Goal: Task Accomplishment & Management: Manage account settings

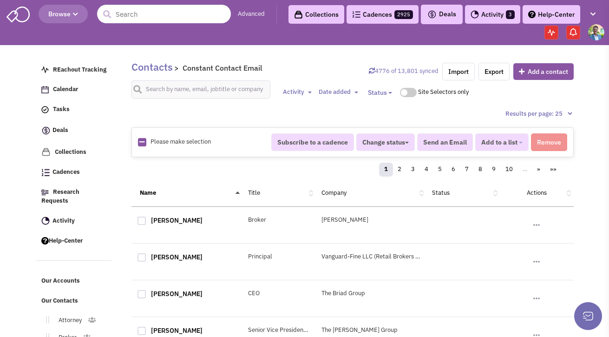
scroll to position [127, 0]
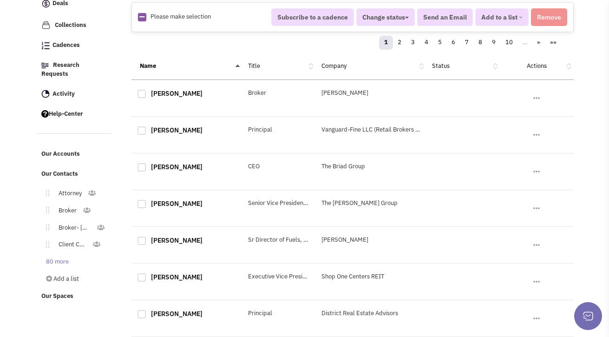
click at [61, 255] on link "80 more" at bounding box center [56, 261] width 38 height 13
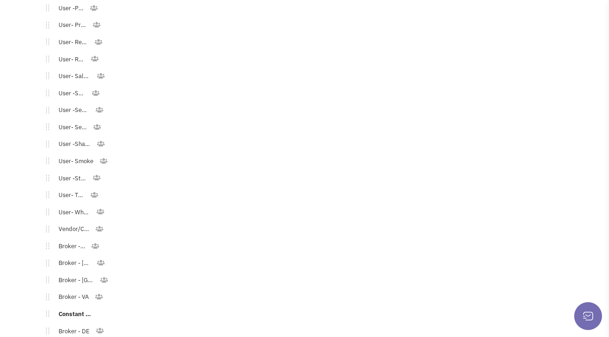
scroll to position [1447, 0]
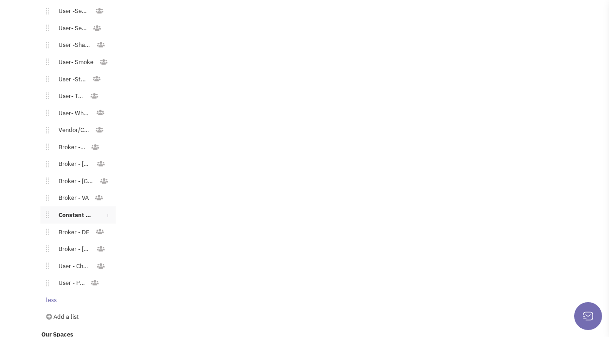
click at [65, 212] on link "Constant Contact Email" at bounding box center [74, 214] width 51 height 13
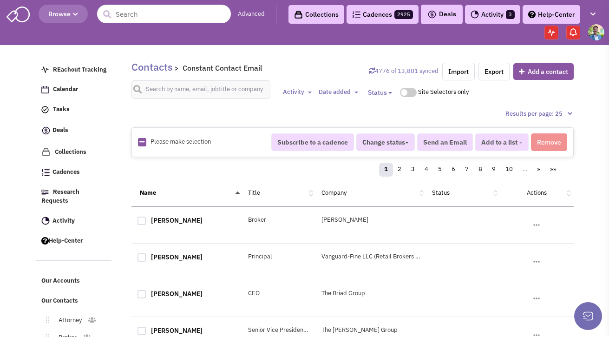
click at [143, 139] on icon at bounding box center [141, 142] width 5 height 6
checkbox input "true"
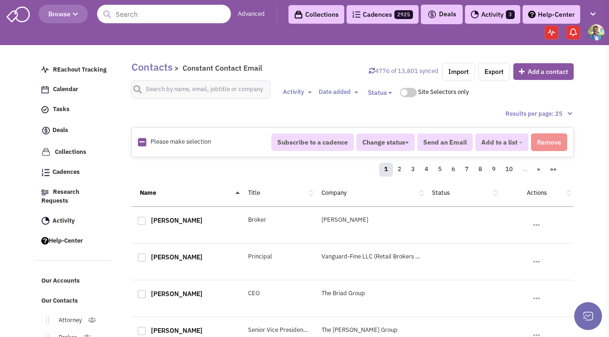
checkbox input "true"
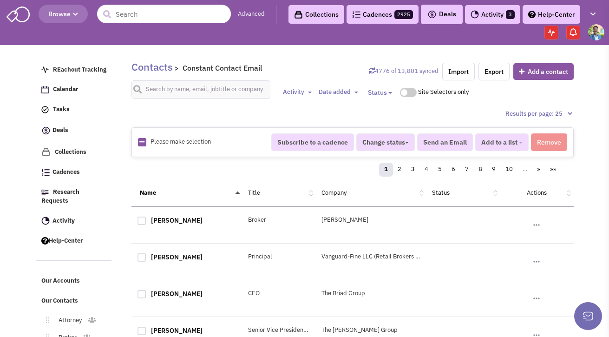
checkbox input "true"
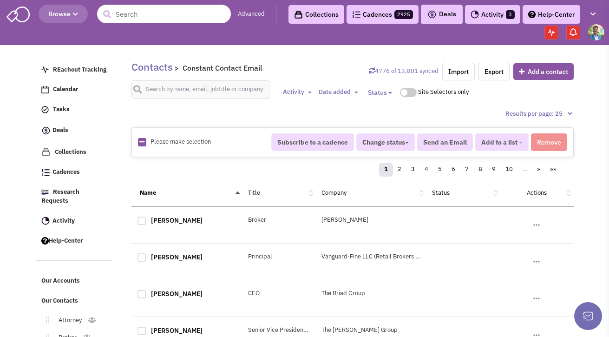
checkbox input "true"
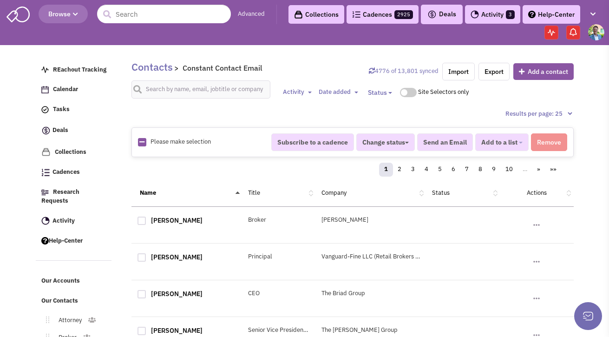
checkbox input "true"
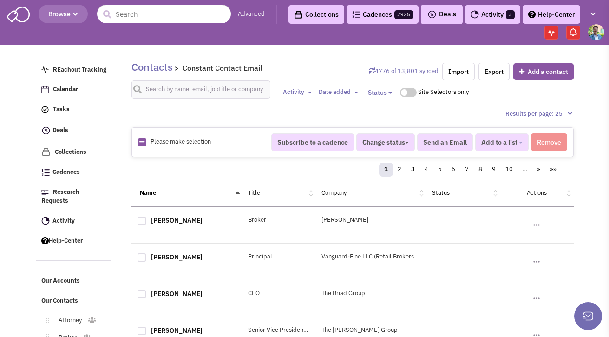
checkbox input "true"
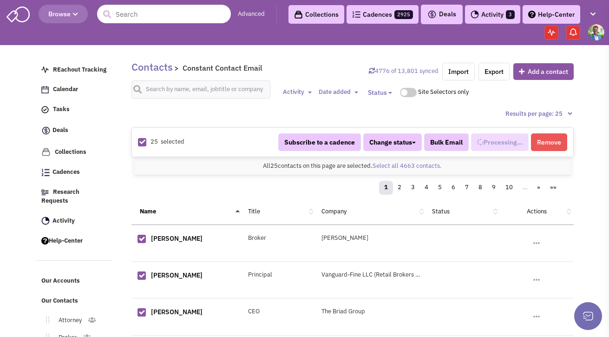
select select "744"
click at [402, 165] on link "Select all 4663 contacts." at bounding box center [406, 166] width 69 height 8
select select "744"
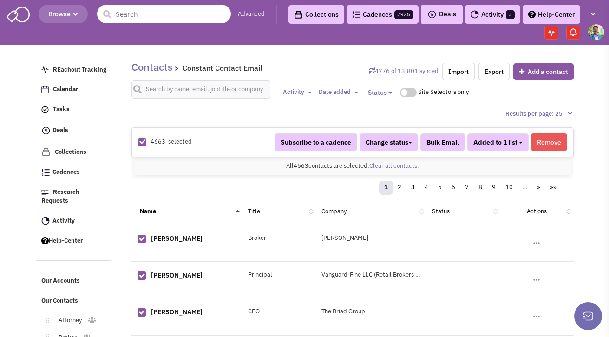
click at [520, 143] on button "Added to 1 list" at bounding box center [497, 142] width 61 height 18
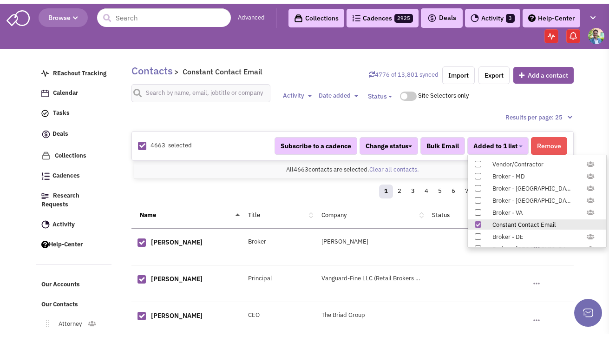
scroll to position [957, 0]
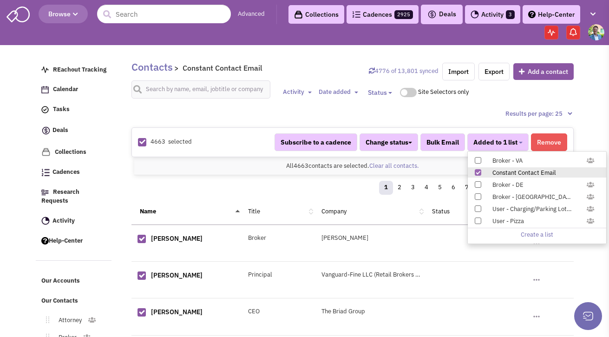
click at [479, 172] on span at bounding box center [477, 172] width 6 height 6
click at [477, 170] on input "Constant Contact Email" at bounding box center [477, 170] width 0 height 0
select select
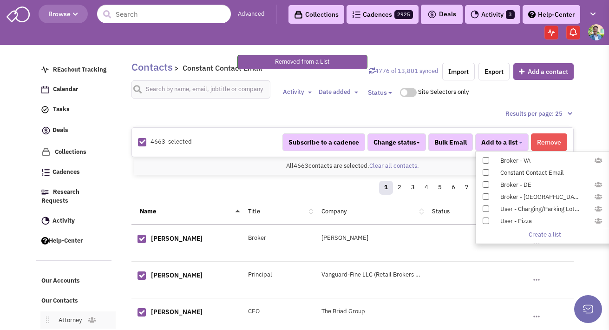
click at [77, 315] on link "Attorney" at bounding box center [68, 319] width 38 height 13
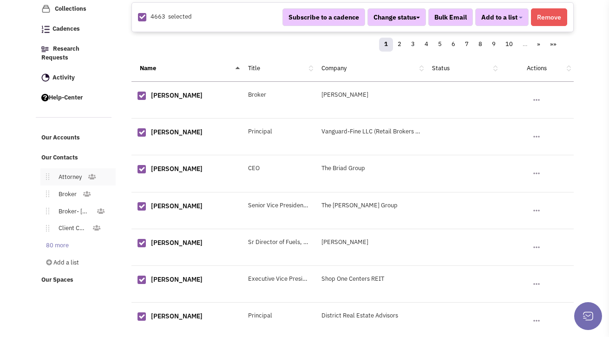
scroll to position [149, 0]
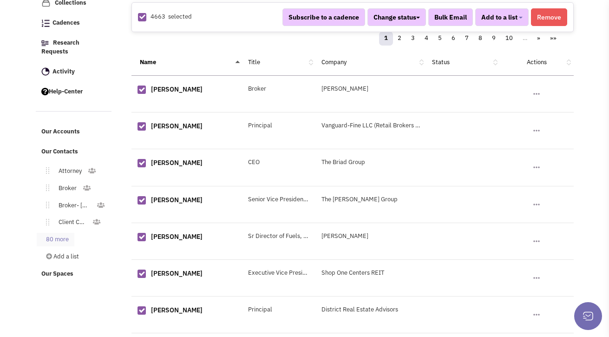
click at [58, 233] on link "80 more" at bounding box center [56, 239] width 38 height 13
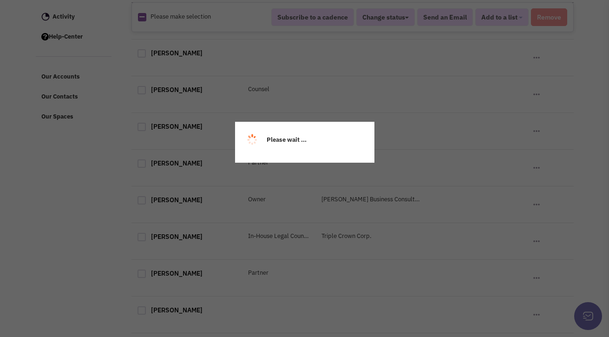
scroll to position [204, 0]
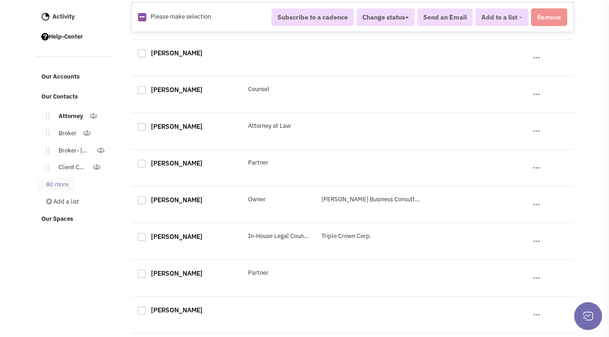
click at [65, 178] on link "80 more" at bounding box center [56, 184] width 38 height 13
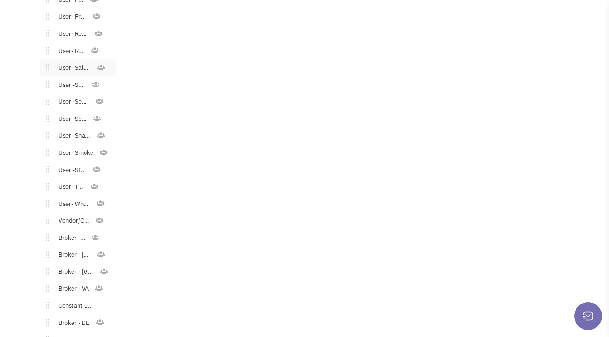
scroll to position [1447, 0]
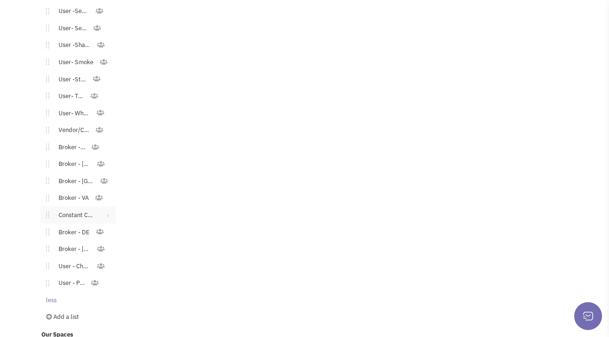
click at [68, 208] on link "Constant Contact Email" at bounding box center [74, 214] width 51 height 13
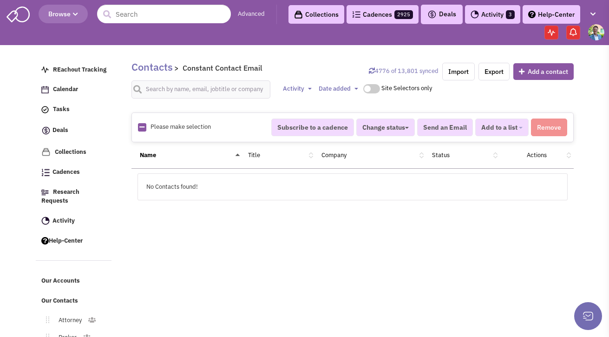
scroll to position [9, 0]
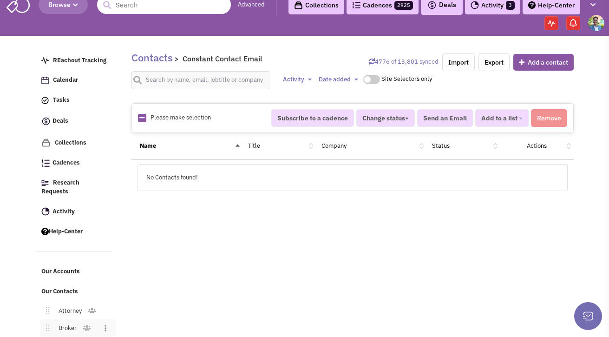
click at [70, 324] on link "Broker" at bounding box center [65, 327] width 33 height 13
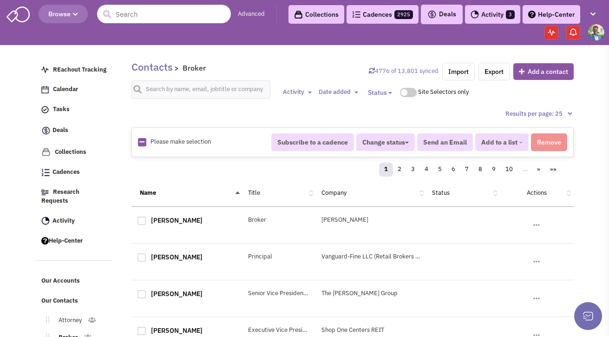
click at [143, 142] on icon at bounding box center [141, 142] width 5 height 6
checkbox input "true"
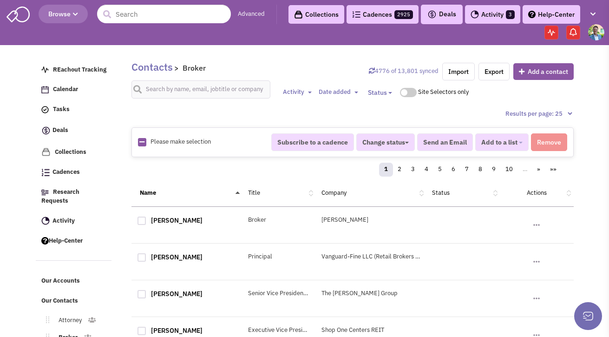
checkbox input "true"
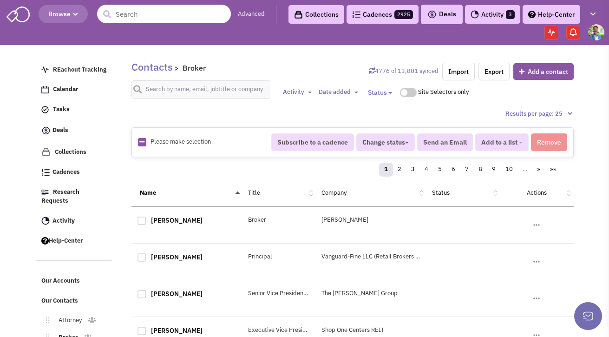
checkbox input "true"
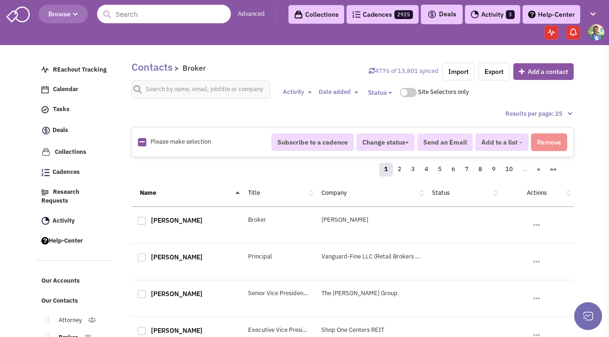
checkbox input "true"
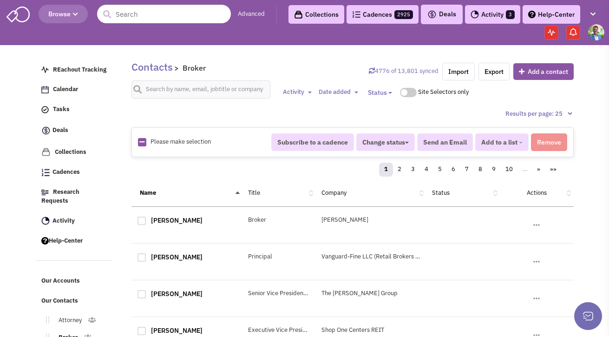
checkbox input "true"
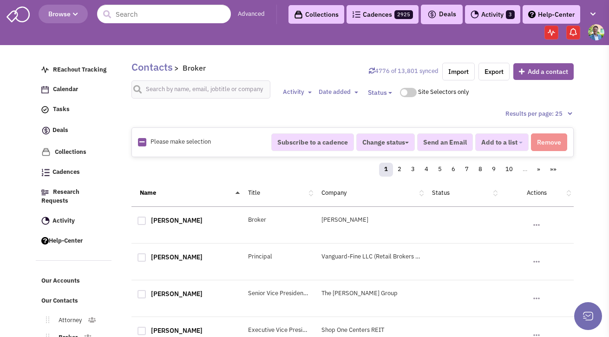
checkbox input "true"
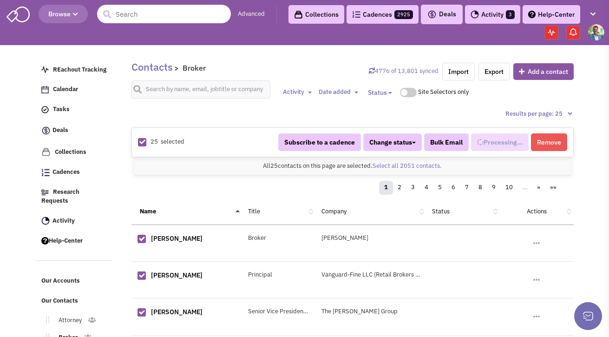
select select
click at [383, 168] on link "Select all 2051 contacts." at bounding box center [406, 166] width 69 height 8
click at [518, 142] on button "Add to a list" at bounding box center [501, 142] width 53 height 18
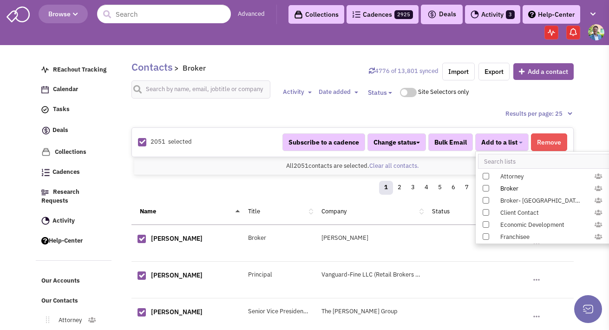
click at [488, 188] on label "Broker" at bounding box center [544, 188] width 138 height 10
click at [485, 186] on input "Broker" at bounding box center [485, 186] width 0 height 0
select select "535"
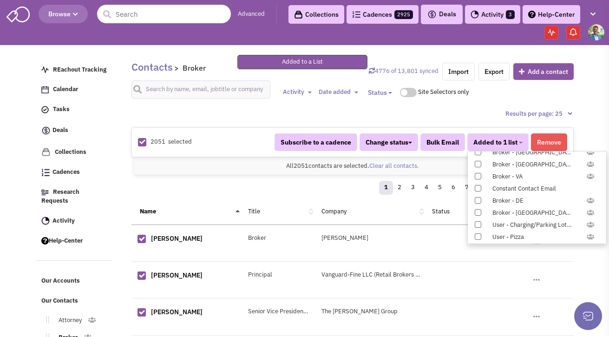
scroll to position [957, 0]
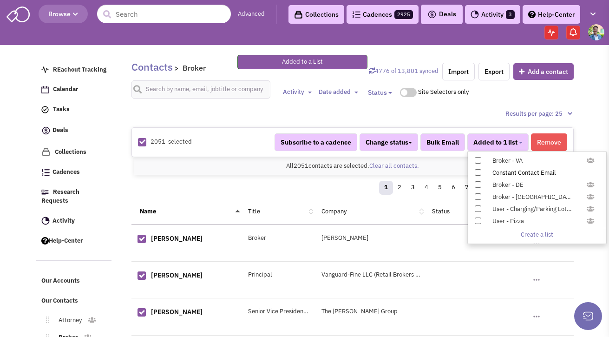
click at [479, 171] on span at bounding box center [477, 172] width 6 height 6
click at [477, 170] on input "Constant Contact Email" at bounding box center [477, 170] width 0 height 0
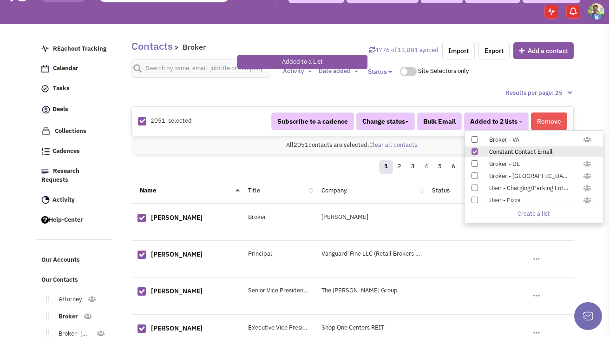
scroll to position [127, 0]
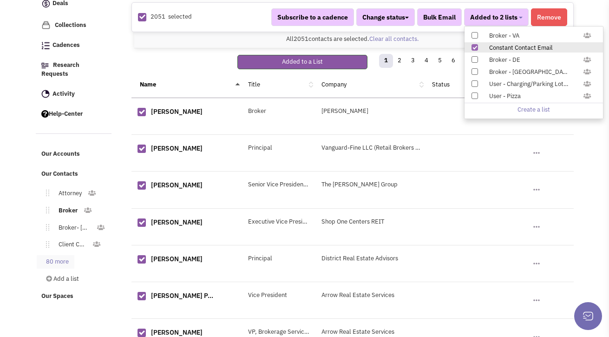
click at [56, 258] on link "80 more" at bounding box center [56, 261] width 38 height 13
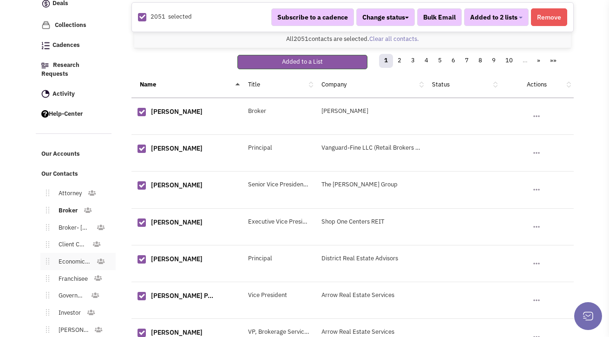
scroll to position [153, 0]
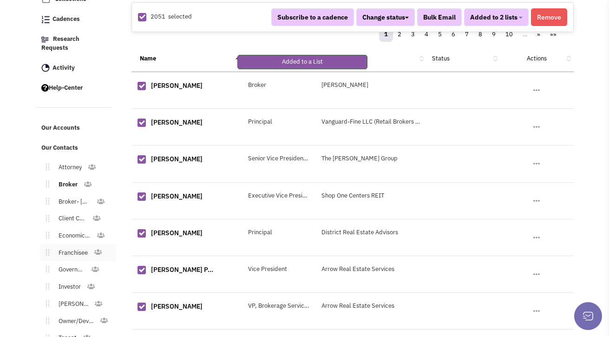
click at [75, 246] on link "Franchisee" at bounding box center [71, 252] width 44 height 13
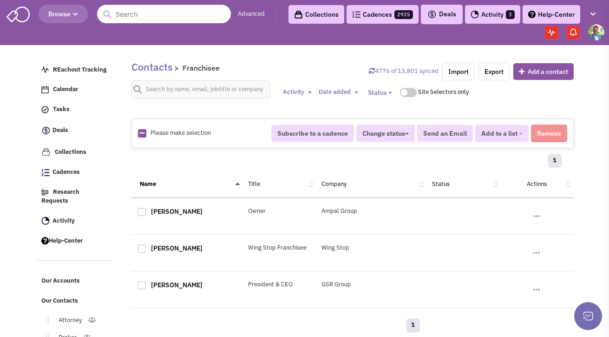
click at [141, 133] on icon at bounding box center [141, 133] width 5 height 6
checkbox input "true"
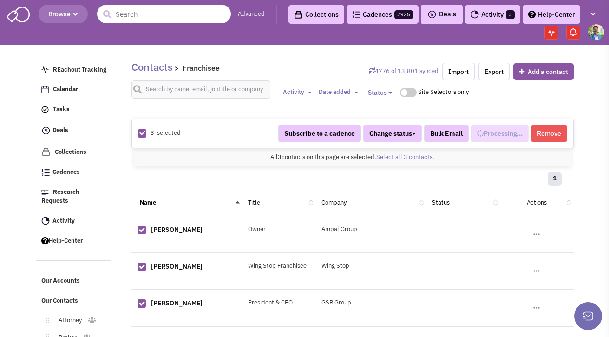
select select "531"
click at [518, 133] on button "Added to 1 list" at bounding box center [497, 133] width 61 height 18
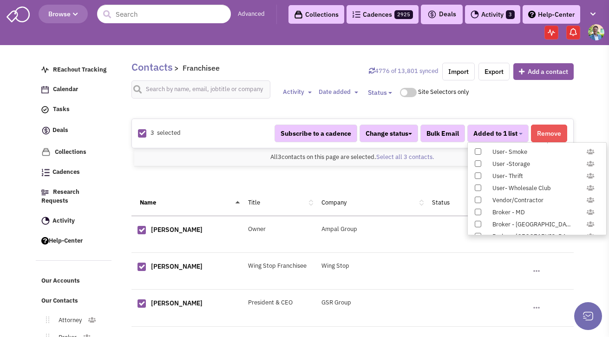
scroll to position [930, 0]
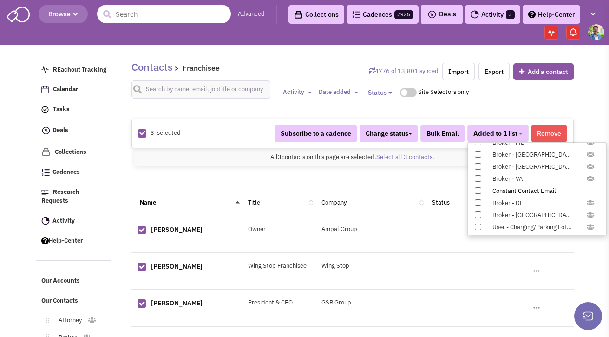
click at [479, 191] on span at bounding box center [477, 190] width 6 height 6
click at [477, 188] on input "Constant Contact Email" at bounding box center [477, 188] width 0 height 0
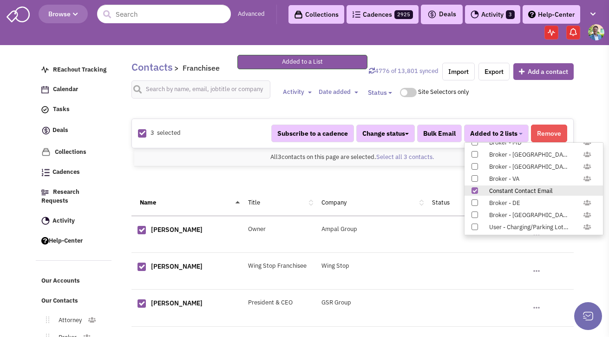
scroll to position [68, 0]
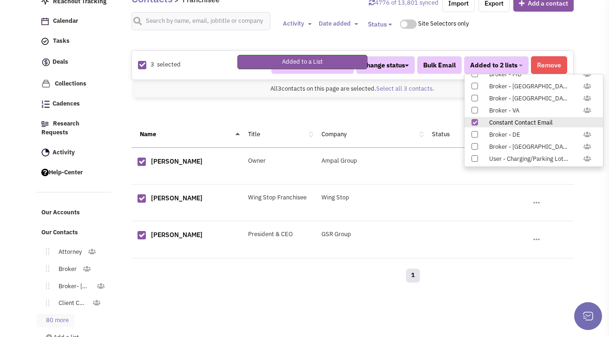
click at [65, 313] on link "80 more" at bounding box center [56, 319] width 38 height 13
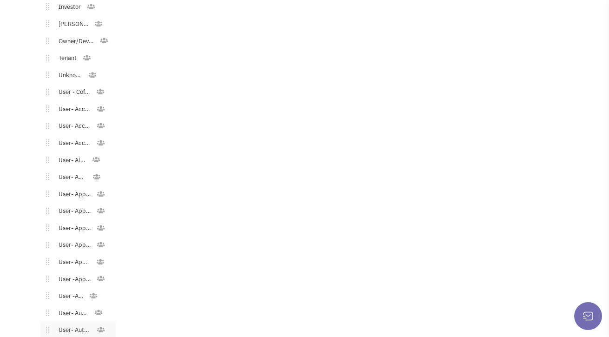
scroll to position [420, 0]
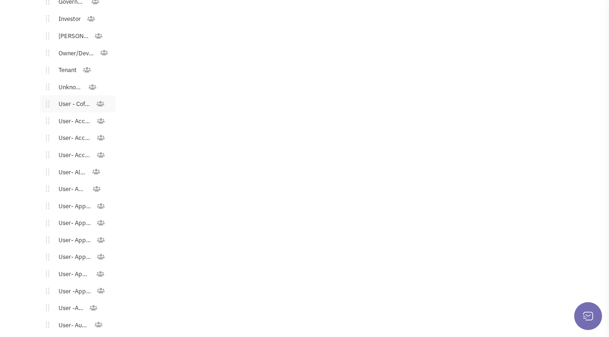
click at [79, 99] on link "User - Coffee/Donuts" at bounding box center [72, 103] width 46 height 13
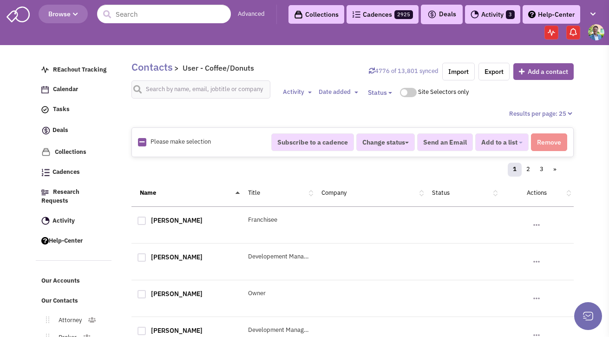
click at [143, 143] on icon at bounding box center [141, 142] width 5 height 6
checkbox input "true"
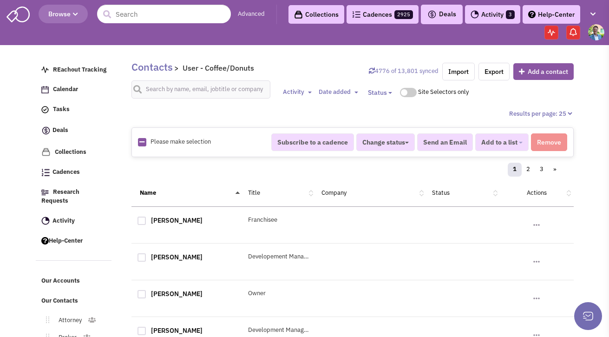
checkbox input "true"
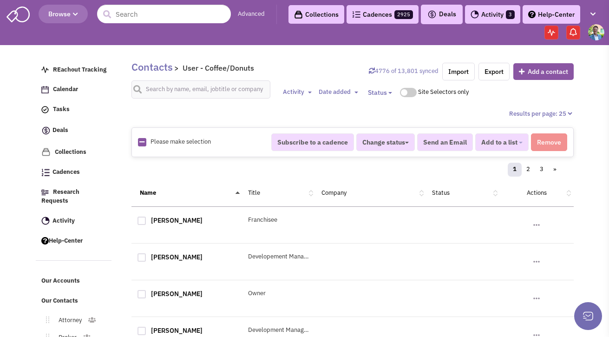
checkbox input "true"
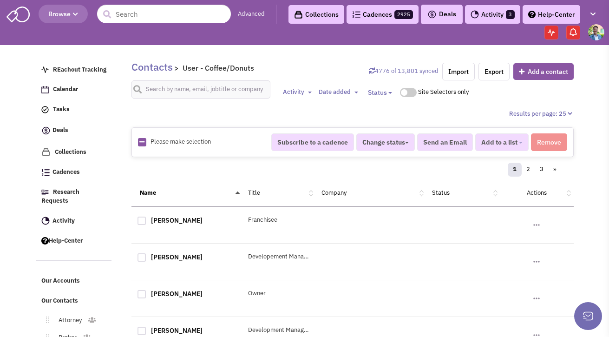
checkbox input "true"
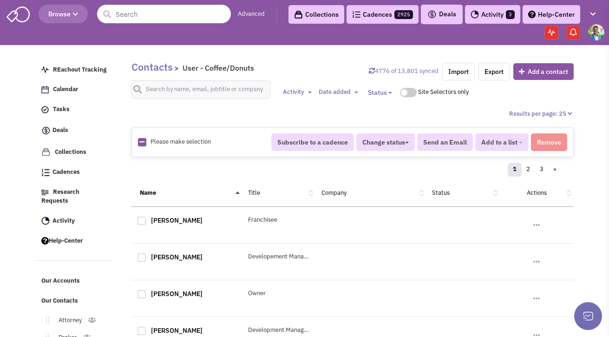
checkbox input "true"
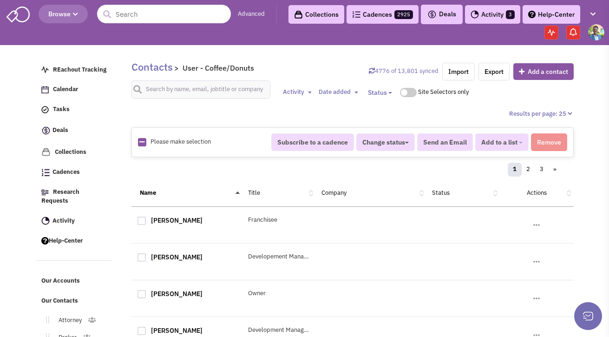
checkbox input "true"
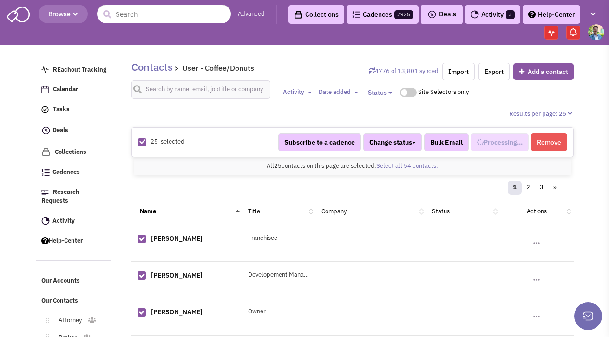
scroll to position [110, 0]
select select "568"
click at [385, 166] on link "Select all 54 contacts." at bounding box center [407, 166] width 62 height 8
select select "568"
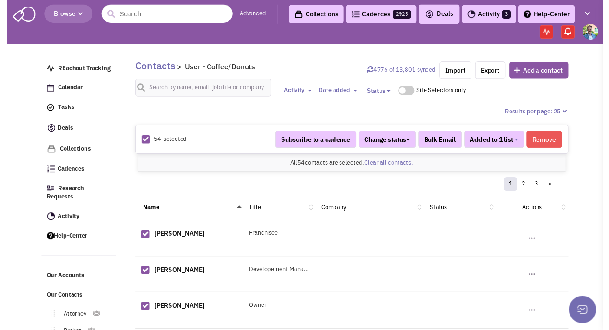
scroll to position [110, 0]
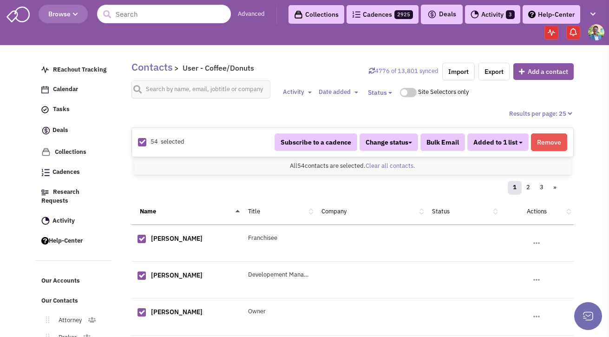
click at [520, 138] on button "Added to 1 list" at bounding box center [497, 142] width 61 height 18
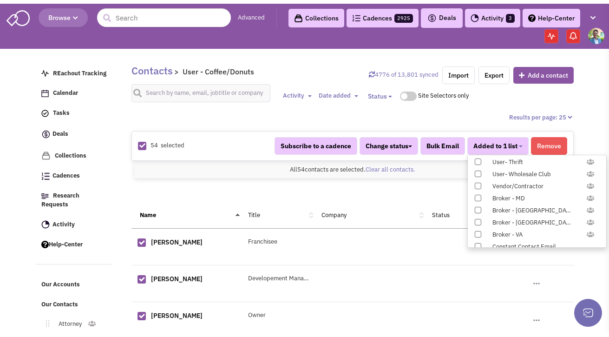
scroll to position [957, 0]
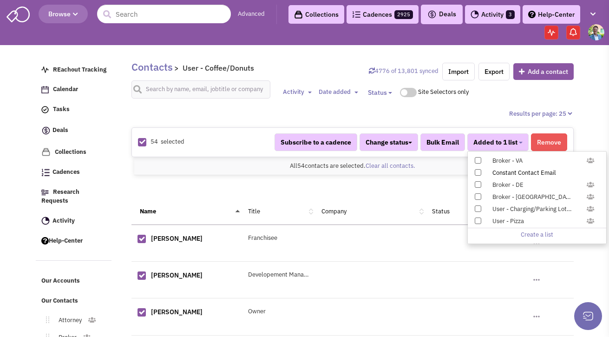
click at [476, 174] on span at bounding box center [477, 172] width 6 height 6
click at [477, 170] on input "Constant Contact Email" at bounding box center [477, 170] width 0 height 0
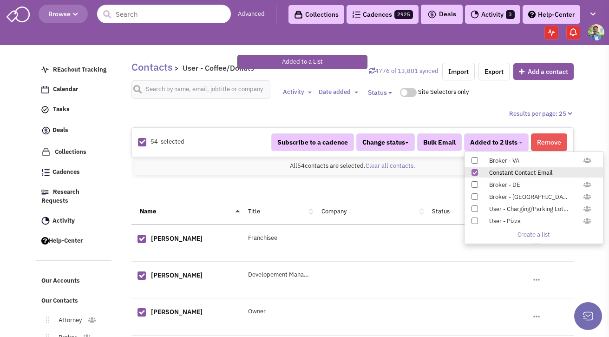
scroll to position [113, 0]
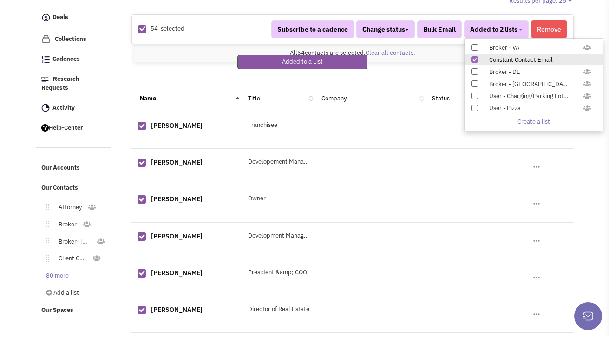
click at [55, 269] on link "80 more" at bounding box center [56, 275] width 38 height 13
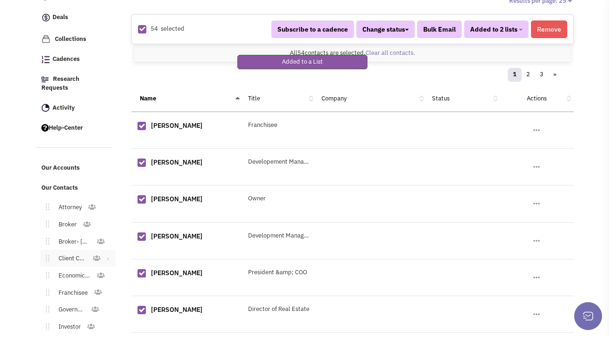
scroll to position [370, 0]
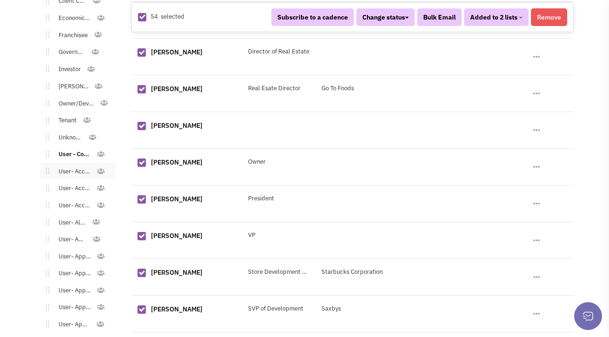
click at [79, 165] on link "User- Accessories - General" at bounding box center [72, 171] width 47 height 13
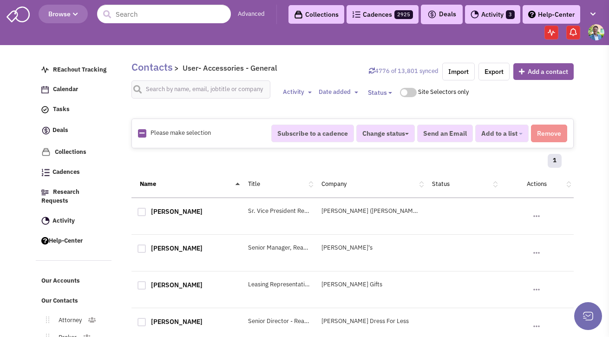
scroll to position [160, 0]
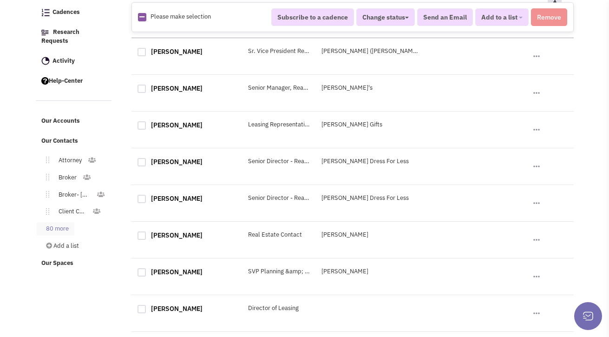
click at [51, 222] on link "80 more" at bounding box center [56, 228] width 38 height 13
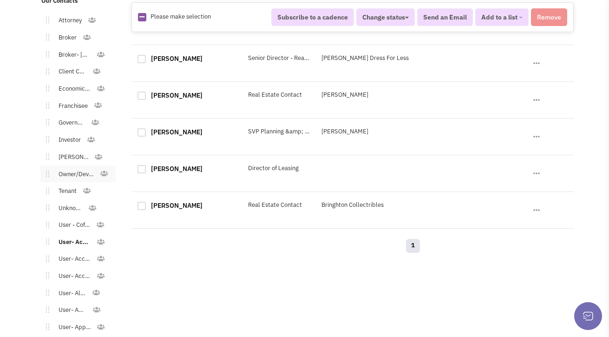
scroll to position [305, 0]
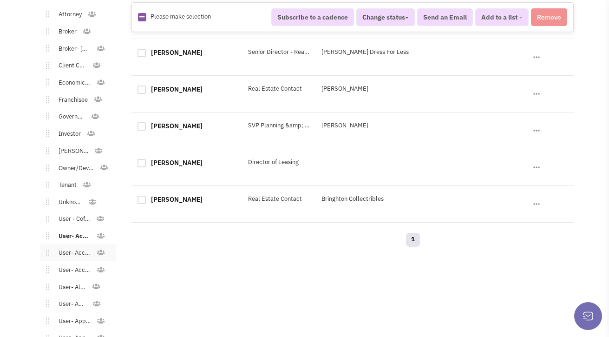
click at [76, 246] on link "User- Accessories - Jewelry" at bounding box center [72, 252] width 47 height 13
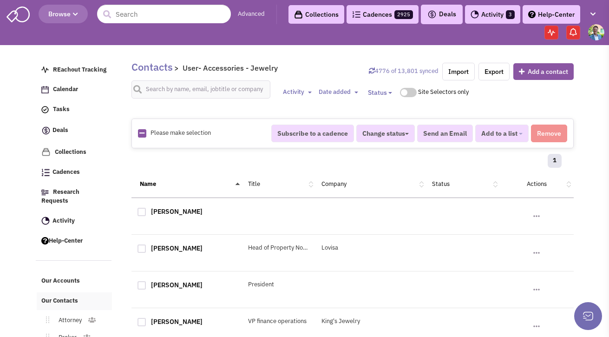
scroll to position [99, 0]
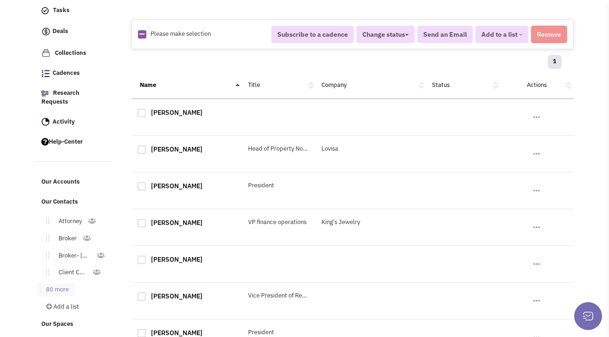
click at [59, 283] on link "80 more" at bounding box center [56, 289] width 38 height 13
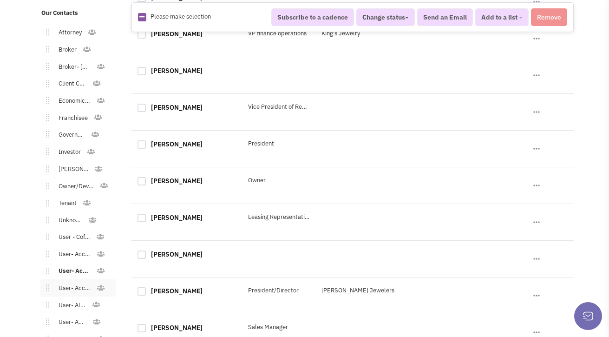
click at [61, 281] on link "User- Accessories - Shoes" at bounding box center [72, 287] width 47 height 13
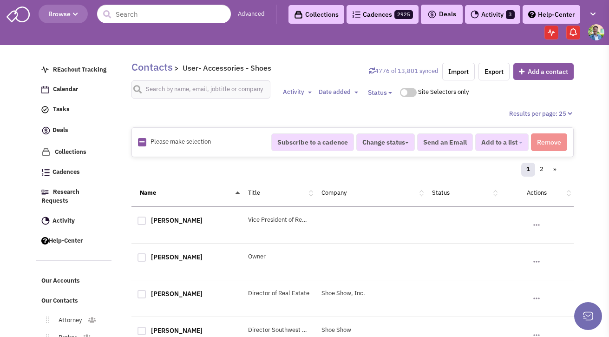
click at [140, 144] on icon at bounding box center [141, 142] width 5 height 6
checkbox input "true"
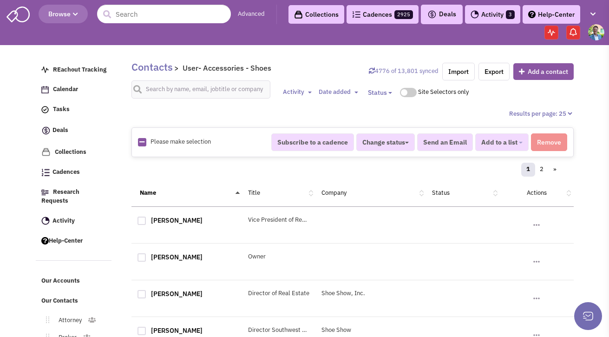
checkbox input "true"
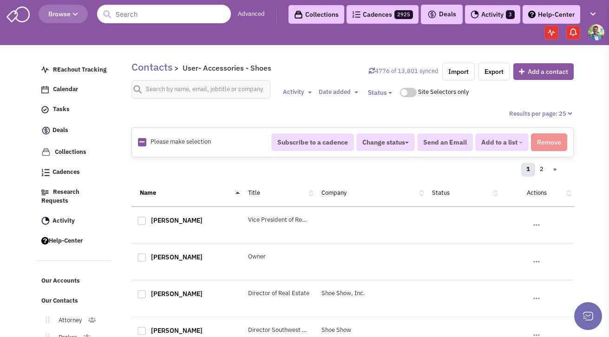
checkbox input "true"
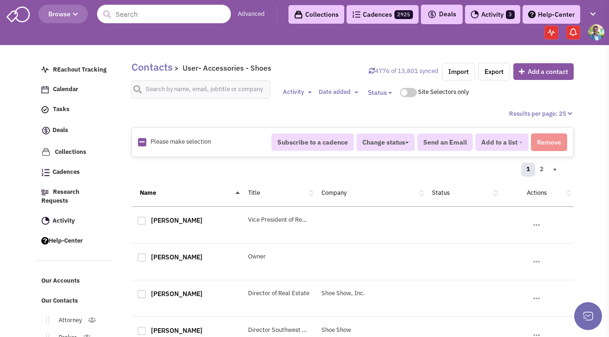
checkbox input "true"
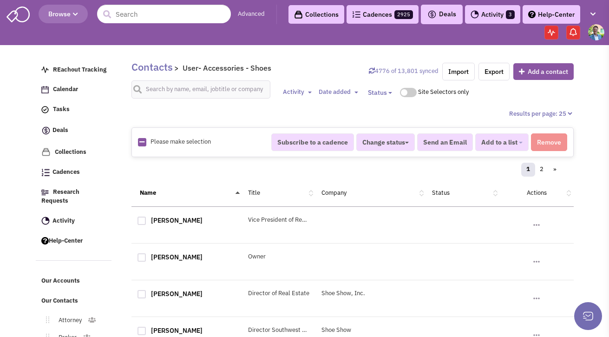
checkbox input "true"
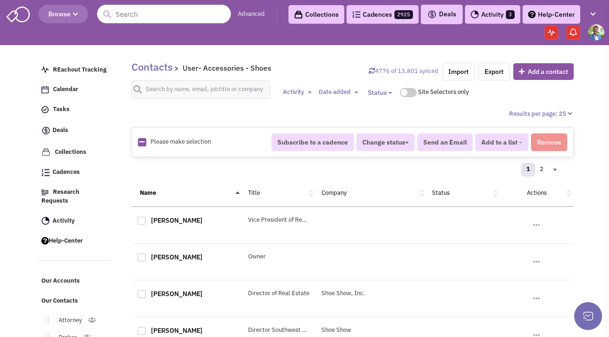
checkbox input "true"
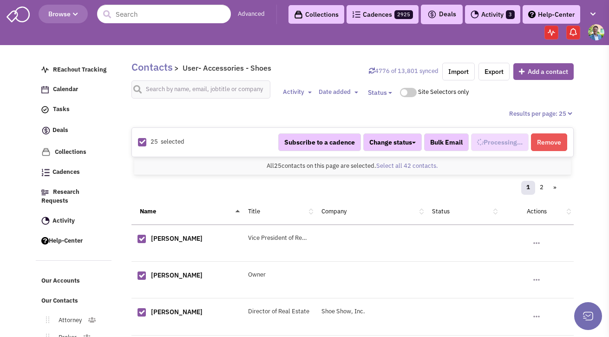
select select "539"
click at [403, 164] on link "Select all 42 contacts." at bounding box center [407, 166] width 62 height 8
select select "539"
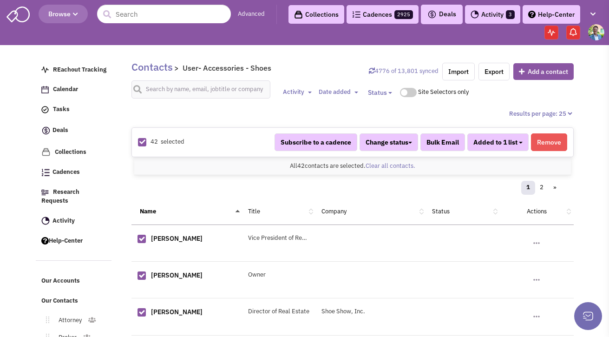
click at [515, 143] on span "Added to 1 list" at bounding box center [495, 142] width 44 height 8
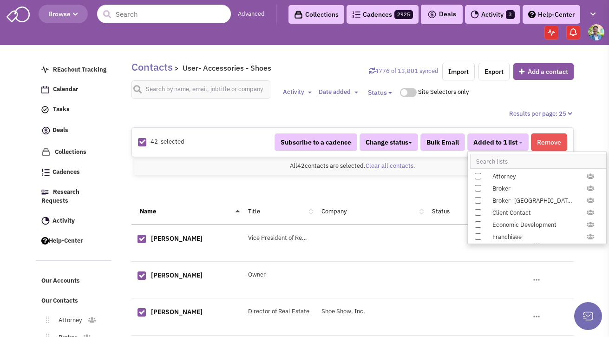
drag, startPoint x: 606, startPoint y: 156, endPoint x: 610, endPoint y: 202, distance: 45.7
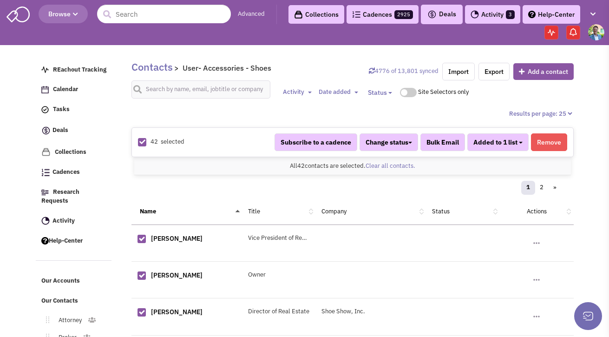
click at [517, 147] on button "Added to 1 list" at bounding box center [497, 142] width 61 height 18
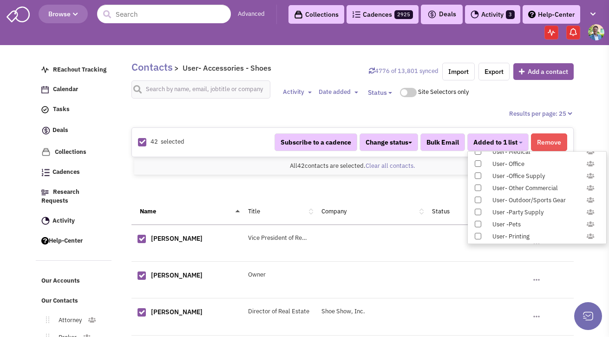
scroll to position [957, 0]
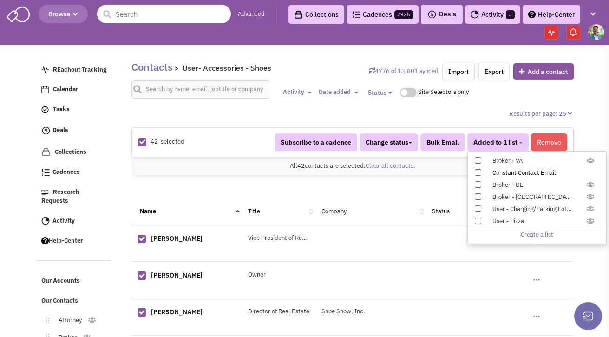
click at [477, 171] on span at bounding box center [477, 172] width 6 height 6
click at [477, 170] on input "Constant Contact Email" at bounding box center [477, 170] width 0 height 0
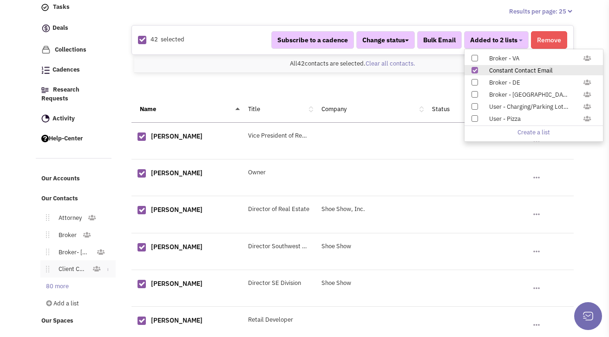
scroll to position [114, 0]
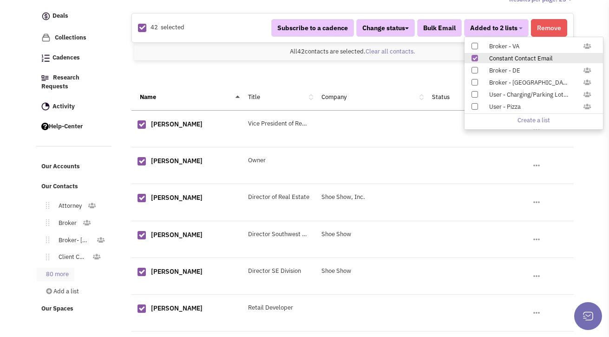
click at [58, 267] on link "80 more" at bounding box center [56, 273] width 38 height 13
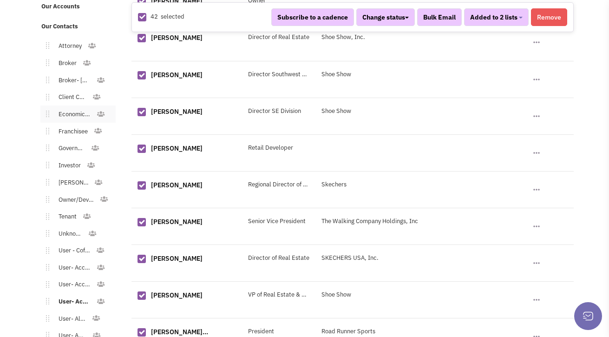
scroll to position [322, 0]
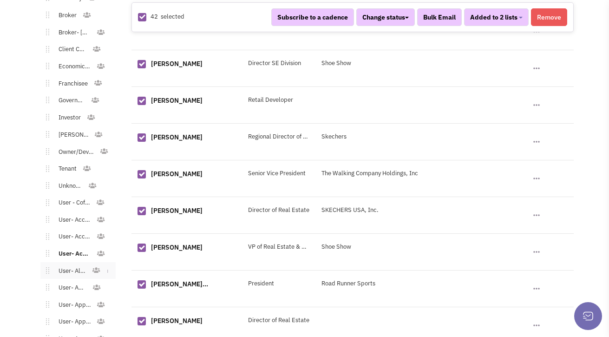
click at [67, 265] on link "User- Alcohol" at bounding box center [70, 270] width 43 height 13
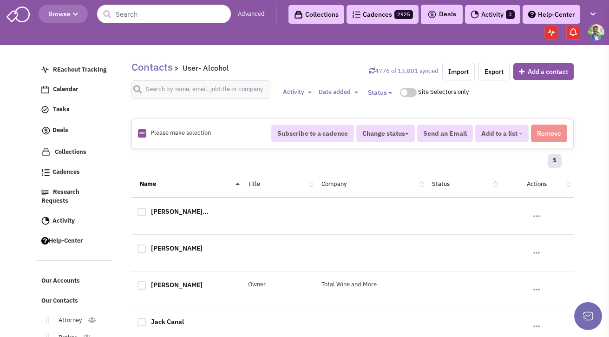
click at [139, 136] on link at bounding box center [141, 133] width 5 height 9
checkbox input "true"
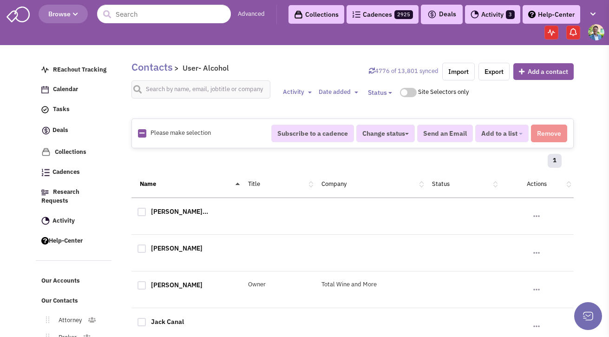
checkbox input "true"
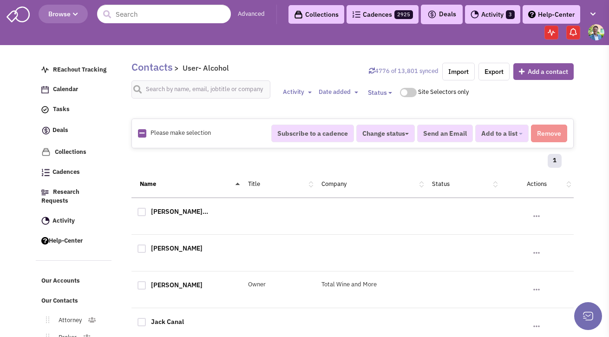
checkbox input "true"
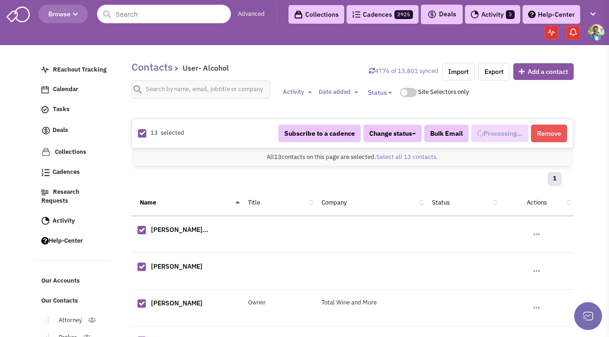
select select "547"
click at [499, 139] on button "Added to 1 list" at bounding box center [497, 133] width 61 height 18
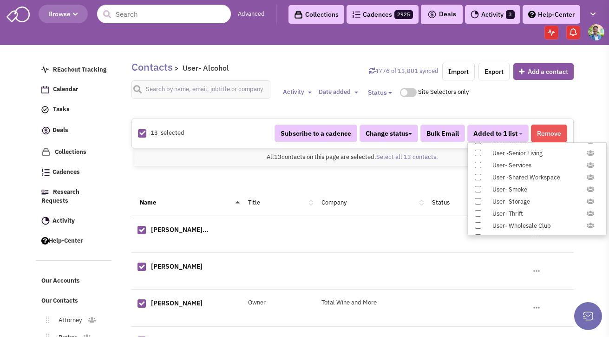
scroll to position [957, 0]
click at [511, 162] on div "Constant Contact Email" at bounding box center [541, 164] width 110 height 9
click at [477, 162] on input "Constant Contact Email" at bounding box center [477, 162] width 0 height 0
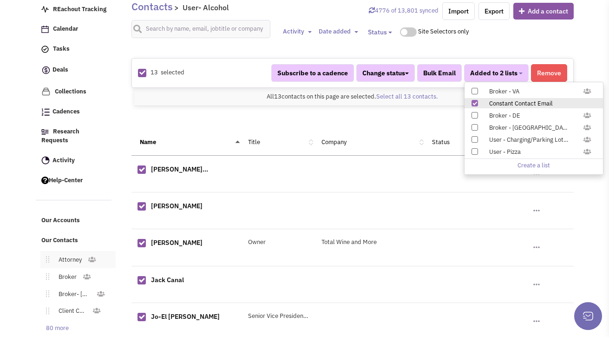
scroll to position [328, 0]
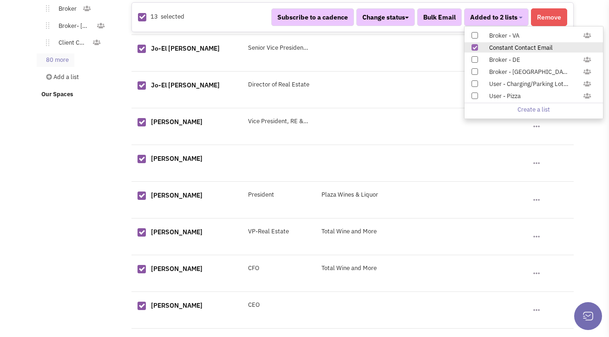
click at [58, 53] on link "80 more" at bounding box center [56, 59] width 38 height 13
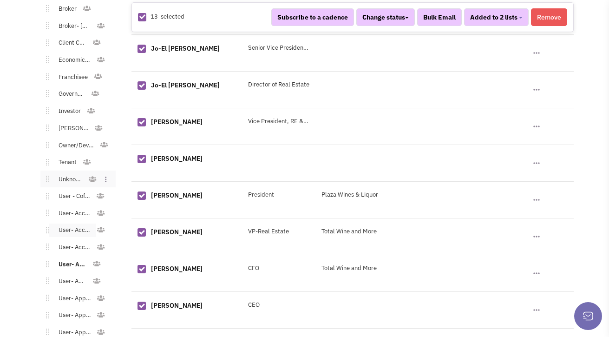
scroll to position [385, 0]
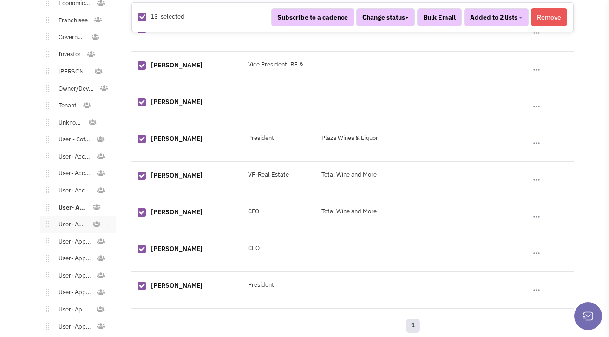
click at [71, 219] on link "User- Apparel" at bounding box center [70, 224] width 43 height 13
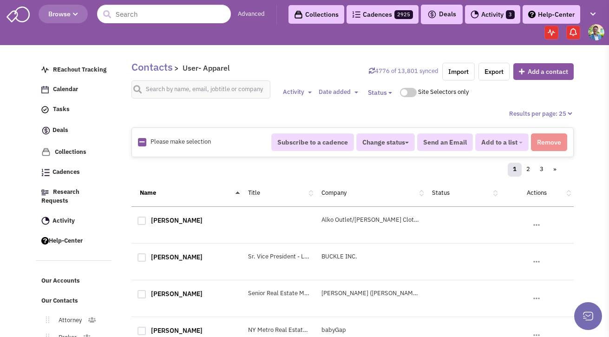
click at [139, 143] on icon at bounding box center [141, 142] width 5 height 6
checkbox input "true"
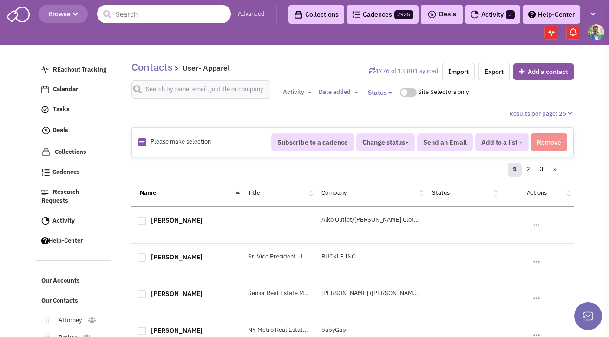
checkbox input "true"
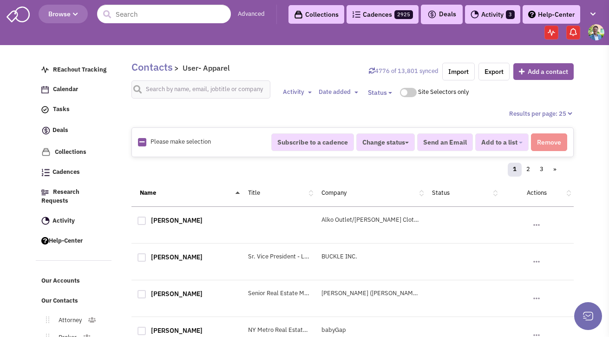
checkbox input "true"
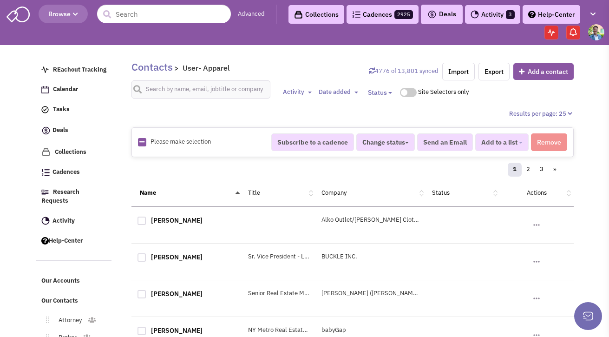
checkbox input "true"
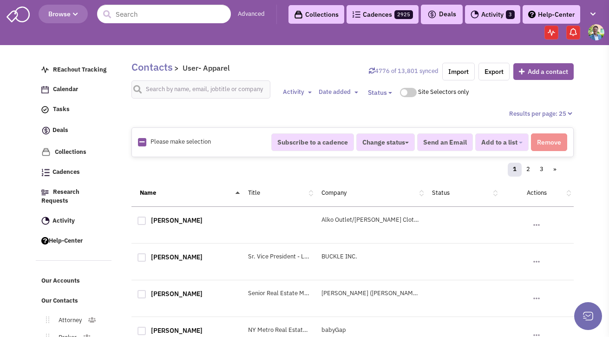
checkbox input "true"
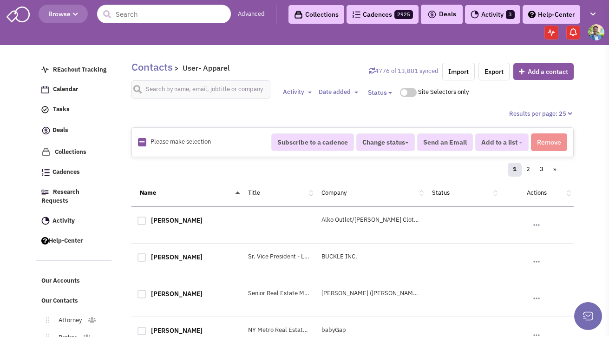
checkbox input "true"
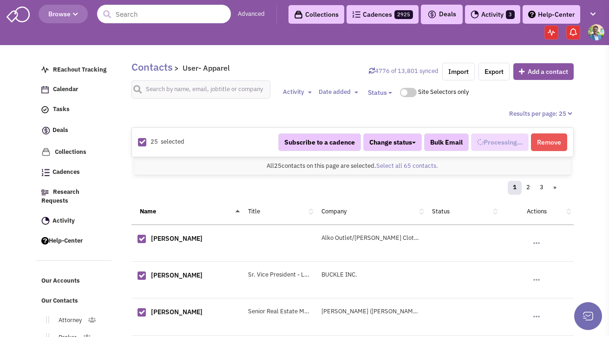
select select "536"
click at [419, 159] on div "All 25 contacts on this page are selected. Select all 65 contacts. All 25 conta…" at bounding box center [352, 166] width 436 height 18
click at [420, 161] on div "All 25 contacts on this page are selected. Select all 65 contacts. All 25 conta…" at bounding box center [352, 166] width 436 height 18
click at [420, 163] on link "Select all 65 contacts." at bounding box center [407, 166] width 62 height 8
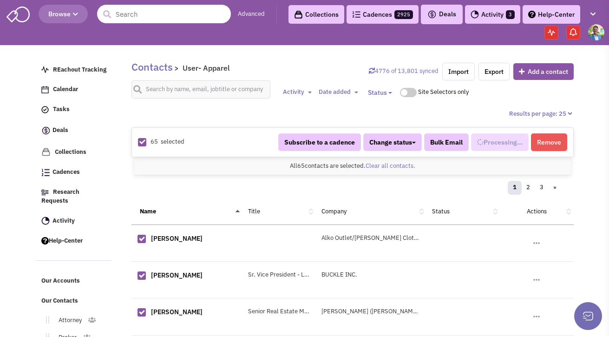
scroll to position [154, 0]
select select "536"
click at [521, 140] on button "Added to 1 list" at bounding box center [497, 142] width 61 height 18
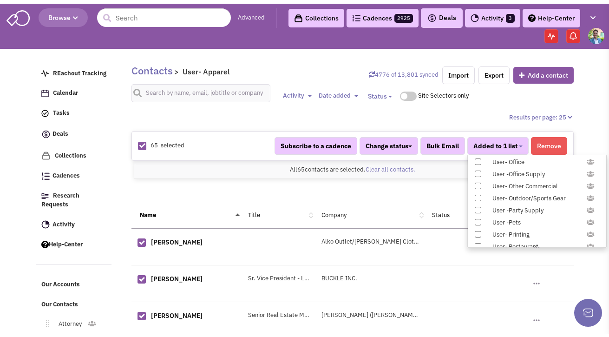
scroll to position [957, 0]
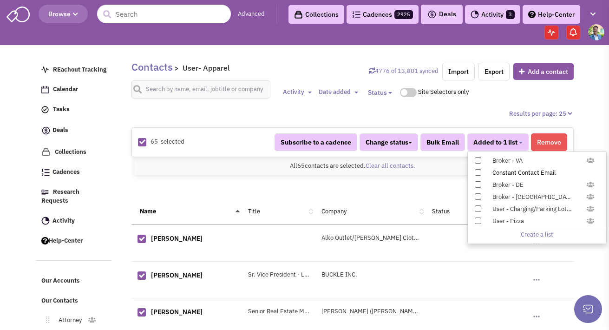
click at [480, 169] on label "Constant Contact Email" at bounding box center [536, 172] width 138 height 10
click at [477, 170] on input "Constant Contact Email" at bounding box center [477, 170] width 0 height 0
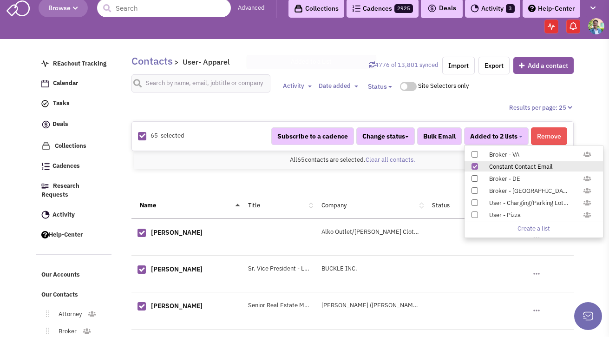
scroll to position [230, 0]
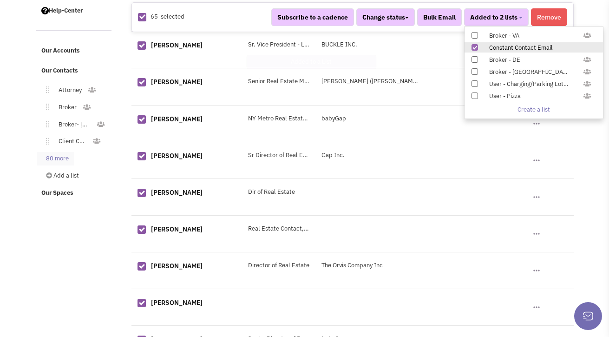
click at [55, 152] on link "80 more" at bounding box center [56, 158] width 38 height 13
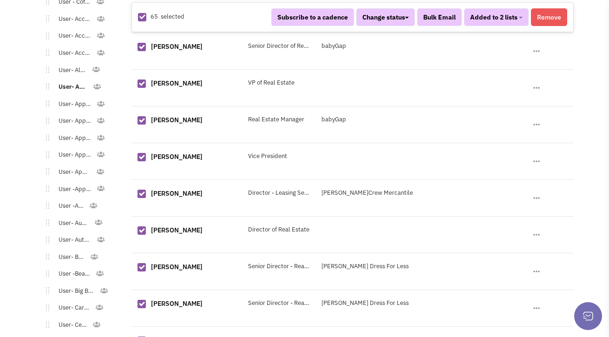
scroll to position [516, 0]
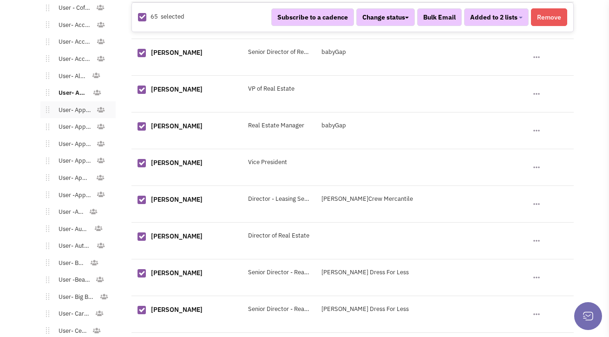
click at [69, 104] on link "User- Apparel - Athletic" at bounding box center [72, 110] width 47 height 13
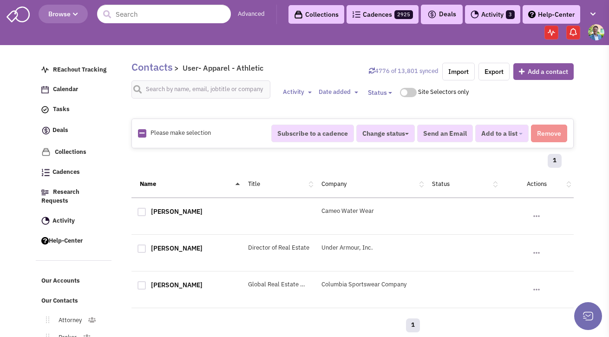
click at [142, 135] on icon at bounding box center [141, 133] width 5 height 6
checkbox input "true"
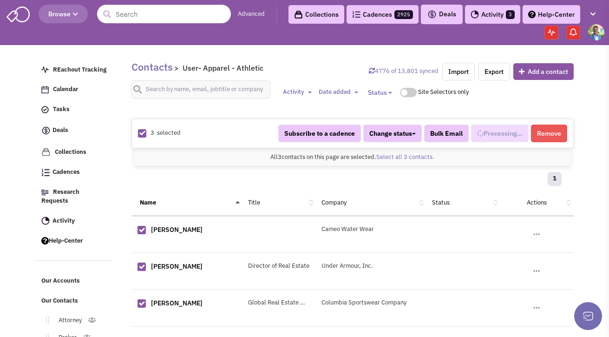
select select "543"
click at [511, 133] on span "Added to 1 list" at bounding box center [495, 133] width 44 height 8
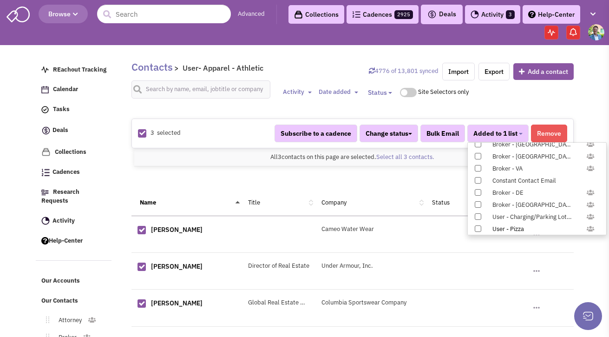
scroll to position [957, 0]
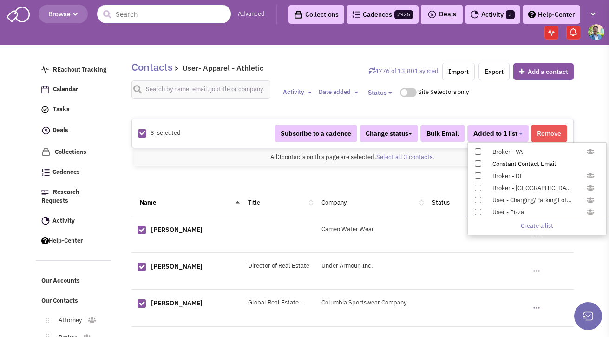
click at [477, 164] on span at bounding box center [477, 163] width 6 height 6
click at [477, 162] on input "Constant Contact Email" at bounding box center [477, 162] width 0 height 0
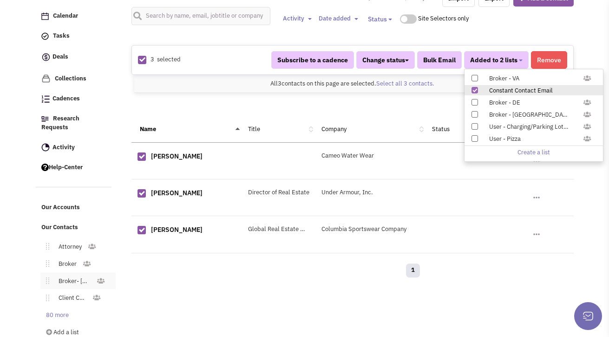
scroll to position [79, 0]
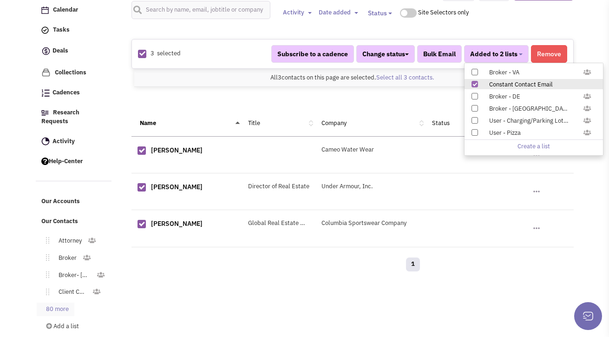
click at [61, 303] on link "80 more" at bounding box center [56, 308] width 38 height 13
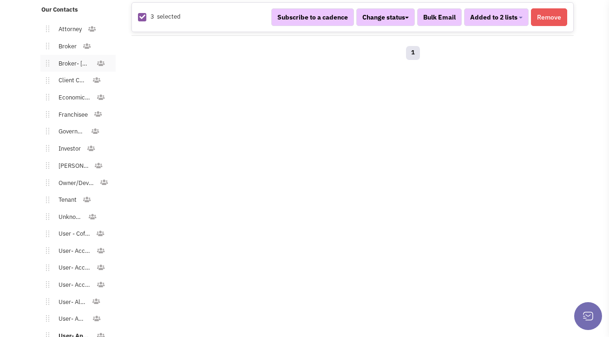
scroll to position [412, 0]
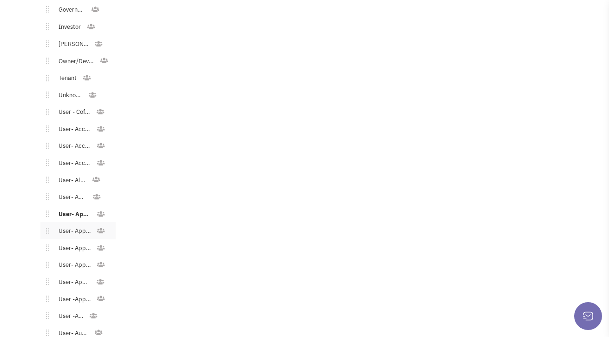
click at [71, 224] on link "User- Apparel - Bridal/Formalwear" at bounding box center [72, 230] width 47 height 13
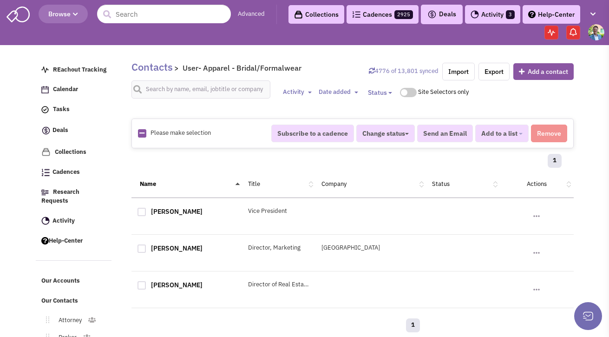
click at [140, 135] on icon at bounding box center [141, 133] width 5 height 6
checkbox input "true"
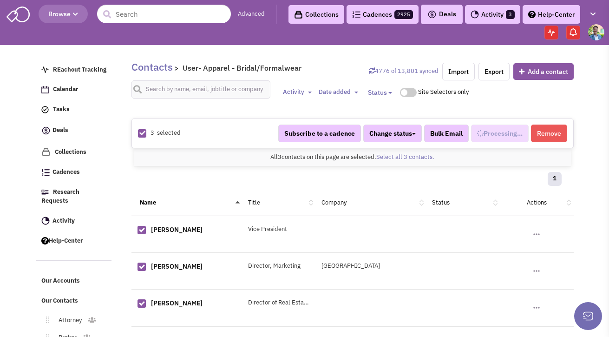
select select "545"
click at [486, 138] on button "Added to 1 list" at bounding box center [497, 133] width 61 height 18
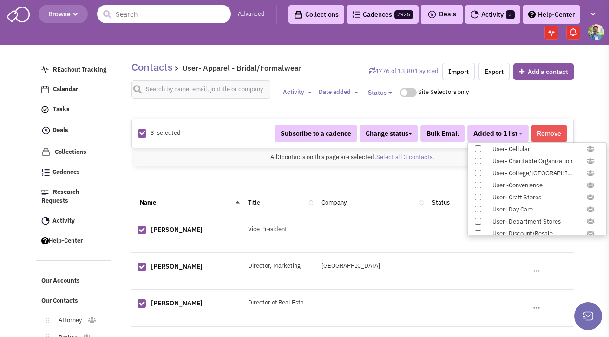
scroll to position [957, 0]
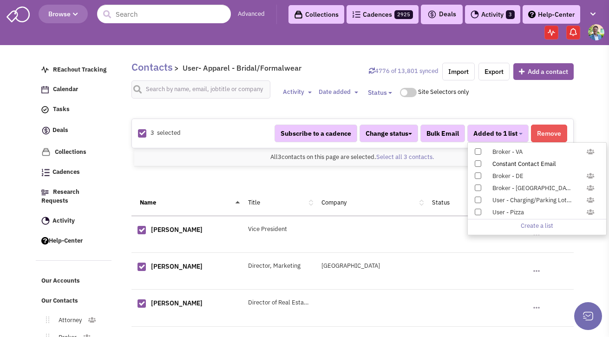
click at [479, 161] on span at bounding box center [477, 163] width 6 height 6
click at [477, 162] on input "Constant Contact Email" at bounding box center [477, 162] width 0 height 0
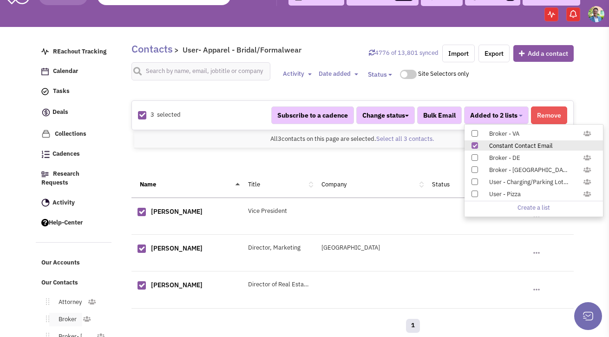
scroll to position [88, 0]
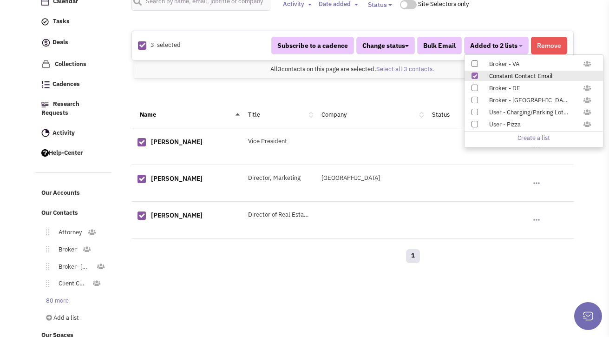
click at [53, 294] on link "80 more" at bounding box center [56, 300] width 38 height 13
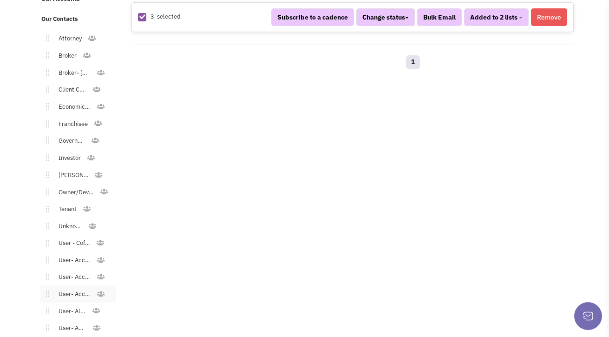
scroll to position [489, 0]
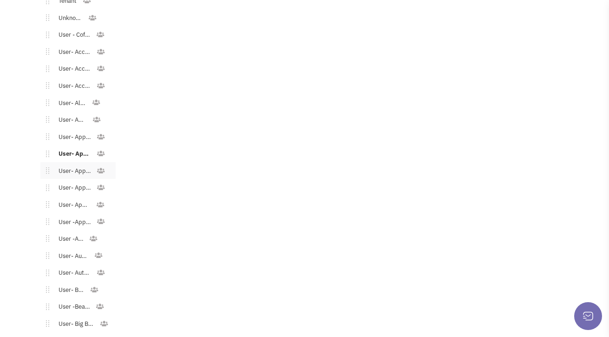
click at [72, 164] on link "User- Apparel - Children" at bounding box center [72, 170] width 47 height 13
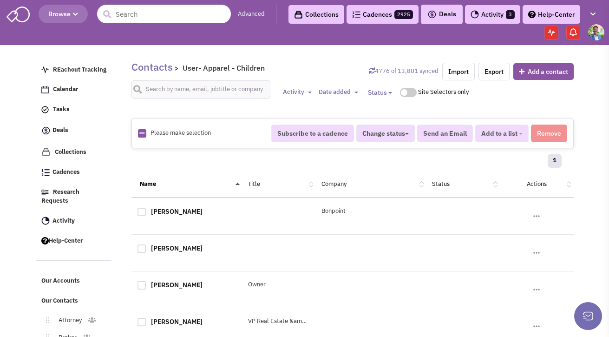
click at [141, 134] on icon at bounding box center [141, 133] width 5 height 6
checkbox input "true"
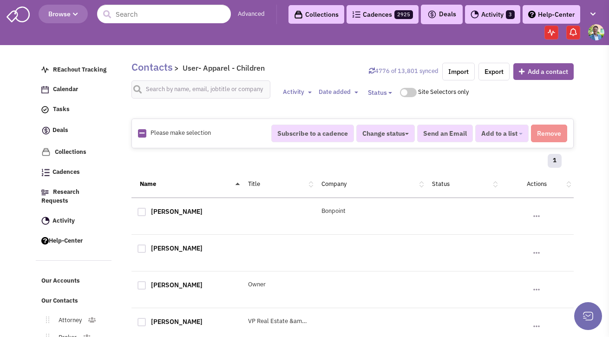
checkbox input "true"
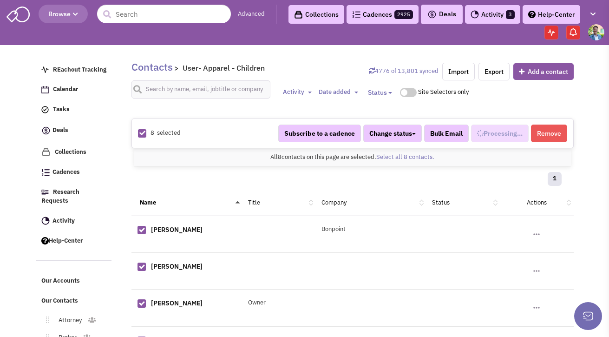
scroll to position [180, 0]
select select "550"
click at [519, 131] on button "Added to 1 list" at bounding box center [497, 133] width 61 height 18
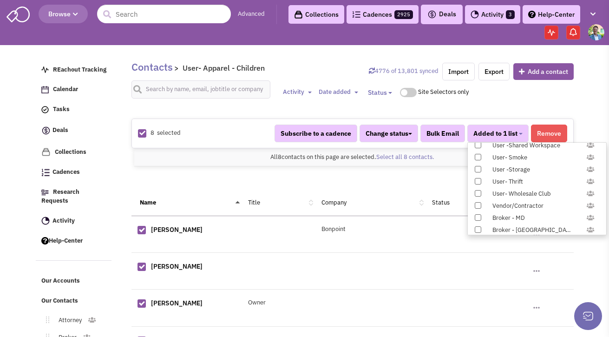
scroll to position [957, 0]
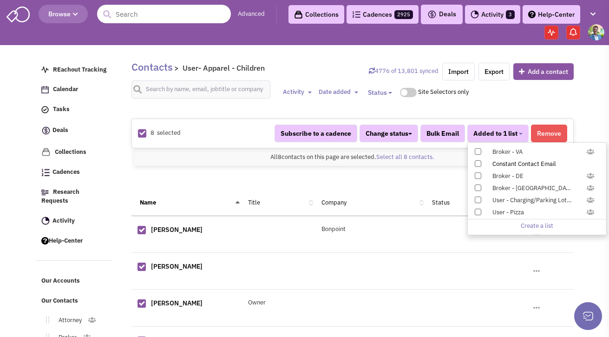
click at [479, 164] on span at bounding box center [477, 163] width 6 height 6
click at [477, 162] on input "Constant Contact Email" at bounding box center [477, 162] width 0 height 0
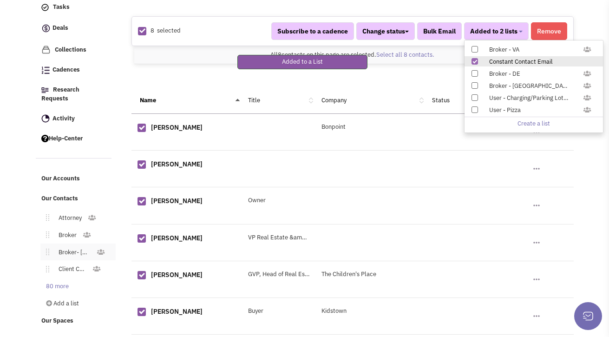
scroll to position [120, 0]
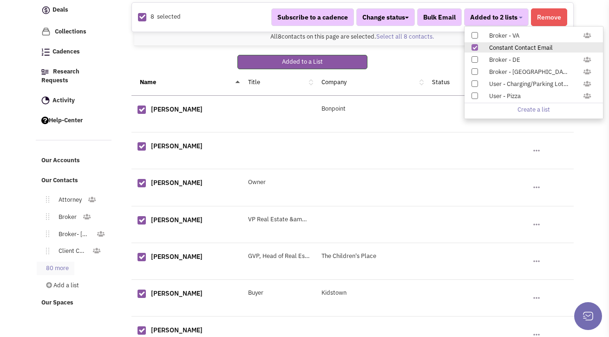
click at [59, 261] on link "80 more" at bounding box center [56, 267] width 38 height 13
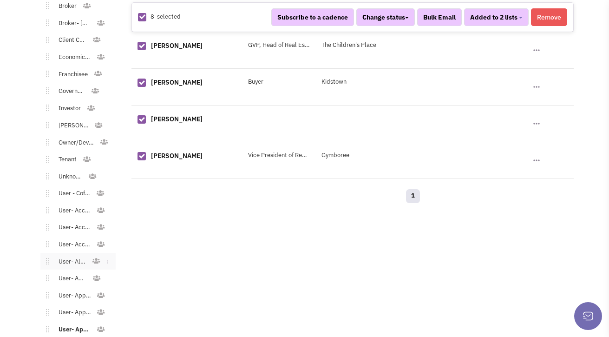
scroll to position [458, 0]
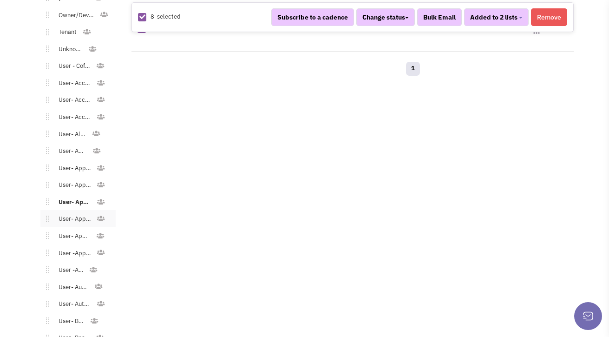
click at [68, 212] on link "User- Apparel - Men's" at bounding box center [72, 218] width 47 height 13
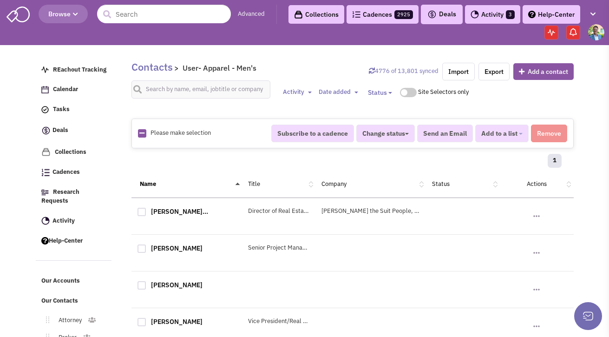
click at [143, 134] on icon at bounding box center [141, 133] width 5 height 6
checkbox input "true"
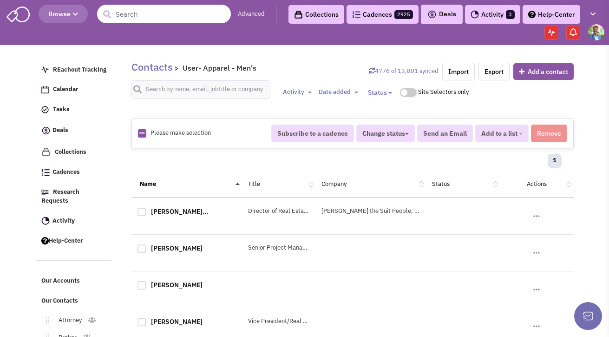
checkbox input "true"
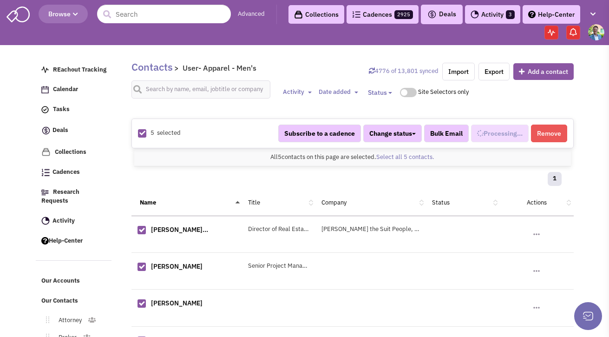
scroll to position [189, 0]
select select "548"
click at [519, 136] on button "Added to 1 list" at bounding box center [497, 133] width 61 height 18
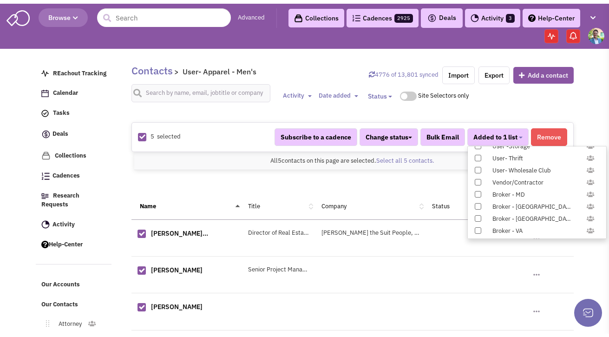
scroll to position [957, 0]
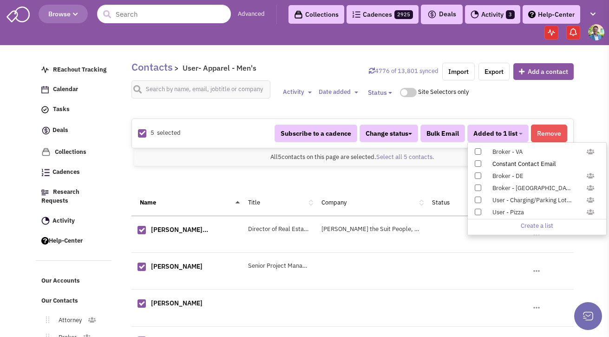
click at [480, 164] on span at bounding box center [477, 163] width 6 height 6
click at [477, 162] on input "Constant Contact Email" at bounding box center [477, 162] width 0 height 0
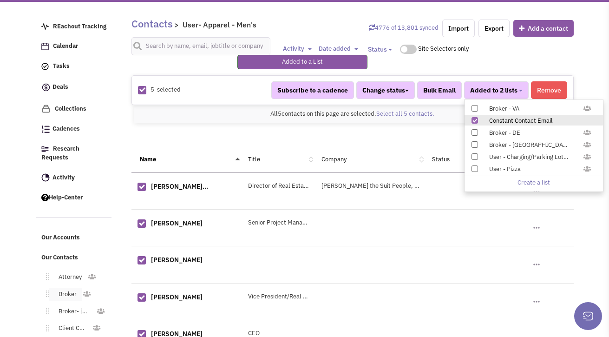
scroll to position [91, 0]
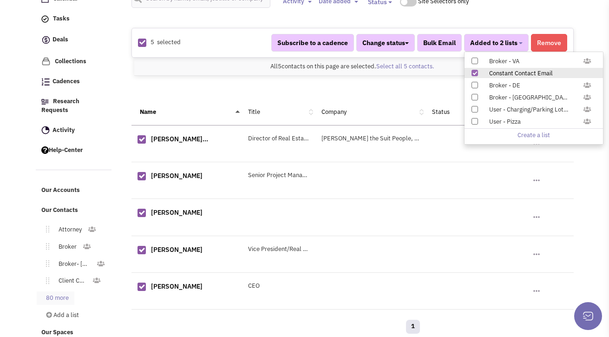
click at [63, 294] on link "80 more" at bounding box center [56, 297] width 38 height 13
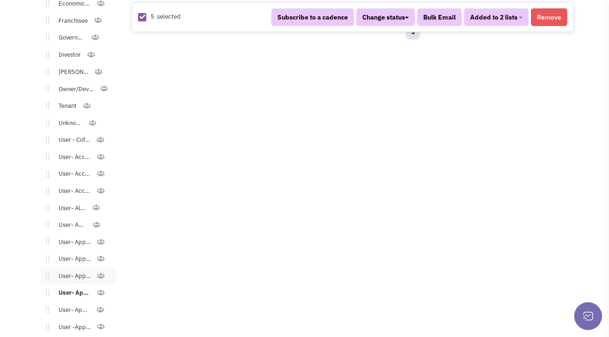
scroll to position [456, 0]
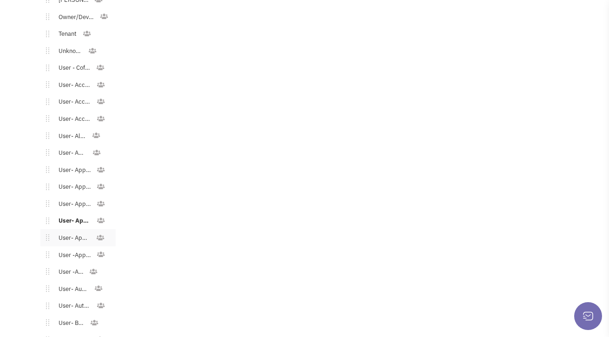
click at [77, 231] on link "User- Apparel - Teens" at bounding box center [72, 237] width 47 height 13
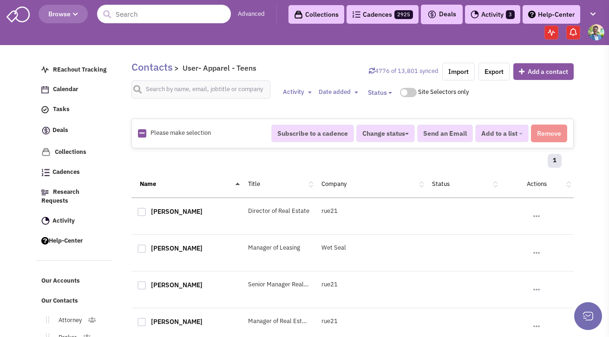
click at [142, 132] on icon at bounding box center [141, 133] width 5 height 6
checkbox input "true"
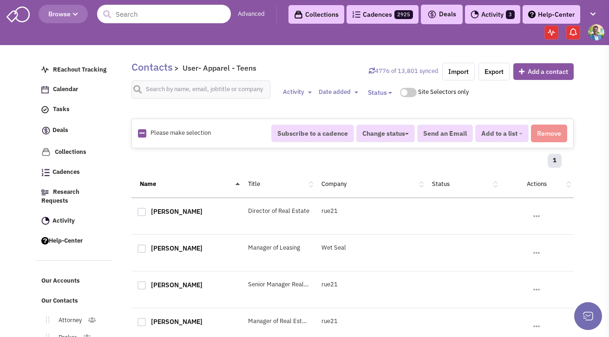
checkbox input "true"
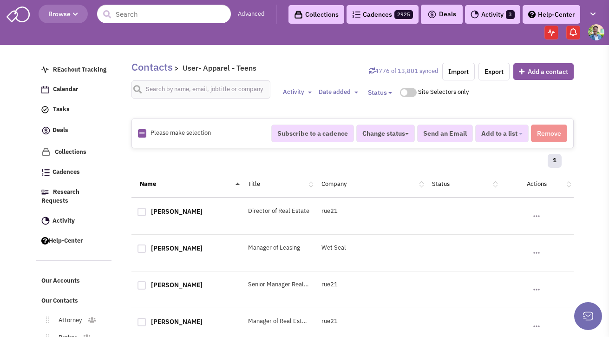
checkbox input "true"
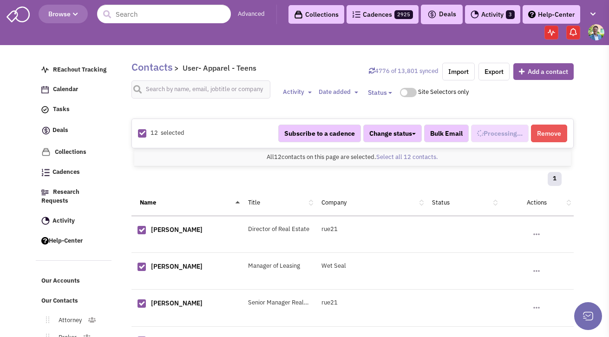
scroll to position [198, 0]
select select "542"
click at [503, 131] on span "Added to 1 list" at bounding box center [495, 133] width 44 height 8
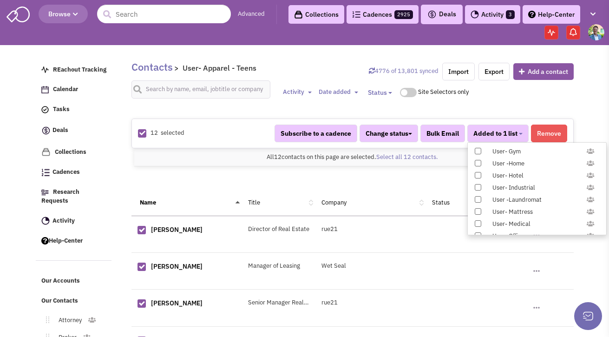
scroll to position [957, 0]
click at [475, 162] on span at bounding box center [477, 163] width 6 height 6
click at [477, 162] on input "Constant Contact Email" at bounding box center [477, 162] width 0 height 0
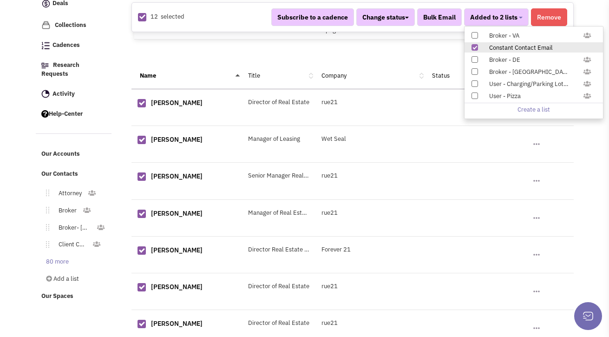
scroll to position [191, 0]
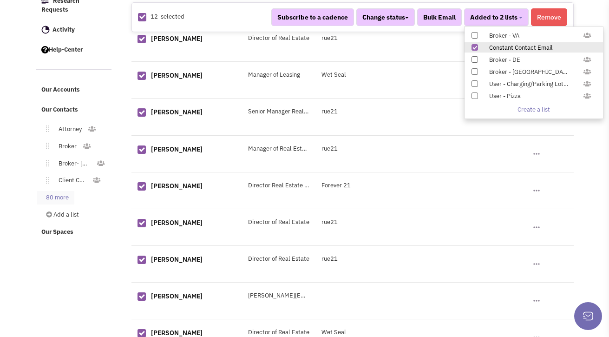
click at [59, 192] on link "80 more" at bounding box center [56, 197] width 38 height 13
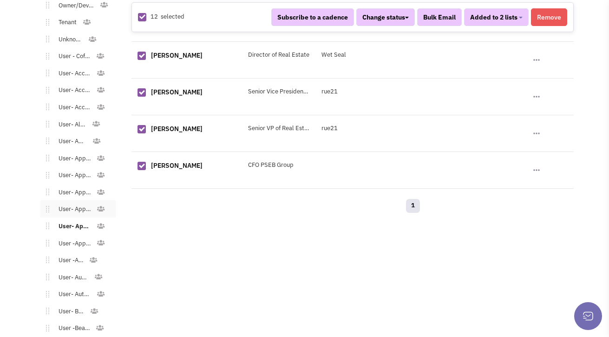
scroll to position [503, 0]
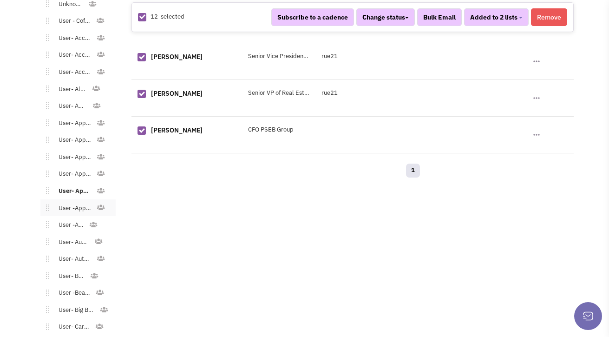
click at [79, 201] on link "User -Apparel - Women's" at bounding box center [72, 207] width 47 height 13
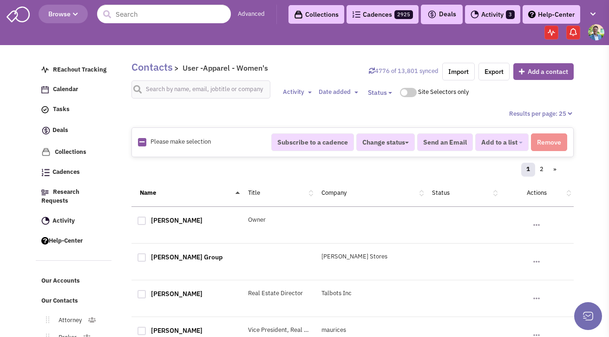
click at [144, 141] on icon at bounding box center [141, 142] width 5 height 6
checkbox input "true"
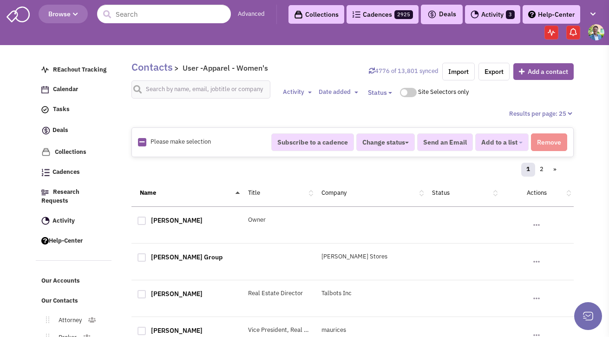
checkbox input "true"
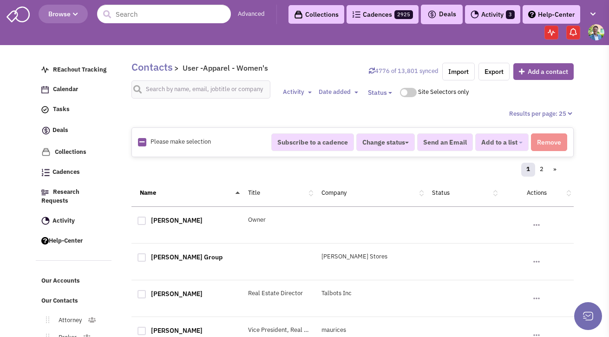
checkbox input "true"
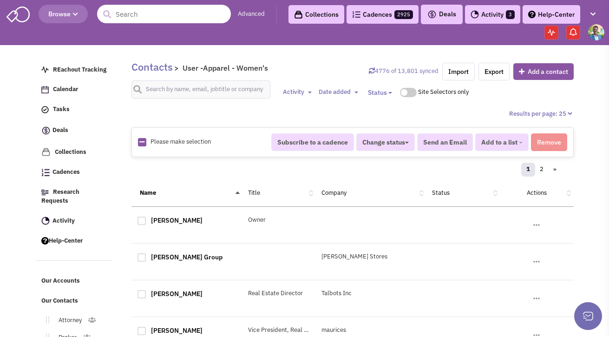
checkbox input "true"
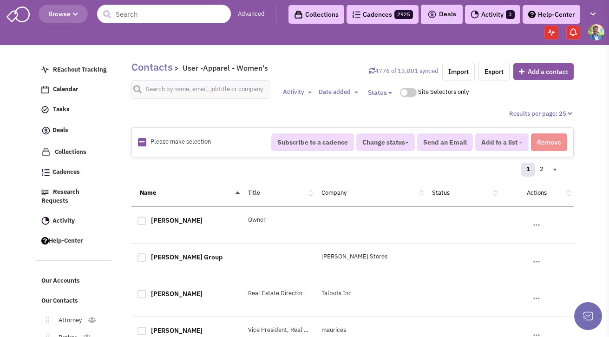
checkbox input "true"
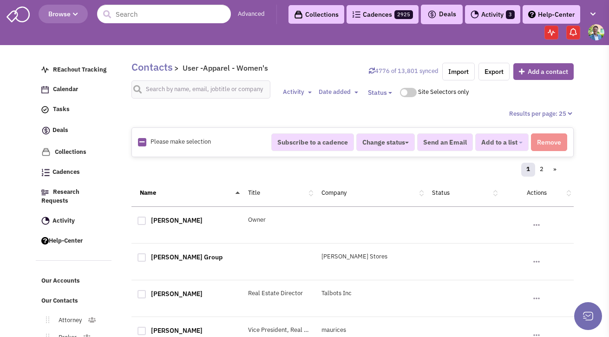
checkbox input "true"
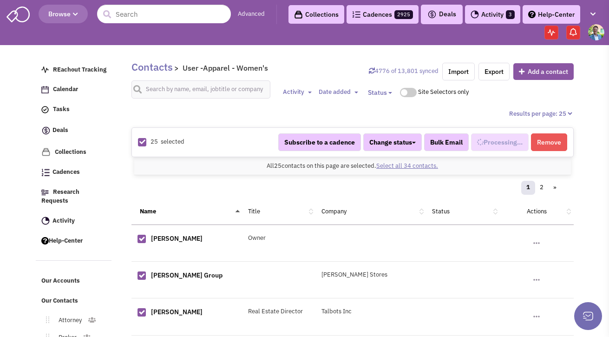
scroll to position [207, 0]
select select "537"
click at [426, 163] on link "Select all 34 contacts." at bounding box center [407, 166] width 62 height 8
select select "537"
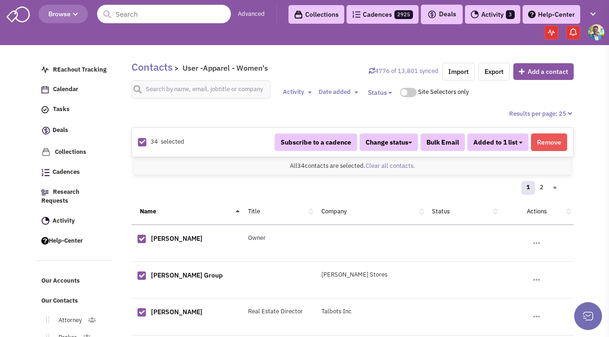
click at [522, 143] on button "Added to 1 list" at bounding box center [497, 142] width 61 height 18
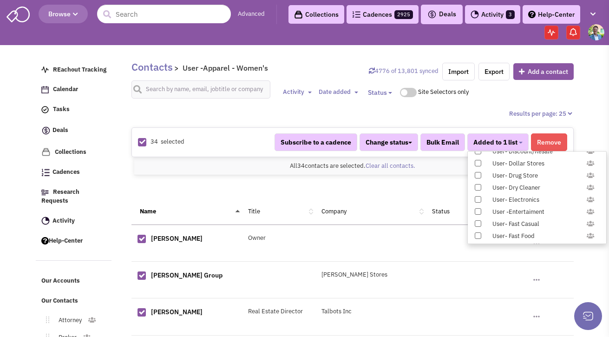
scroll to position [957, 0]
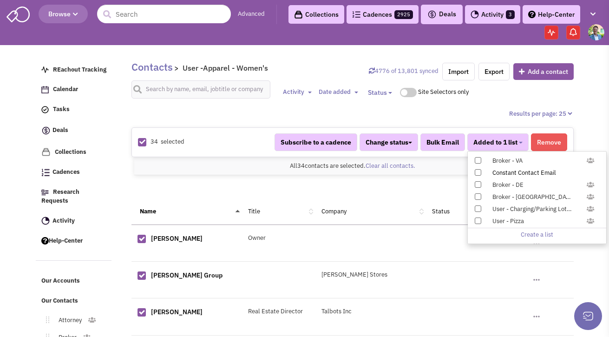
click at [478, 172] on span at bounding box center [477, 172] width 6 height 6
click at [477, 170] on input "Constant Contact Email" at bounding box center [477, 170] width 0 height 0
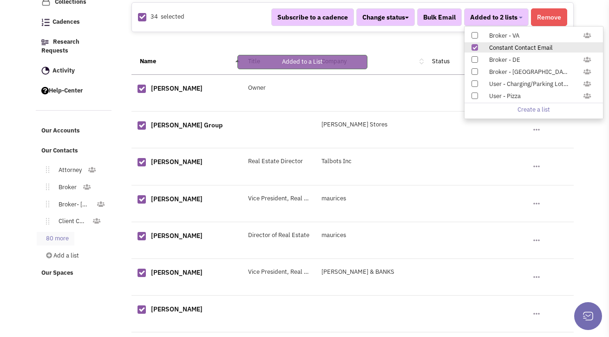
click at [65, 232] on link "80 more" at bounding box center [56, 238] width 38 height 13
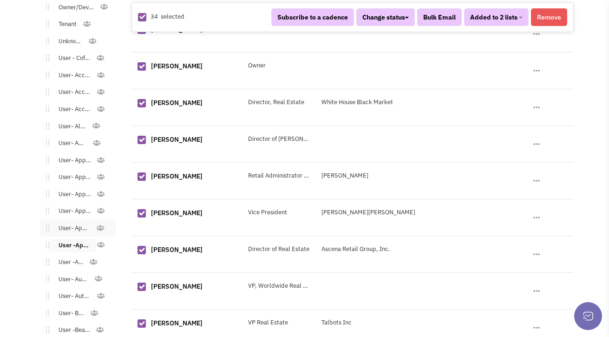
scroll to position [478, 0]
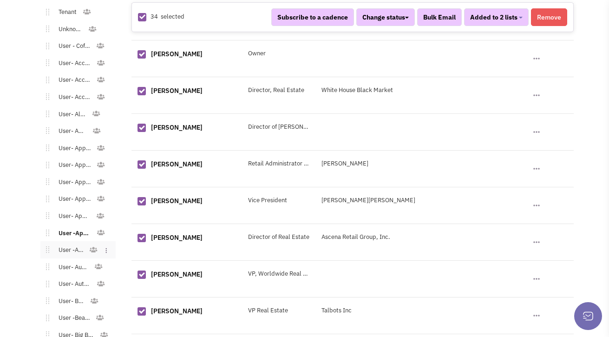
click at [67, 243] on link "User -Arts" at bounding box center [68, 249] width 39 height 13
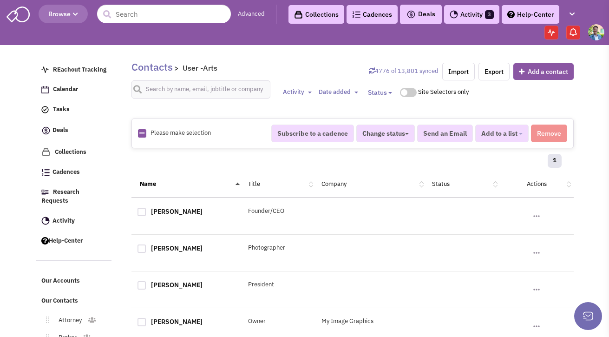
click at [143, 136] on icon at bounding box center [141, 133] width 5 height 6
checkbox input "true"
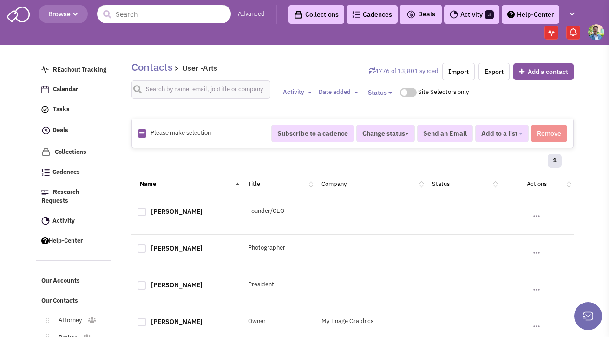
checkbox input "true"
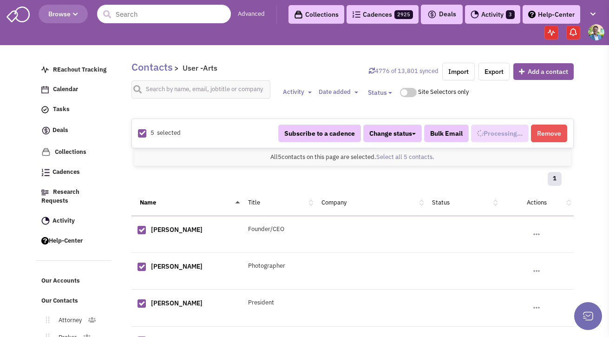
select select "690"
click at [521, 133] on b "button" at bounding box center [521, 134] width 4 height 2
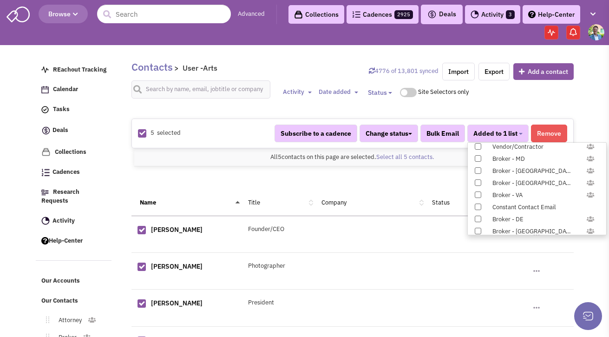
scroll to position [957, 0]
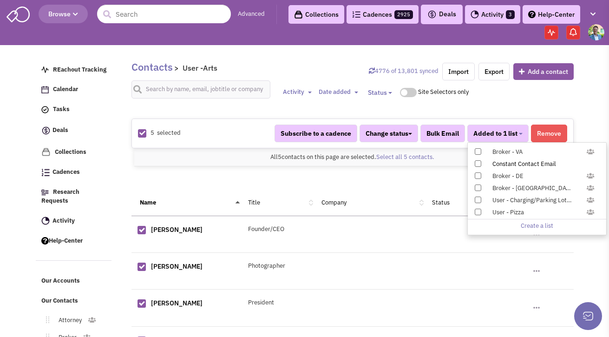
click at [477, 164] on span at bounding box center [477, 163] width 6 height 6
click at [477, 162] on input "Constant Contact Email" at bounding box center [477, 162] width 0 height 0
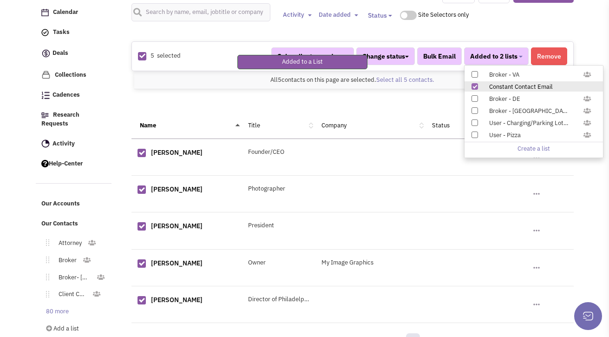
scroll to position [91, 0]
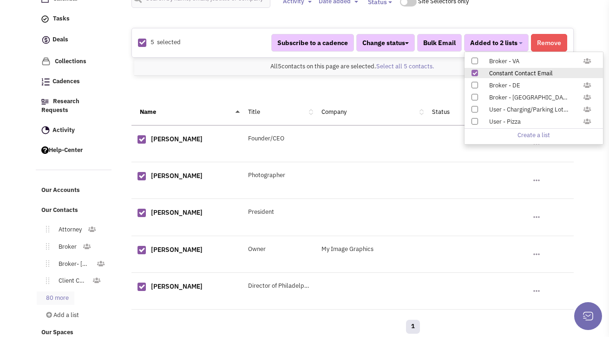
click at [64, 291] on link "80 more" at bounding box center [56, 297] width 38 height 13
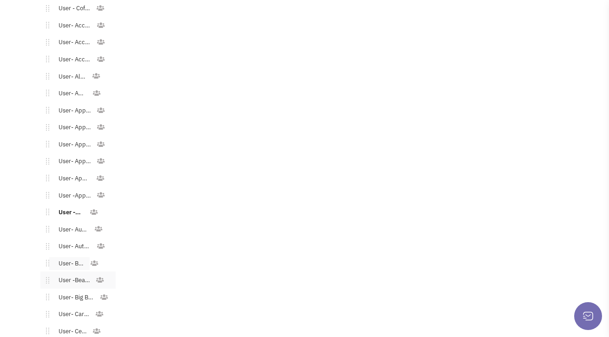
scroll to position [522, 0]
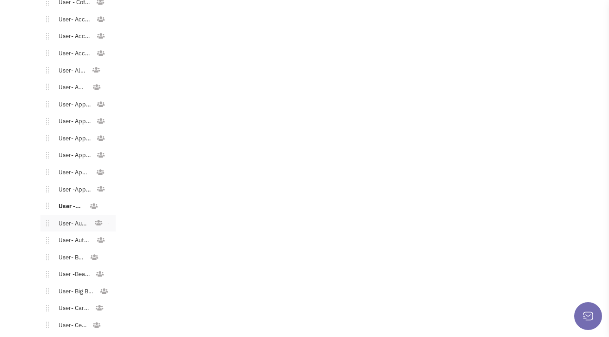
click at [72, 217] on link "User- Automotive" at bounding box center [71, 223] width 45 height 13
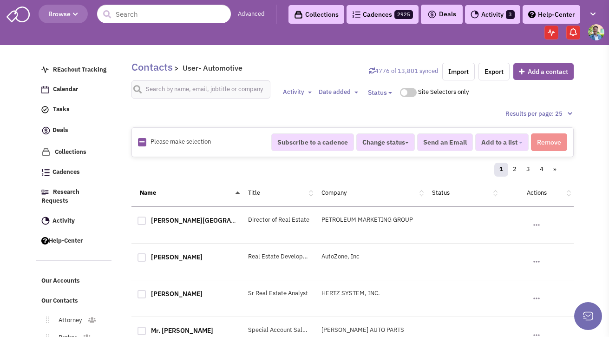
click at [142, 145] on link at bounding box center [141, 142] width 5 height 9
checkbox input "true"
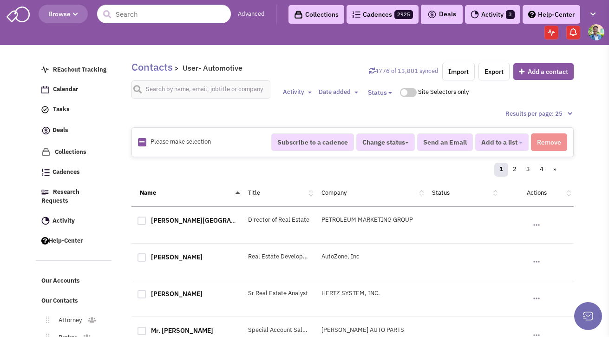
checkbox input "true"
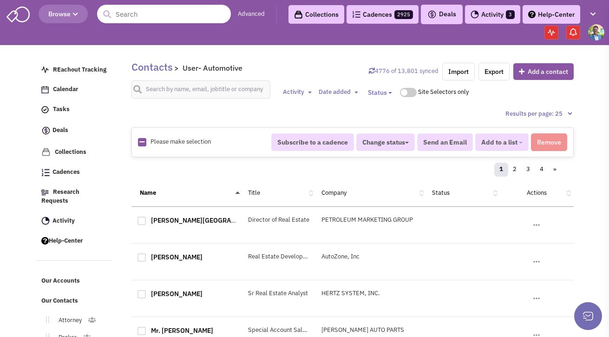
checkbox input "true"
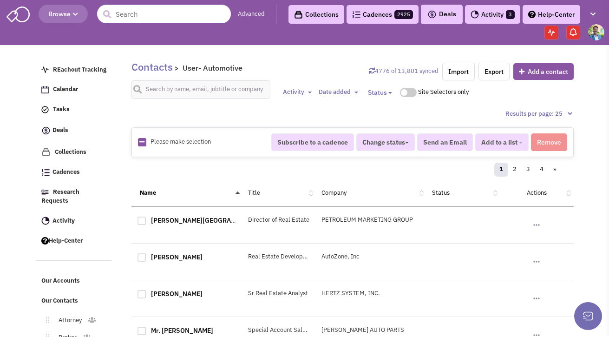
checkbox input "true"
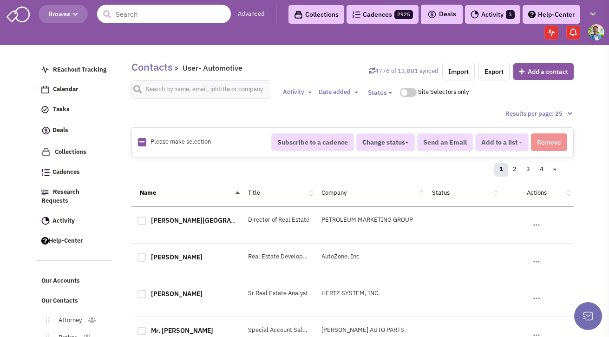
checkbox input "true"
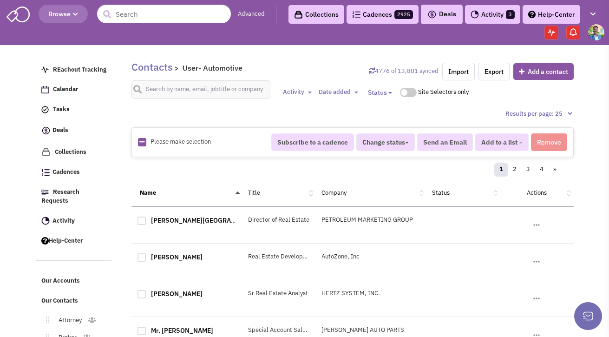
checkbox input "true"
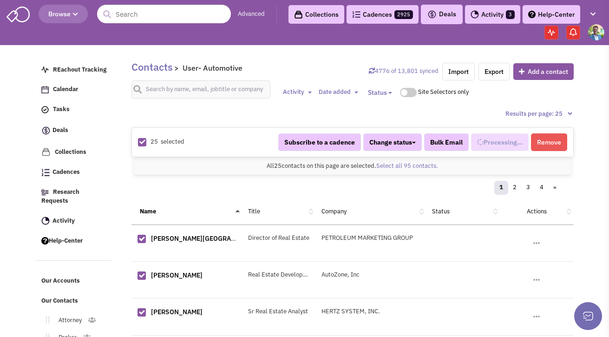
scroll to position [224, 0]
select select "668"
click at [383, 170] on div "All 25 contacts on this page are selected. Select all 95 contacts. All 25 conta…" at bounding box center [352, 166] width 436 height 18
click at [384, 169] on link "Select all 95 contacts." at bounding box center [407, 166] width 62 height 8
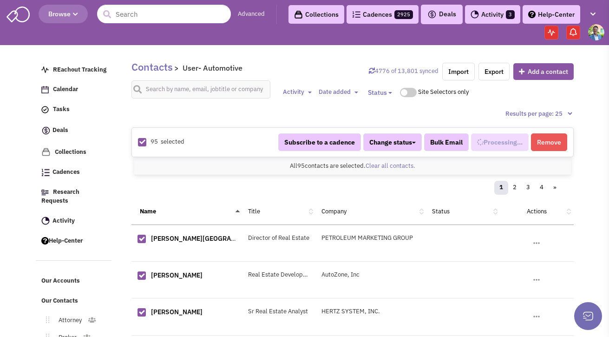
select select "668"
click at [526, 139] on button "Added to 1 list" at bounding box center [497, 142] width 61 height 18
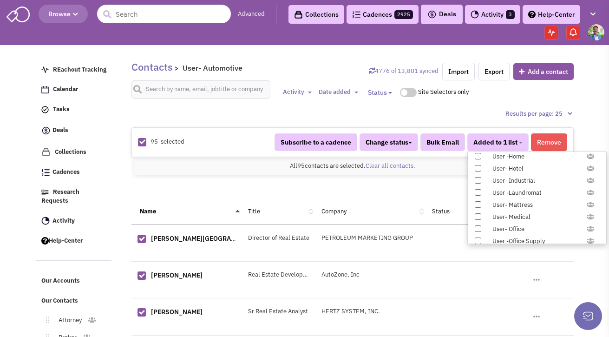
scroll to position [957, 0]
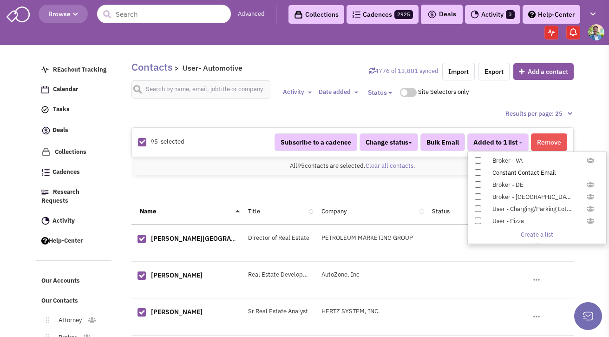
click at [477, 174] on span at bounding box center [477, 172] width 6 height 6
click at [477, 170] on input "Constant Contact Email" at bounding box center [477, 170] width 0 height 0
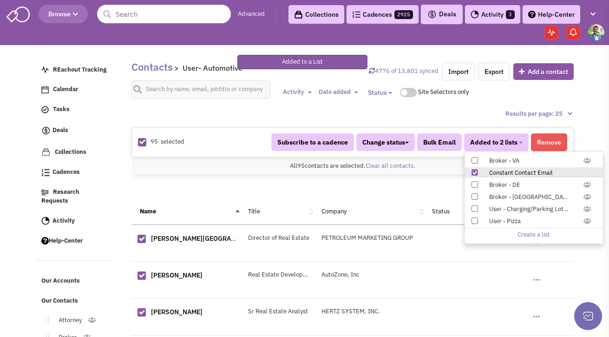
scroll to position [100, 0]
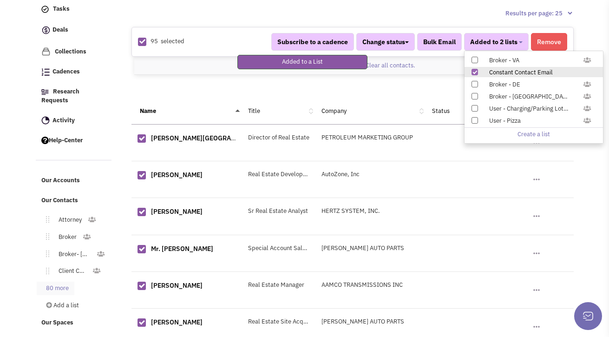
click at [72, 281] on link "80 more" at bounding box center [56, 287] width 38 height 13
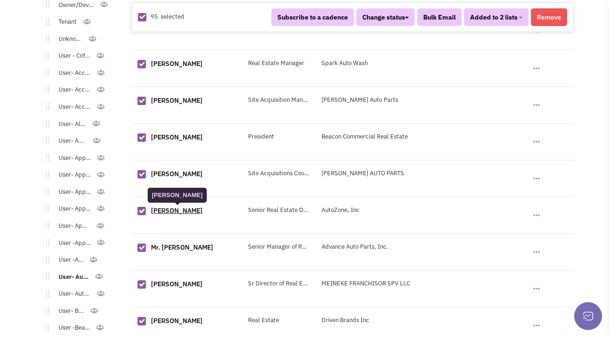
scroll to position [480, 0]
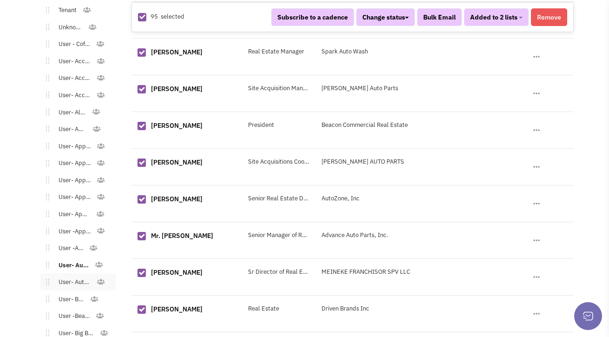
click at [75, 277] on link "User- Automotive - Dealer/Rental" at bounding box center [72, 281] width 47 height 13
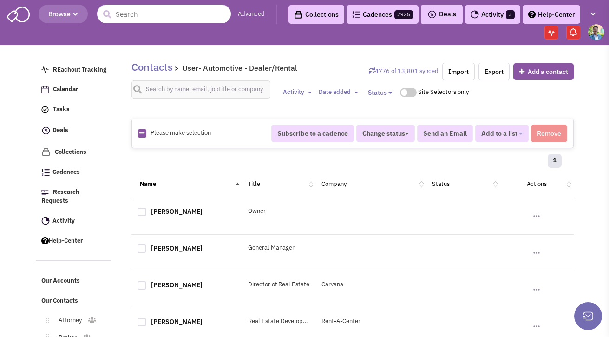
click at [141, 130] on icon at bounding box center [141, 133] width 5 height 6
checkbox input "true"
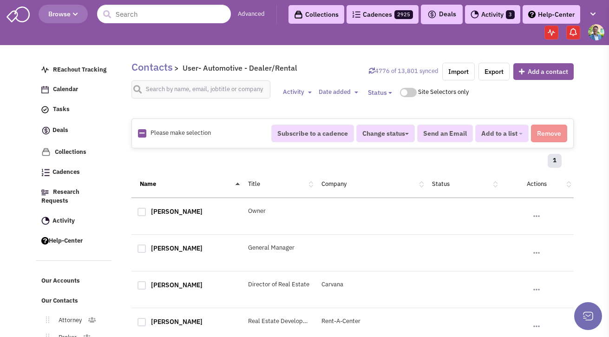
checkbox input "true"
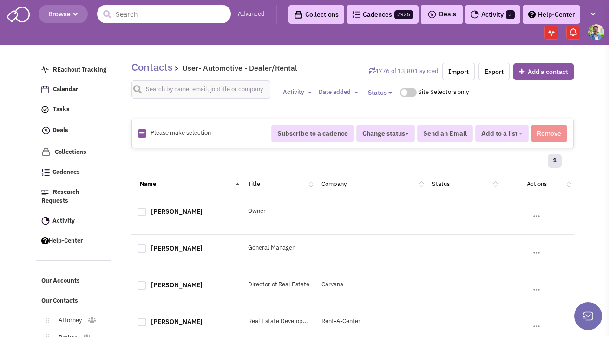
checkbox input "true"
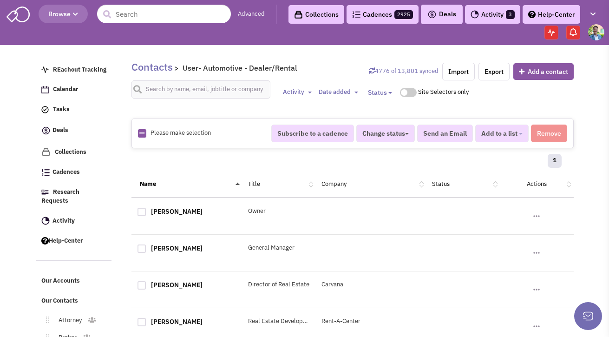
checkbox input "true"
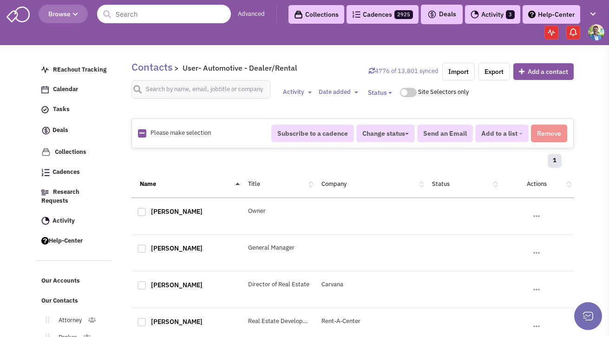
checkbox input "true"
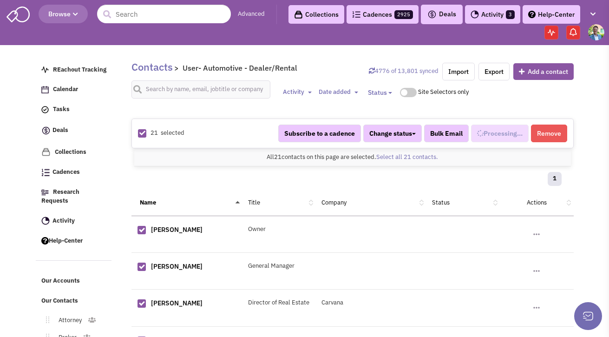
select select "541"
click at [489, 139] on button "Added to 1 list" at bounding box center [497, 133] width 61 height 18
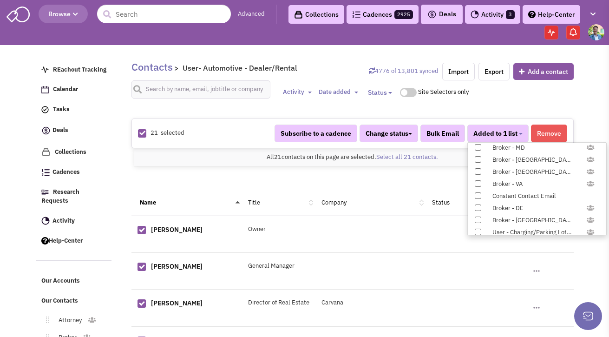
scroll to position [957, 0]
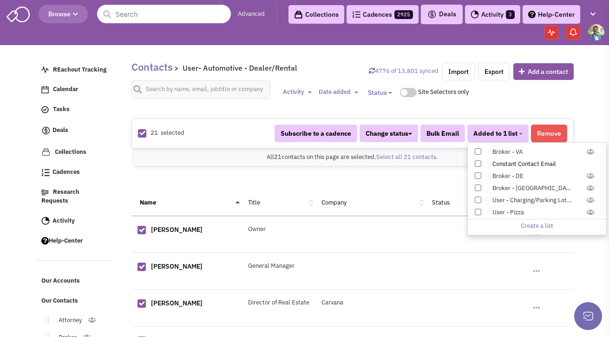
click at [474, 163] on span at bounding box center [477, 163] width 6 height 6
click at [477, 162] on input "Constant Contact Email" at bounding box center [477, 162] width 0 height 0
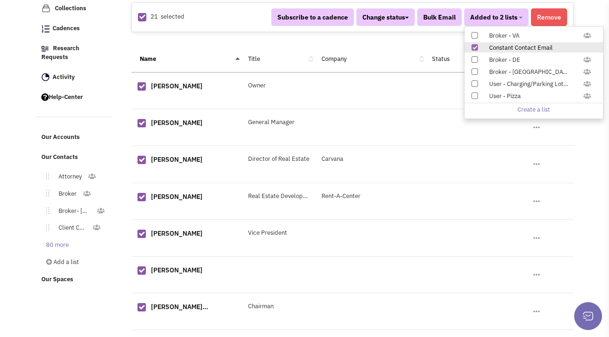
scroll to position [271, 0]
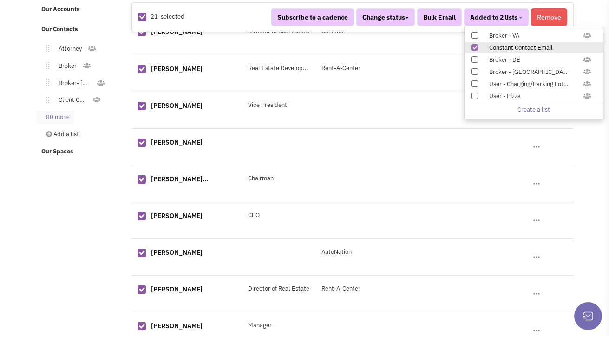
click at [56, 111] on link "80 more" at bounding box center [56, 116] width 38 height 13
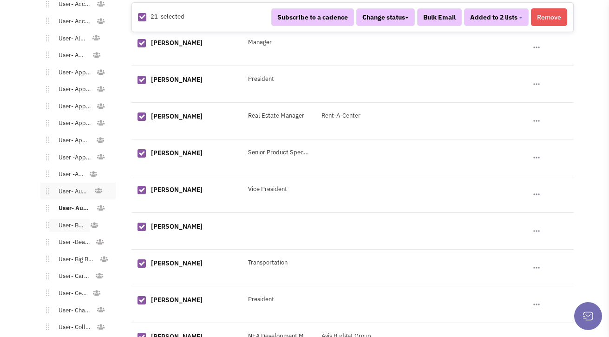
scroll to position [560, 0]
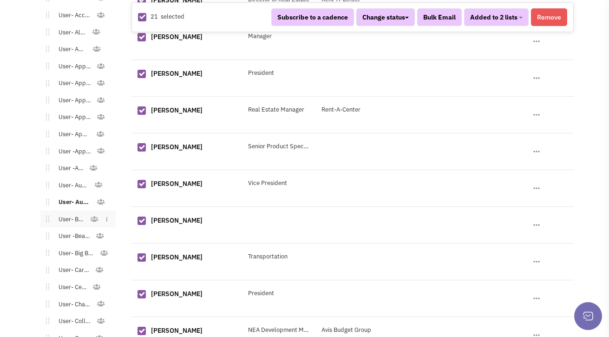
click at [78, 213] on link "User- Bank" at bounding box center [69, 219] width 40 height 13
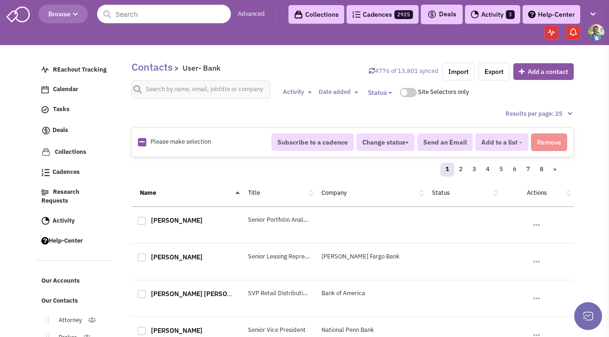
click at [139, 141] on icon at bounding box center [141, 142] width 5 height 6
checkbox input "true"
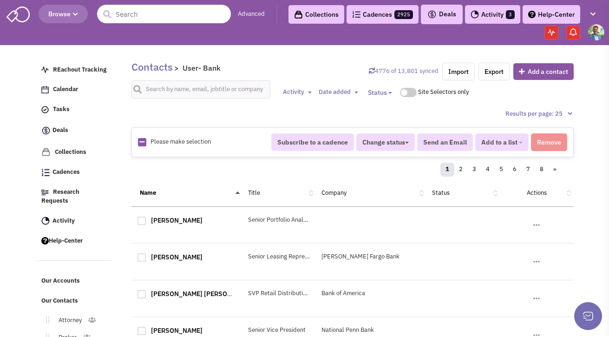
checkbox input "true"
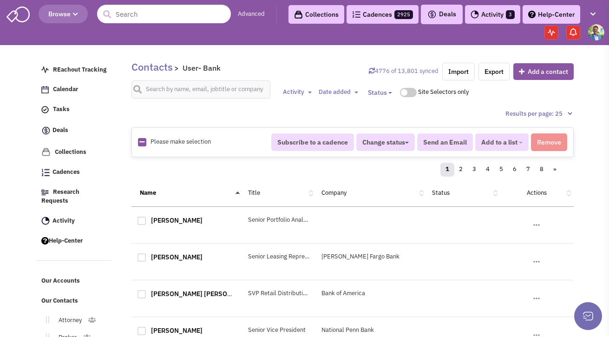
checkbox input "true"
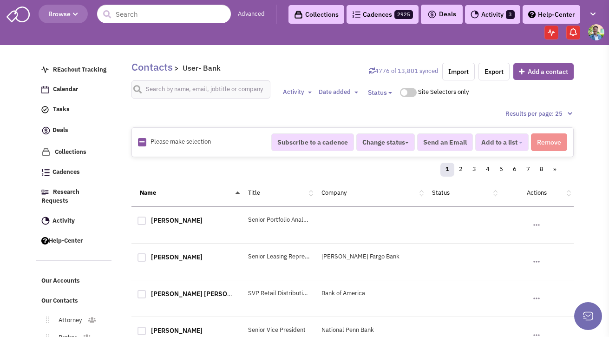
checkbox input "true"
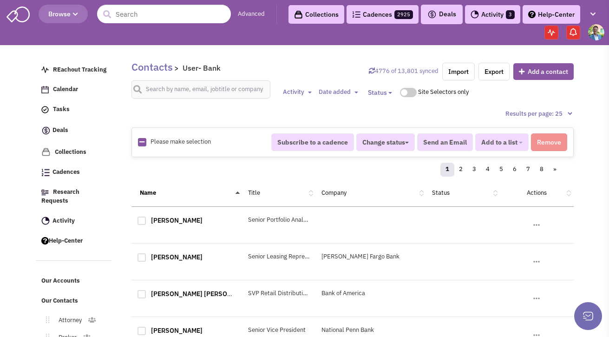
checkbox input "true"
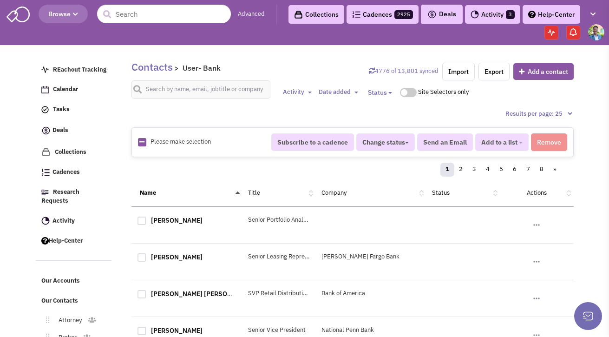
checkbox input "true"
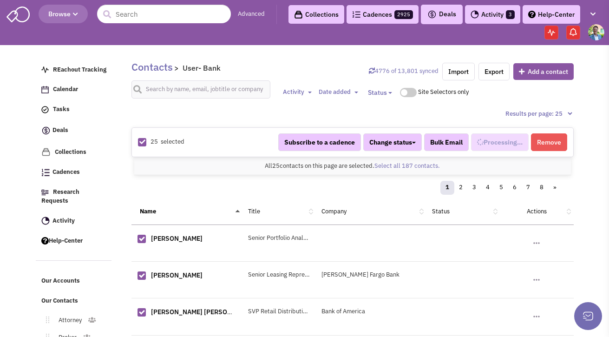
scroll to position [242, 0]
select select "688"
click at [410, 163] on link "Select all 187 contacts." at bounding box center [406, 166] width 65 height 8
select select "688"
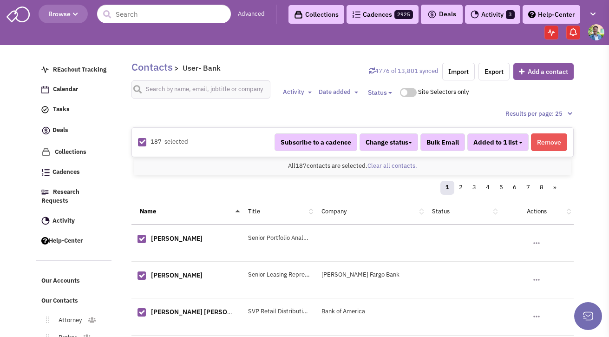
click at [518, 145] on button "Added to 1 list" at bounding box center [497, 142] width 61 height 18
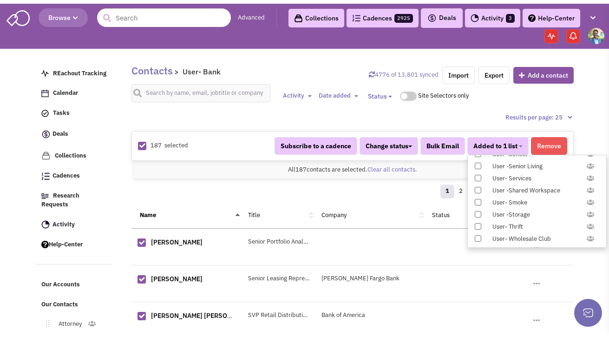
scroll to position [957, 0]
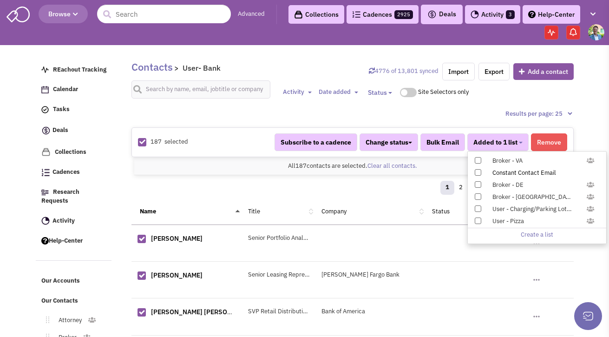
click at [479, 170] on span at bounding box center [477, 172] width 6 height 6
click at [477, 170] on input "Constant Contact Email" at bounding box center [477, 170] width 0 height 0
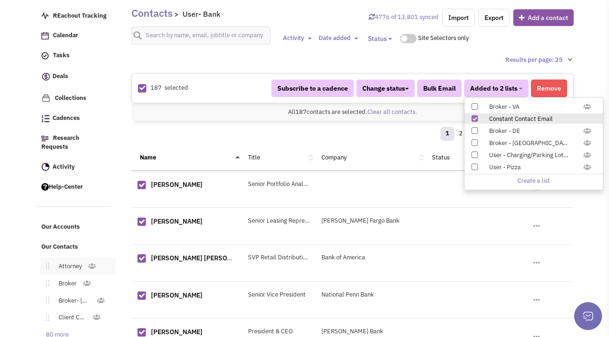
scroll to position [108, 0]
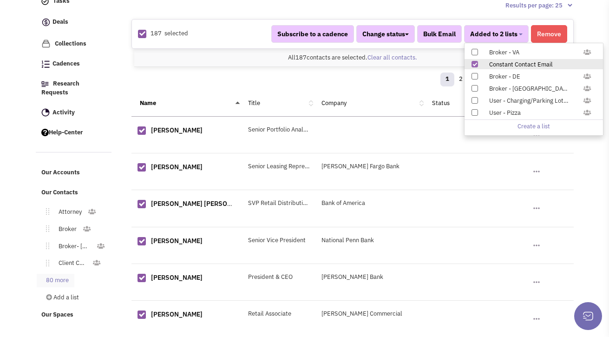
click at [69, 273] on link "80 more" at bounding box center [56, 279] width 38 height 13
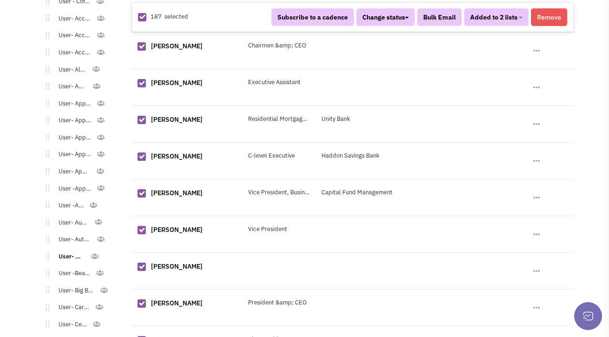
scroll to position [535, 0]
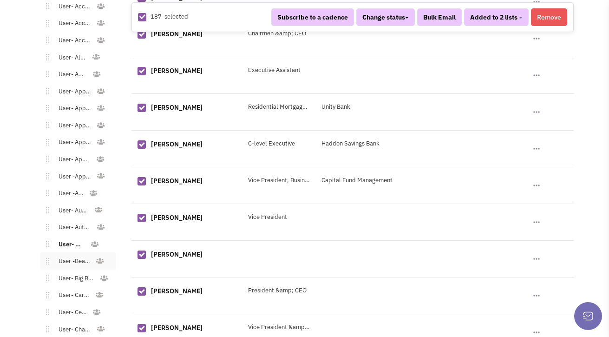
click at [72, 255] on link "User -Beauty Supply" at bounding box center [72, 260] width 46 height 13
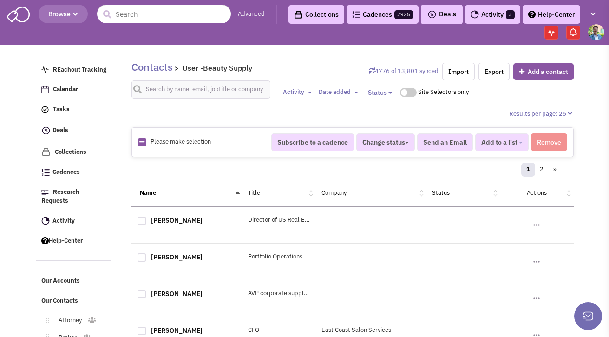
click at [144, 140] on img at bounding box center [142, 142] width 8 height 8
click at [142, 140] on icon at bounding box center [141, 142] width 5 height 6
checkbox input "true"
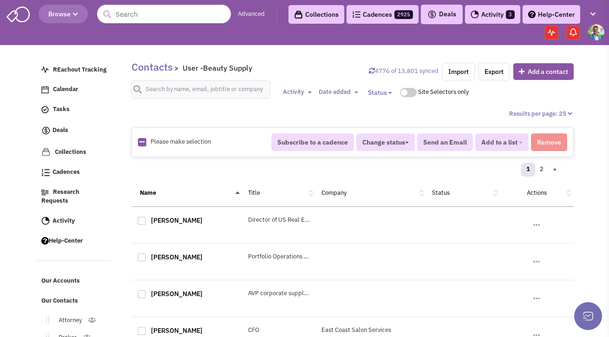
checkbox input "true"
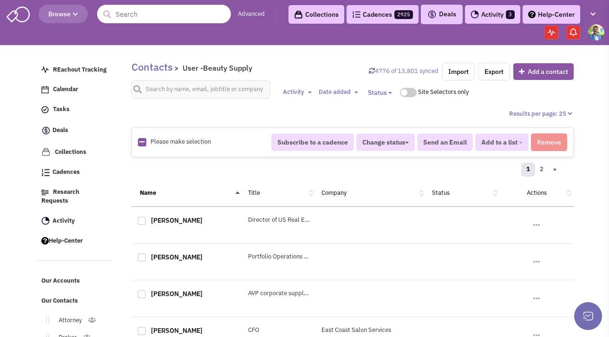
checkbox input "true"
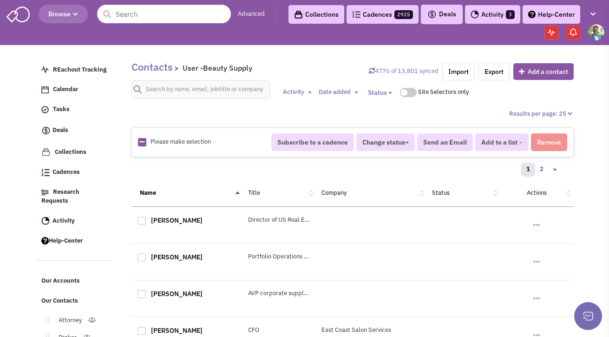
checkbox input "true"
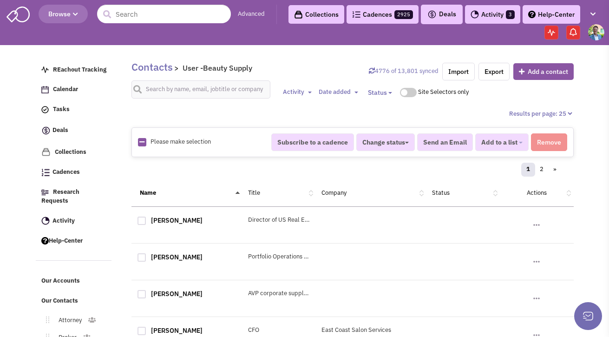
checkbox input "true"
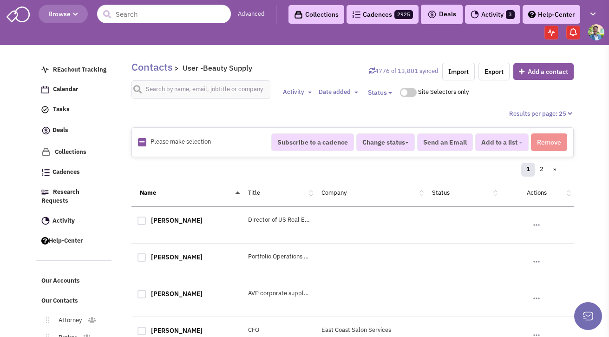
checkbox input "true"
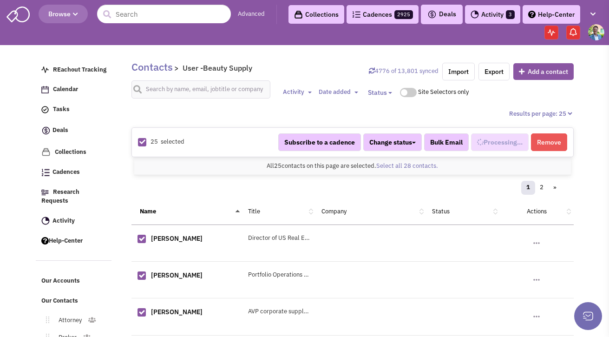
scroll to position [251, 0]
select select "684"
click at [412, 165] on link "Select all 28 contacts." at bounding box center [407, 166] width 62 height 8
select select "684"
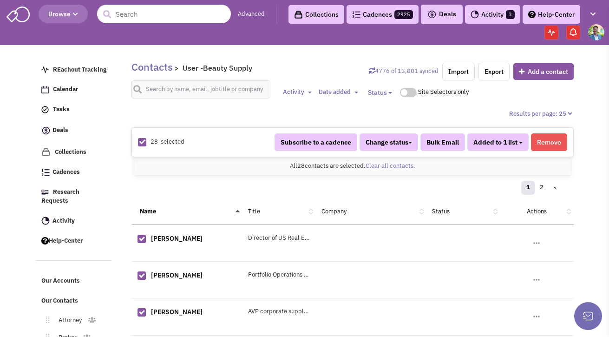
click at [519, 144] on button "Added to 1 list" at bounding box center [497, 142] width 61 height 18
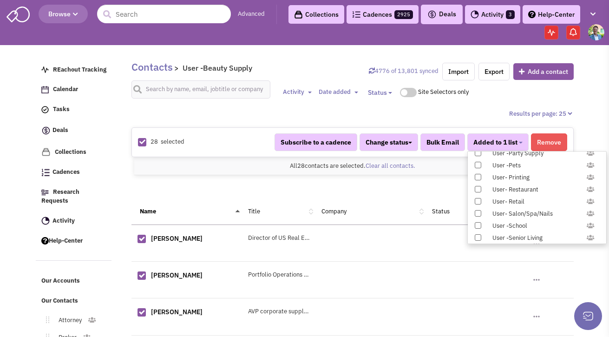
scroll to position [957, 0]
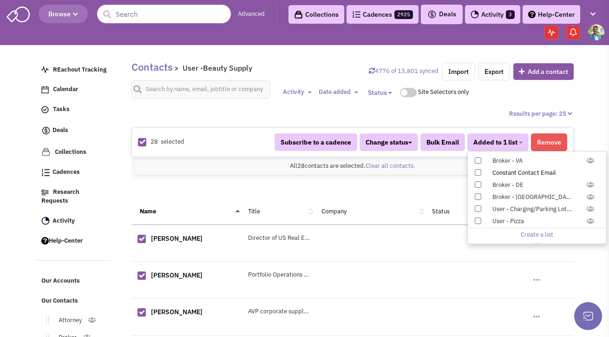
click at [479, 172] on span at bounding box center [477, 172] width 6 height 6
click at [477, 170] on input "Constant Contact Email" at bounding box center [477, 170] width 0 height 0
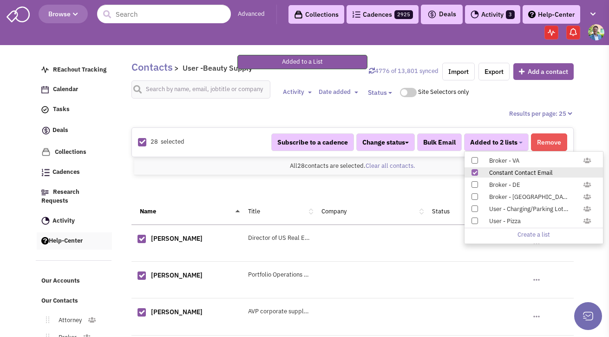
scroll to position [146, 0]
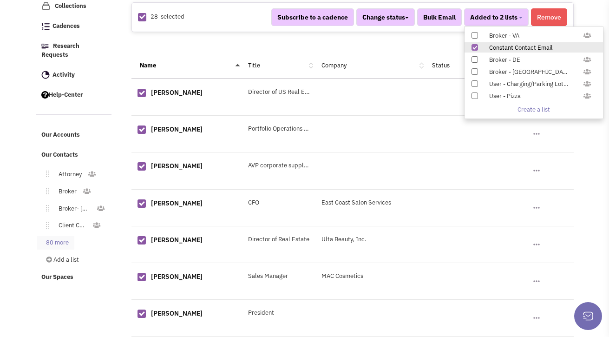
click at [65, 237] on link "80 more" at bounding box center [56, 242] width 38 height 13
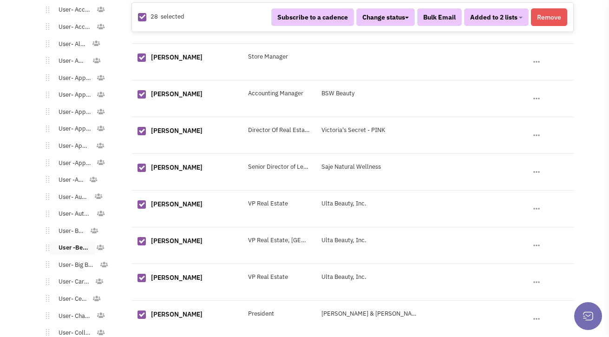
scroll to position [554, 0]
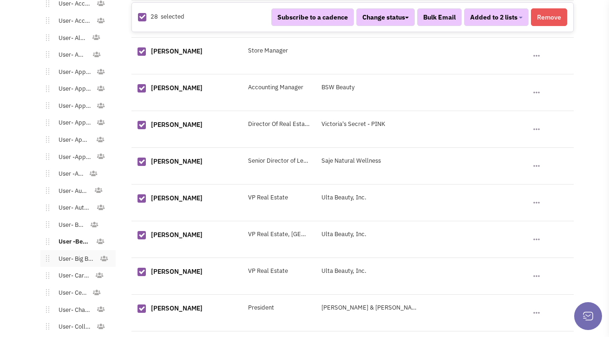
click at [68, 252] on link "User- Big Box Retailer" at bounding box center [74, 258] width 51 height 13
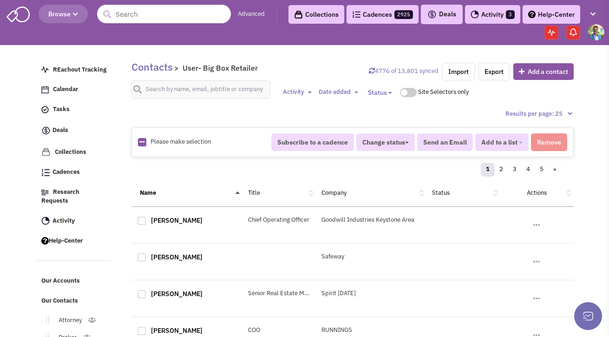
click at [140, 142] on icon at bounding box center [141, 142] width 5 height 6
checkbox input "true"
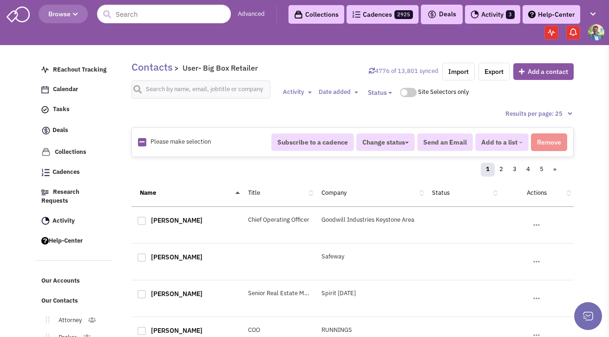
checkbox input "true"
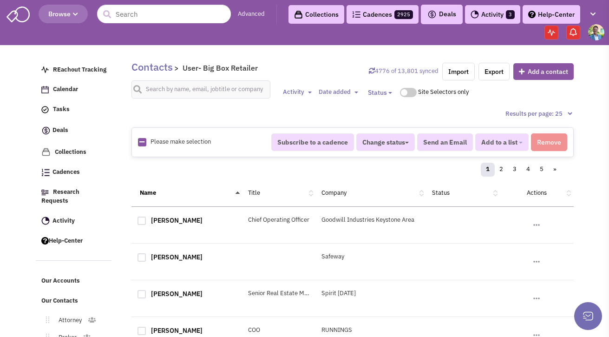
checkbox input "true"
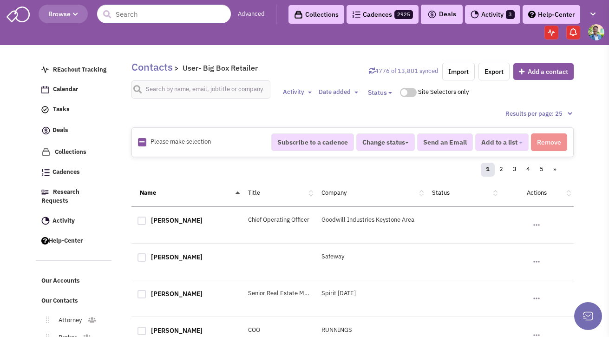
checkbox input "true"
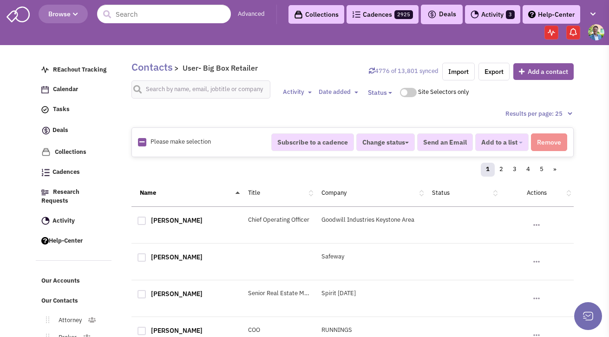
checkbox input "true"
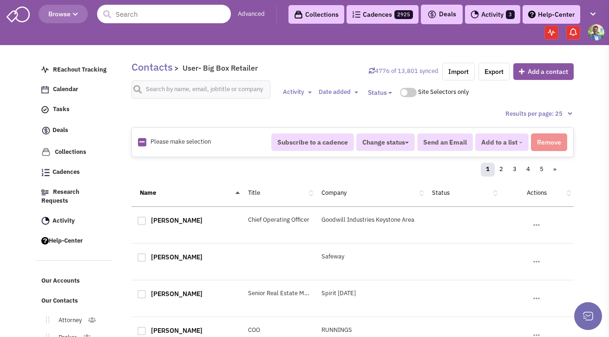
checkbox input "true"
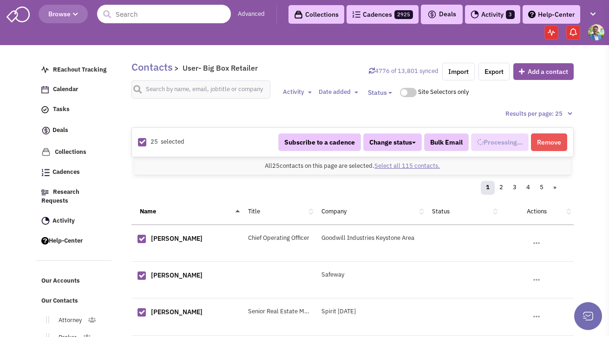
scroll to position [259, 0]
select select "532"
click at [415, 167] on link "Select all 115 contacts." at bounding box center [406, 166] width 65 height 8
select select "532"
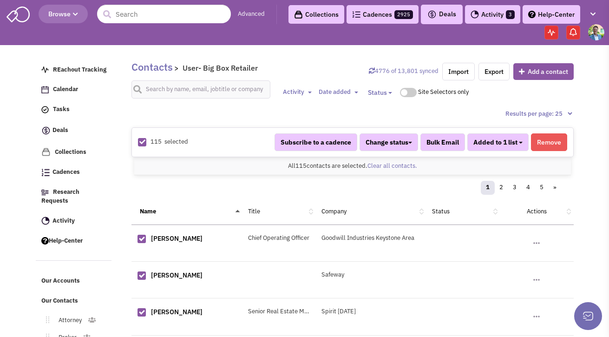
click at [525, 139] on button "Added to 1 list" at bounding box center [497, 142] width 61 height 18
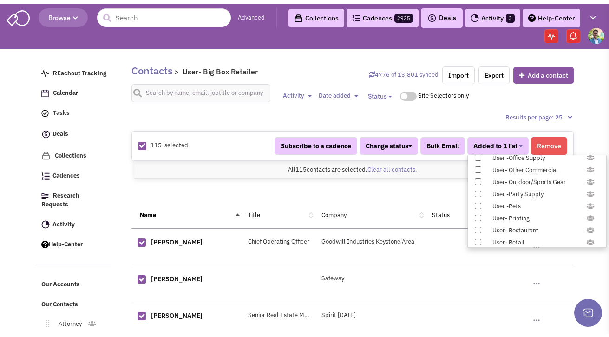
scroll to position [957, 0]
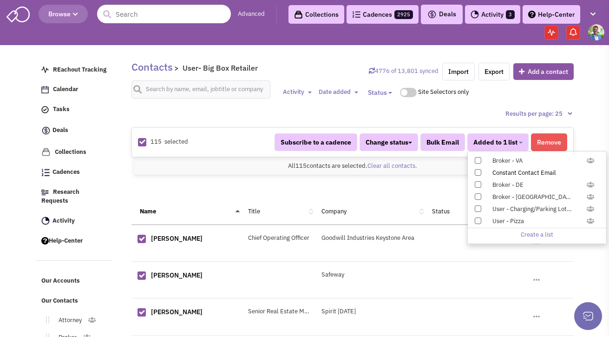
click at [477, 172] on span at bounding box center [477, 172] width 6 height 6
click at [477, 170] on input "Constant Contact Email" at bounding box center [477, 170] width 0 height 0
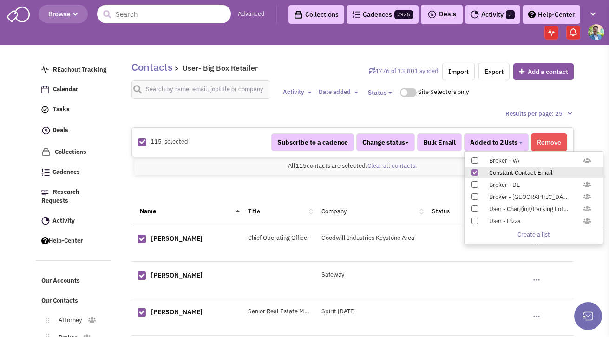
scroll to position [118, 0]
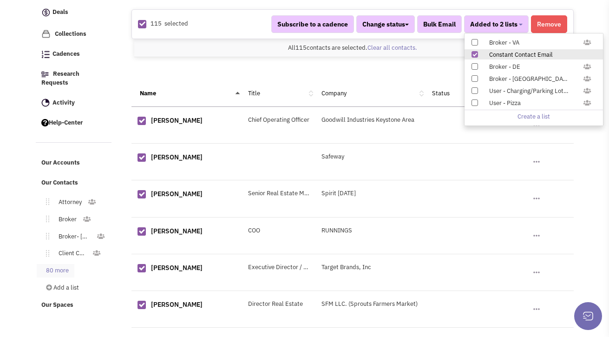
click at [67, 266] on link "80 more" at bounding box center [56, 270] width 38 height 13
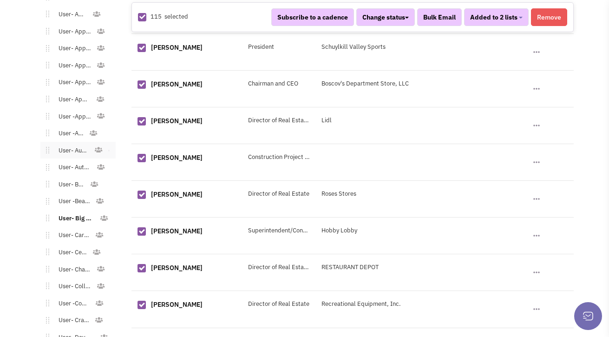
scroll to position [601, 0]
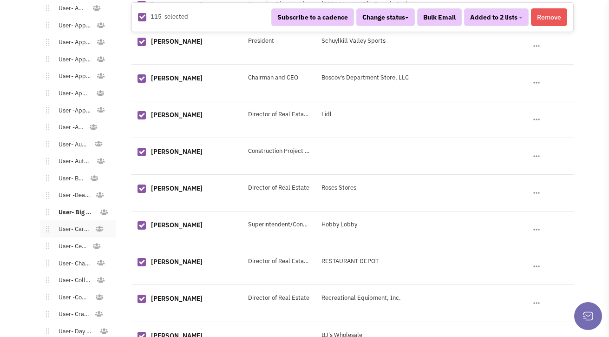
click at [71, 222] on link "User- Cards & Gifts" at bounding box center [72, 228] width 46 height 13
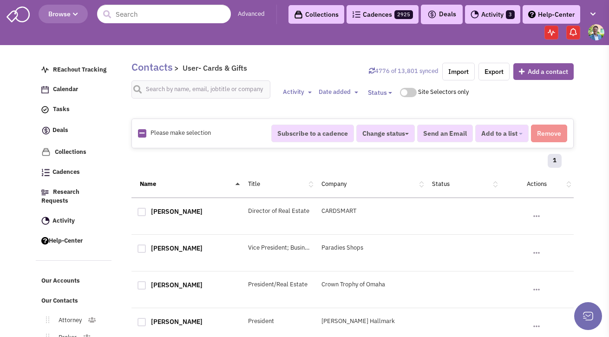
click at [146, 134] on div "Please make selection selected" at bounding box center [198, 133] width 133 height 9
click at [142, 135] on icon at bounding box center [141, 133] width 5 height 6
checkbox input "true"
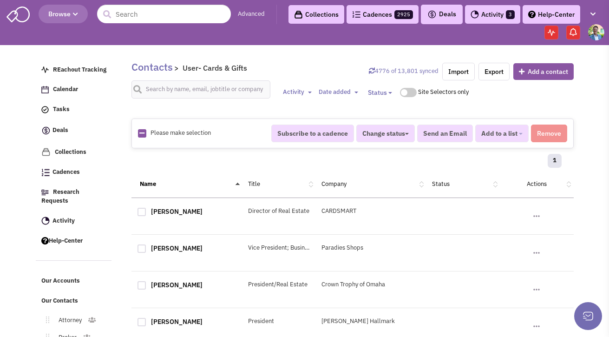
checkbox input "true"
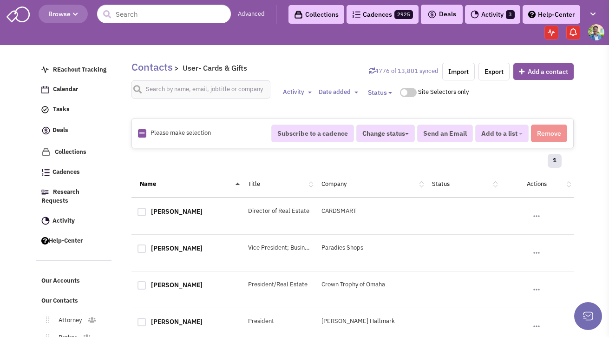
checkbox input "true"
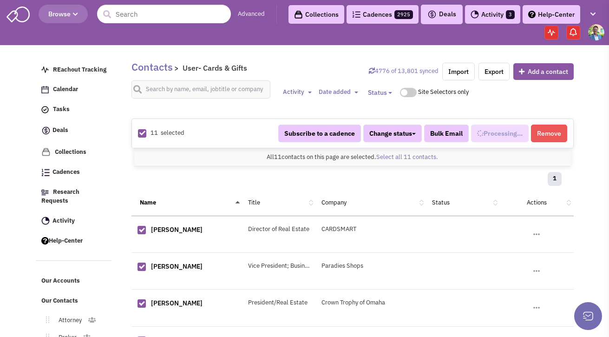
scroll to position [268, 0]
select select "583"
click at [517, 136] on button "Added to 1 list" at bounding box center [497, 133] width 61 height 18
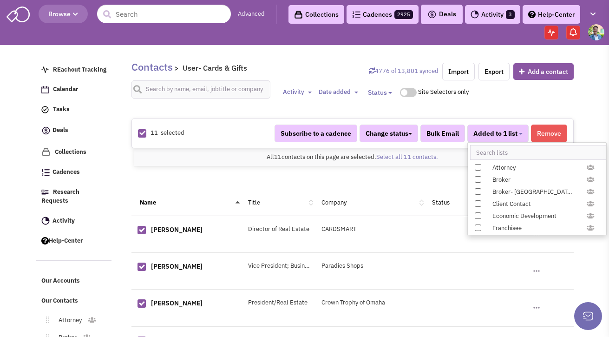
scroll to position [957, 0]
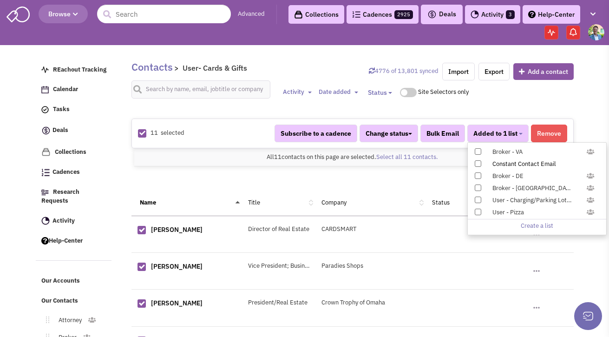
click at [474, 163] on span at bounding box center [477, 163] width 6 height 6
click at [477, 162] on input "Constant Contact Email" at bounding box center [477, 162] width 0 height 0
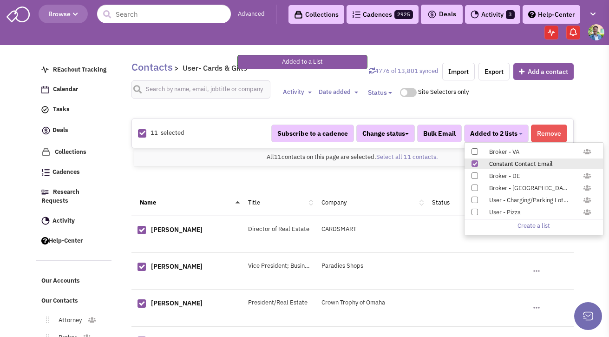
scroll to position [128, 0]
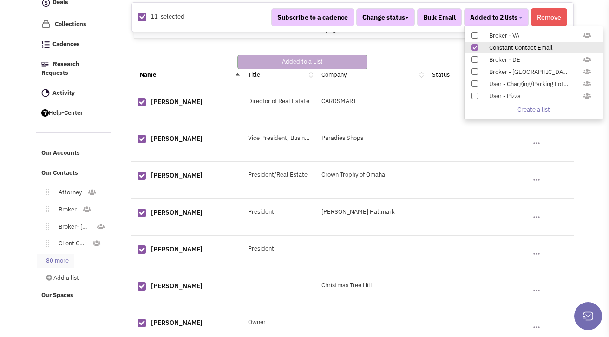
click at [58, 254] on link "80 more" at bounding box center [56, 260] width 38 height 13
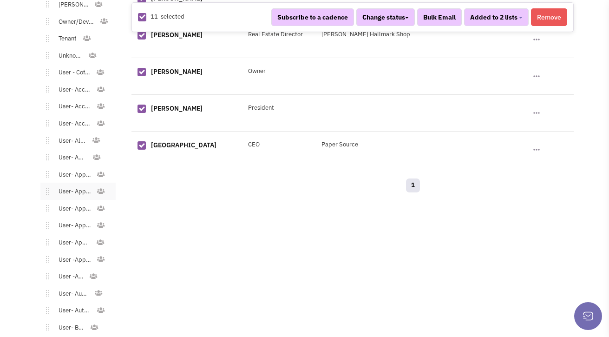
scroll to position [645, 0]
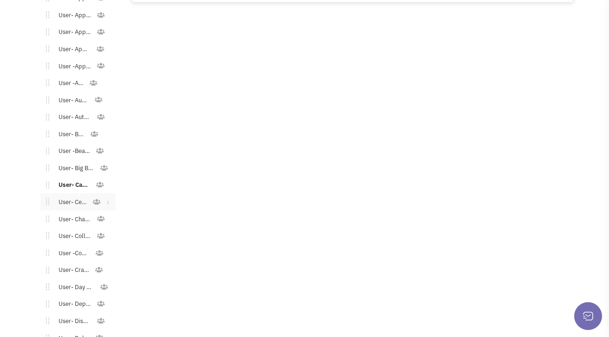
click at [68, 196] on link "User- Cellular" at bounding box center [70, 201] width 43 height 13
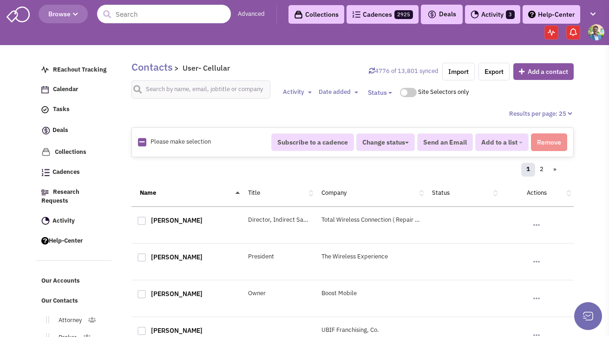
click at [142, 143] on icon at bounding box center [141, 142] width 5 height 6
checkbox input "true"
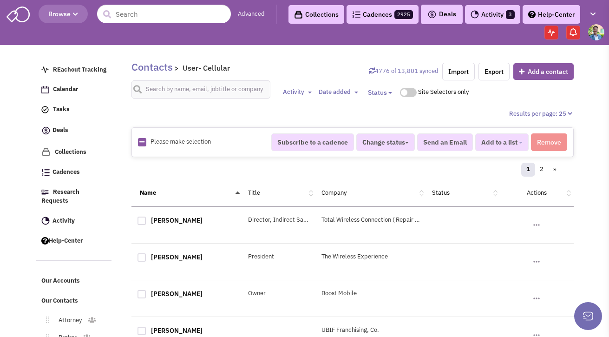
checkbox input "true"
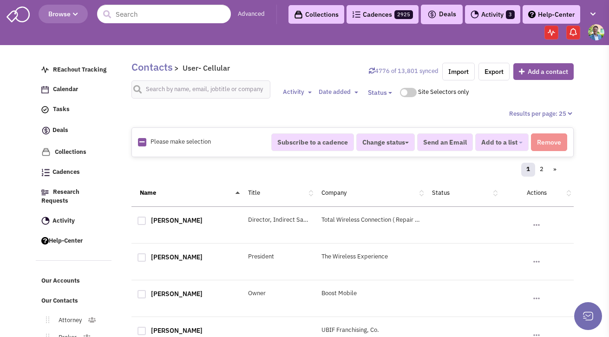
checkbox input "true"
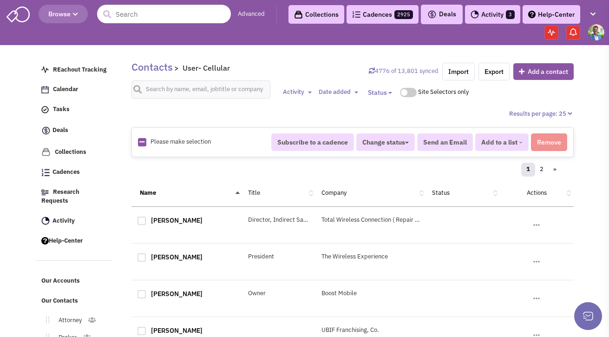
checkbox input "true"
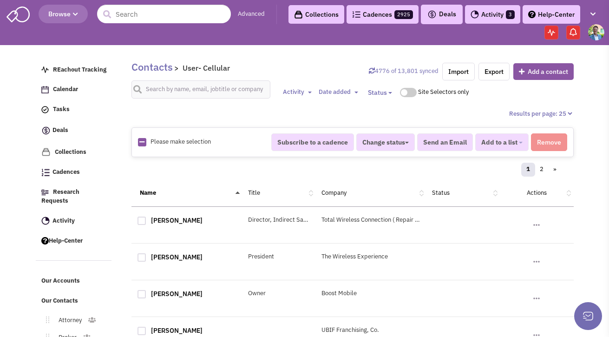
checkbox input "true"
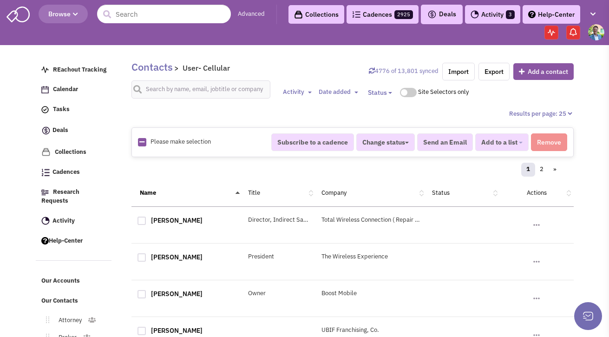
checkbox input "true"
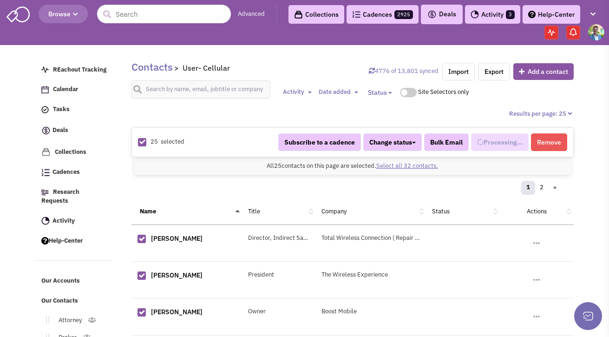
select select "714"
click at [427, 168] on link "Select all 32 contacts." at bounding box center [407, 166] width 62 height 8
select select "714"
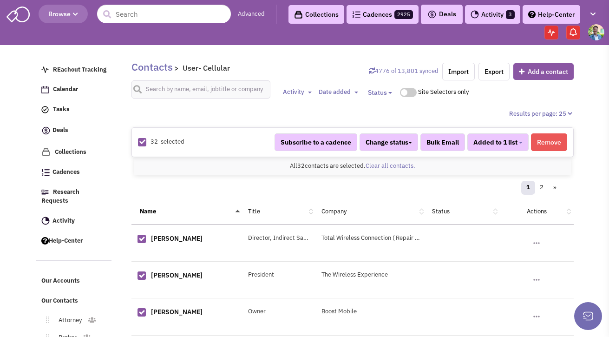
drag, startPoint x: 517, startPoint y: 143, endPoint x: 534, endPoint y: 142, distance: 17.6
click at [518, 143] on button "Added to 1 list" at bounding box center [497, 142] width 61 height 18
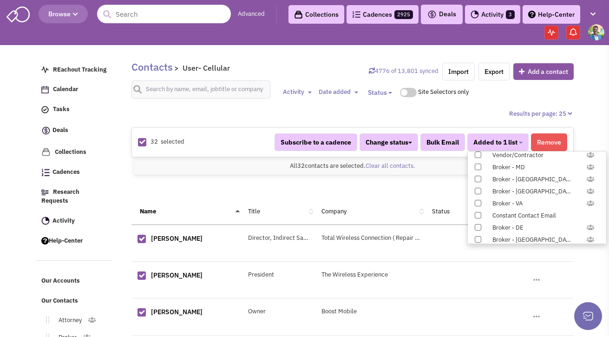
scroll to position [957, 0]
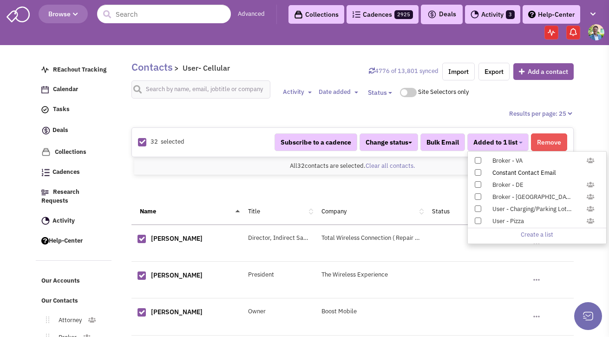
click at [475, 171] on span at bounding box center [477, 172] width 6 height 6
click at [477, 170] on input "Constant Contact Email" at bounding box center [477, 170] width 0 height 0
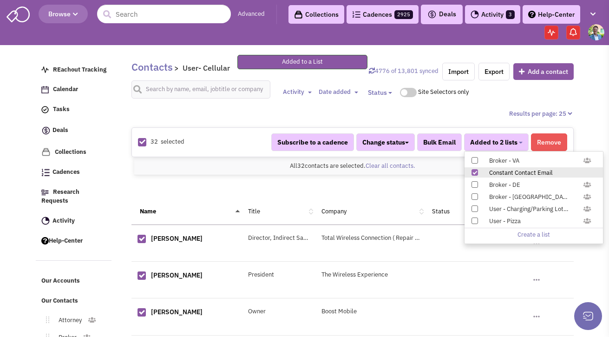
scroll to position [204, 0]
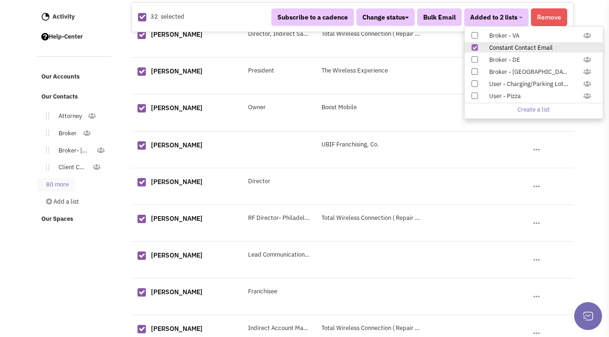
click at [59, 178] on link "80 more" at bounding box center [56, 184] width 38 height 13
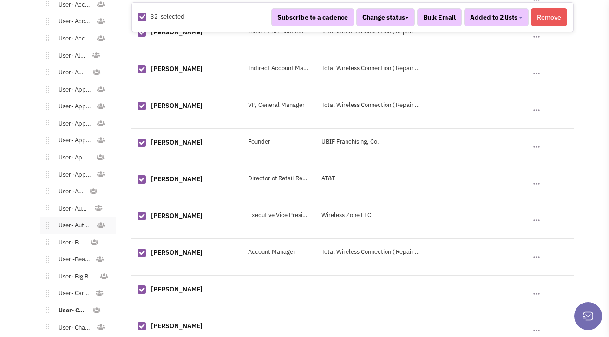
scroll to position [746, 0]
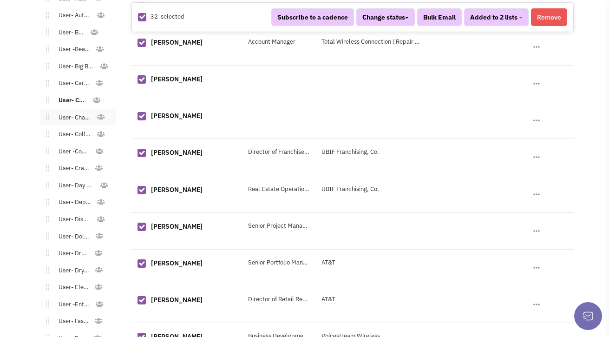
click at [72, 116] on li "User- Charitable Organization Toggle Dropdown Edit List Delete list" at bounding box center [77, 117] width 75 height 17
click at [74, 111] on link "User- Charitable Organization" at bounding box center [72, 117] width 47 height 13
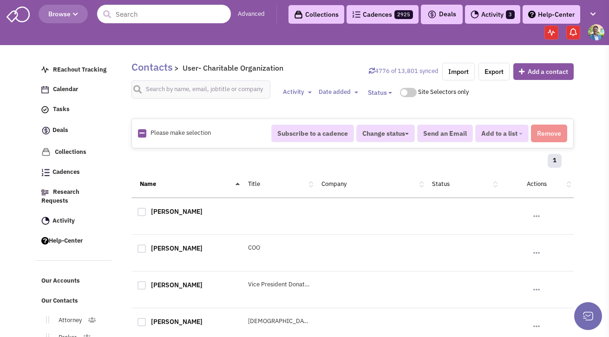
click at [142, 133] on icon at bounding box center [141, 133] width 5 height 6
checkbox input "true"
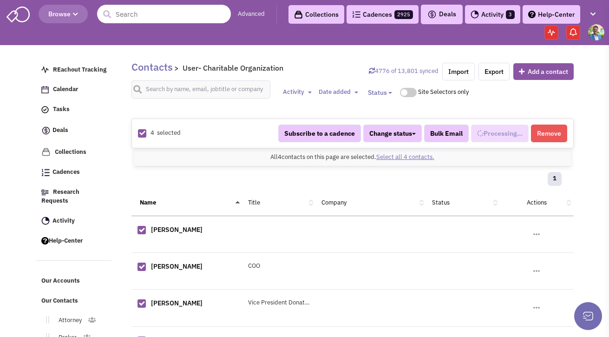
scroll to position [286, 0]
select select "670"
click at [506, 133] on span "Added to 1 list" at bounding box center [495, 133] width 44 height 8
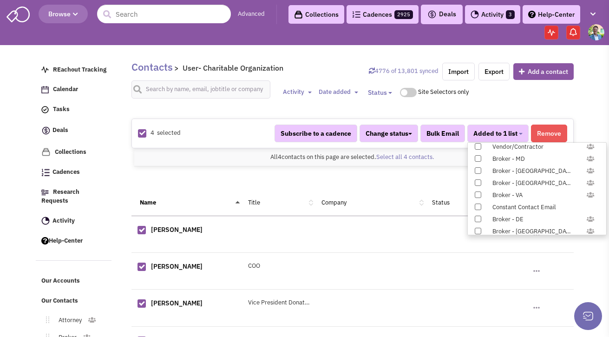
scroll to position [957, 0]
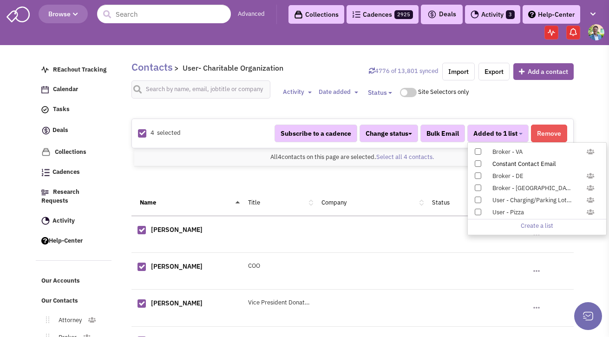
click at [477, 164] on span at bounding box center [477, 163] width 6 height 6
click at [477, 162] on input "Constant Contact Email" at bounding box center [477, 162] width 0 height 0
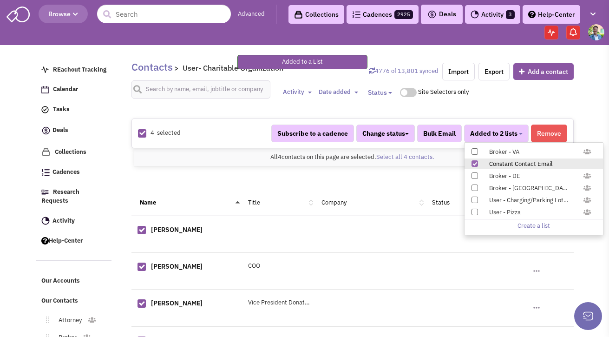
scroll to position [88, 0]
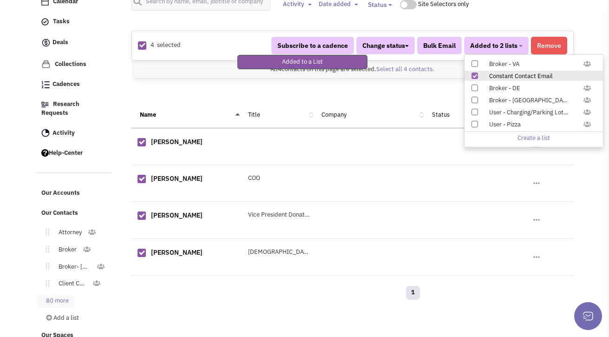
click at [56, 294] on link "80 more" at bounding box center [56, 300] width 38 height 13
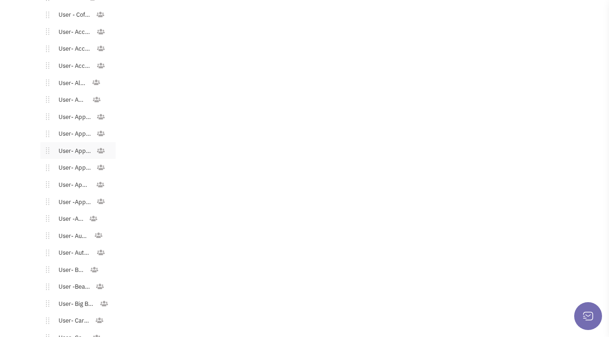
scroll to position [704, 0]
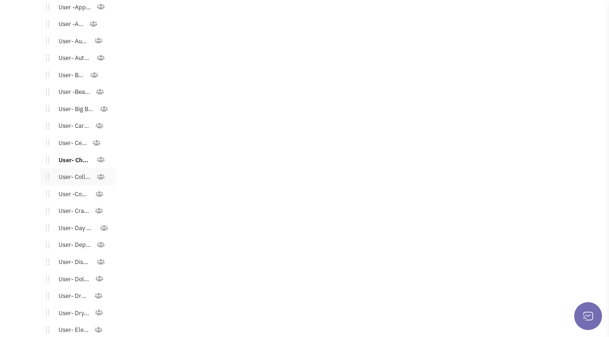
click at [76, 170] on link "User- College/[GEOGRAPHIC_DATA]" at bounding box center [72, 176] width 47 height 13
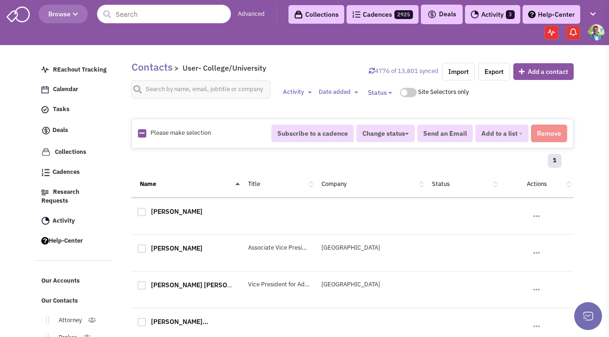
click at [144, 132] on img at bounding box center [142, 133] width 8 height 8
click at [142, 133] on icon at bounding box center [141, 133] width 5 height 6
checkbox input "true"
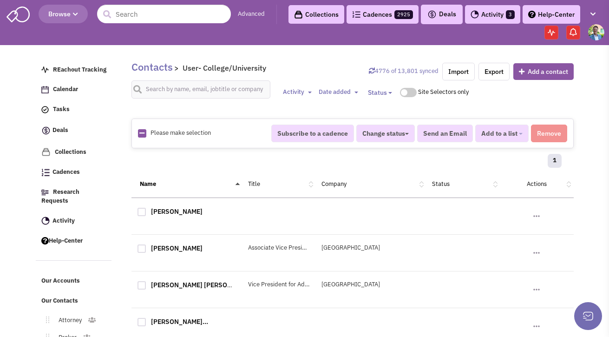
checkbox input "true"
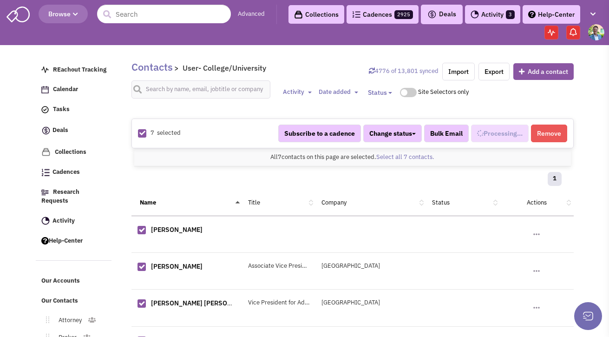
select select "671"
click at [514, 137] on span "Added to 1 list" at bounding box center [495, 133] width 44 height 8
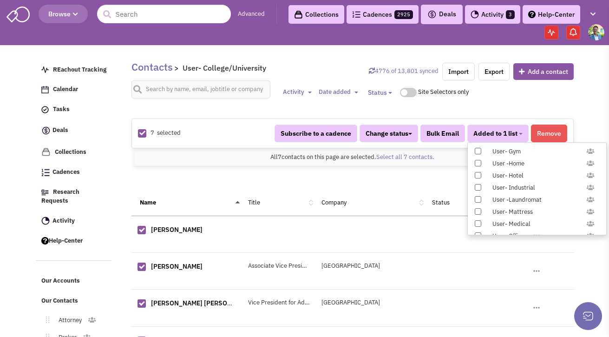
scroll to position [957, 0]
click at [480, 164] on span at bounding box center [477, 163] width 6 height 6
click at [477, 162] on input "Constant Contact Email" at bounding box center [477, 162] width 0 height 0
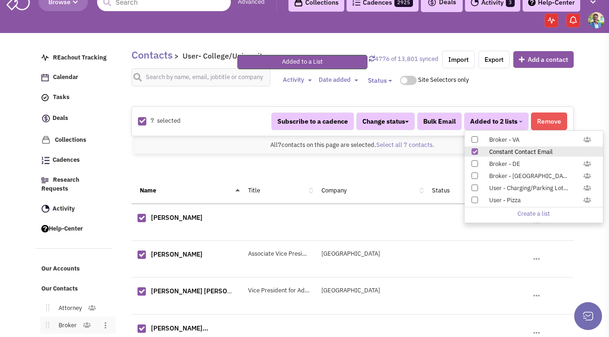
scroll to position [156, 0]
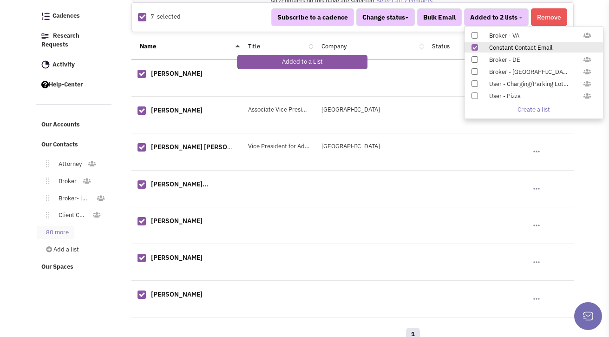
click at [50, 226] on link "80 more" at bounding box center [56, 232] width 38 height 13
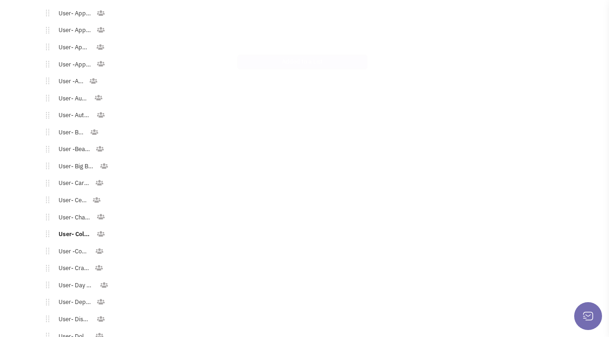
scroll to position [711, 0]
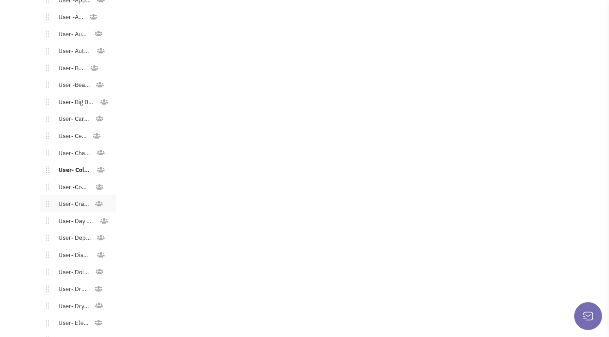
click at [67, 198] on link "User- Craft Stores" at bounding box center [71, 203] width 45 height 13
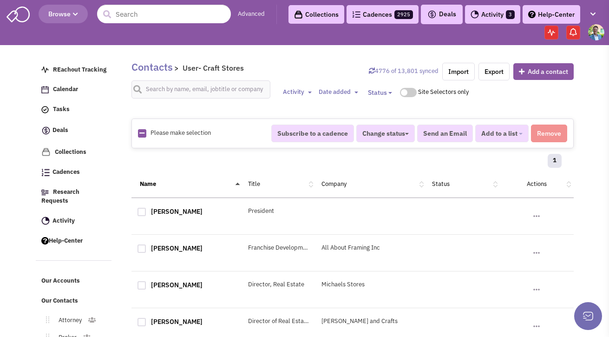
click at [143, 134] on icon at bounding box center [141, 133] width 5 height 6
checkbox input "true"
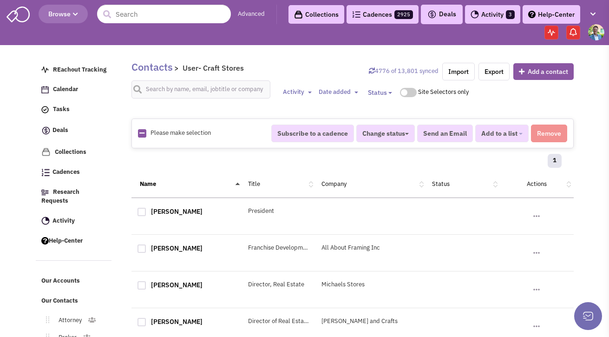
checkbox input "true"
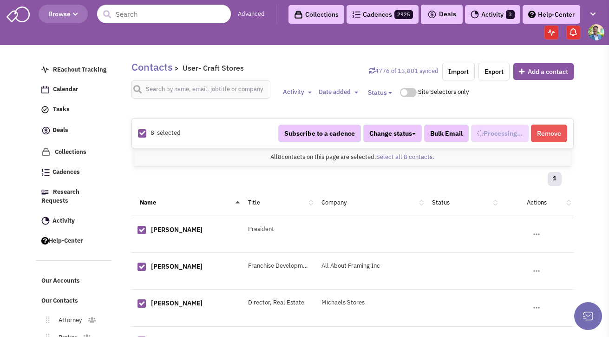
select select "575"
click at [510, 136] on span "Added to 1 list" at bounding box center [495, 133] width 44 height 8
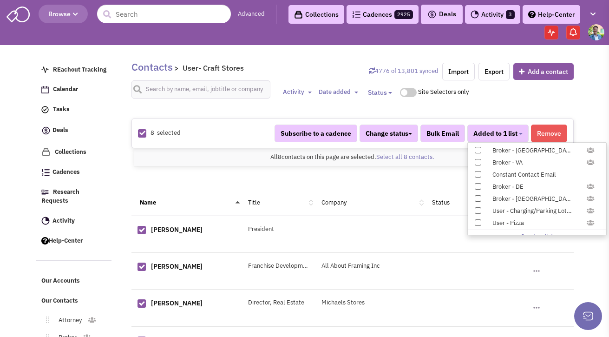
scroll to position [957, 0]
click at [480, 162] on span at bounding box center [477, 163] width 6 height 6
click at [477, 162] on input "Constant Contact Email" at bounding box center [477, 162] width 0 height 0
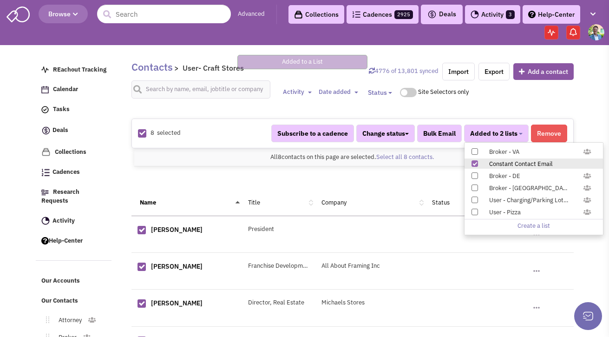
scroll to position [201, 0]
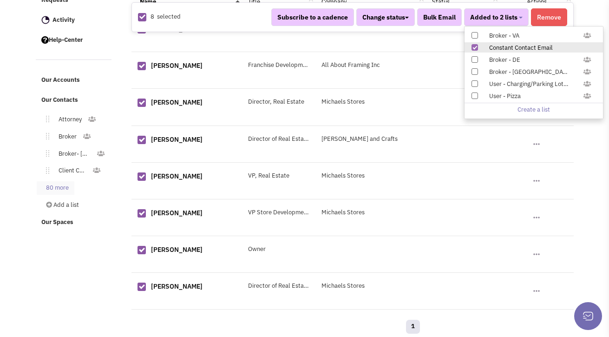
click at [56, 184] on link "80 more" at bounding box center [56, 187] width 38 height 13
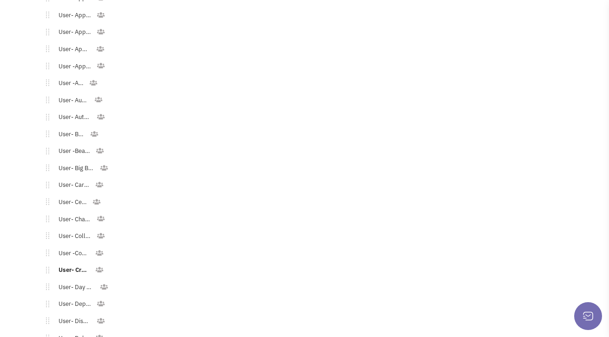
scroll to position [657, 0]
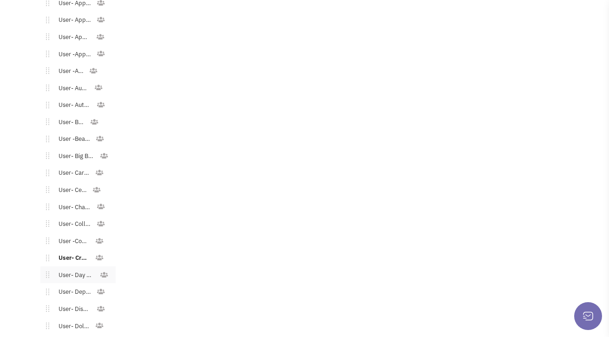
click at [78, 268] on link "User- Day Care" at bounding box center [74, 274] width 51 height 13
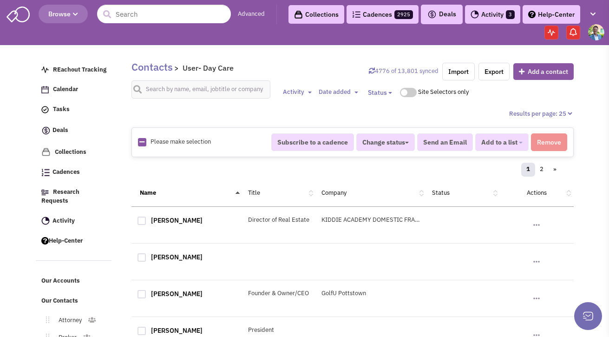
click at [143, 146] on link at bounding box center [141, 142] width 5 height 9
checkbox input "true"
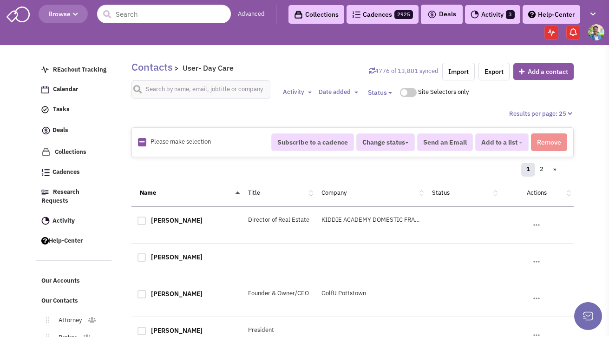
checkbox input "true"
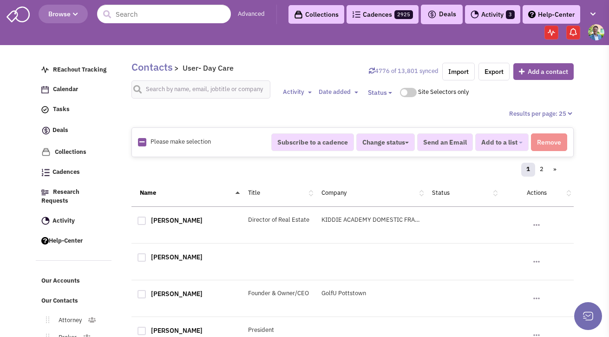
checkbox input "true"
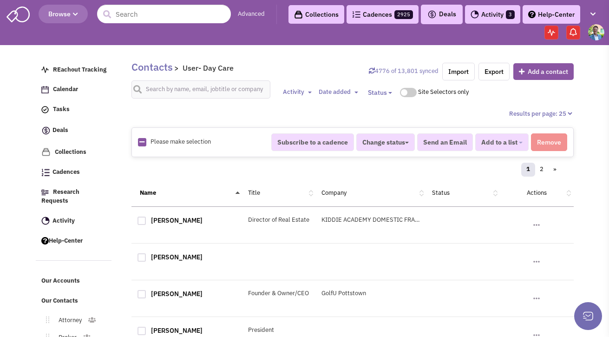
checkbox input "true"
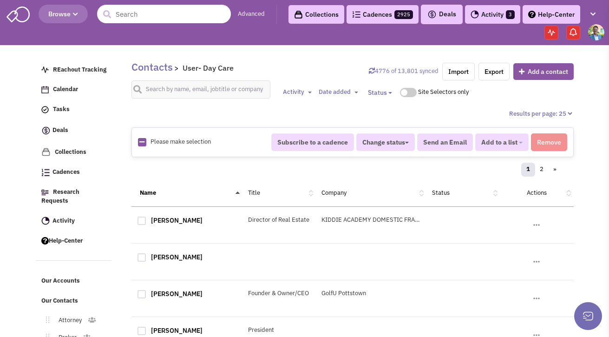
checkbox input "true"
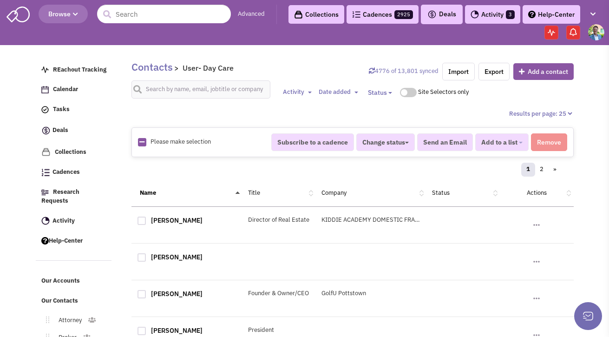
checkbox input "true"
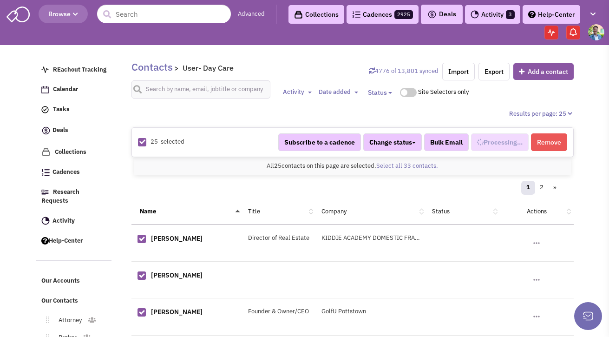
select select "529"
click at [399, 167] on link "Select all 33 contacts." at bounding box center [407, 166] width 62 height 8
select select "529"
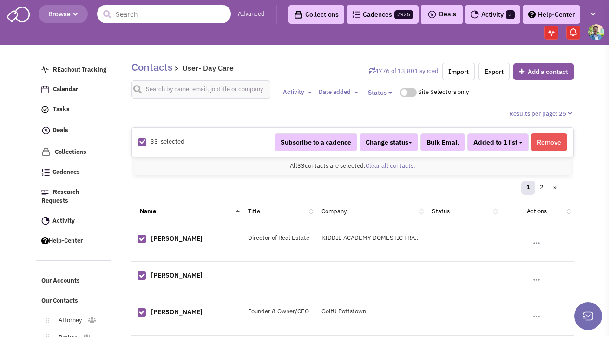
click at [514, 137] on button "Added to 1 list" at bounding box center [497, 142] width 61 height 18
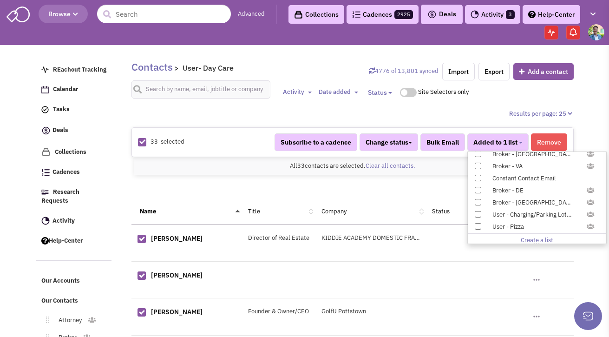
scroll to position [957, 0]
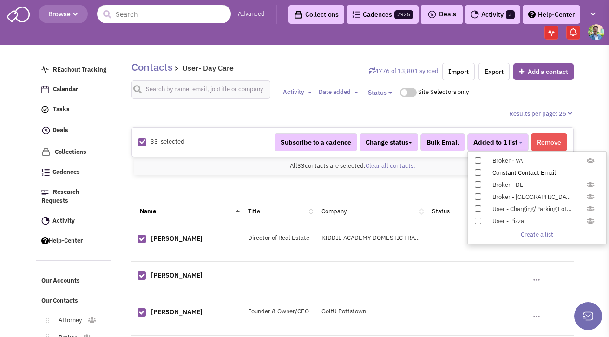
click at [477, 173] on span at bounding box center [477, 172] width 6 height 6
click at [477, 170] on input "Constant Contact Email" at bounding box center [477, 170] width 0 height 0
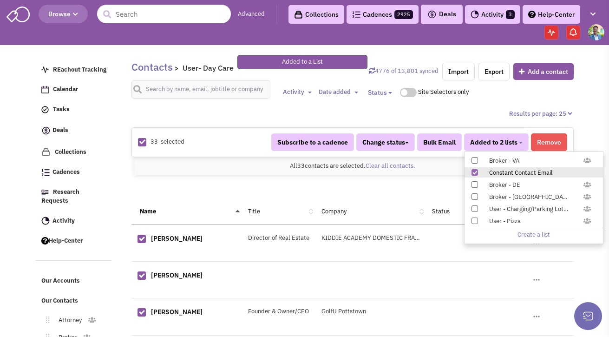
scroll to position [194, 0]
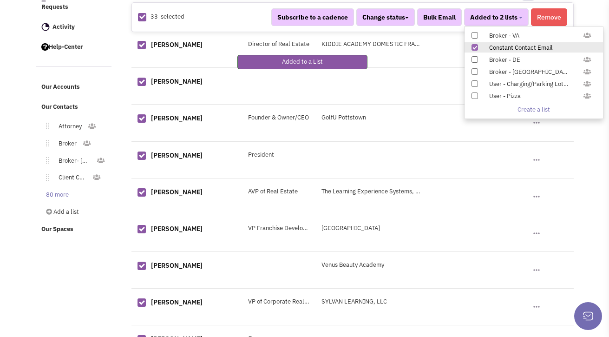
click at [43, 188] on link "80 more" at bounding box center [56, 194] width 38 height 13
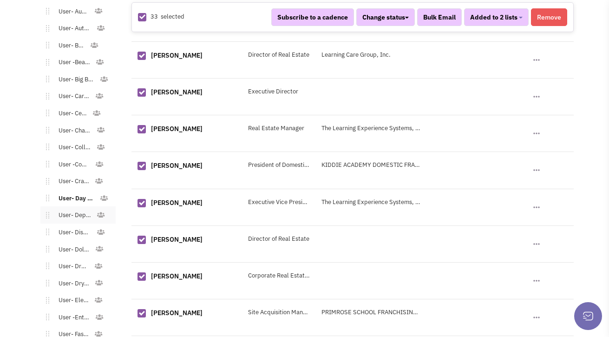
scroll to position [746, 0]
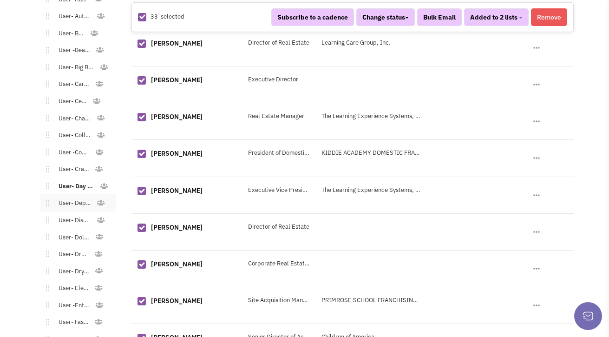
click at [76, 196] on link "User- Department Stores" at bounding box center [72, 202] width 47 height 13
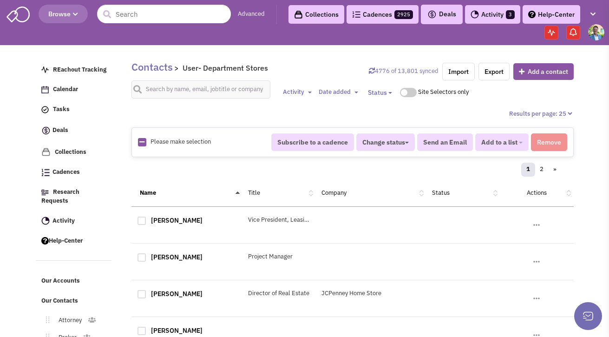
click at [143, 143] on icon at bounding box center [141, 142] width 5 height 6
checkbox input "true"
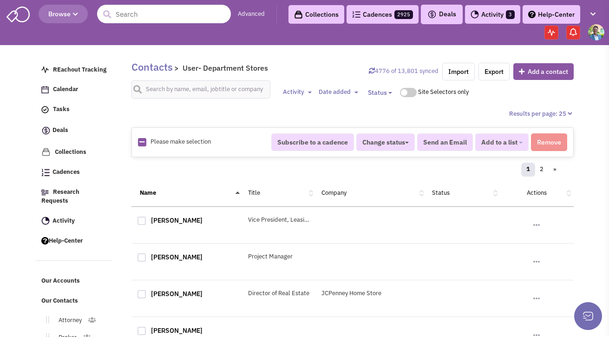
checkbox input "true"
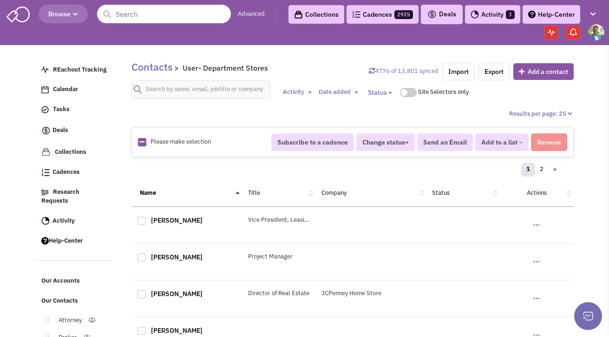
checkbox input "true"
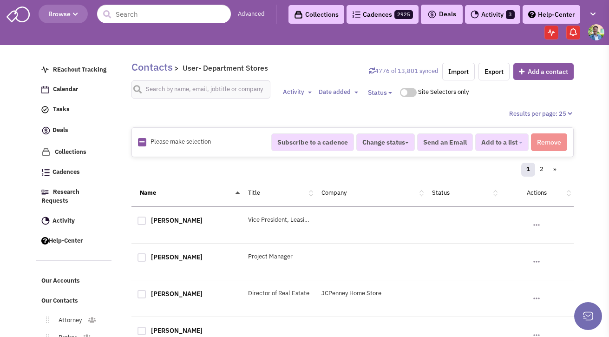
checkbox input "true"
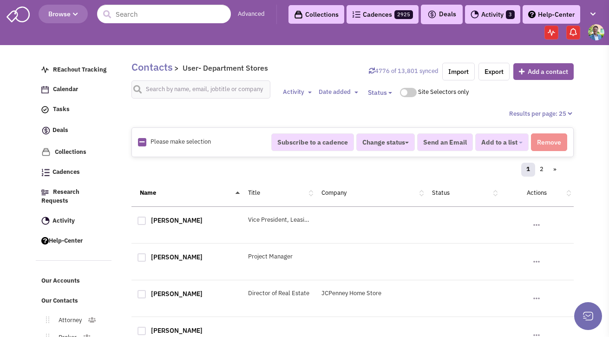
checkbox input "true"
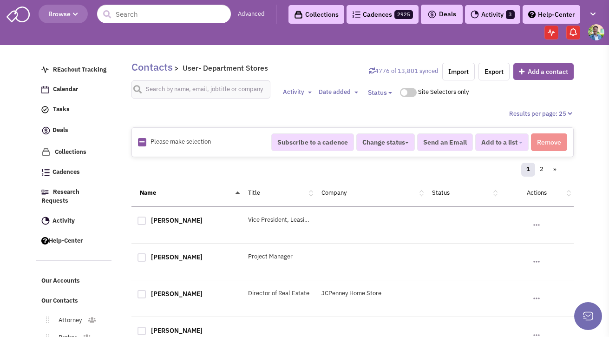
checkbox input "true"
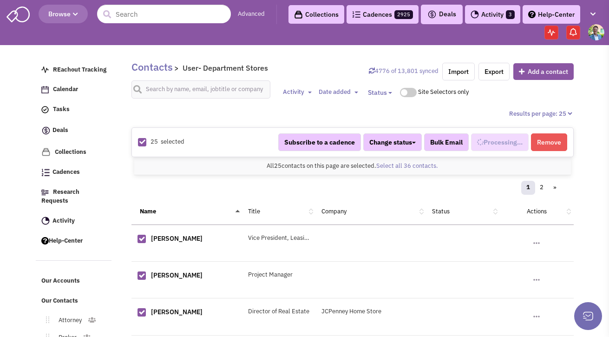
scroll to position [330, 0]
select select "571"
click at [386, 164] on link "Select all 36 contacts." at bounding box center [407, 166] width 62 height 8
select select "571"
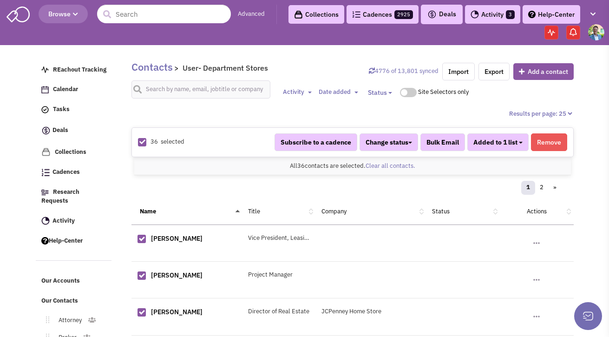
click at [515, 146] on button "Added to 1 list" at bounding box center [497, 142] width 61 height 18
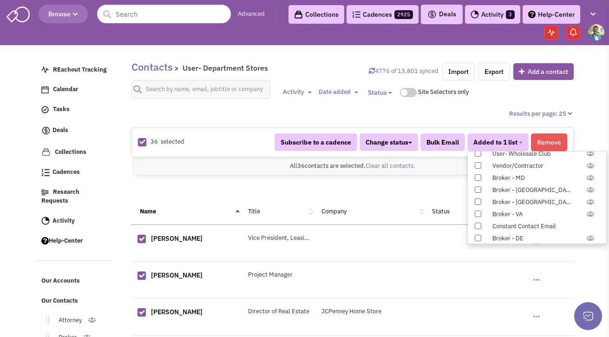
scroll to position [957, 0]
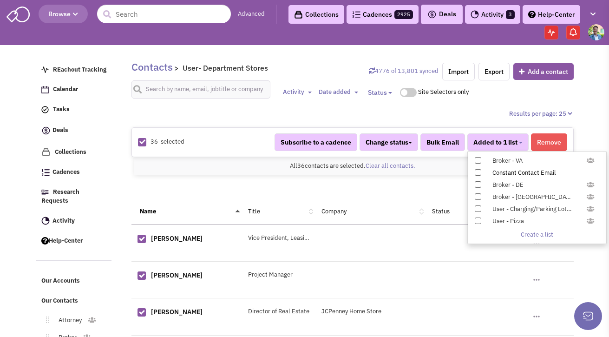
click at [478, 171] on span at bounding box center [477, 172] width 6 height 6
click at [477, 170] on input "Constant Contact Email" at bounding box center [477, 170] width 0 height 0
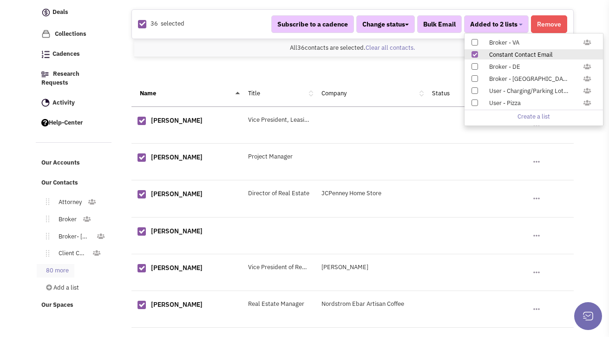
scroll to position [130, 0]
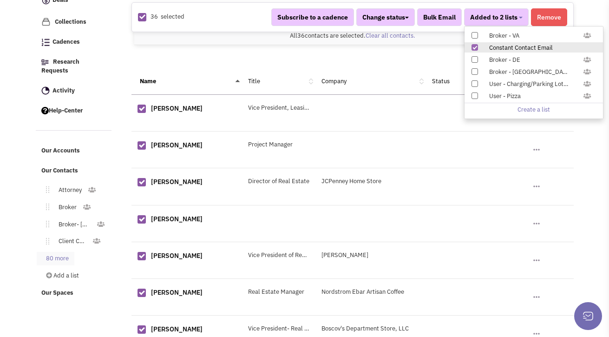
click at [46, 252] on link "80 more" at bounding box center [56, 258] width 38 height 13
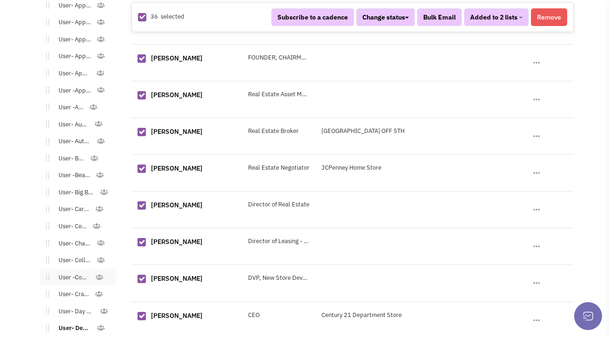
scroll to position [770, 0]
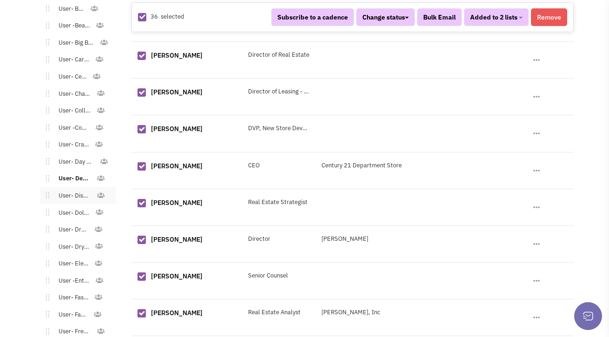
click at [80, 189] on link "User- Discount/Resale" at bounding box center [72, 195] width 47 height 13
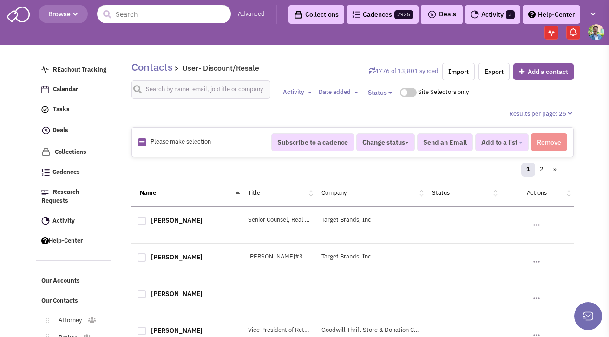
click at [143, 141] on icon at bounding box center [141, 142] width 5 height 6
checkbox input "true"
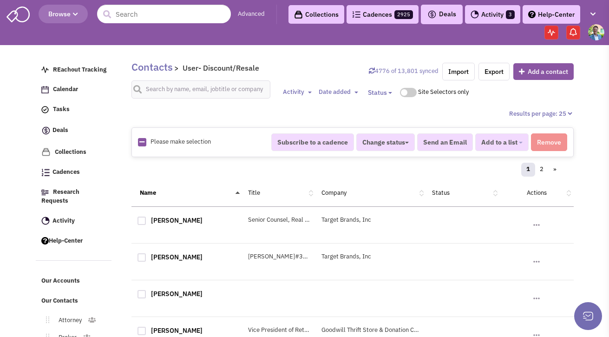
checkbox input "true"
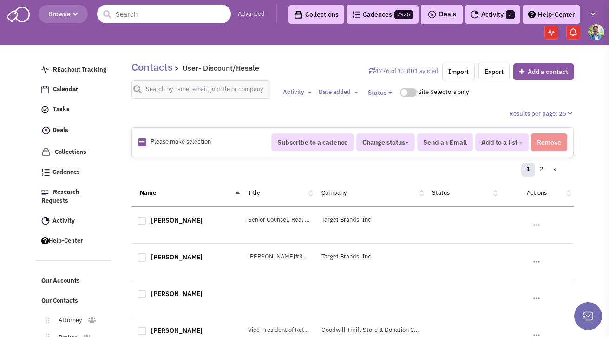
checkbox input "true"
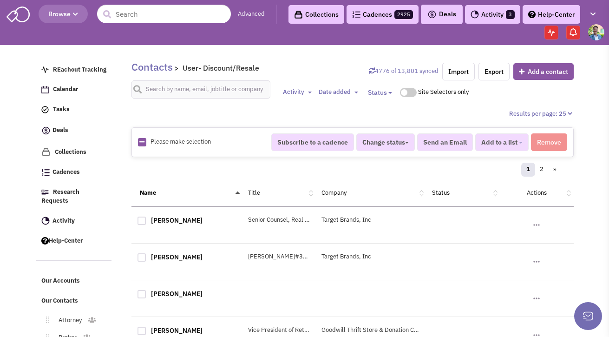
checkbox input "true"
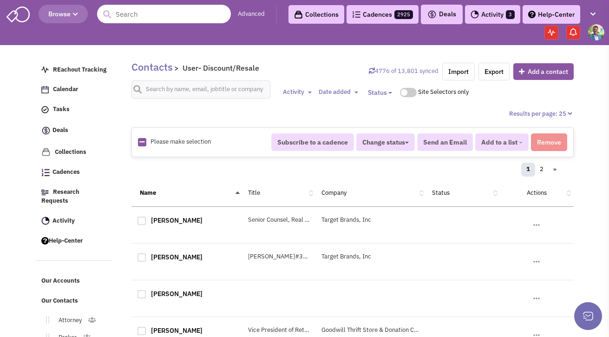
checkbox input "true"
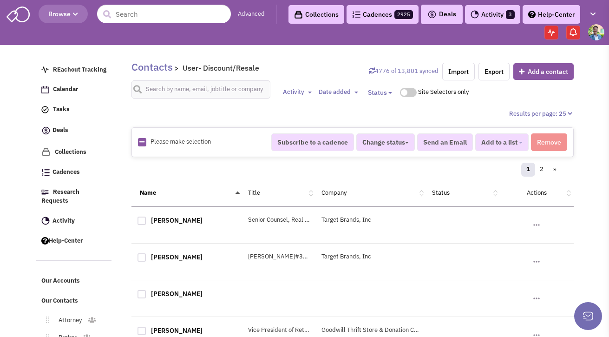
checkbox input "true"
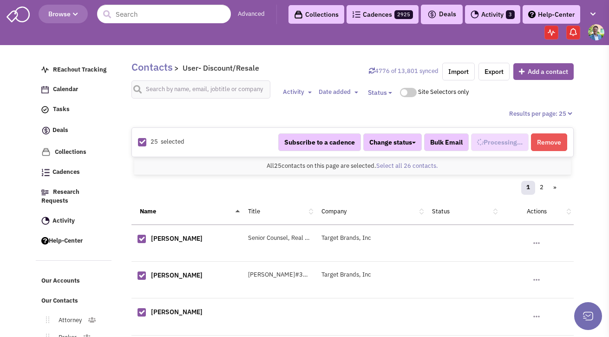
select select "609"
click at [390, 167] on link "Select all 26 contacts." at bounding box center [407, 166] width 62 height 8
select select "609"
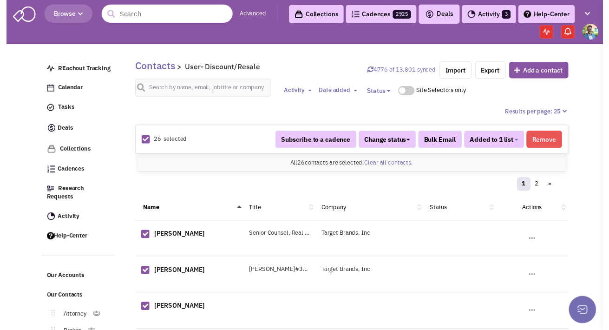
scroll to position [339, 0]
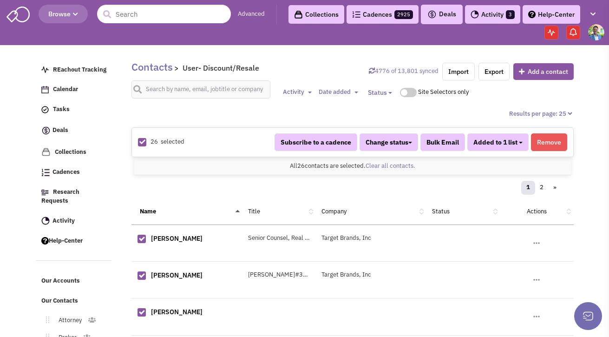
click at [509, 145] on span "Added to 1 list" at bounding box center [495, 142] width 44 height 8
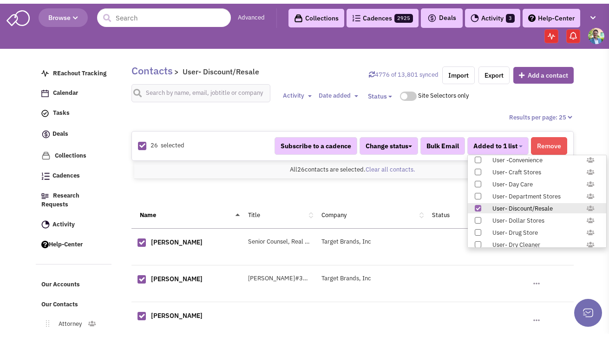
scroll to position [957, 0]
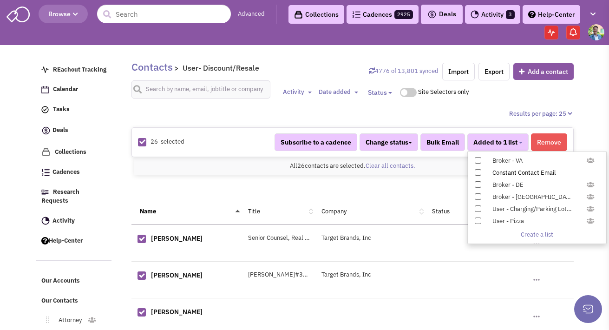
click at [479, 171] on span at bounding box center [477, 172] width 6 height 6
click at [477, 170] on input "Constant Contact Email" at bounding box center [477, 170] width 0 height 0
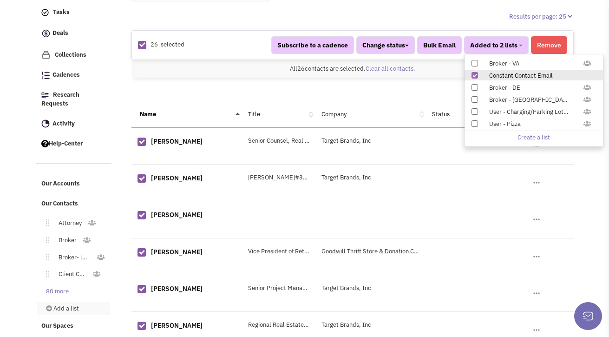
scroll to position [109, 0]
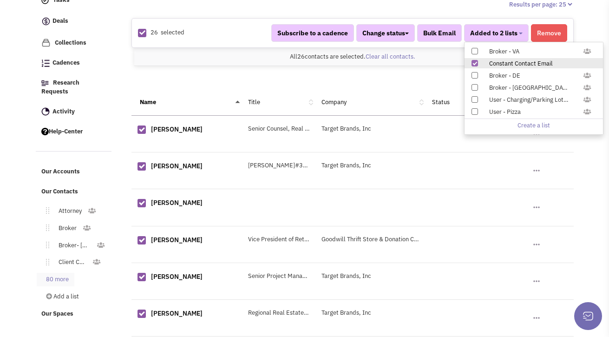
click at [64, 272] on link "80 more" at bounding box center [56, 278] width 38 height 13
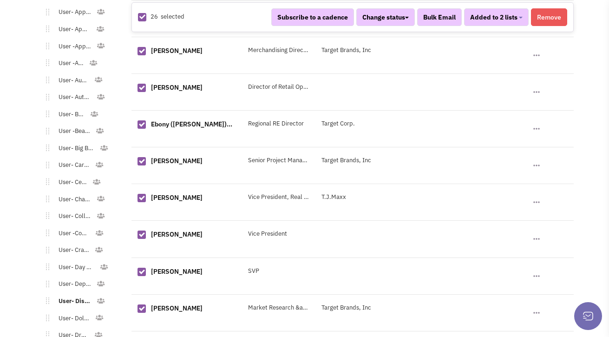
scroll to position [709, 0]
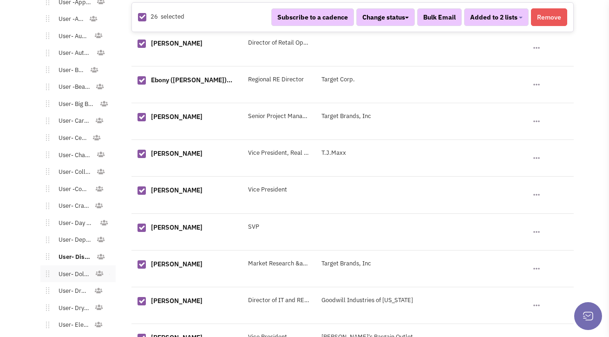
click at [69, 267] on link "User- Dollar Stores" at bounding box center [72, 273] width 46 height 13
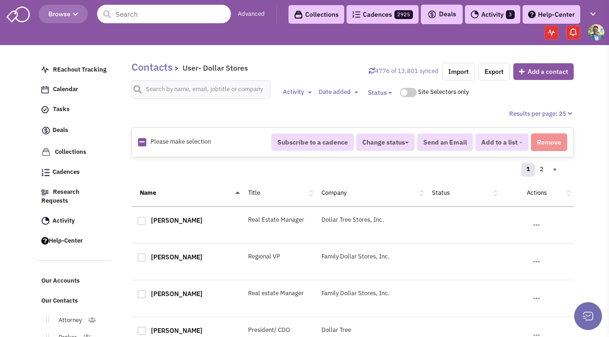
click at [141, 143] on icon at bounding box center [141, 142] width 5 height 6
checkbox input "true"
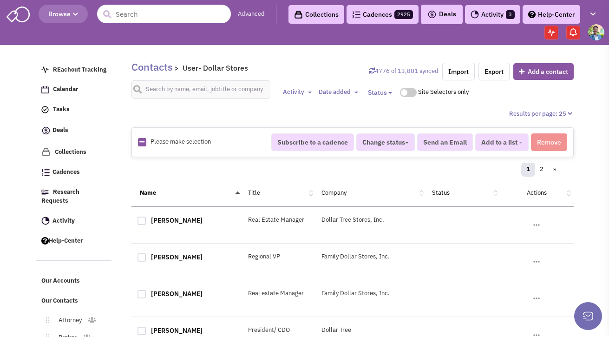
checkbox input "true"
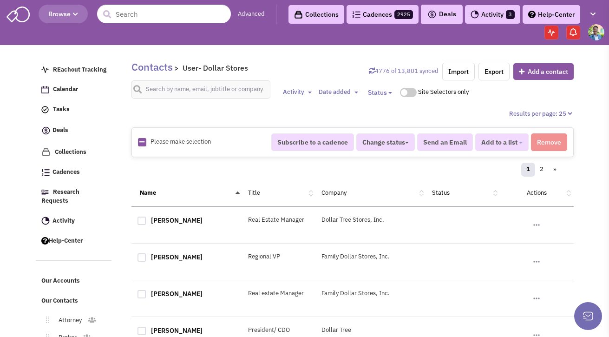
checkbox input "true"
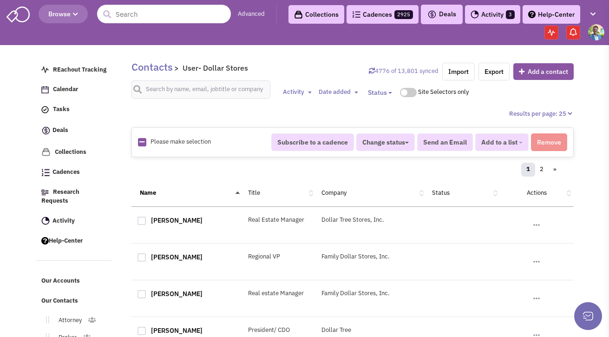
checkbox input "true"
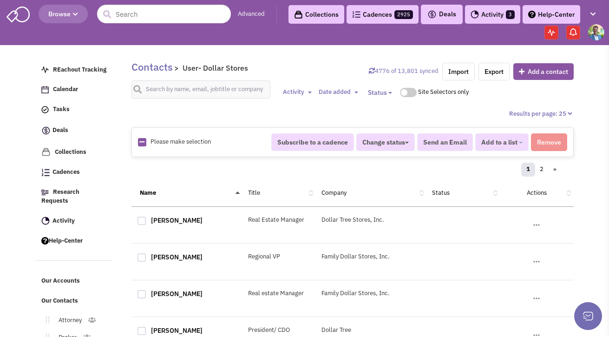
checkbox input "true"
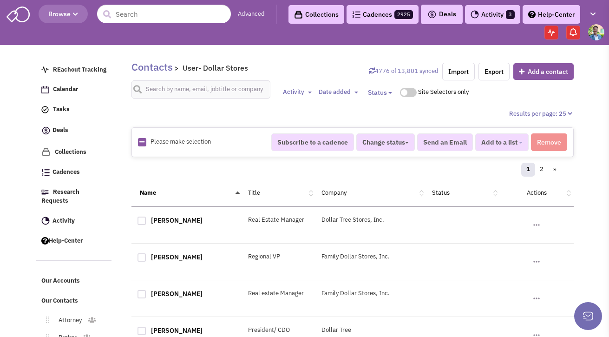
checkbox input "true"
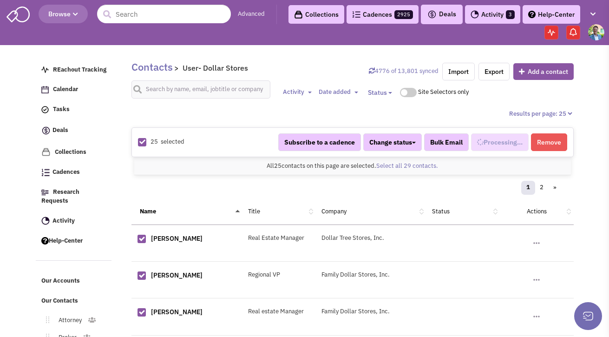
scroll to position [348, 0]
select select "588"
click at [389, 165] on link "Select all 29 contacts." at bounding box center [407, 166] width 62 height 8
select select "588"
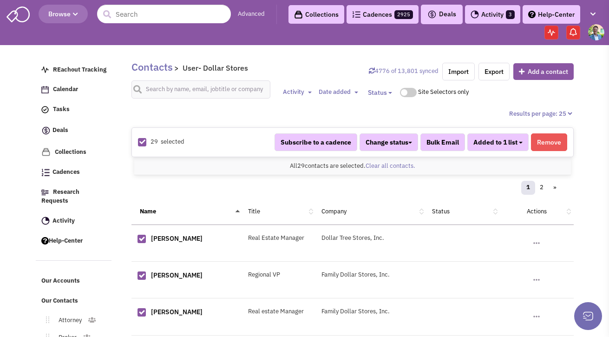
click at [517, 142] on button "Added to 1 list" at bounding box center [497, 142] width 61 height 18
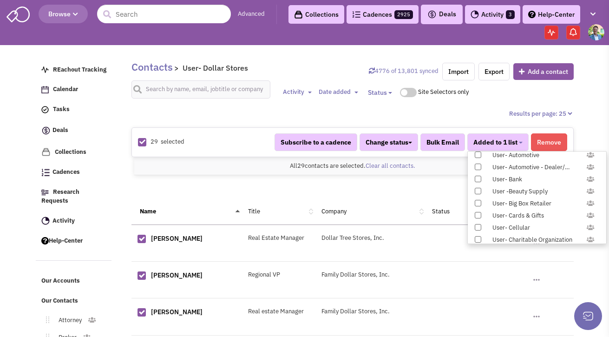
scroll to position [957, 0]
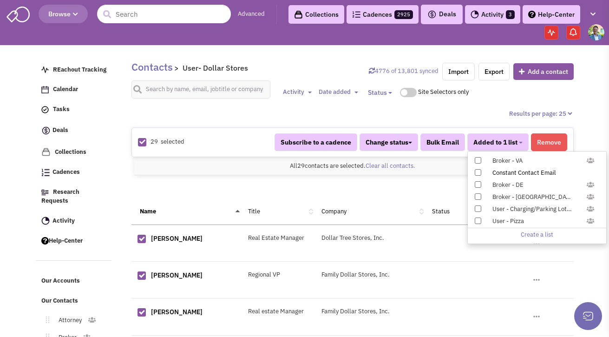
click at [475, 173] on span at bounding box center [477, 172] width 6 height 6
click at [477, 170] on input "Constant Contact Email" at bounding box center [477, 170] width 0 height 0
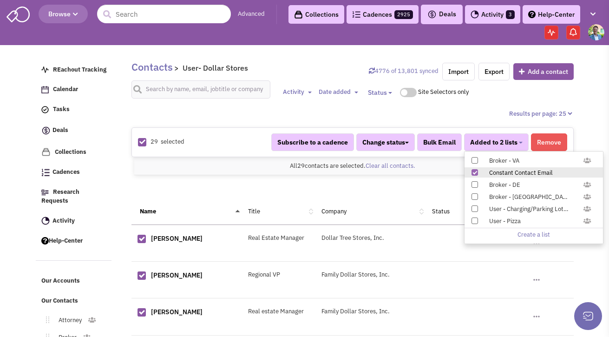
scroll to position [112, 0]
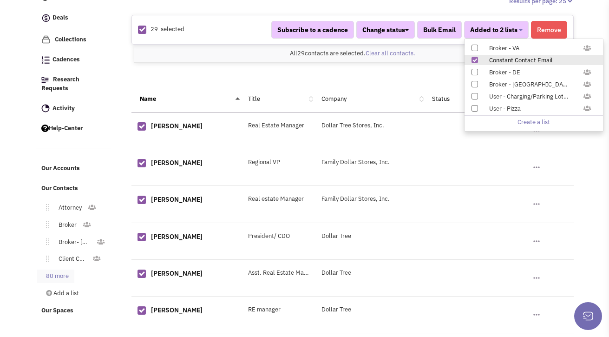
click at [70, 269] on link "80 more" at bounding box center [56, 275] width 38 height 13
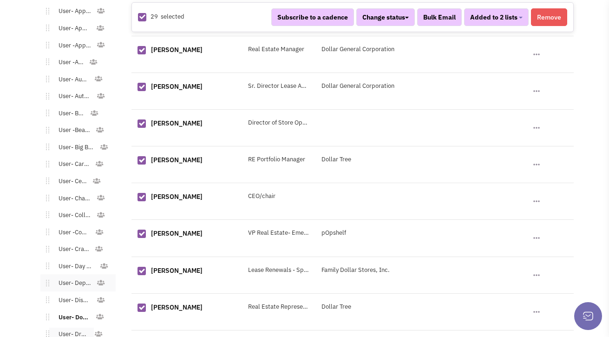
scroll to position [790, 0]
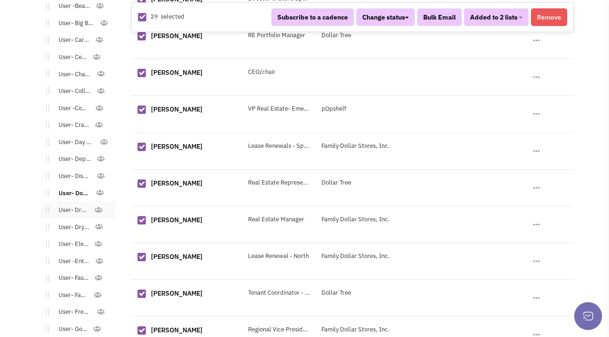
click at [78, 203] on link "User- Drug Store" at bounding box center [71, 209] width 45 height 13
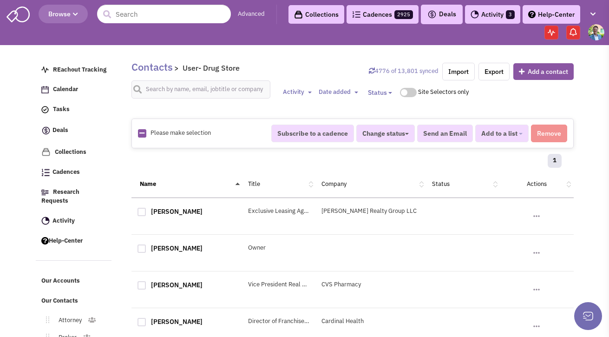
click at [142, 132] on icon at bounding box center [141, 133] width 5 height 6
checkbox input "true"
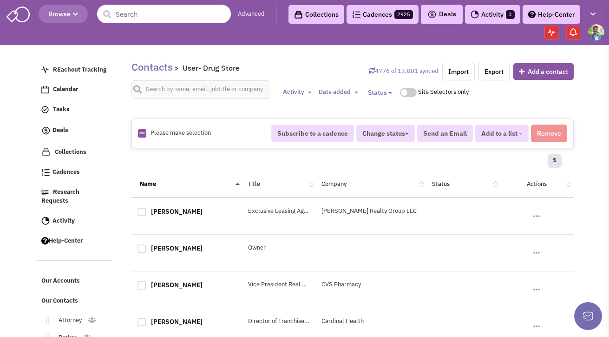
checkbox input "true"
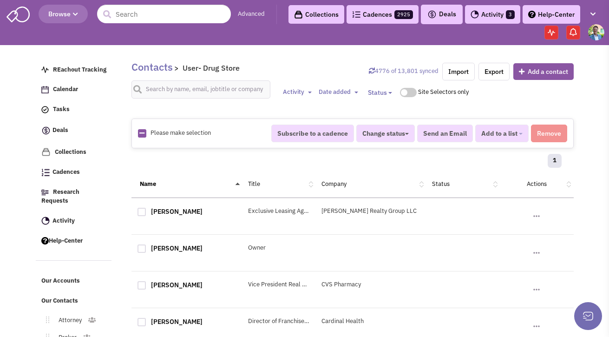
checkbox input "true"
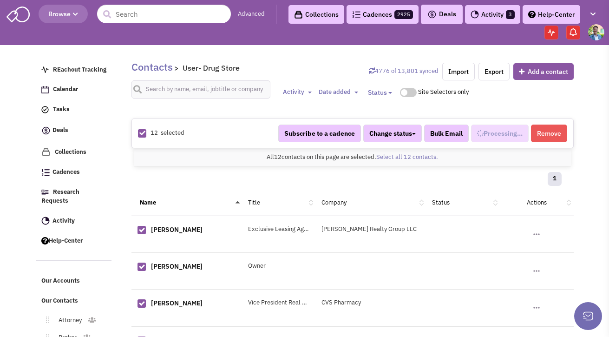
select select "578"
click at [520, 139] on button "Added to 1 list" at bounding box center [497, 133] width 61 height 18
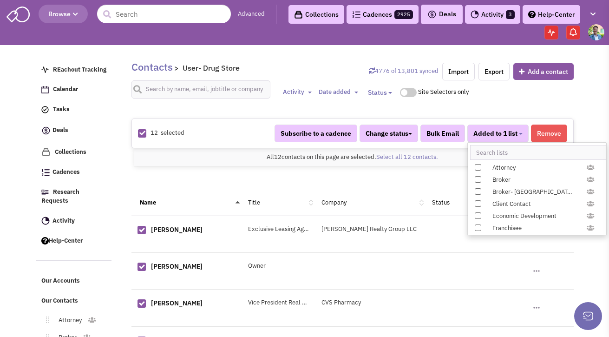
scroll to position [957, 0]
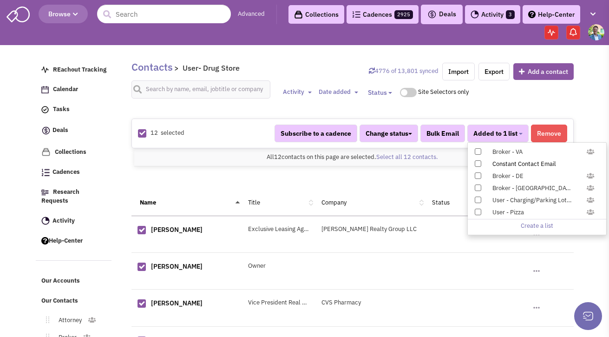
click at [477, 162] on span at bounding box center [477, 163] width 6 height 6
click at [477, 162] on input "Constant Contact Email" at bounding box center [477, 162] width 0 height 0
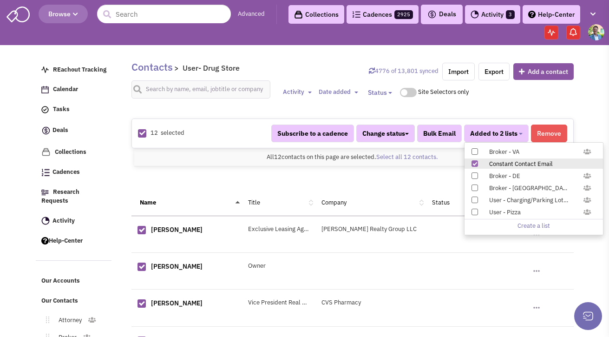
scroll to position [156, 0]
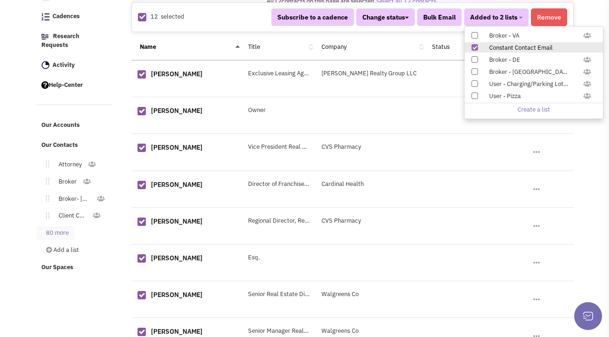
click at [65, 226] on link "80 more" at bounding box center [56, 232] width 38 height 13
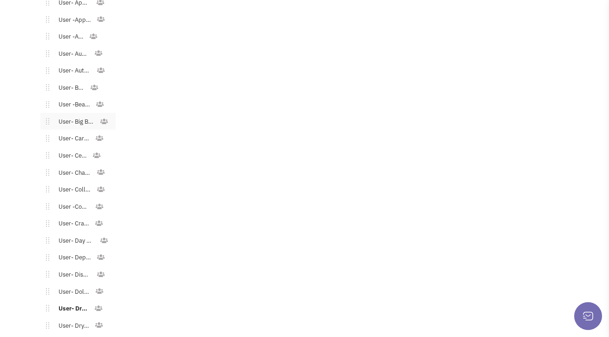
scroll to position [840, 0]
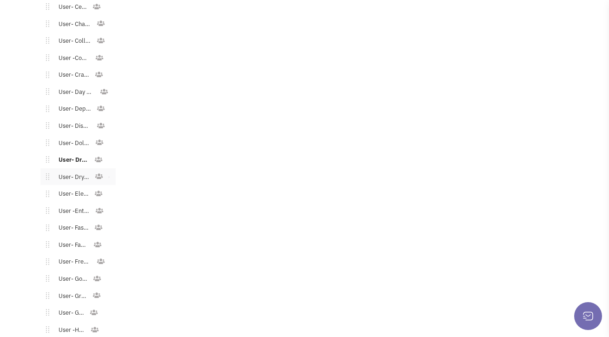
click at [72, 170] on link "User- Dry Cleaner" at bounding box center [71, 176] width 45 height 13
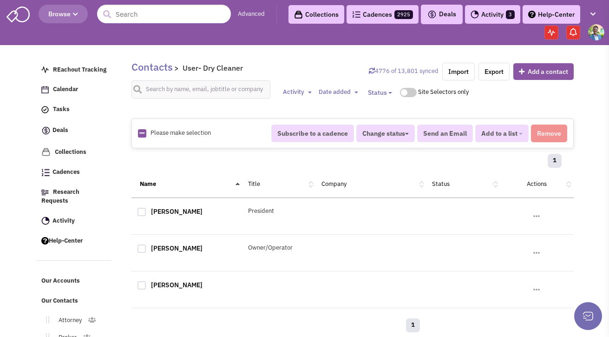
click at [142, 132] on icon at bounding box center [141, 133] width 5 height 6
checkbox input "true"
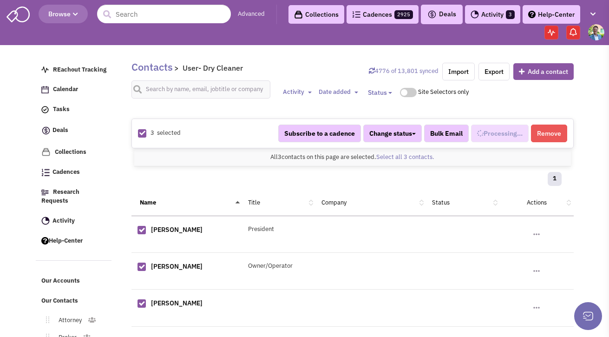
scroll to position [365, 0]
select select "616"
click at [512, 135] on span "Added to 1 list" at bounding box center [495, 133] width 44 height 8
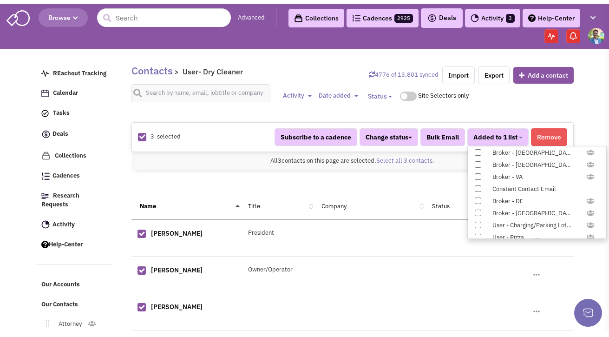
scroll to position [957, 0]
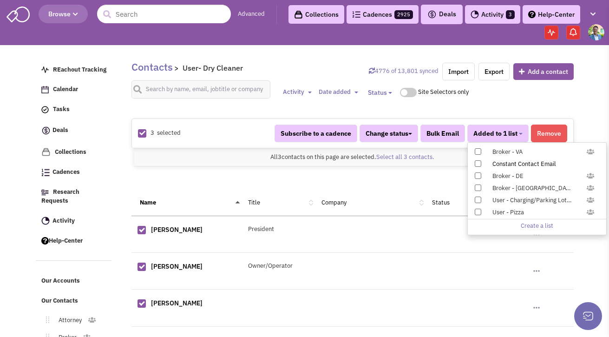
click at [480, 163] on span at bounding box center [477, 163] width 6 height 6
click at [477, 162] on input "Constant Contact Email" at bounding box center [477, 162] width 0 height 0
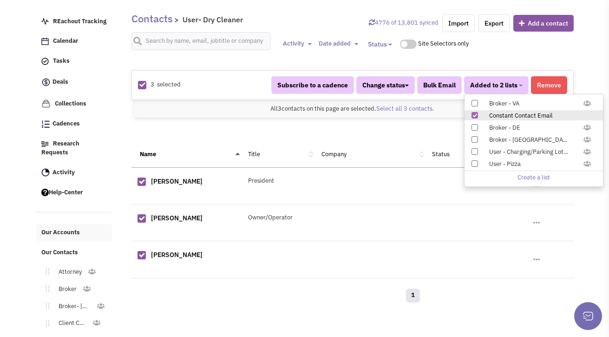
scroll to position [88, 0]
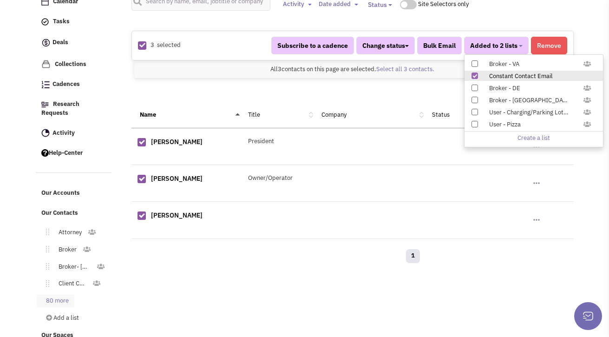
click at [59, 294] on link "80 more" at bounding box center [56, 300] width 38 height 13
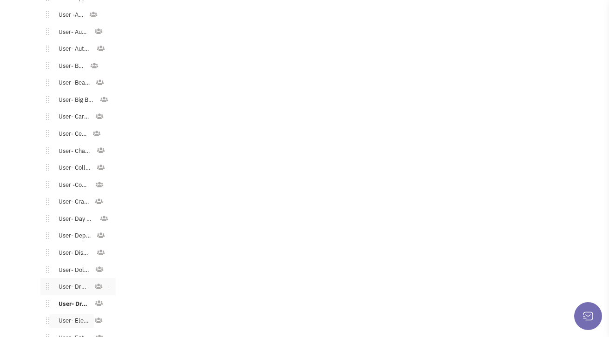
scroll to position [736, 0]
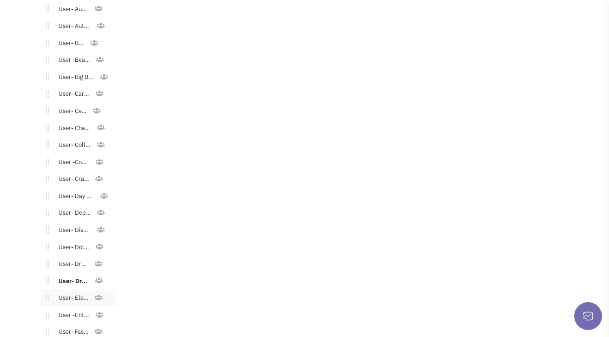
click at [77, 293] on link "User- Electronics" at bounding box center [71, 297] width 45 height 13
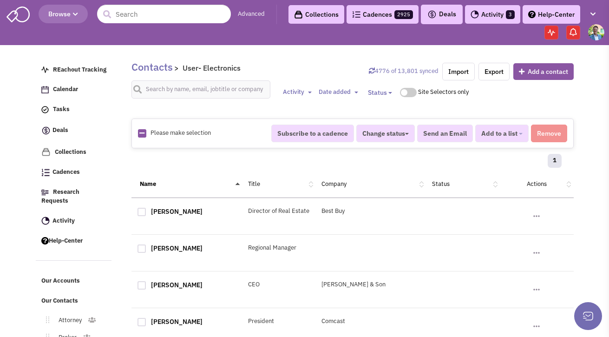
click at [139, 132] on icon at bounding box center [141, 133] width 5 height 6
checkbox input "true"
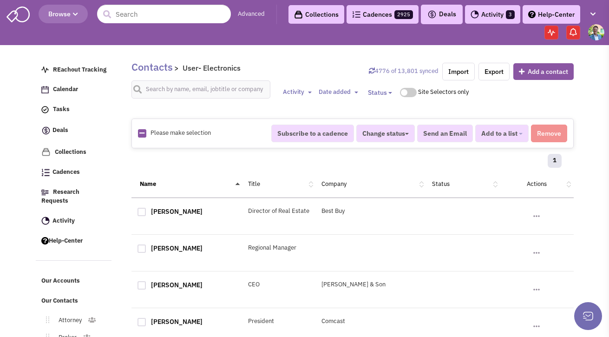
checkbox input "true"
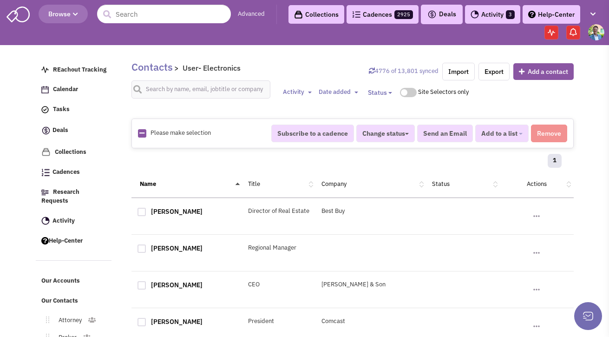
checkbox input "true"
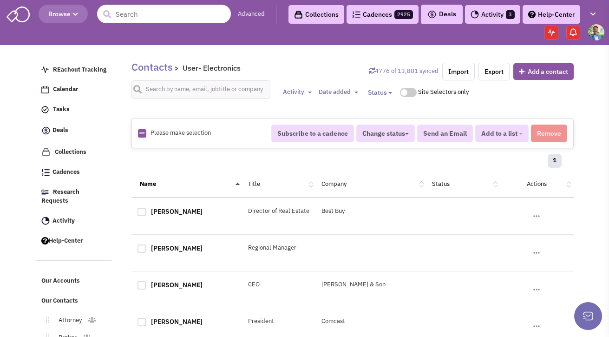
checkbox input "true"
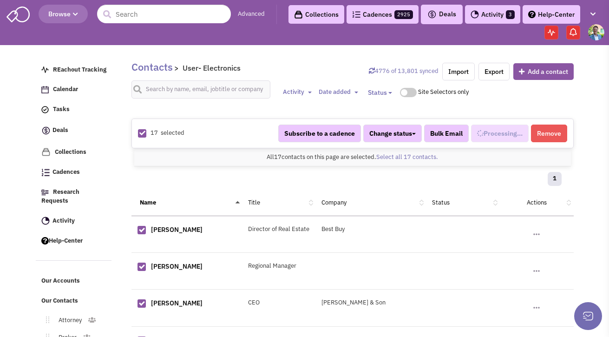
scroll to position [374, 0]
select select "601"
click at [505, 135] on span "Added to 1 list" at bounding box center [495, 133] width 44 height 8
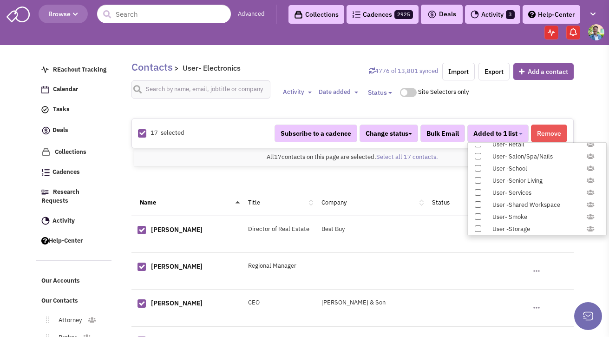
scroll to position [957, 0]
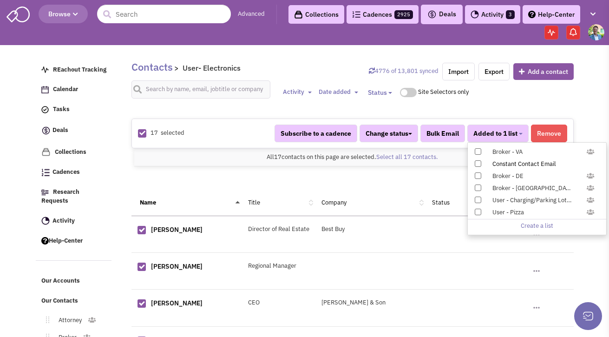
click at [474, 162] on span at bounding box center [477, 163] width 6 height 6
click at [477, 162] on input "Constant Contact Email" at bounding box center [477, 162] width 0 height 0
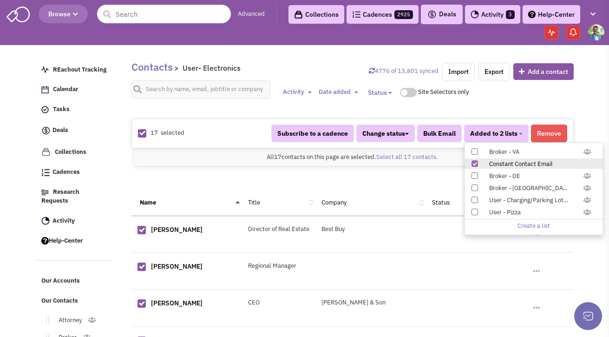
scroll to position [198, 0]
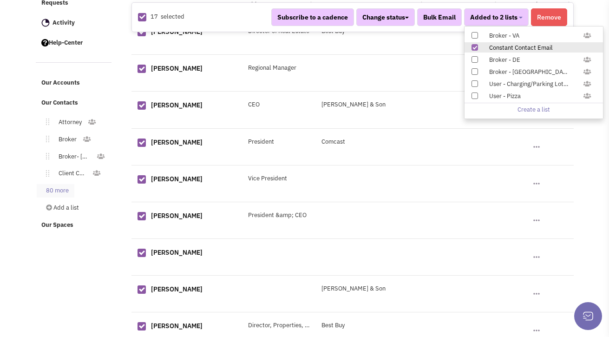
click at [66, 184] on link "80 more" at bounding box center [56, 190] width 38 height 13
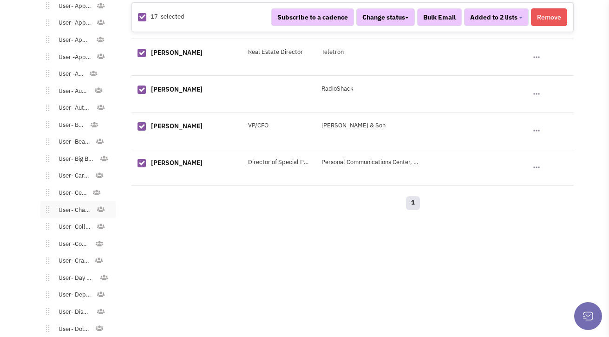
scroll to position [837, 0]
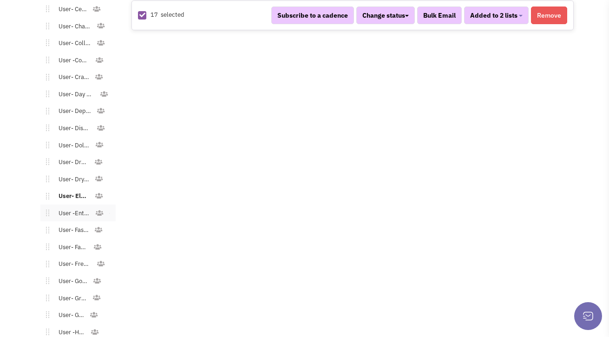
click at [78, 207] on link "User -Entertaiment" at bounding box center [72, 213] width 46 height 13
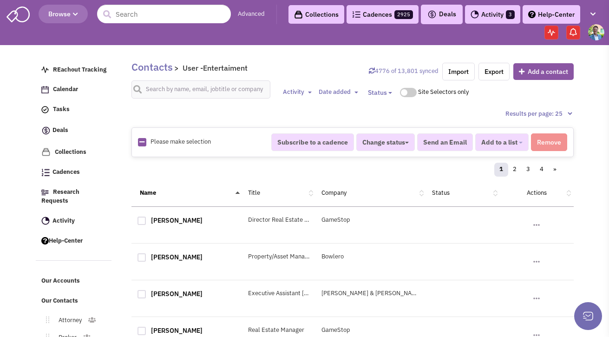
click at [141, 138] on link at bounding box center [141, 142] width 5 height 9
checkbox input "true"
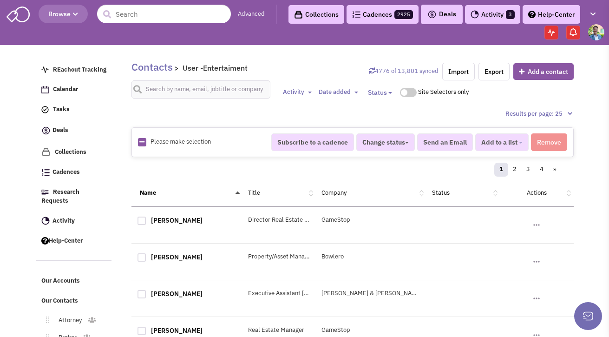
checkbox input "true"
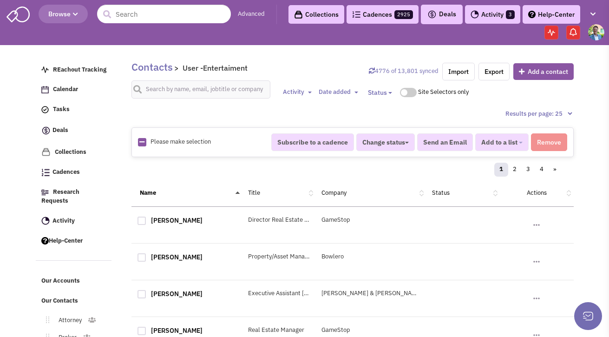
checkbox input "true"
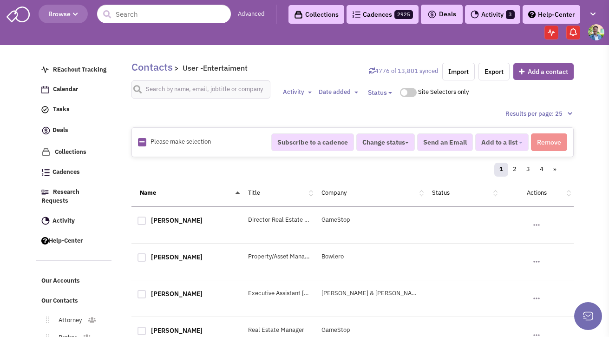
checkbox input "true"
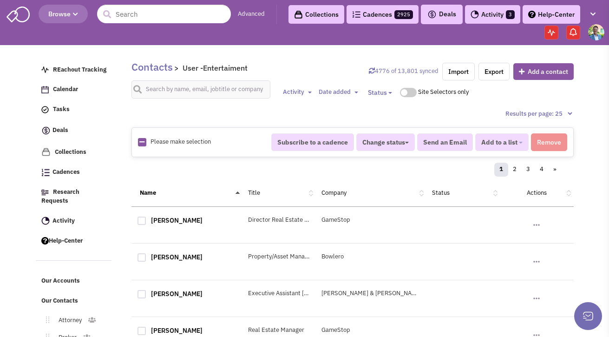
checkbox input "true"
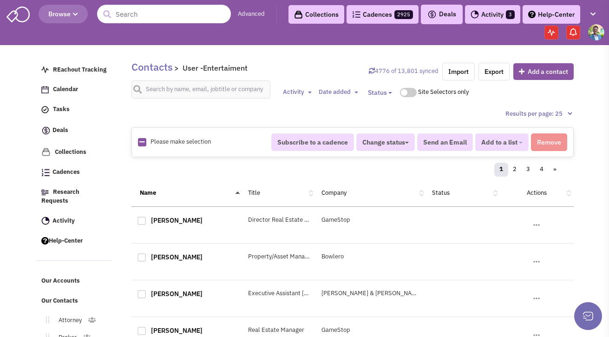
checkbox input "true"
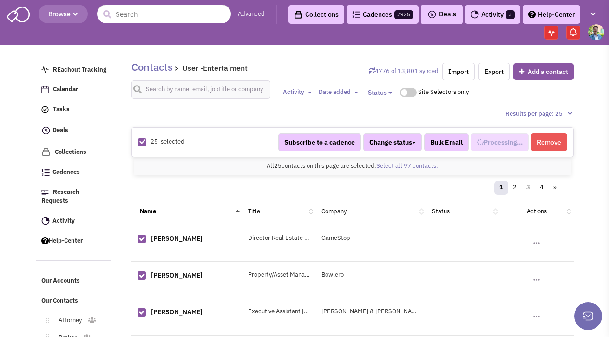
select select "627"
click at [420, 166] on link "Select all 97 contacts." at bounding box center [407, 166] width 62 height 8
select select "627"
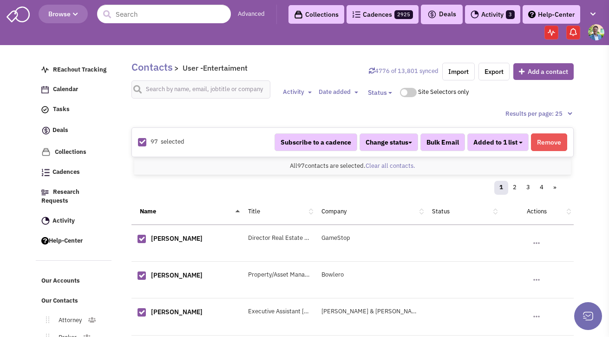
click at [512, 147] on button "Added to 1 list" at bounding box center [497, 142] width 61 height 18
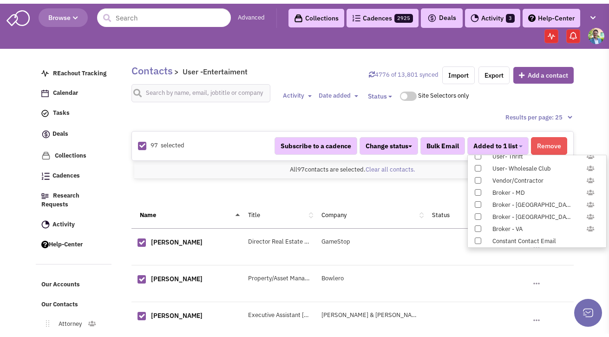
scroll to position [957, 0]
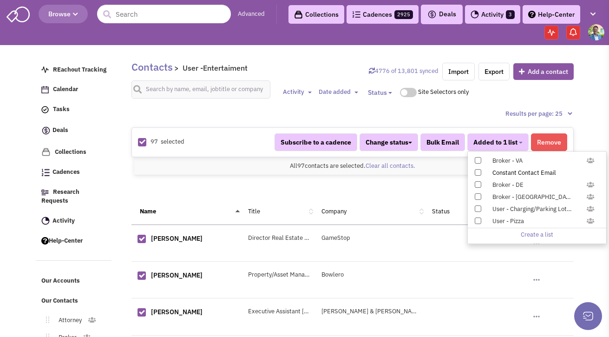
click at [529, 173] on div "Constant Contact Email" at bounding box center [541, 173] width 110 height 9
click at [477, 170] on input "Constant Contact Email" at bounding box center [477, 170] width 0 height 0
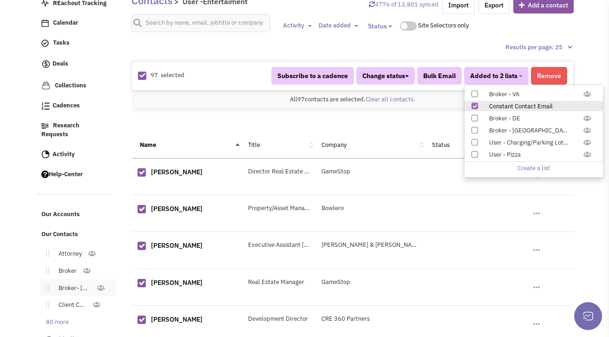
scroll to position [91, 0]
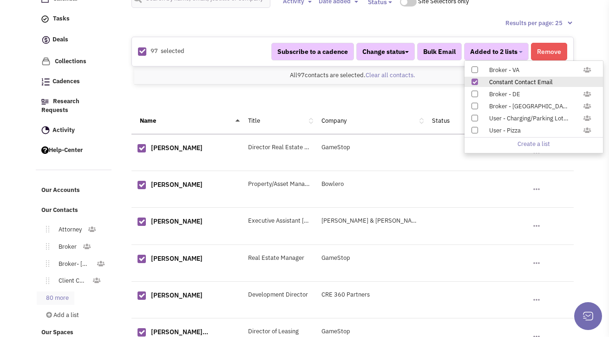
click at [65, 291] on link "80 more" at bounding box center [56, 297] width 38 height 13
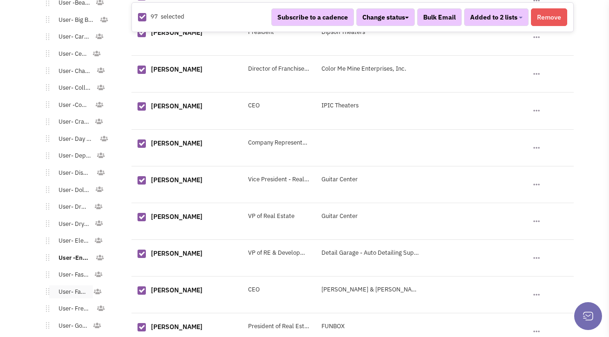
scroll to position [799, 0]
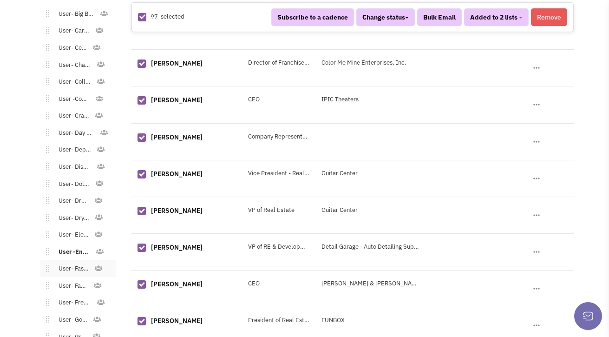
click at [71, 262] on link "User- Fast Casual" at bounding box center [71, 268] width 45 height 13
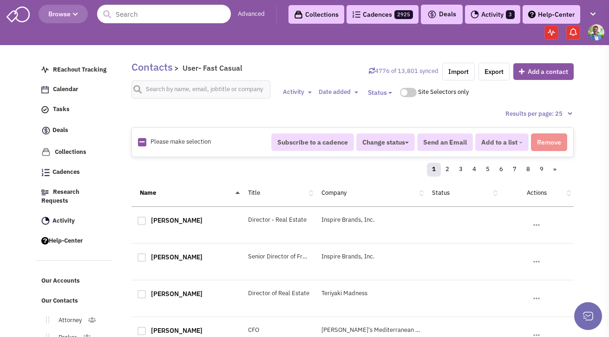
click at [143, 144] on icon at bounding box center [141, 142] width 5 height 6
checkbox input "true"
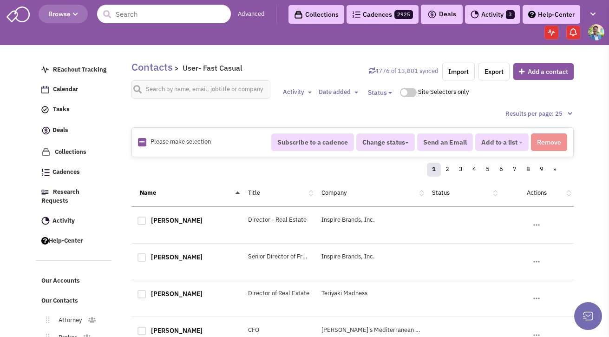
checkbox input "true"
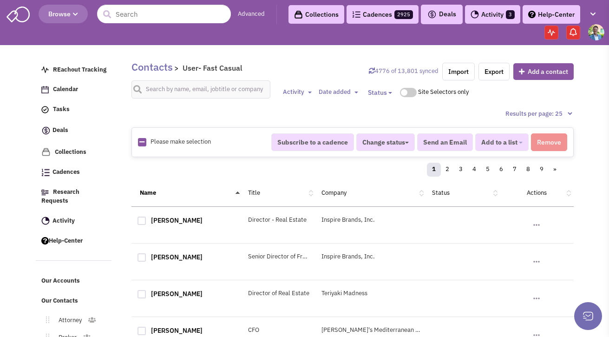
checkbox input "true"
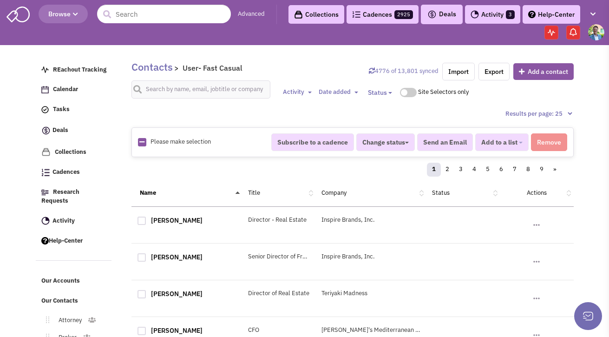
checkbox input "true"
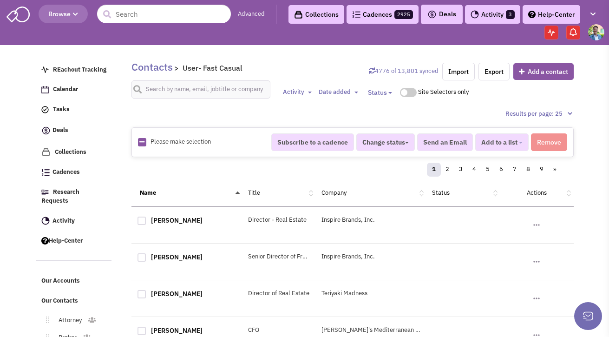
checkbox input "true"
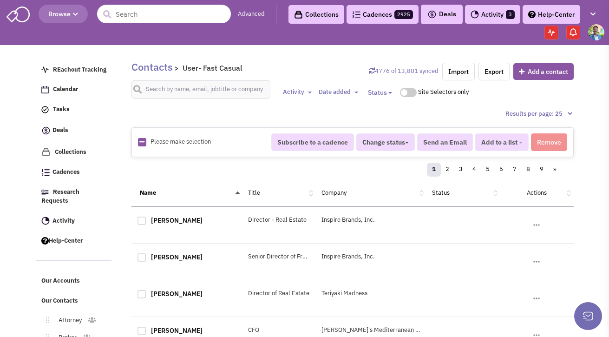
checkbox input "true"
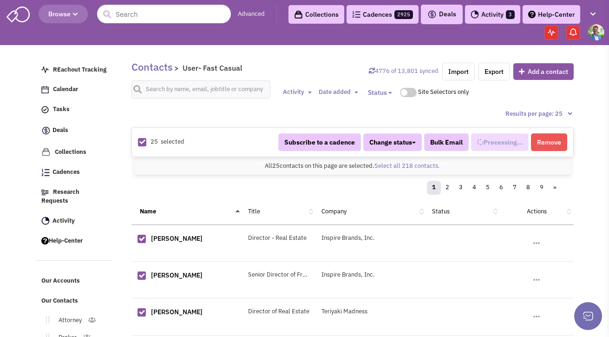
scroll to position [392, 0]
select select "672"
click at [382, 164] on link "Select all 218 contacts." at bounding box center [406, 166] width 65 height 8
select select "672"
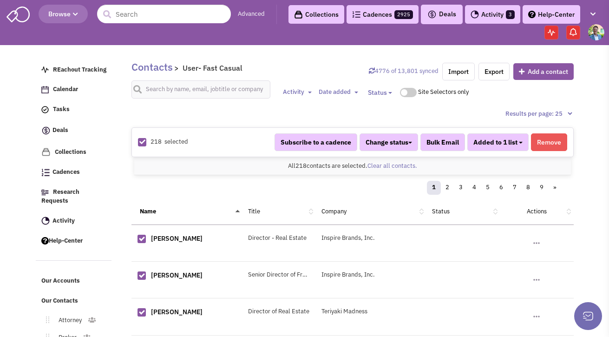
click at [524, 142] on button "Added to 1 list" at bounding box center [497, 142] width 61 height 18
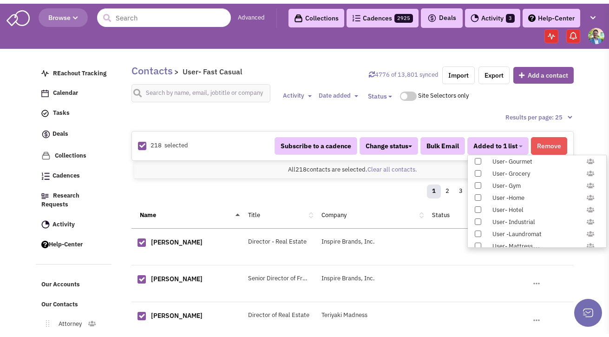
scroll to position [957, 0]
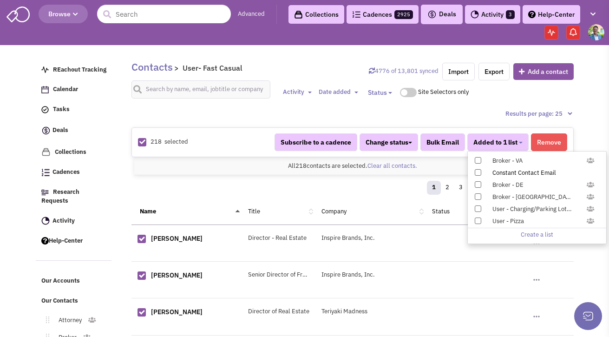
click at [498, 172] on div "Constant Contact Email" at bounding box center [541, 173] width 110 height 9
click at [477, 170] on input "Constant Contact Email" at bounding box center [477, 170] width 0 height 0
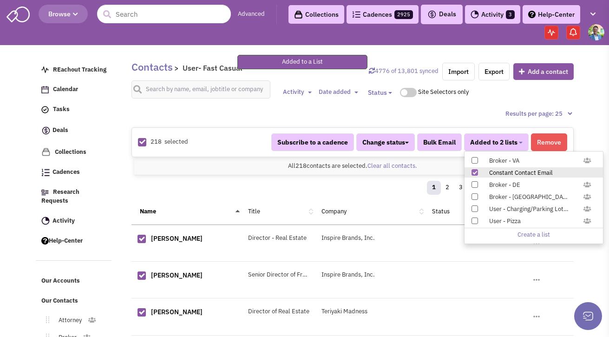
scroll to position [213, 0]
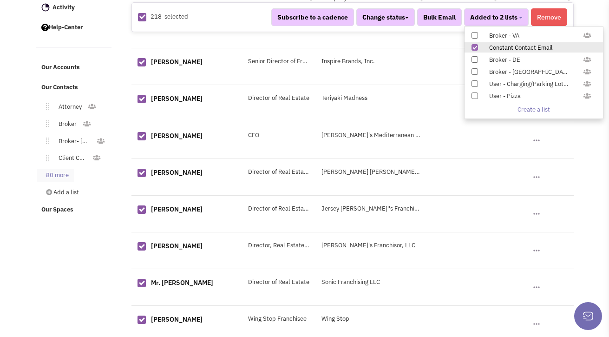
click at [62, 170] on link "80 more" at bounding box center [56, 175] width 38 height 13
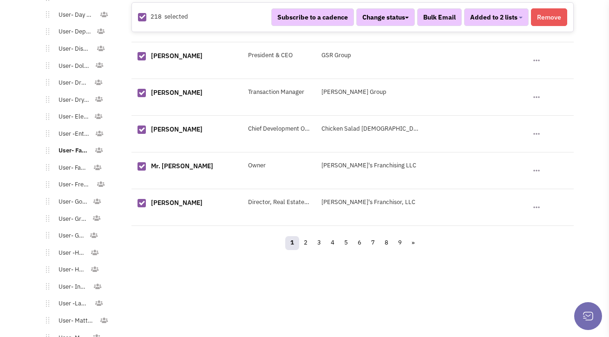
scroll to position [880, 0]
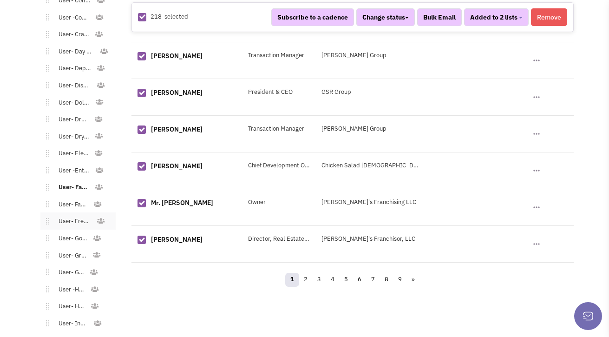
click at [81, 214] on link "User- Freestanding Commercial" at bounding box center [72, 220] width 47 height 13
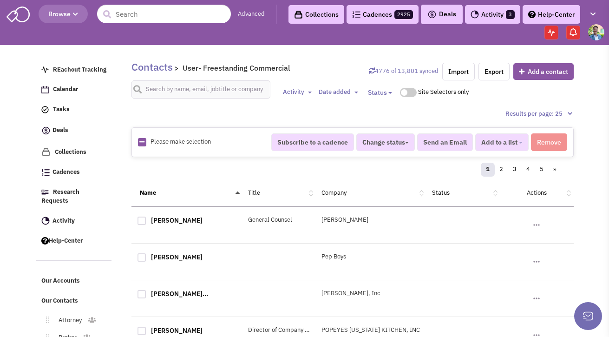
scroll to position [12, 0]
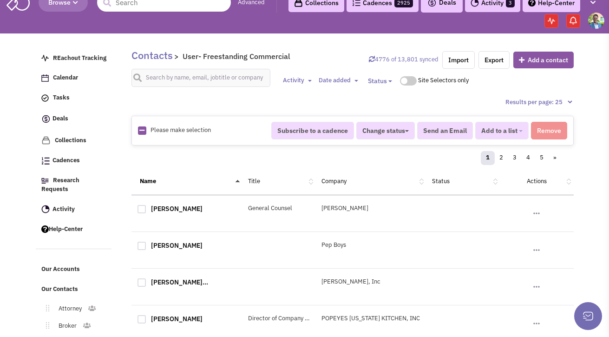
click at [141, 131] on icon at bounding box center [141, 130] width 5 height 6
checkbox input "true"
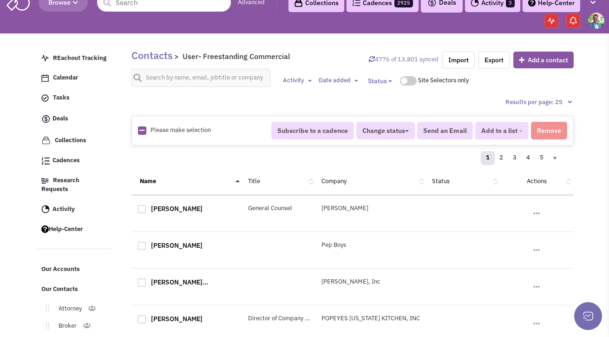
checkbox input "true"
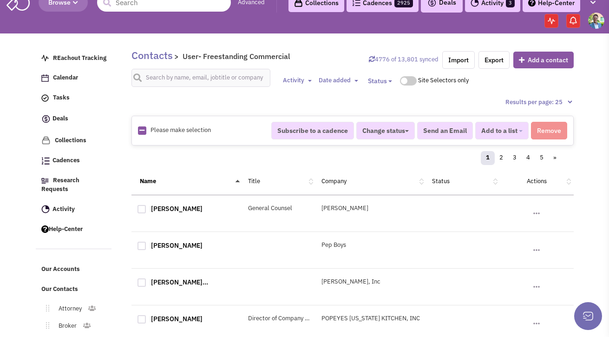
checkbox input "true"
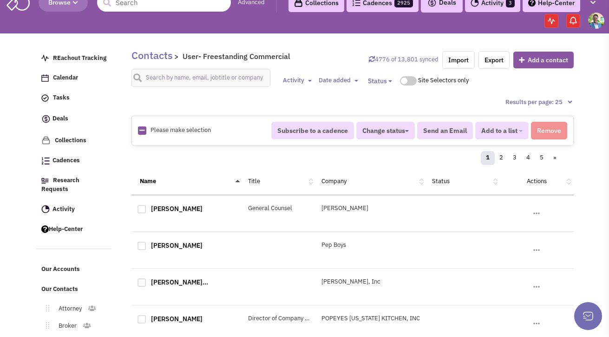
checkbox input "true"
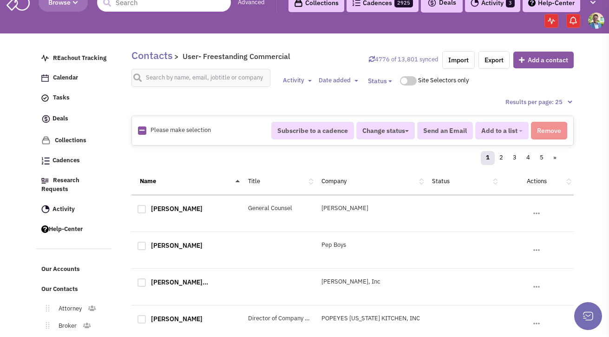
checkbox input "true"
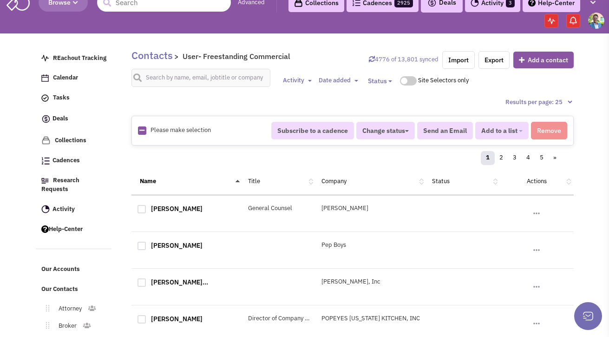
checkbox input "true"
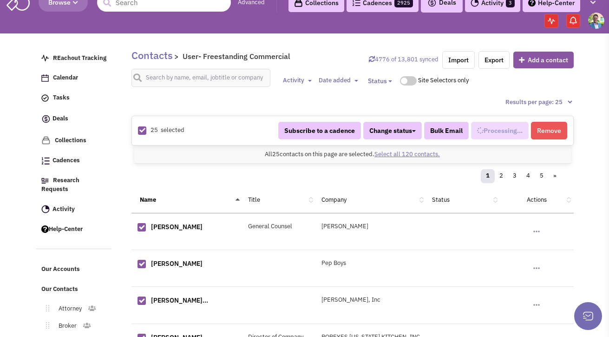
select select "673"
click at [397, 155] on link "Select all 120 contacts." at bounding box center [406, 154] width 65 height 8
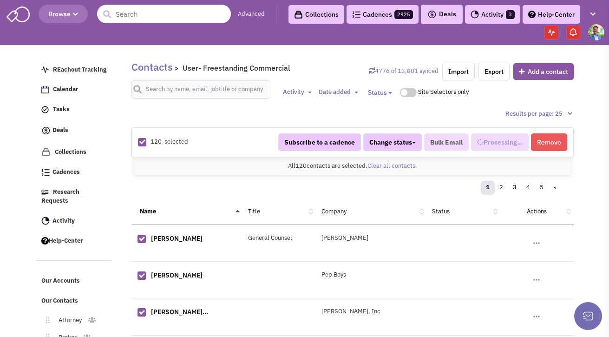
select select "673"
click at [505, 143] on span "Added to 1 list" at bounding box center [495, 142] width 44 height 8
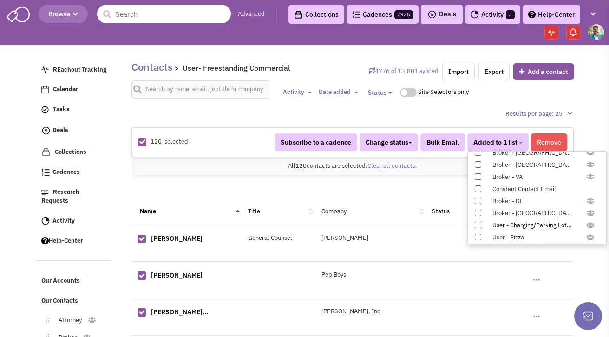
scroll to position [957, 0]
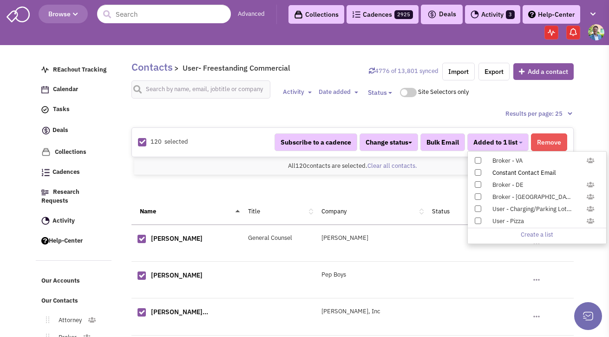
click at [479, 171] on span at bounding box center [477, 172] width 6 height 6
click at [477, 170] on input "Constant Contact Email" at bounding box center [477, 170] width 0 height 0
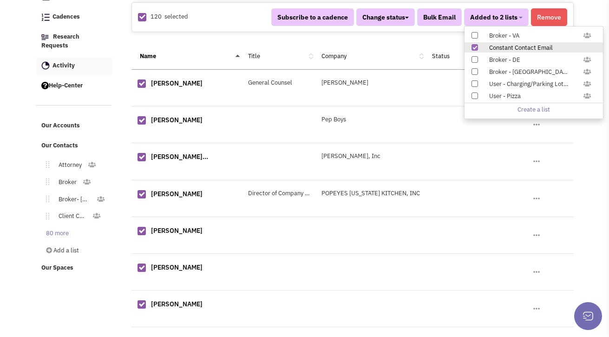
scroll to position [184, 0]
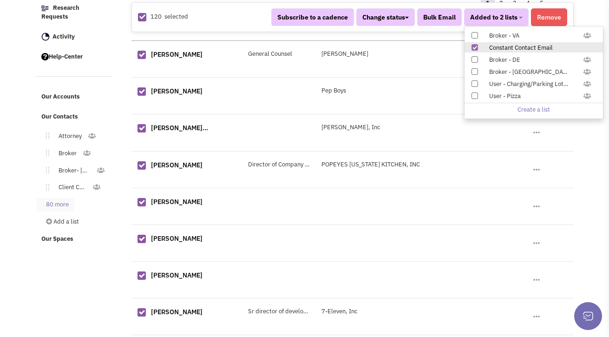
click at [65, 198] on link "80 more" at bounding box center [56, 204] width 38 height 13
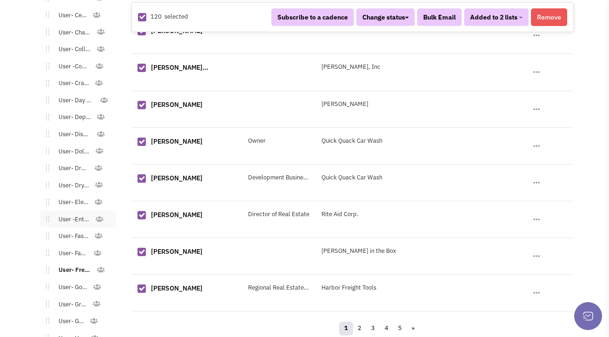
scroll to position [837, 0]
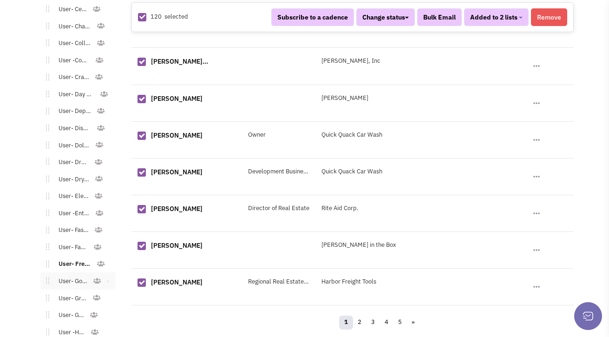
click at [84, 274] on link "User- Gourmet" at bounding box center [71, 280] width 44 height 13
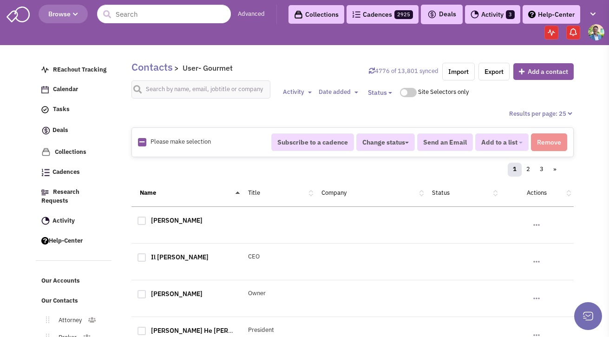
click at [142, 144] on icon at bounding box center [141, 142] width 5 height 6
checkbox input "true"
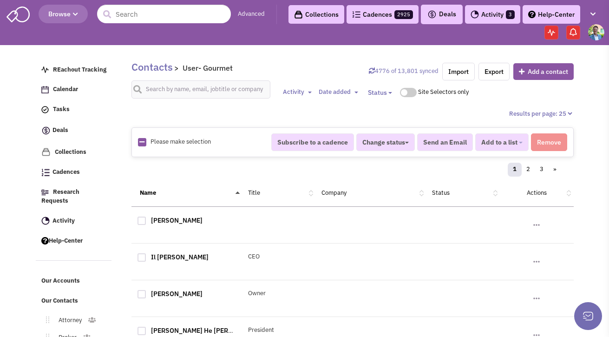
checkbox input "true"
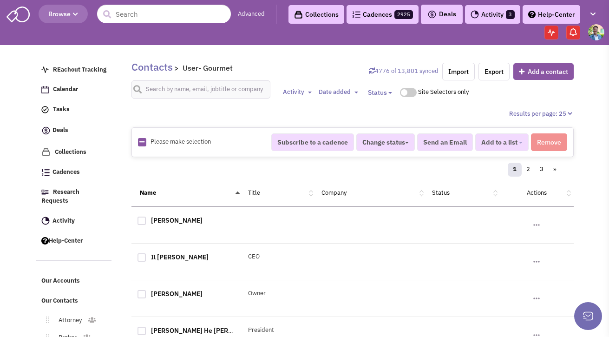
checkbox input "true"
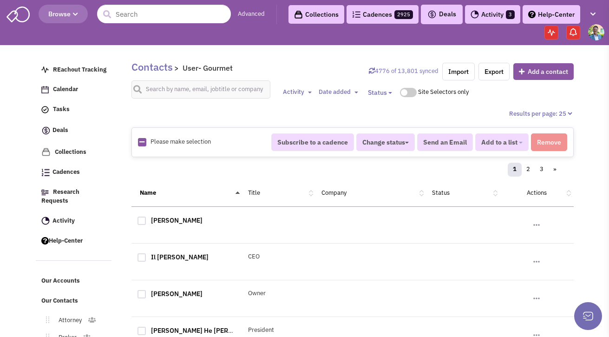
checkbox input "true"
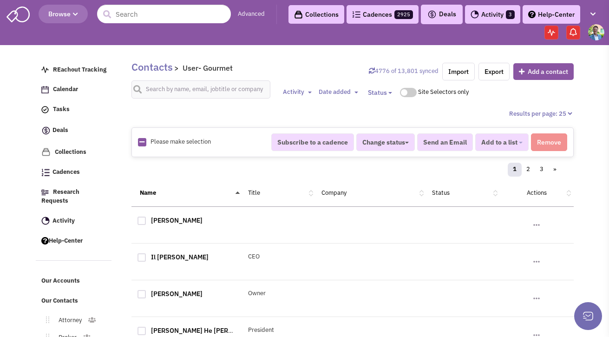
checkbox input "true"
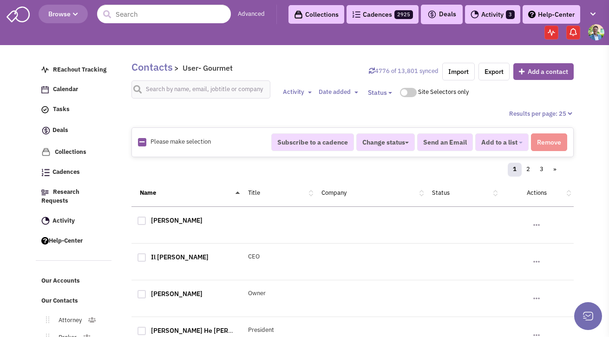
checkbox input "true"
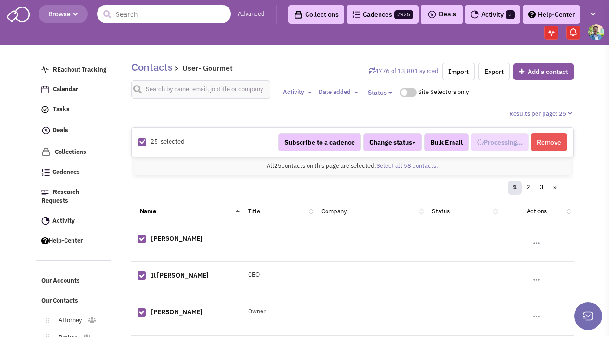
scroll to position [418, 0]
select select "563"
click at [406, 163] on link "Select all 58 contacts." at bounding box center [407, 166] width 62 height 8
select select "563"
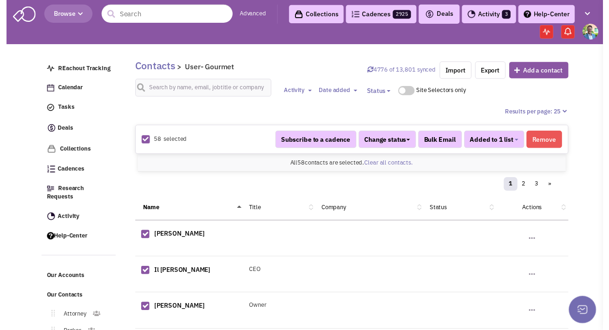
scroll to position [418, 0]
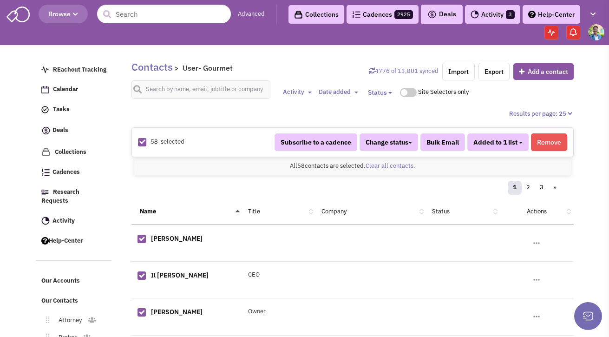
click at [492, 144] on span "Added to 1 list" at bounding box center [495, 142] width 44 height 8
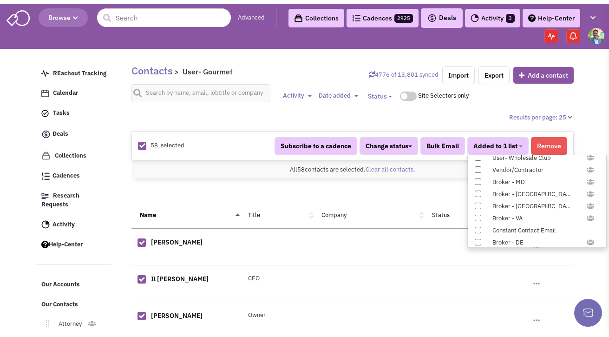
scroll to position [957, 0]
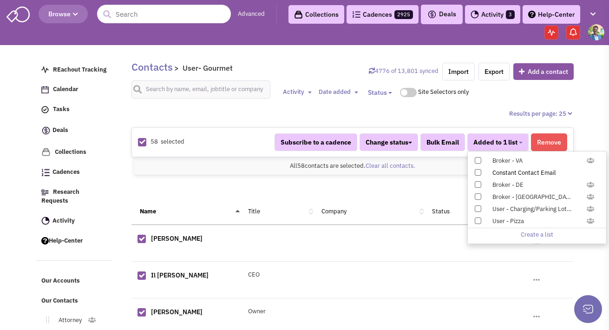
click at [479, 171] on span at bounding box center [477, 172] width 6 height 6
click at [477, 170] on input "Constant Contact Email" at bounding box center [477, 170] width 0 height 0
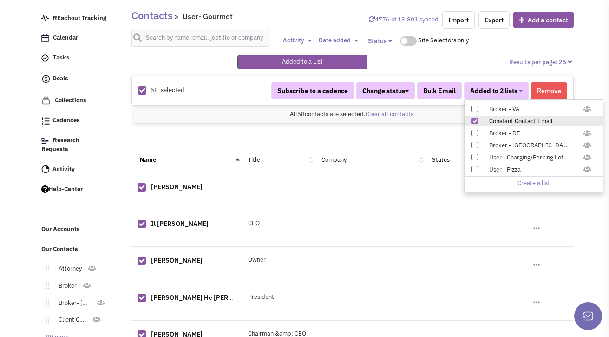
scroll to position [177, 0]
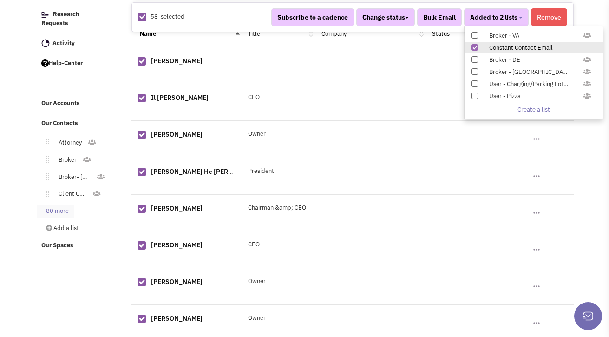
click at [60, 205] on link "80 more" at bounding box center [56, 210] width 38 height 13
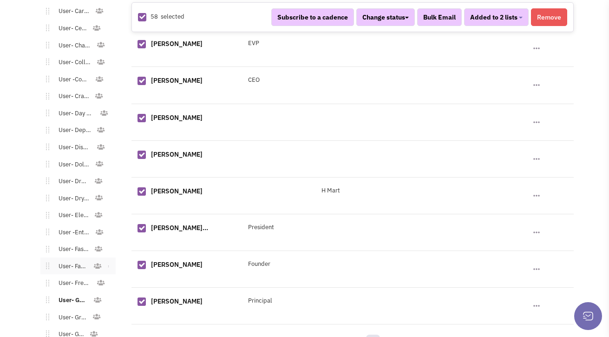
scroll to position [950, 0]
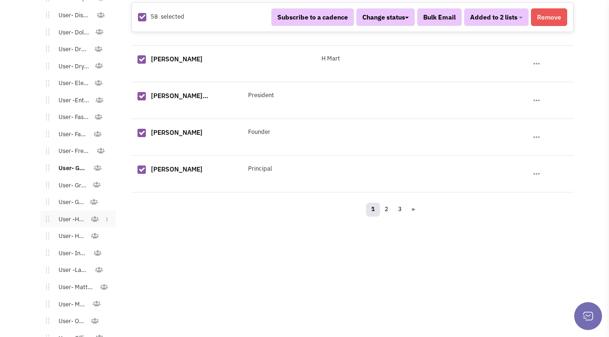
click at [71, 215] on link "User -Home" at bounding box center [69, 219] width 41 height 13
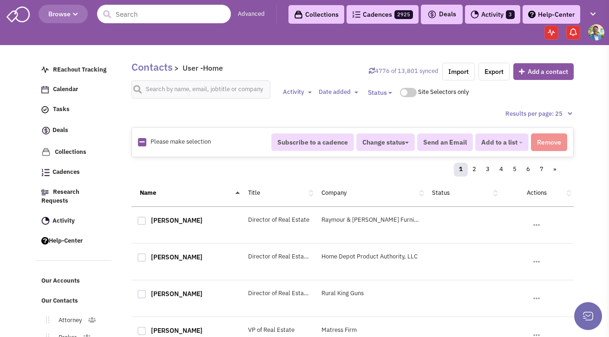
click at [141, 143] on icon at bounding box center [141, 142] width 5 height 6
checkbox input "true"
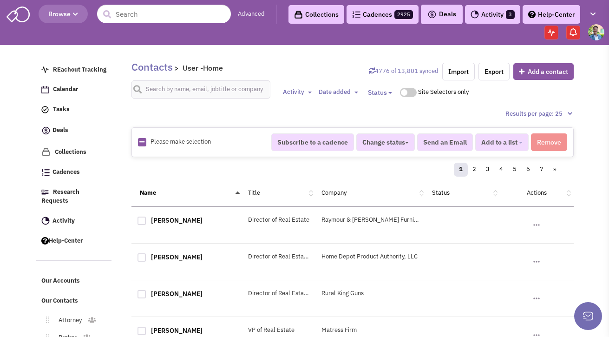
checkbox input "true"
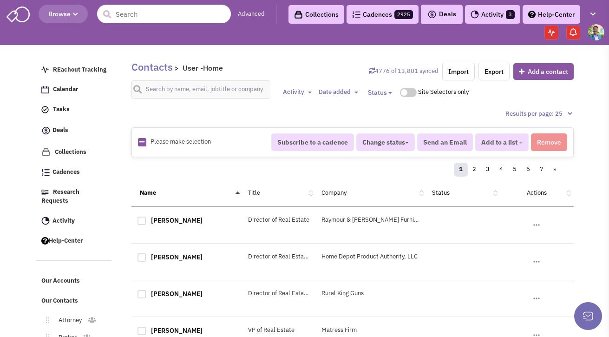
checkbox input "true"
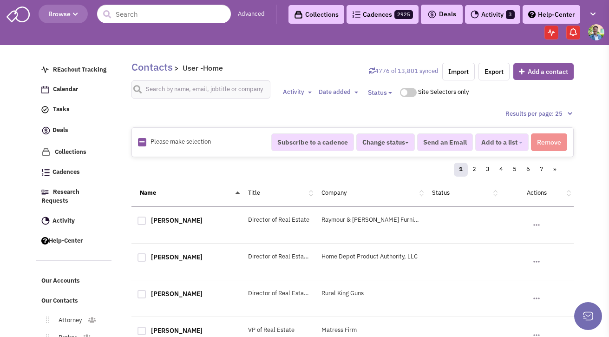
checkbox input "true"
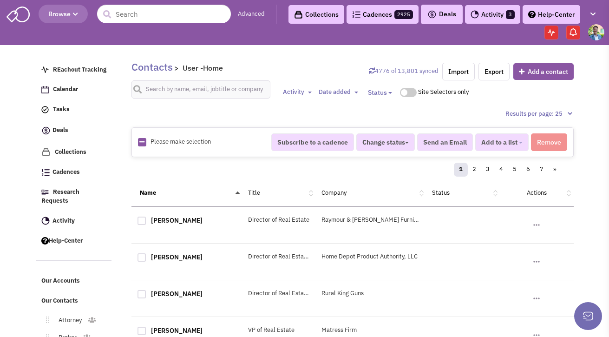
checkbox input "true"
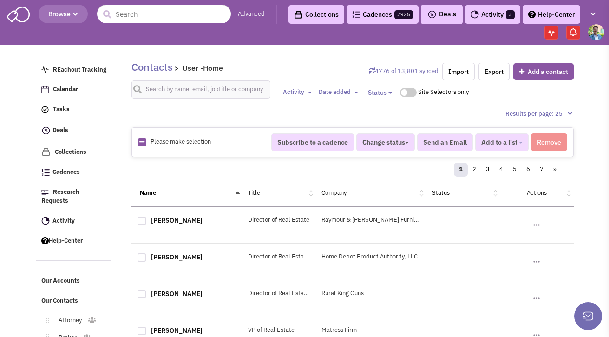
checkbox input "true"
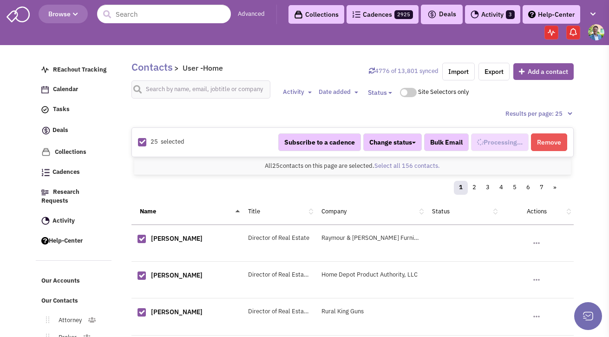
select select "630"
click at [428, 167] on link "Select all 156 contacts." at bounding box center [406, 166] width 65 height 8
select select "630"
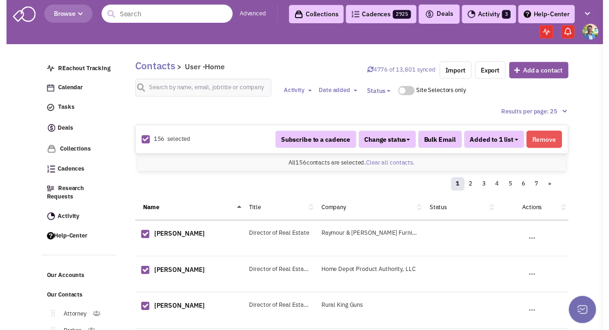
scroll to position [445, 0]
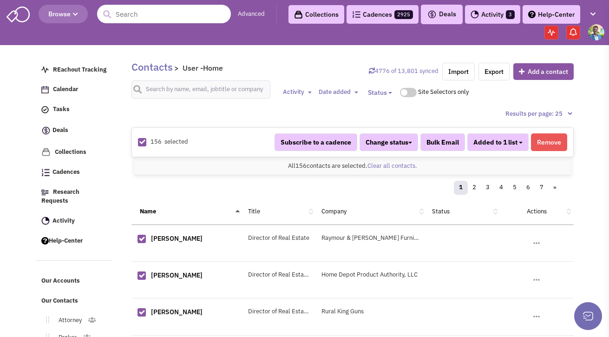
click at [525, 143] on button "Added to 1 list" at bounding box center [497, 142] width 61 height 18
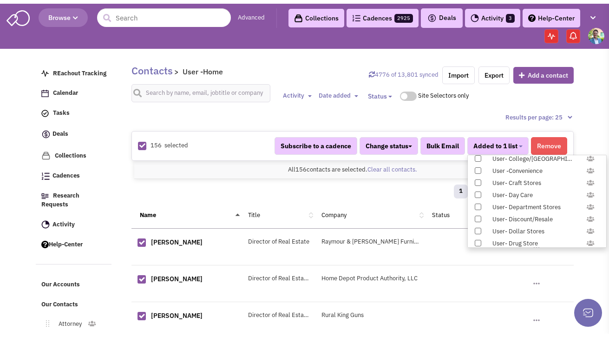
scroll to position [957, 0]
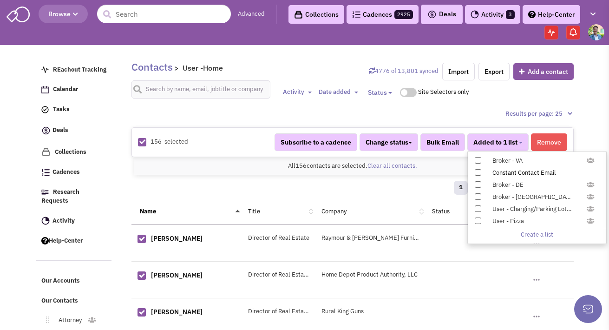
click at [490, 174] on div "Constant Contact Email" at bounding box center [541, 173] width 110 height 9
click at [477, 170] on input "Constant Contact Email" at bounding box center [477, 170] width 0 height 0
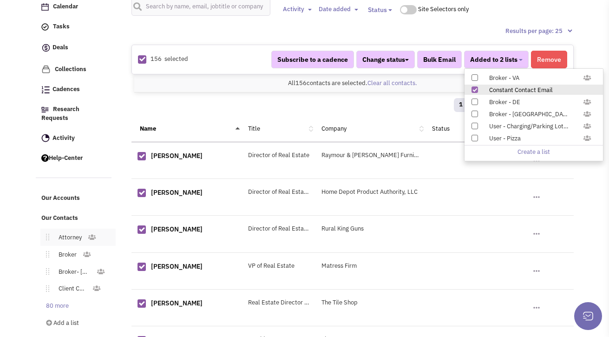
scroll to position [119, 0]
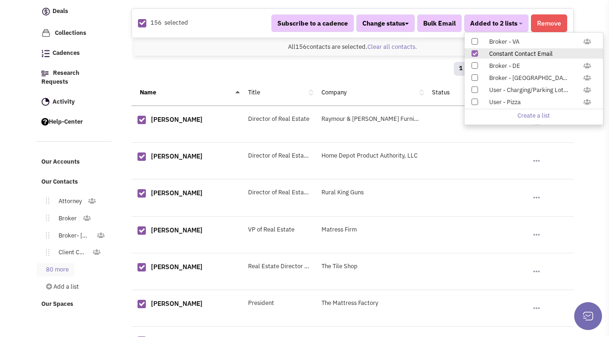
click at [69, 263] on link "80 more" at bounding box center [56, 269] width 38 height 13
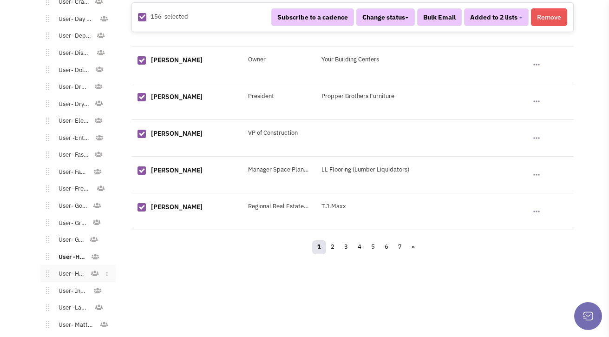
scroll to position [919, 0]
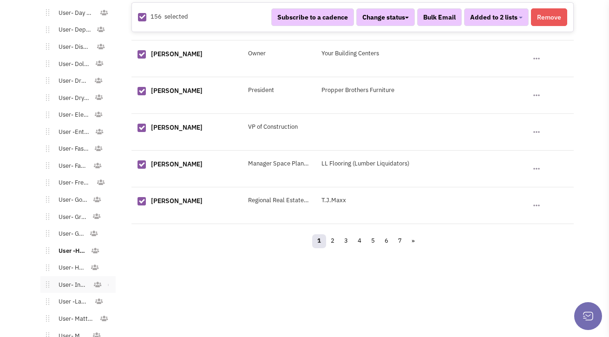
click at [72, 278] on link "User- Industrial" at bounding box center [71, 284] width 44 height 13
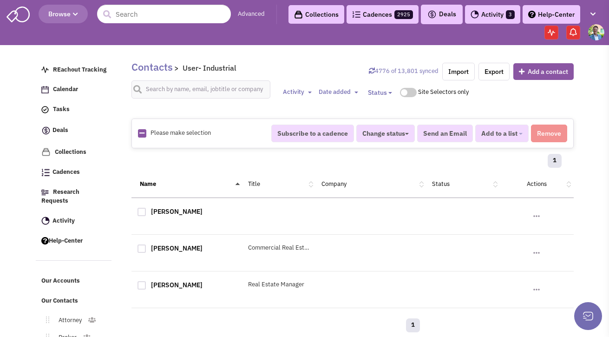
click at [142, 132] on icon at bounding box center [141, 133] width 5 height 6
checkbox input "true"
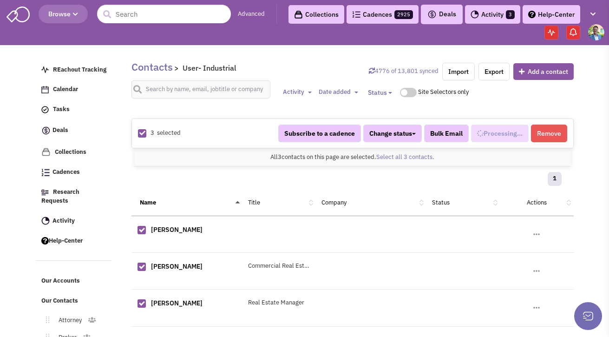
select select "704"
click at [518, 128] on button "Added to 1 list" at bounding box center [497, 133] width 61 height 18
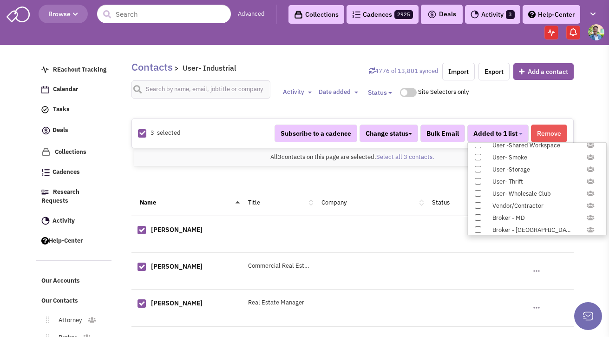
scroll to position [957, 0]
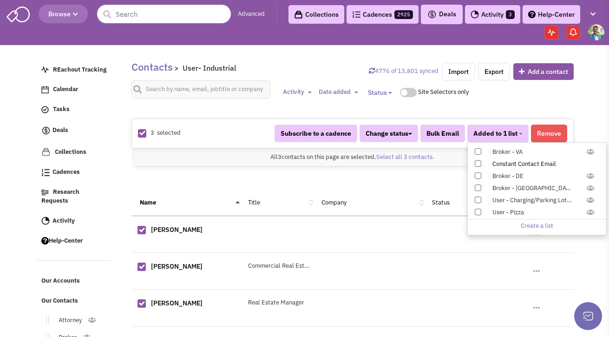
click at [528, 162] on div "Constant Contact Email" at bounding box center [541, 164] width 110 height 9
click at [477, 162] on input "Constant Contact Email" at bounding box center [477, 162] width 0 height 0
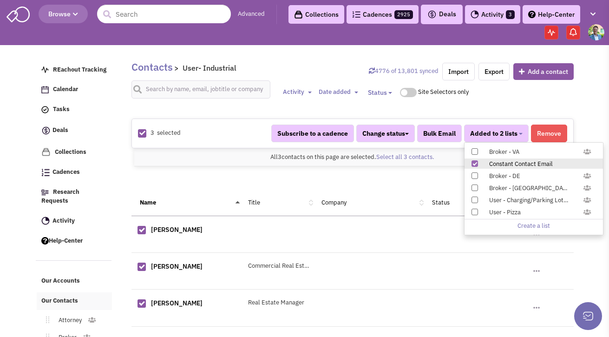
scroll to position [88, 0]
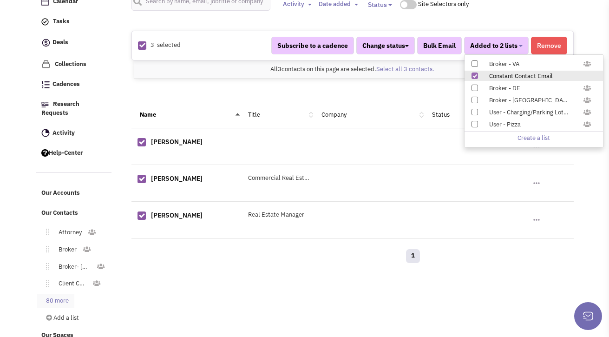
click at [52, 297] on link "80 more" at bounding box center [56, 300] width 38 height 13
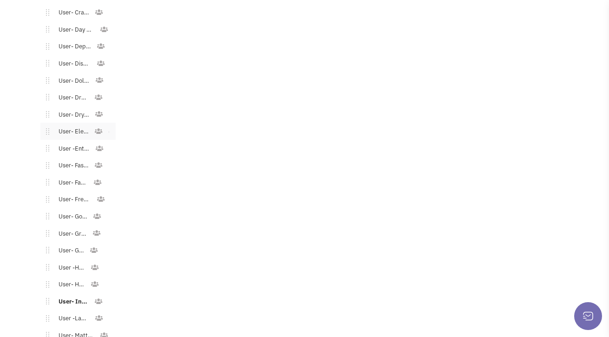
scroll to position [985, 0]
click at [78, 228] on link "User -Laundromat" at bounding box center [71, 234] width 45 height 13
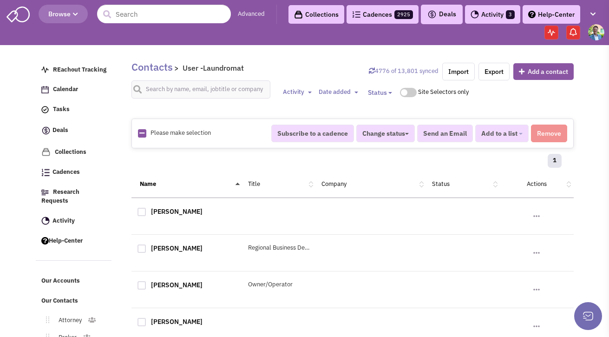
click at [140, 135] on icon at bounding box center [141, 133] width 5 height 6
checkbox input "true"
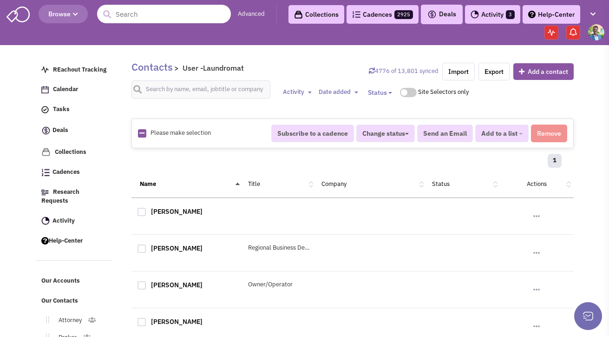
checkbox input "true"
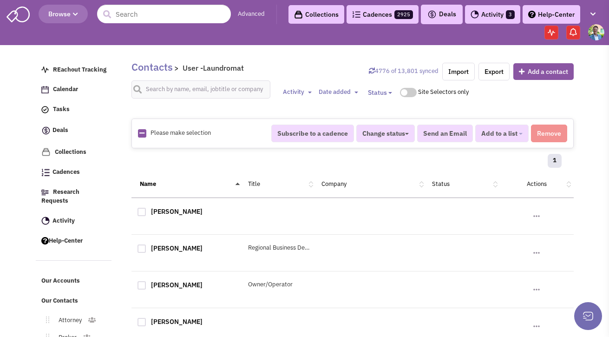
checkbox input "true"
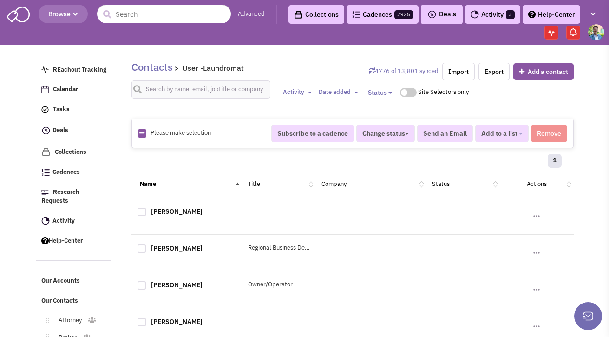
checkbox input "true"
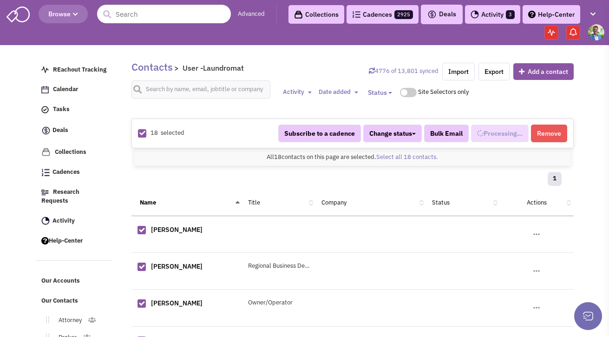
select select "569"
click at [496, 129] on span "Added to 1 list" at bounding box center [495, 133] width 44 height 8
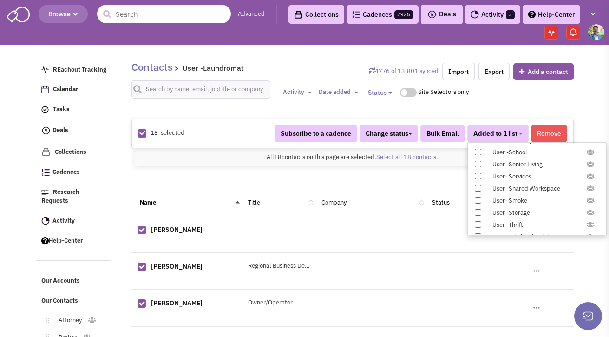
scroll to position [957, 0]
click at [507, 166] on div "Constant Contact Email" at bounding box center [541, 164] width 110 height 9
click at [477, 162] on input "Constant Contact Email" at bounding box center [477, 162] width 0 height 0
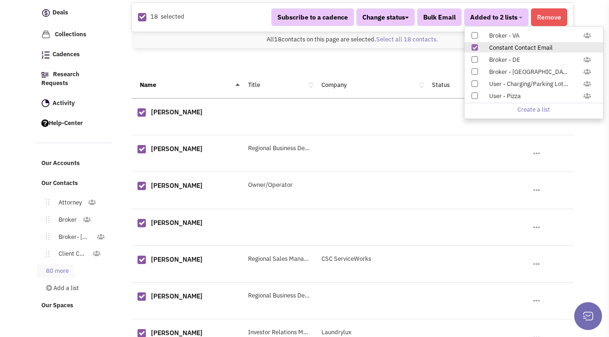
scroll to position [194, 0]
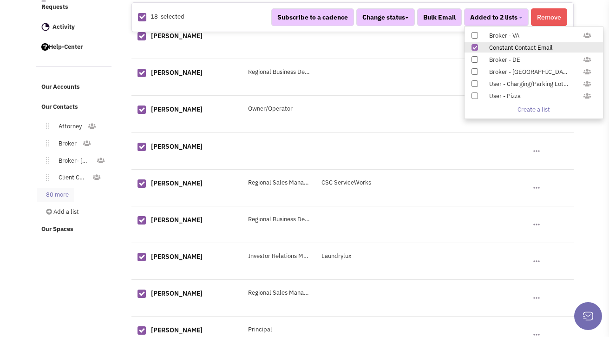
click at [58, 188] on link "80 more" at bounding box center [56, 194] width 38 height 13
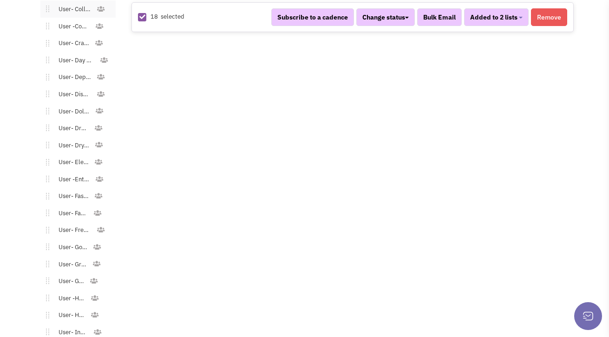
scroll to position [997, 0]
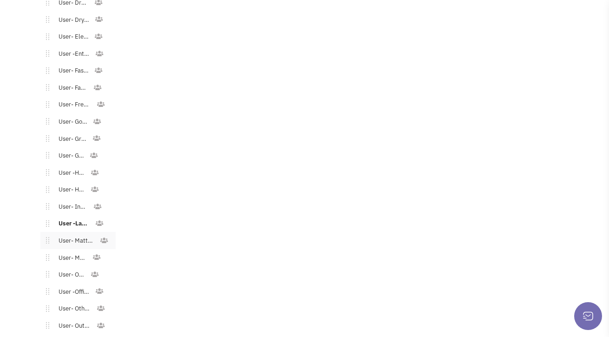
click at [74, 234] on link "User- Mattress" at bounding box center [74, 240] width 51 height 13
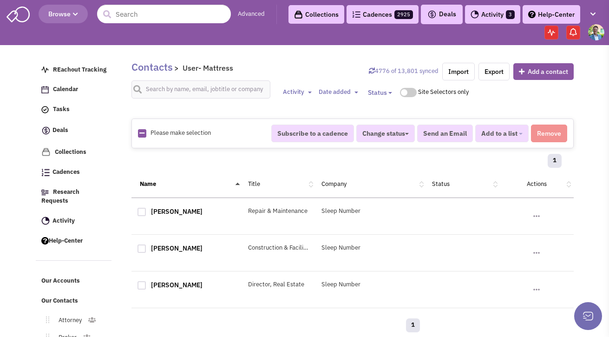
click at [142, 133] on icon at bounding box center [141, 133] width 5 height 6
checkbox input "true"
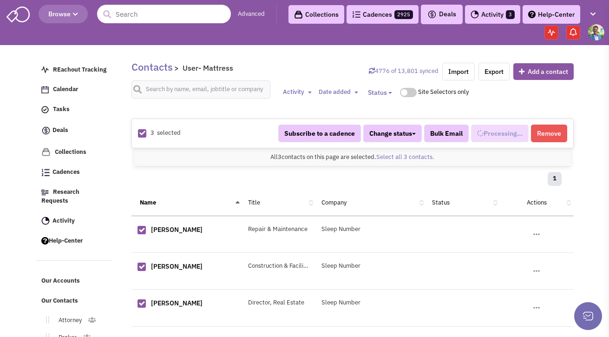
scroll to position [480, 0]
select select "721"
click at [520, 134] on b "button" at bounding box center [521, 134] width 4 height 2
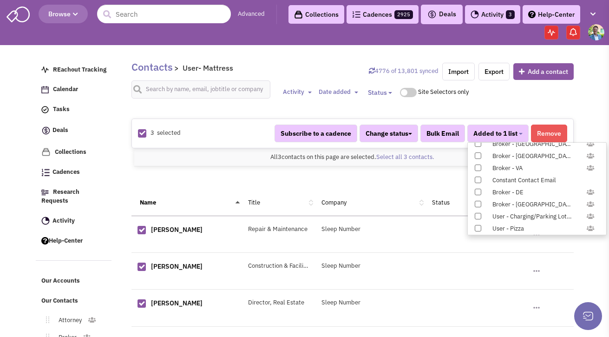
scroll to position [957, 0]
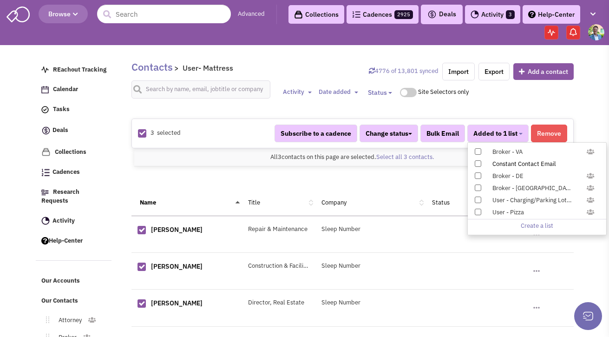
click at [477, 163] on span at bounding box center [477, 163] width 6 height 6
click at [477, 162] on input "Constant Contact Email" at bounding box center [477, 162] width 0 height 0
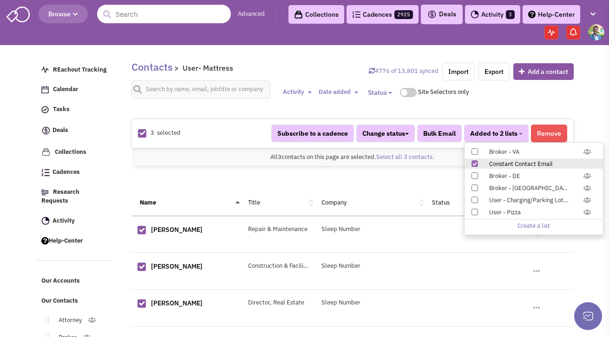
scroll to position [88, 0]
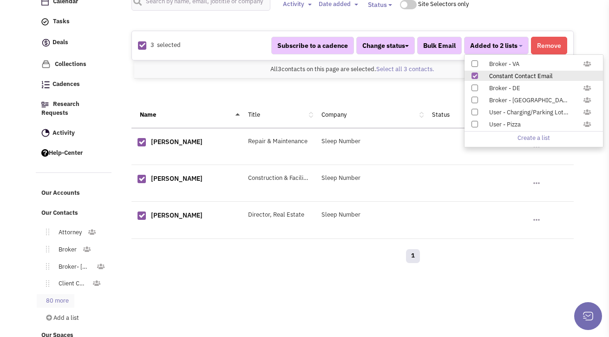
click at [71, 294] on link "80 more" at bounding box center [56, 300] width 38 height 13
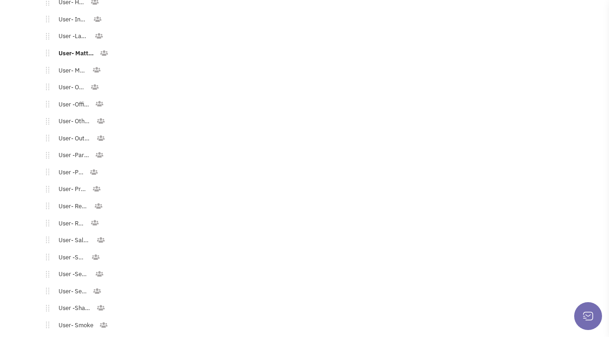
scroll to position [1178, 0]
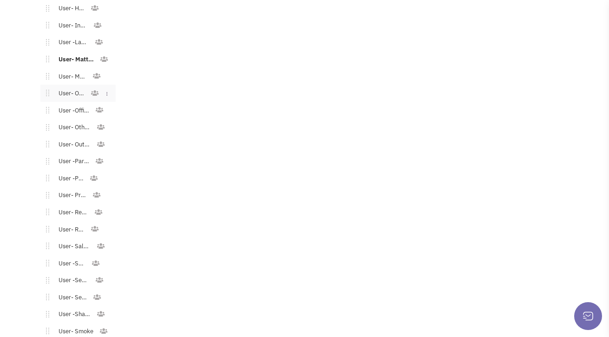
click at [79, 87] on link "User- Office" at bounding box center [69, 93] width 41 height 13
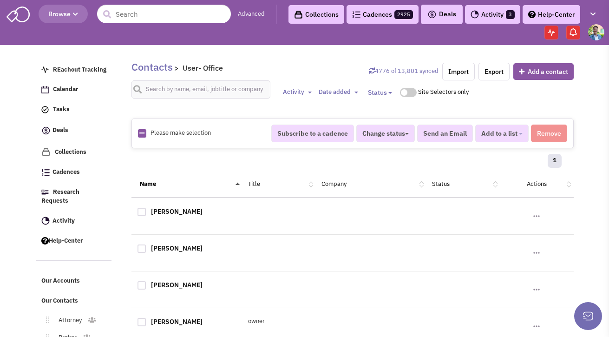
click at [144, 131] on img at bounding box center [142, 133] width 8 height 8
click at [144, 133] on img at bounding box center [142, 133] width 8 height 8
click at [139, 134] on icon at bounding box center [141, 133] width 5 height 6
checkbox input "true"
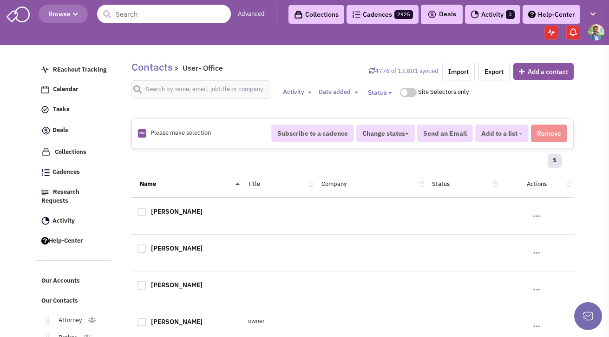
checkbox input "true"
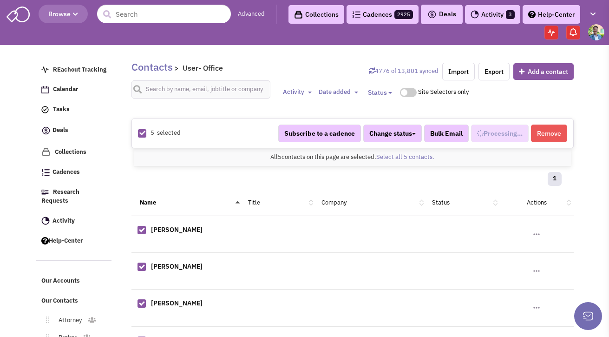
scroll to position [498, 0]
select select "707"
click at [511, 133] on span "Added to 1 list" at bounding box center [495, 133] width 44 height 8
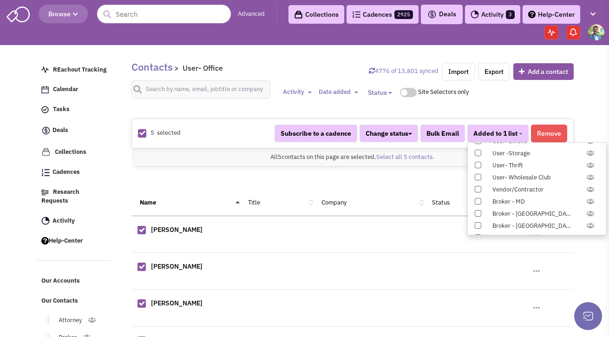
scroll to position [957, 0]
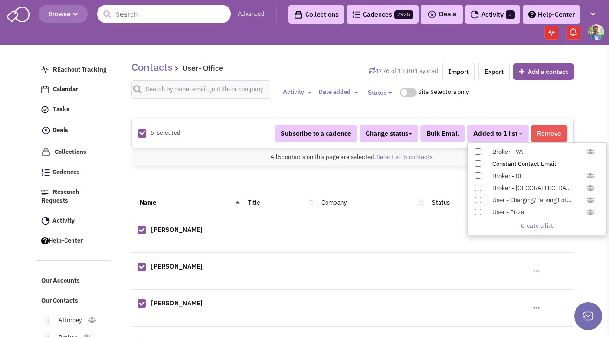
click at [478, 162] on span at bounding box center [477, 163] width 6 height 6
click at [477, 162] on input "Constant Contact Email" at bounding box center [477, 162] width 0 height 0
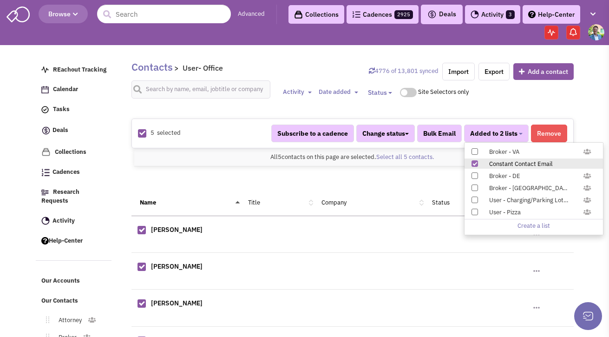
scroll to position [91, 0]
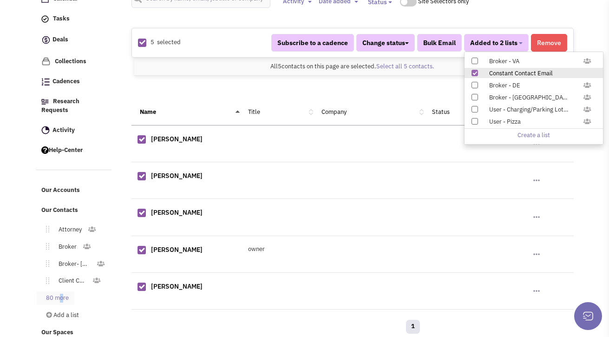
click at [60, 291] on link "80 more" at bounding box center [56, 297] width 38 height 13
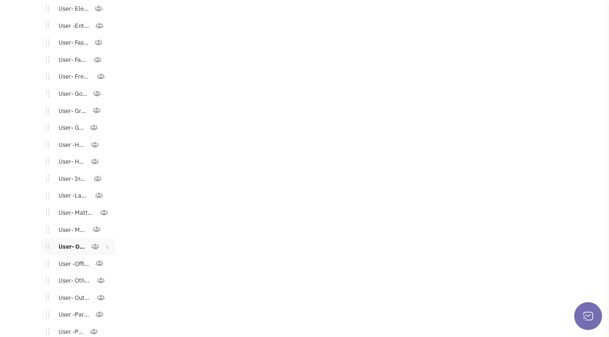
scroll to position [1030, 0]
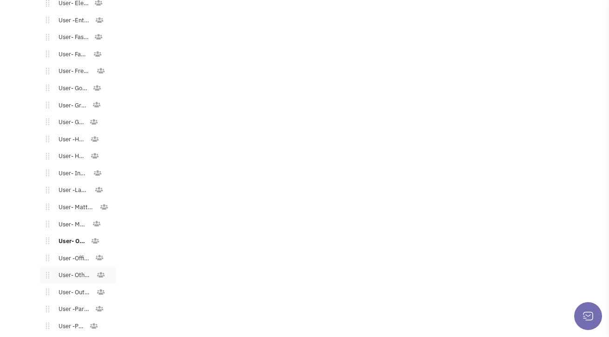
click at [67, 268] on link "User- Other Commercial" at bounding box center [72, 274] width 47 height 13
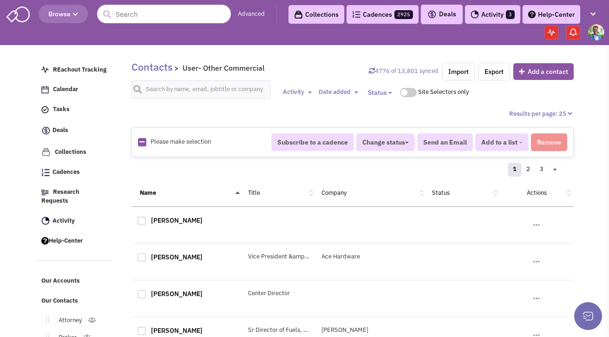
click at [141, 145] on link at bounding box center [141, 142] width 5 height 9
checkbox input "true"
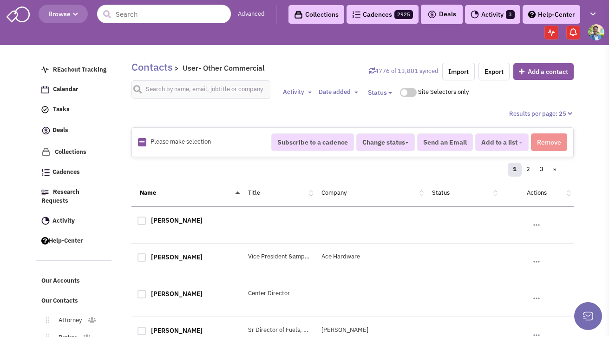
checkbox input "true"
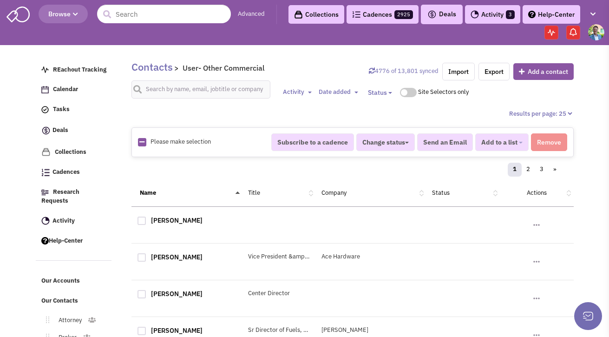
checkbox input "true"
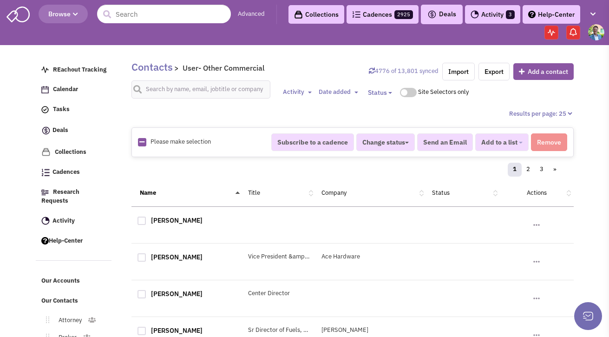
checkbox input "true"
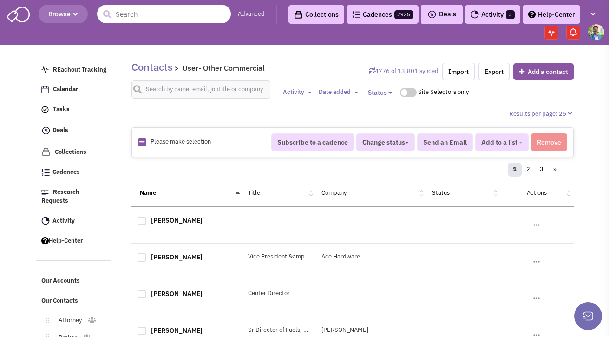
checkbox input "true"
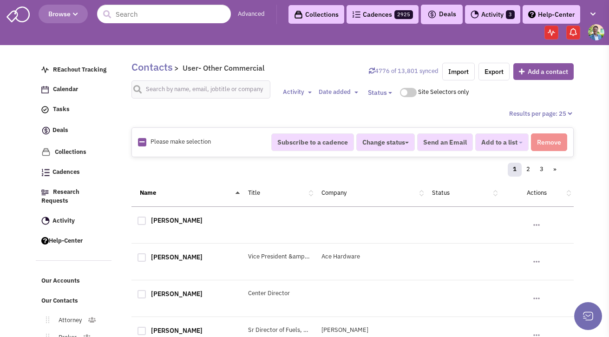
checkbox input "true"
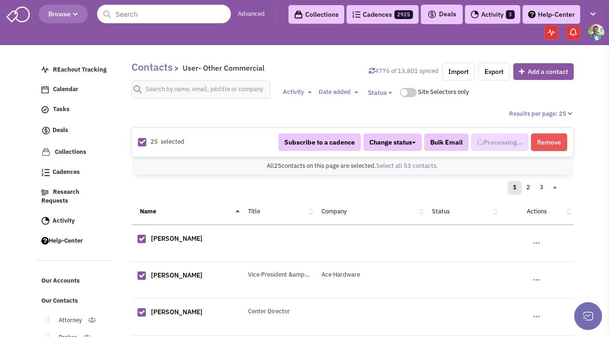
select select "708"
click at [400, 164] on link "Select all 53 contacts." at bounding box center [407, 166] width 62 height 8
select select "708"
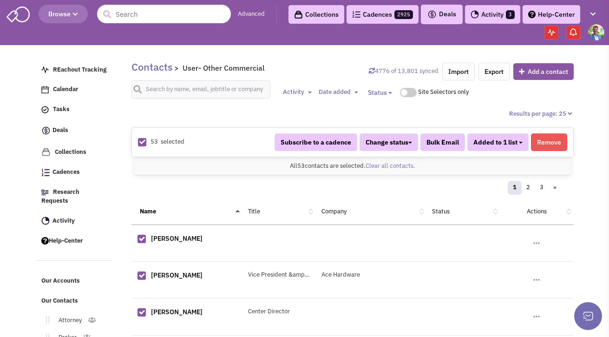
click at [519, 145] on button "Added to 1 list" at bounding box center [497, 142] width 61 height 18
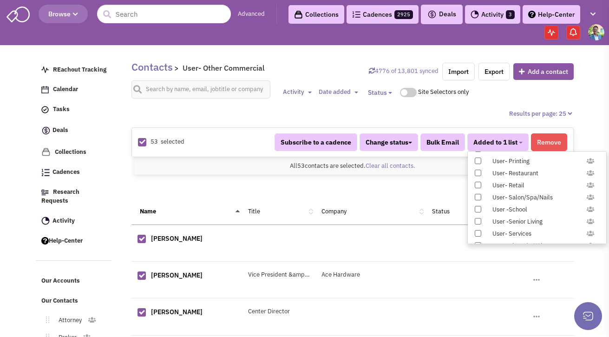
scroll to position [957, 0]
click at [477, 173] on span at bounding box center [477, 172] width 6 height 6
click at [477, 170] on input "Constant Contact Email" at bounding box center [477, 170] width 0 height 0
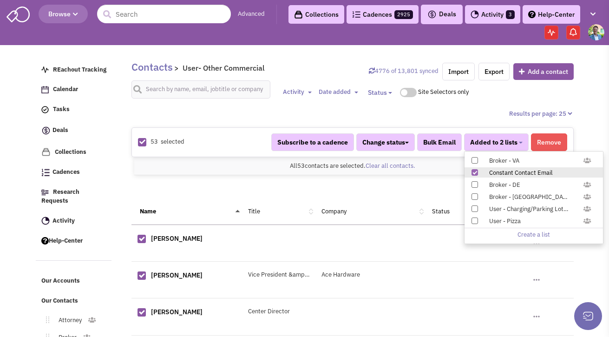
scroll to position [146, 0]
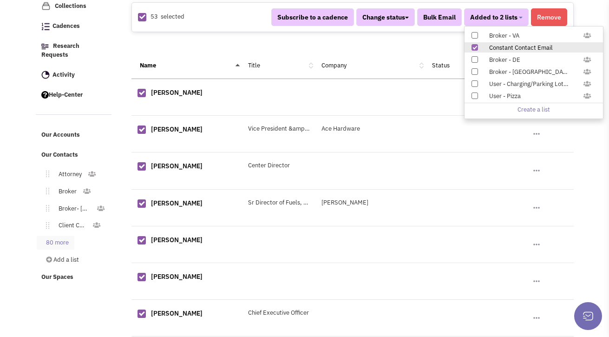
click at [52, 237] on link "80 more" at bounding box center [56, 242] width 38 height 13
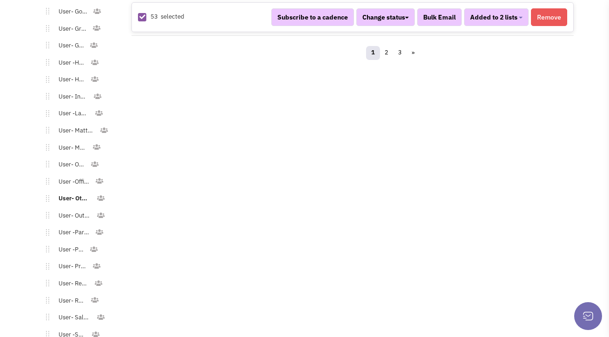
scroll to position [1095, 0]
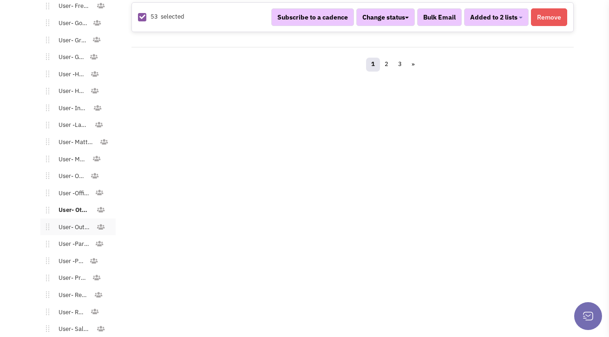
click at [68, 221] on link "User- Outdoor/Sports Gear" at bounding box center [72, 227] width 47 height 13
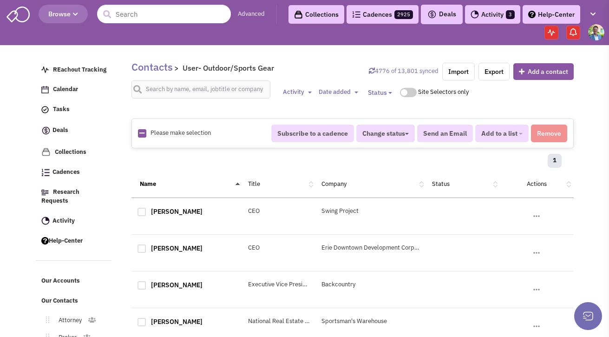
click at [143, 136] on link at bounding box center [141, 133] width 5 height 9
checkbox input "true"
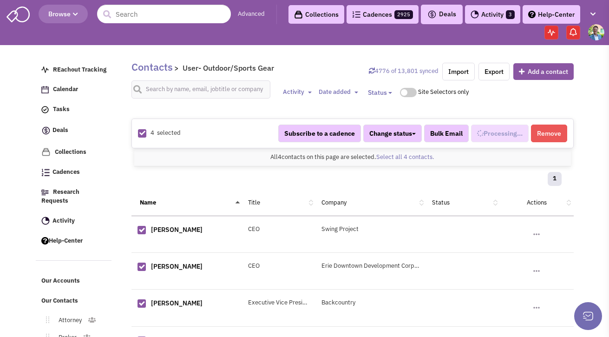
scroll to position [524, 0]
select select "715"
click at [506, 130] on span "Added to 1 list" at bounding box center [495, 133] width 44 height 8
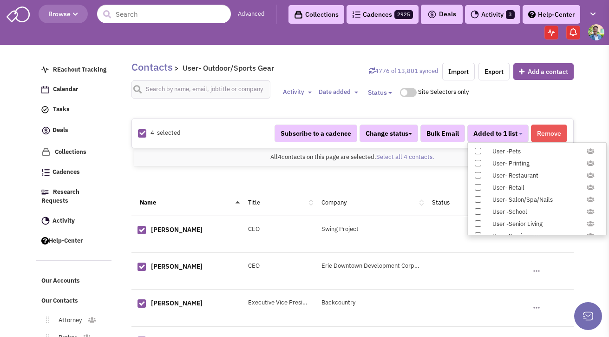
scroll to position [957, 0]
click at [498, 164] on div "Constant Contact Email" at bounding box center [541, 164] width 110 height 9
click at [477, 162] on input "Constant Contact Email" at bounding box center [477, 162] width 0 height 0
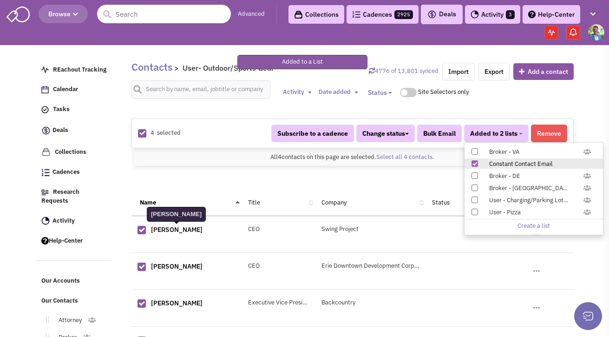
scroll to position [88, 0]
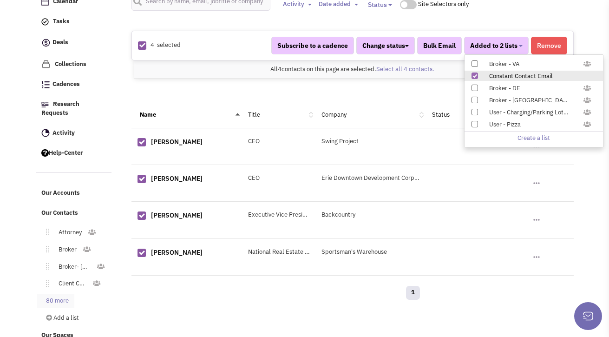
click at [57, 294] on link "80 more" at bounding box center [56, 300] width 38 height 13
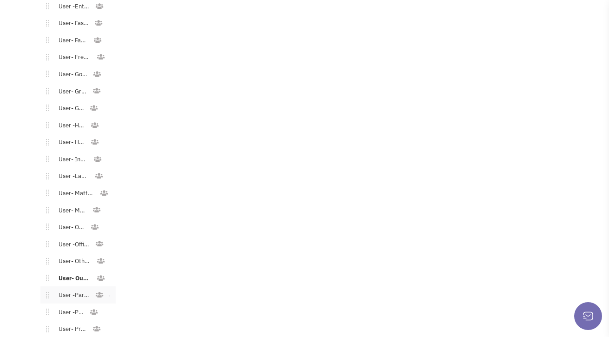
scroll to position [1064, 0]
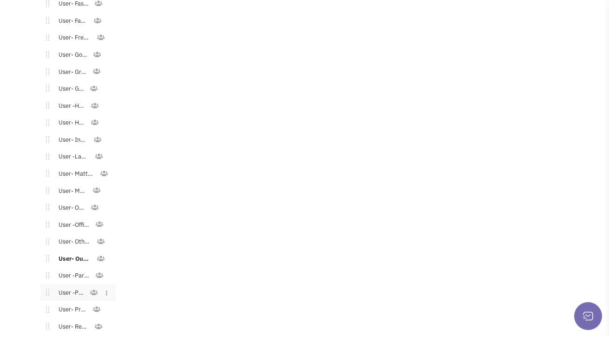
click at [69, 286] on link "User -Pets" at bounding box center [69, 292] width 40 height 13
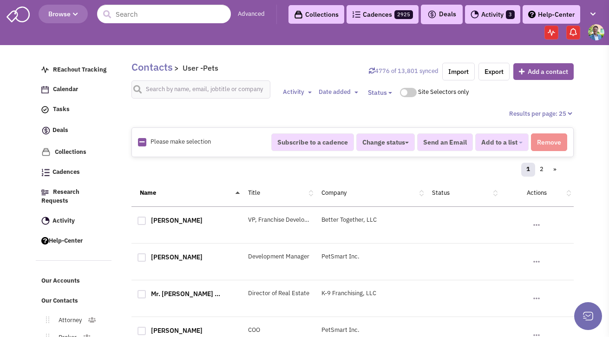
click at [144, 143] on icon at bounding box center [141, 142] width 5 height 6
checkbox input "true"
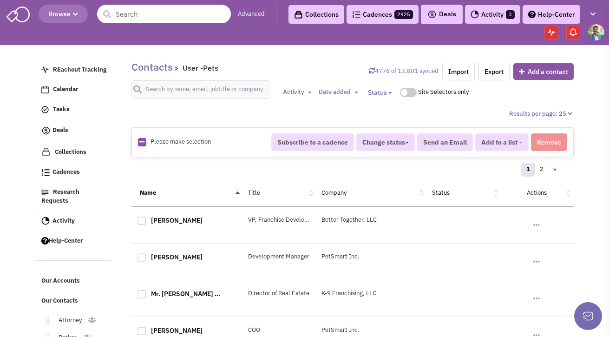
checkbox input "true"
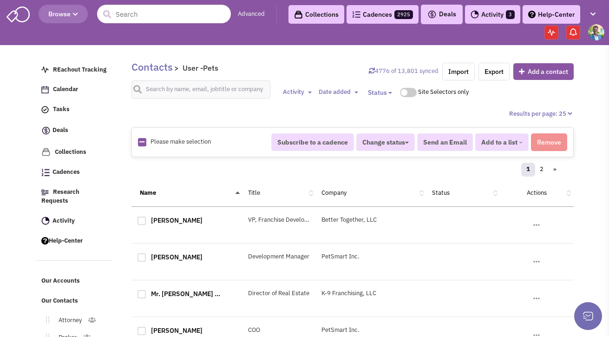
checkbox input "true"
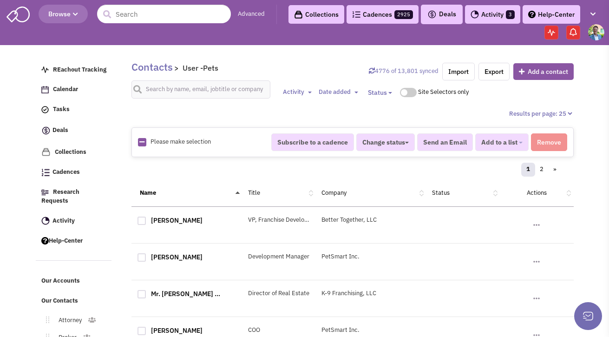
checkbox input "true"
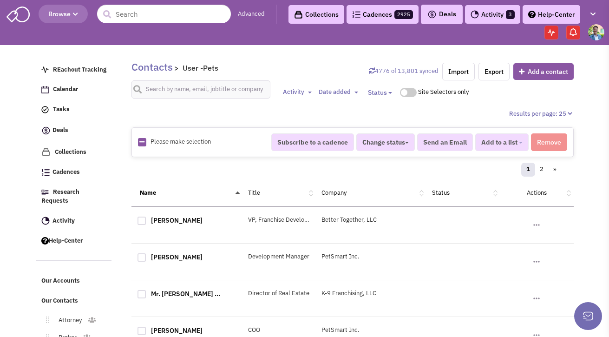
checkbox input "true"
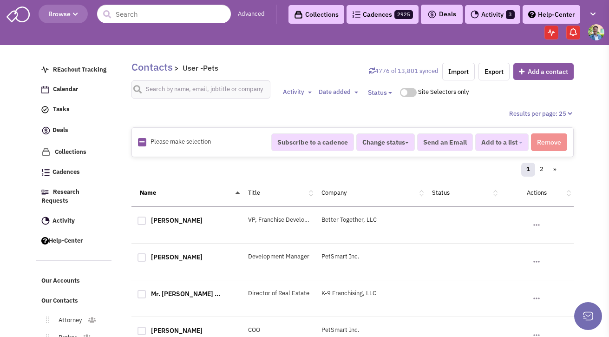
checkbox input "true"
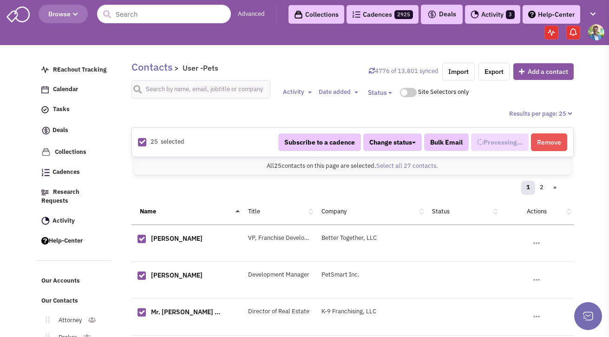
select select "685"
click at [425, 167] on link "Select all 27 contacts." at bounding box center [407, 166] width 62 height 8
select select "685"
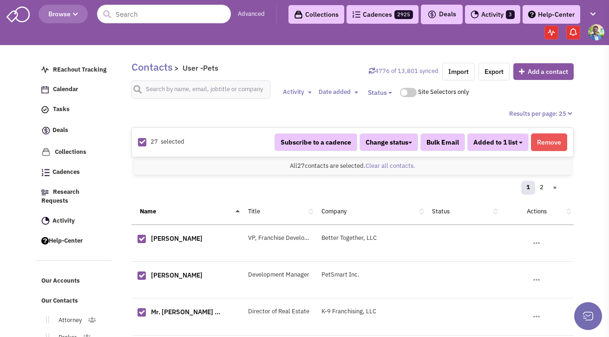
click at [519, 142] on b "button" at bounding box center [521, 143] width 4 height 2
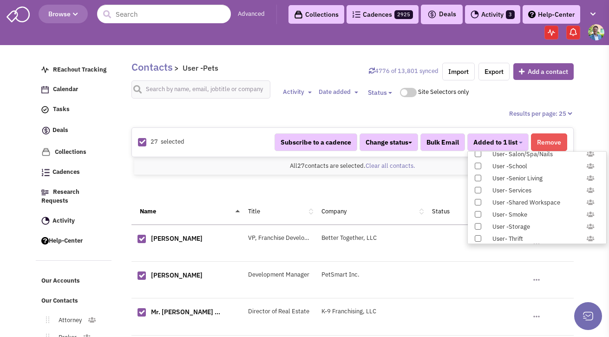
scroll to position [957, 0]
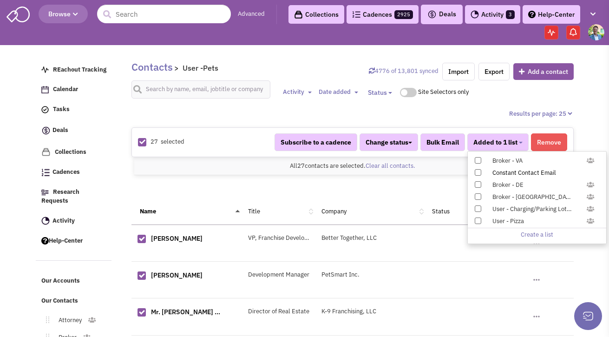
click at [479, 173] on span at bounding box center [477, 172] width 6 height 6
click at [477, 170] on input "Constant Contact Email" at bounding box center [477, 170] width 0 height 0
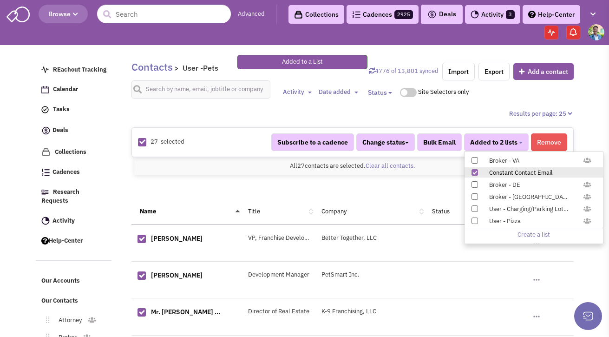
scroll to position [191, 0]
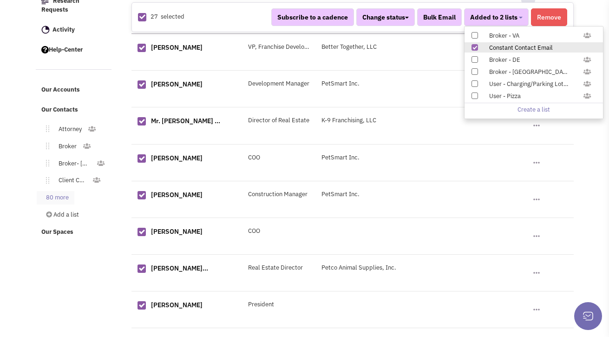
click at [56, 191] on link "80 more" at bounding box center [56, 197] width 38 height 13
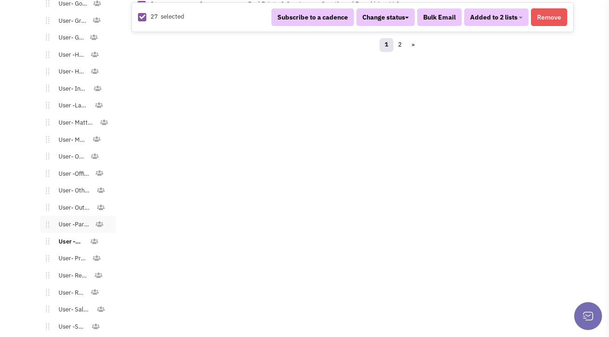
scroll to position [1127, 0]
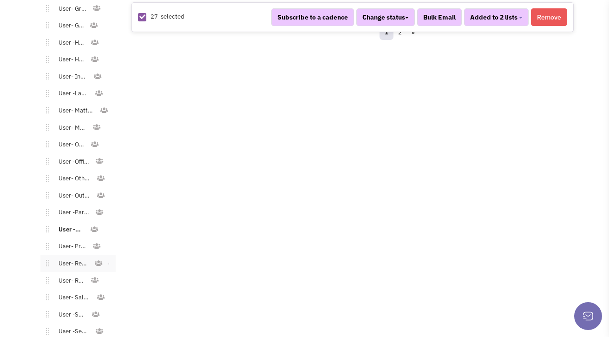
click at [65, 257] on link "User- Restaurant" at bounding box center [71, 263] width 45 height 13
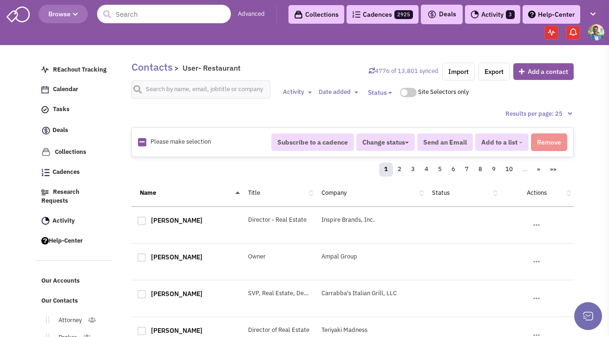
click at [143, 143] on icon at bounding box center [141, 142] width 5 height 6
checkbox input "true"
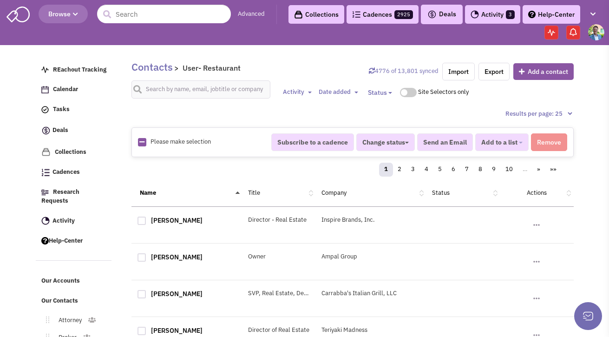
checkbox input "true"
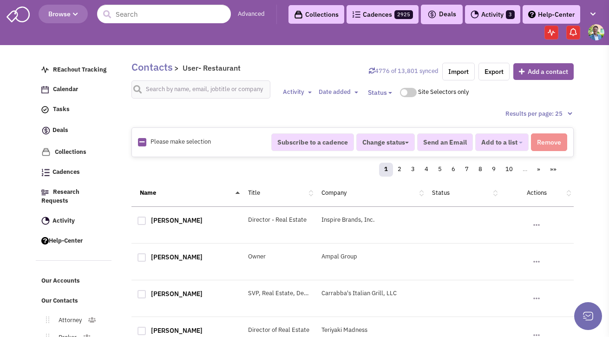
checkbox input "true"
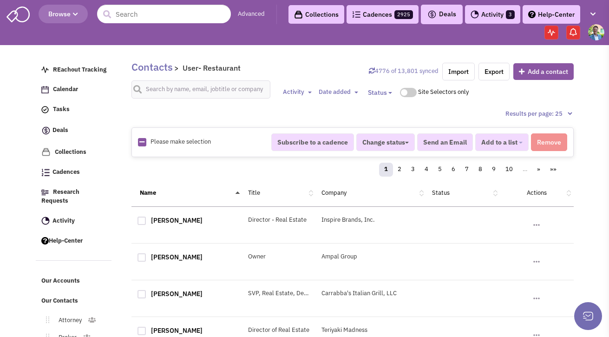
checkbox input "true"
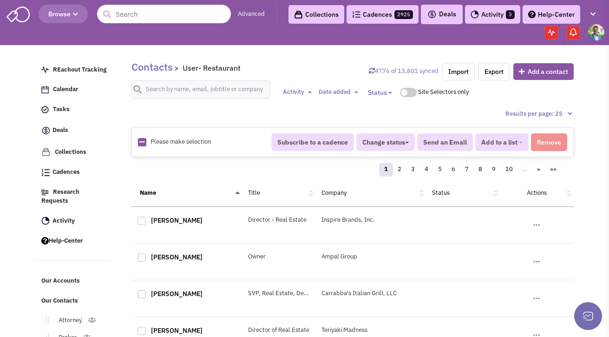
checkbox input "true"
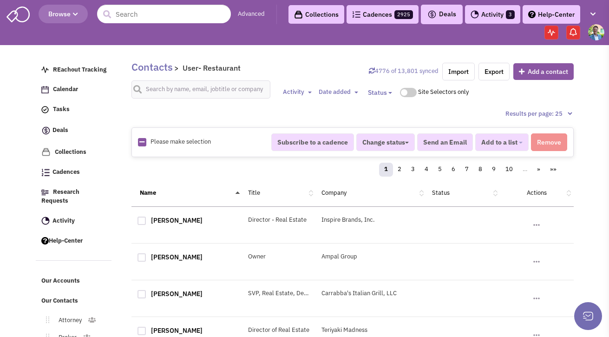
checkbox input "true"
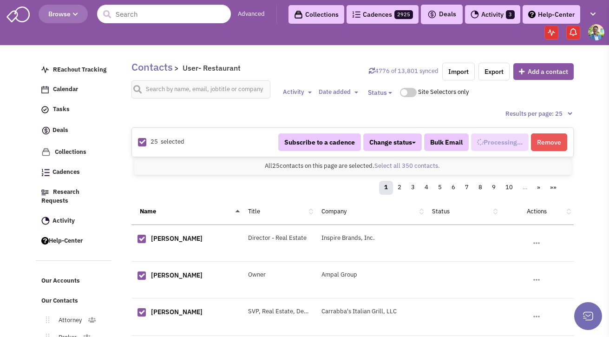
scroll to position [559, 0]
select select "590"
click at [422, 167] on link "Select all 350 contacts." at bounding box center [406, 166] width 65 height 8
select select "590"
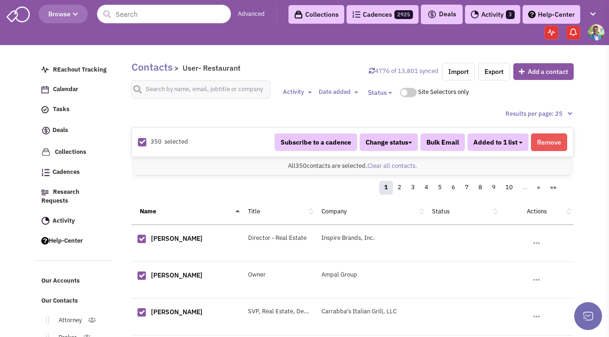
click at [521, 142] on b "button" at bounding box center [521, 143] width 4 height 2
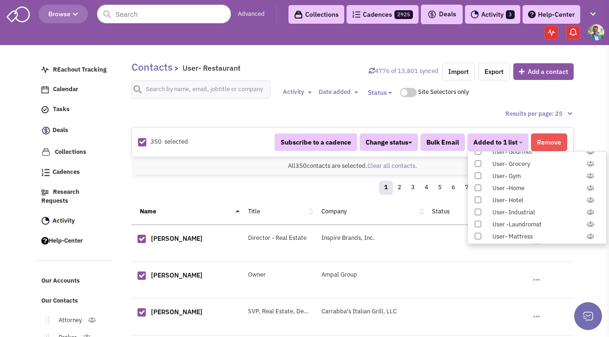
scroll to position [957, 0]
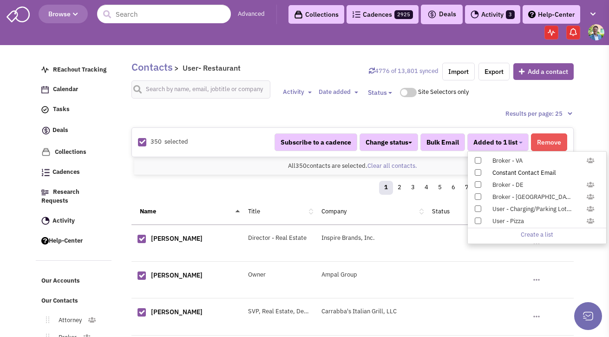
click at [476, 173] on span at bounding box center [477, 172] width 6 height 6
click at [477, 170] on input "Constant Contact Email" at bounding box center [477, 170] width 0 height 0
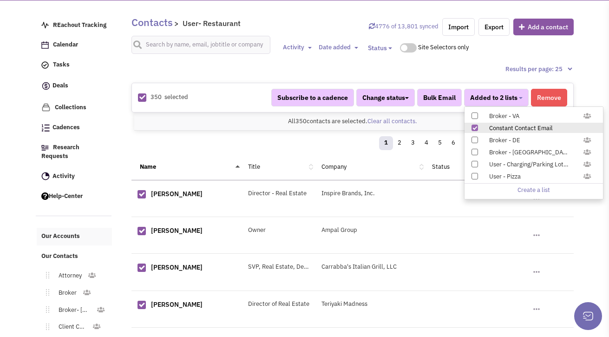
scroll to position [182, 0]
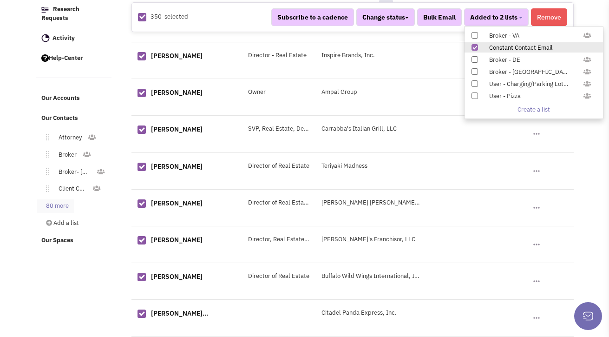
click at [66, 200] on link "80 more" at bounding box center [56, 205] width 38 height 13
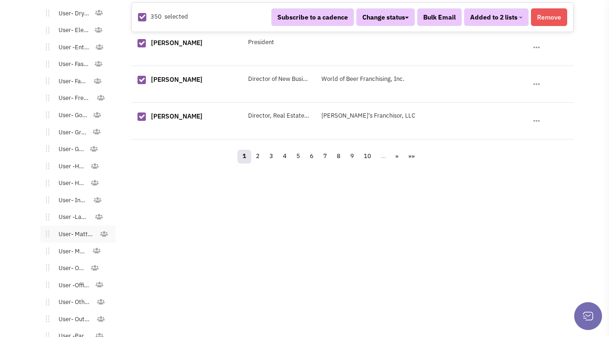
scroll to position [1118, 0]
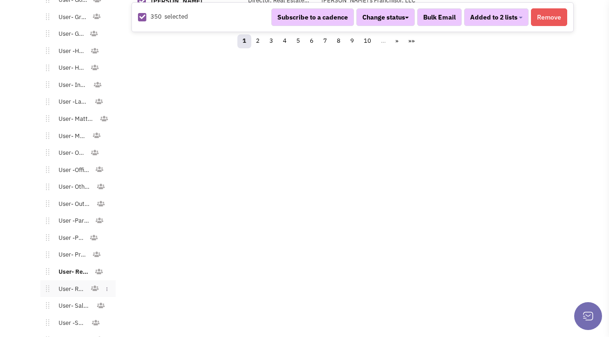
click at [70, 282] on link "User- Retail" at bounding box center [69, 288] width 41 height 13
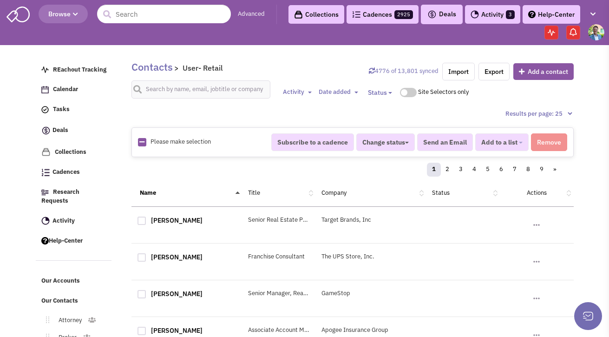
click at [144, 141] on img at bounding box center [142, 142] width 8 height 8
click at [142, 142] on icon at bounding box center [141, 142] width 5 height 6
checkbox input "true"
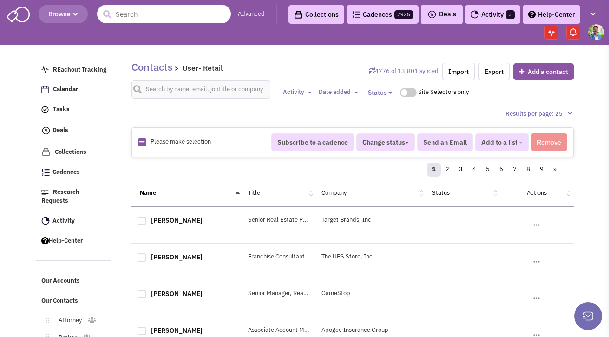
checkbox input "true"
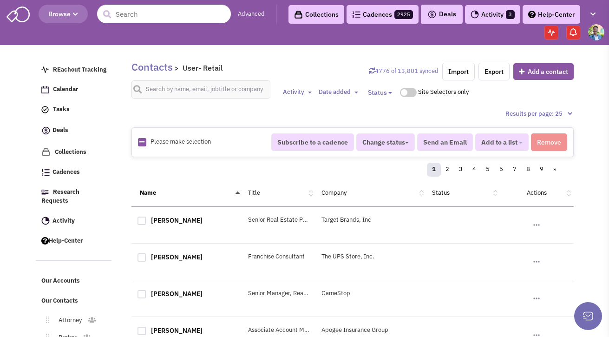
checkbox input "true"
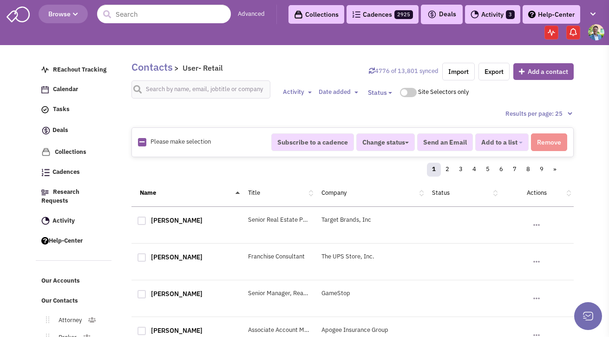
checkbox input "true"
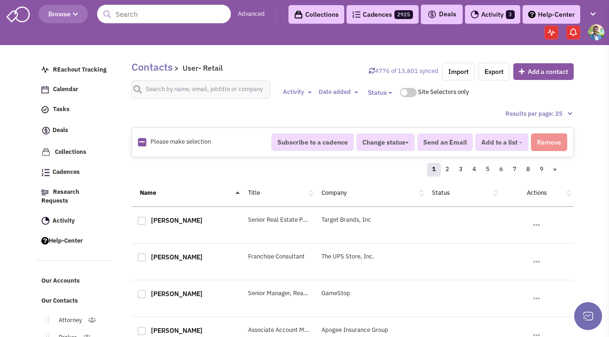
checkbox input "true"
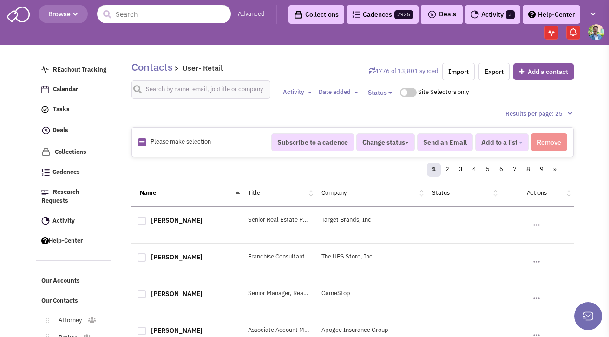
checkbox input "true"
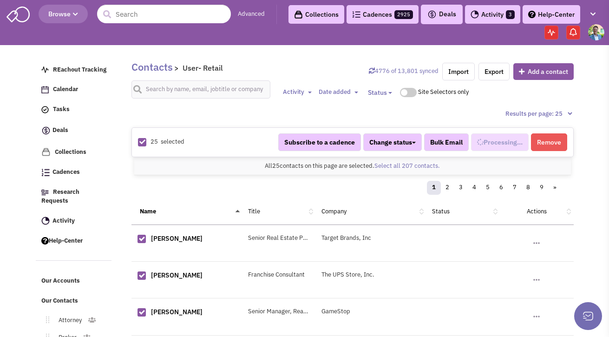
scroll to position [568, 0]
select select "709"
click at [389, 162] on link "Select all 207 contacts." at bounding box center [406, 166] width 65 height 8
select select "709"
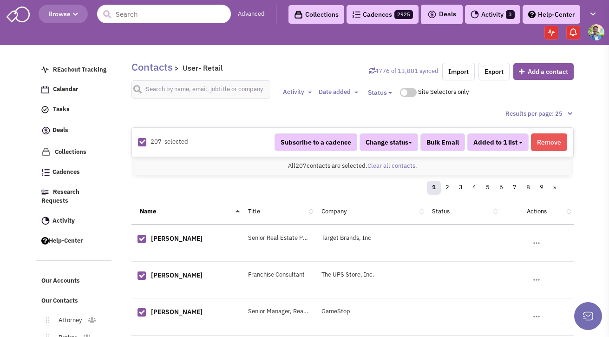
click at [519, 140] on button "Added to 1 list" at bounding box center [497, 142] width 61 height 18
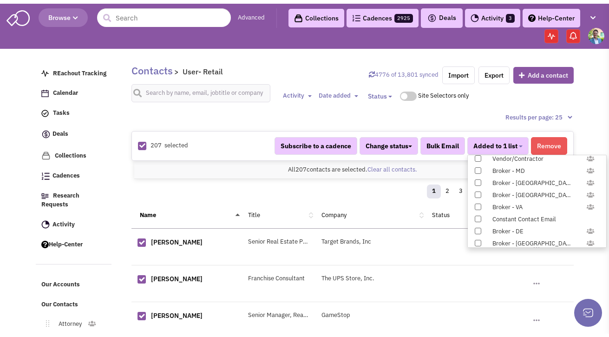
scroll to position [957, 0]
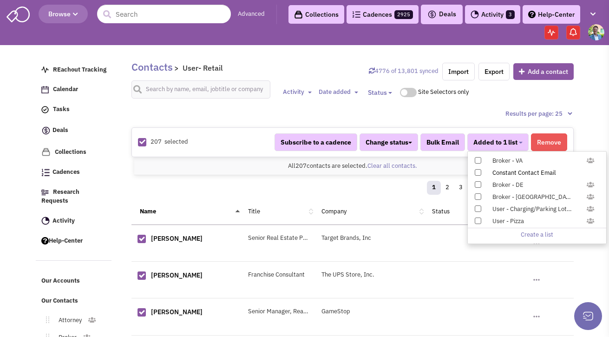
click at [478, 171] on span at bounding box center [477, 172] width 6 height 6
click at [477, 170] on input "Constant Contact Email" at bounding box center [477, 170] width 0 height 0
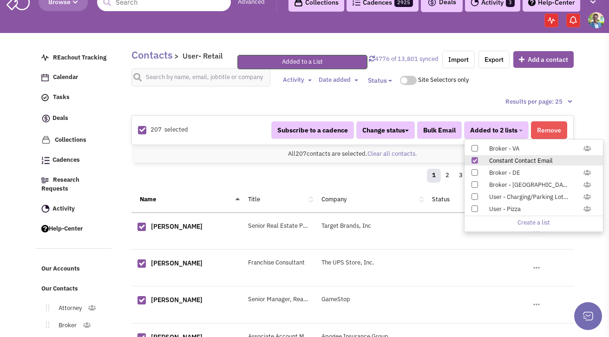
scroll to position [125, 0]
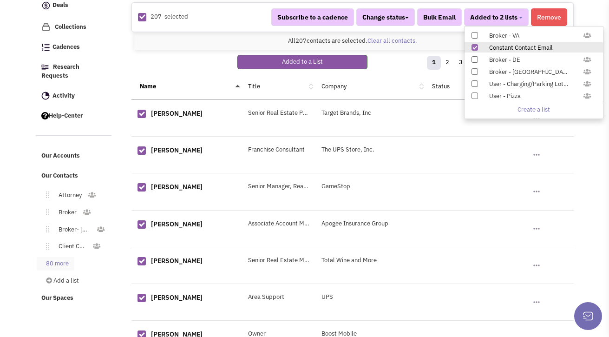
click at [69, 257] on link "80 more" at bounding box center [56, 263] width 38 height 13
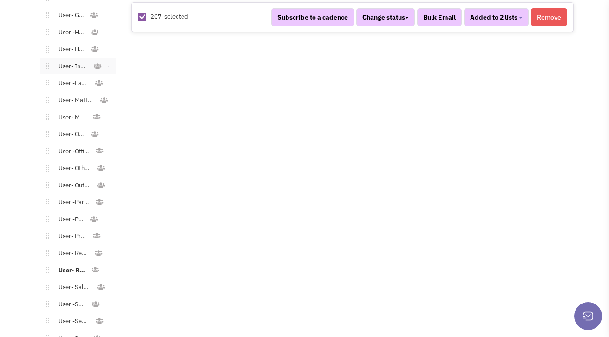
scroll to position [1181, 0]
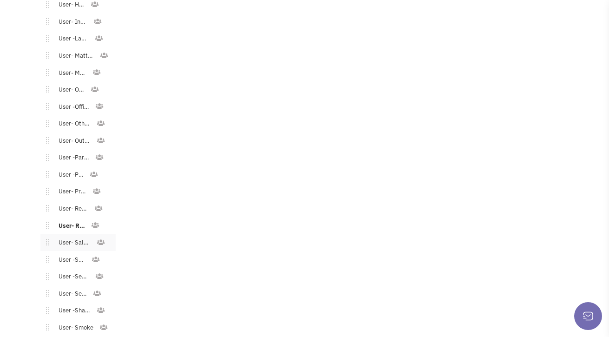
click at [75, 236] on link "User- Salon/Spa/Nails" at bounding box center [72, 242] width 47 height 13
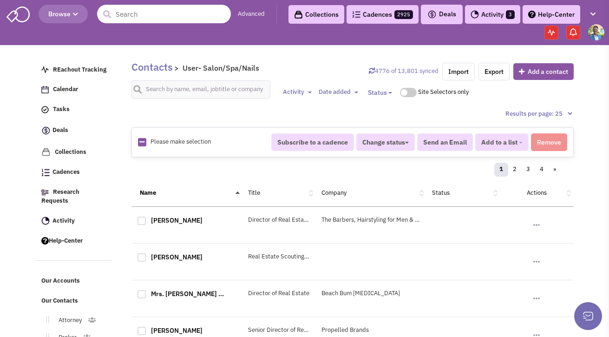
click at [143, 142] on icon at bounding box center [141, 142] width 5 height 6
checkbox input "true"
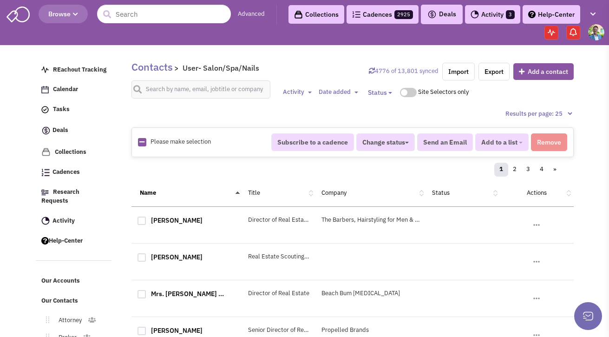
checkbox input "true"
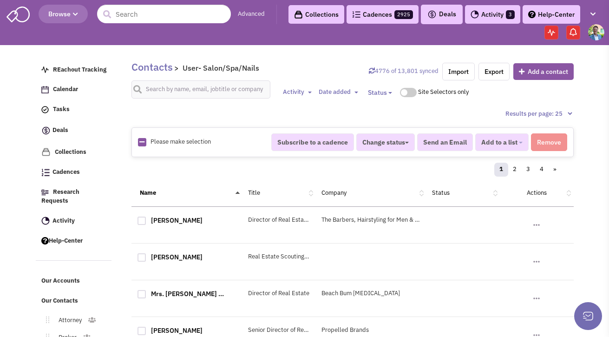
checkbox input "true"
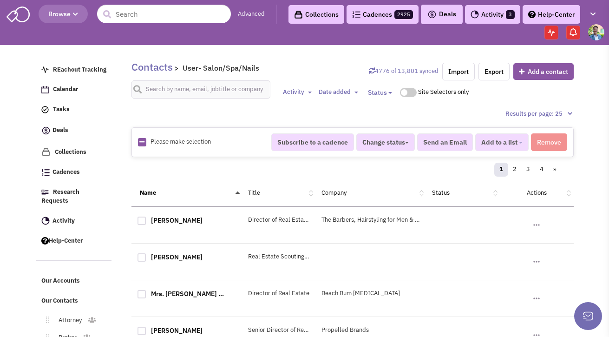
checkbox input "true"
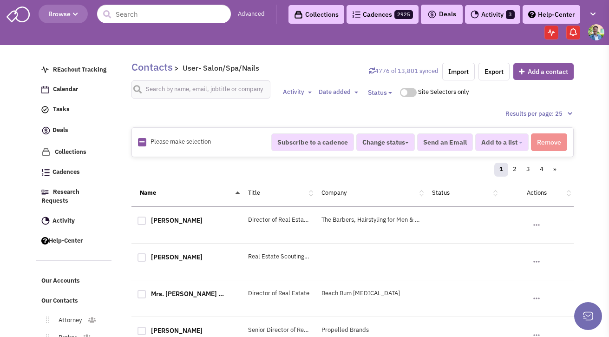
checkbox input "true"
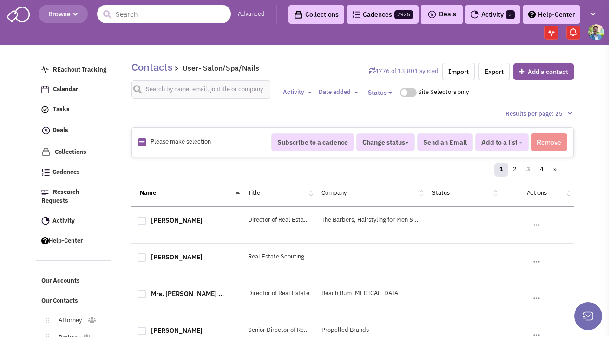
checkbox input "true"
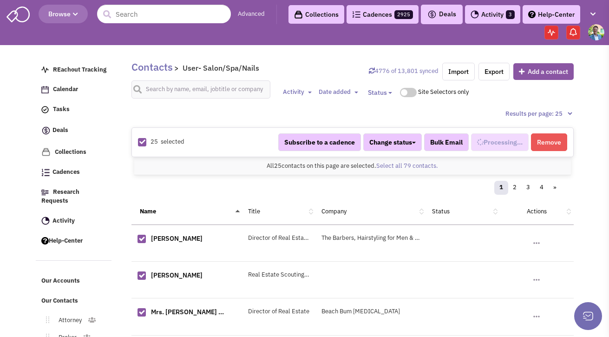
scroll to position [577, 0]
select select "711"
click at [423, 168] on link "Select all 79 contacts." at bounding box center [407, 166] width 62 height 8
select select "711"
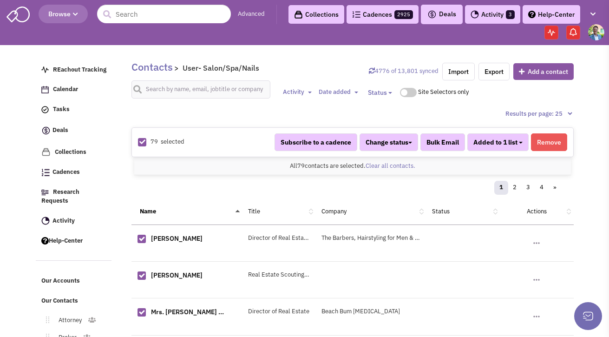
click at [520, 143] on button "Added to 1 list" at bounding box center [497, 142] width 61 height 18
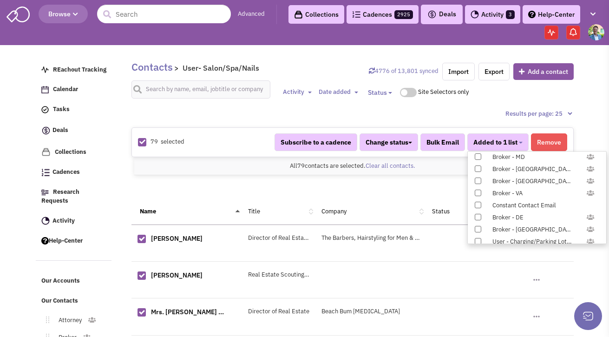
scroll to position [957, 0]
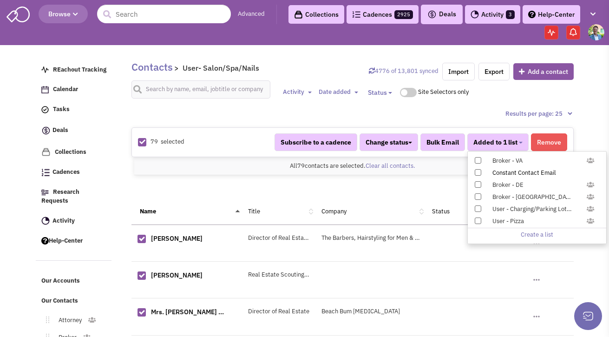
click at [480, 171] on span at bounding box center [477, 172] width 6 height 6
click at [477, 170] on input "Constant Contact Email" at bounding box center [477, 170] width 0 height 0
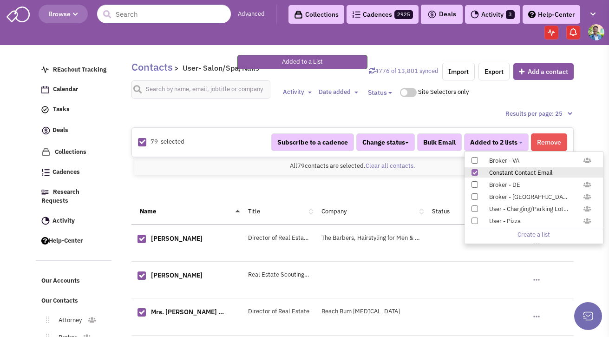
scroll to position [262, 0]
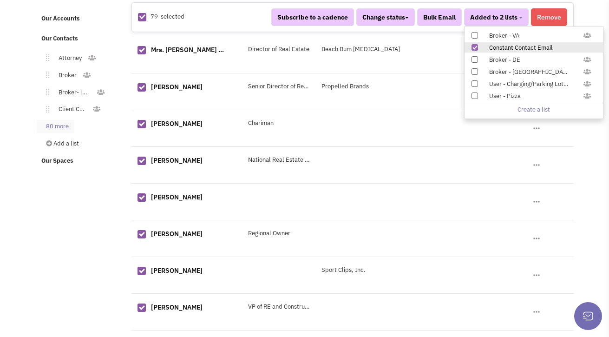
click at [58, 120] on link "80 more" at bounding box center [56, 126] width 38 height 13
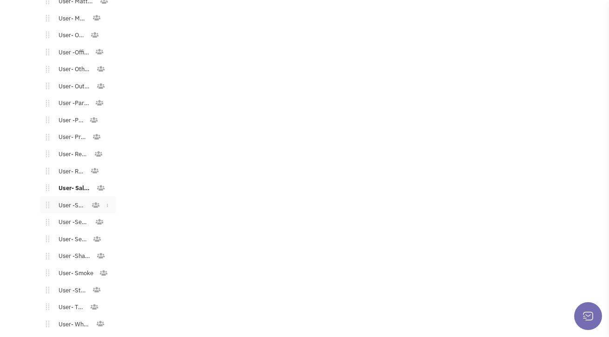
scroll to position [1242, 0]
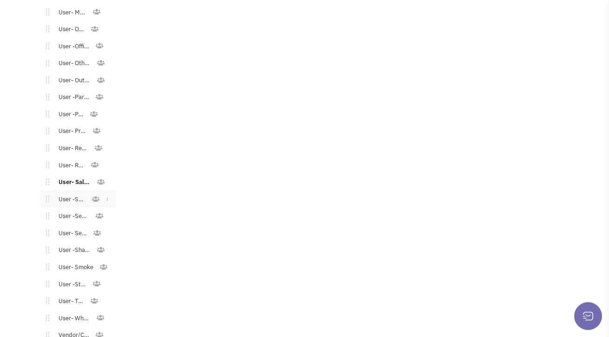
click at [74, 193] on link "User -School" at bounding box center [70, 199] width 42 height 13
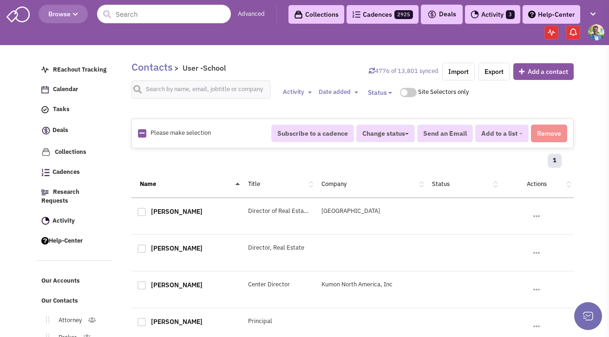
click at [143, 134] on icon at bounding box center [141, 133] width 5 height 6
checkbox input "true"
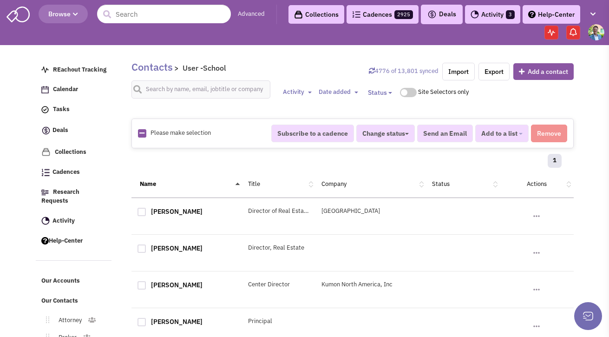
checkbox input "true"
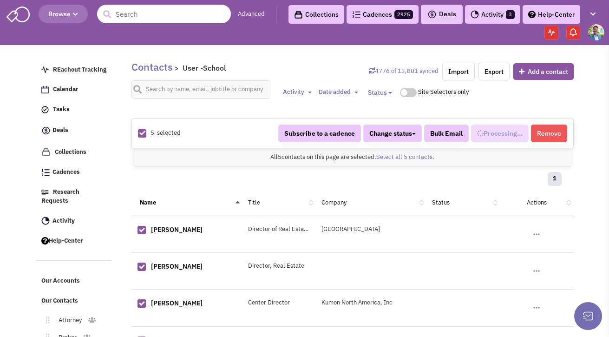
scroll to position [586, 0]
select select "698"
click at [505, 129] on span "Added to 1 list" at bounding box center [495, 133] width 44 height 8
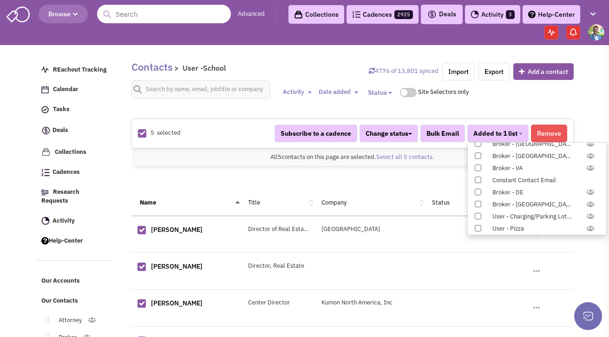
scroll to position [957, 0]
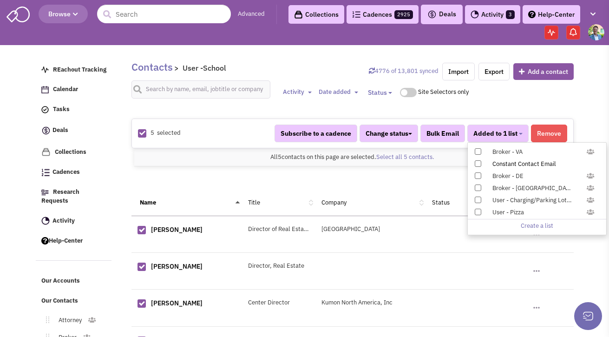
click at [476, 162] on span at bounding box center [477, 163] width 6 height 6
click at [477, 162] on input "Constant Contact Email" at bounding box center [477, 162] width 0 height 0
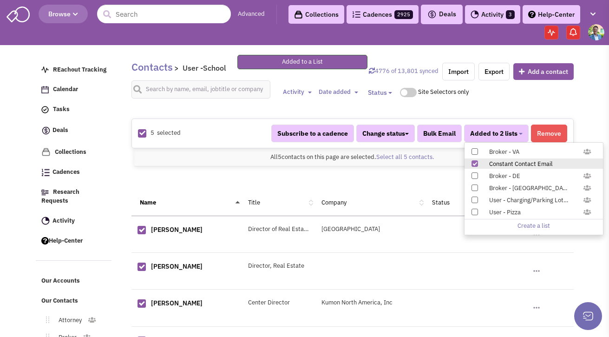
scroll to position [91, 0]
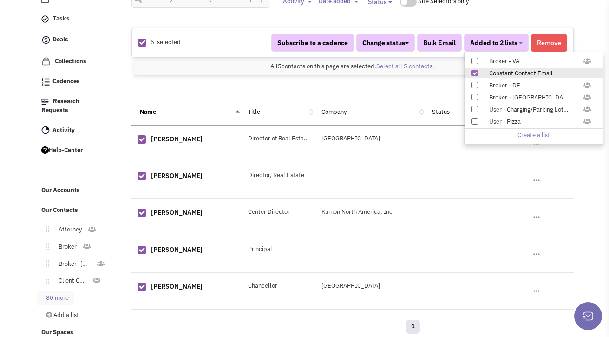
click at [44, 291] on link "80 more" at bounding box center [56, 297] width 38 height 13
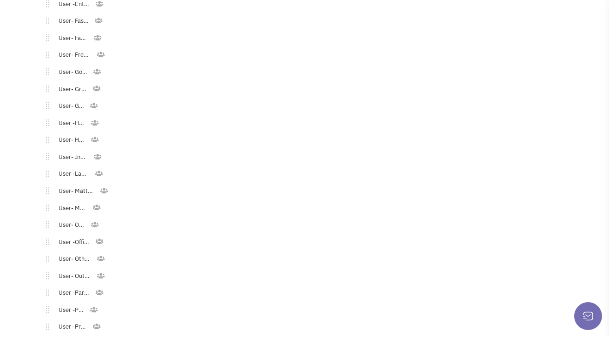
scroll to position [1194, 0]
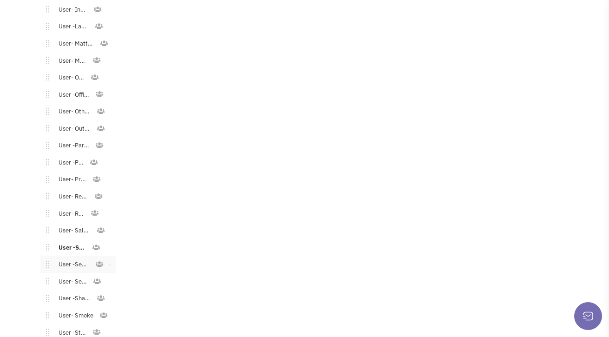
click at [72, 258] on link "User -Senior Living" at bounding box center [71, 264] width 45 height 13
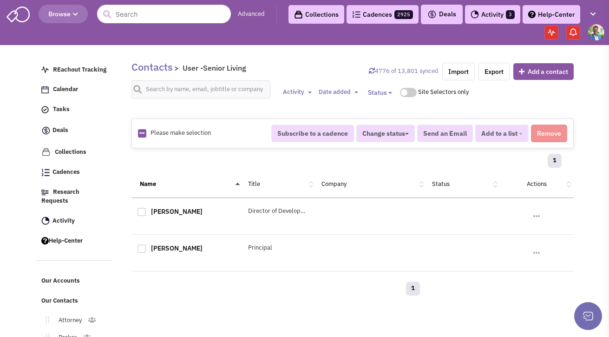
click at [139, 134] on icon at bounding box center [141, 133] width 5 height 6
checkbox input "true"
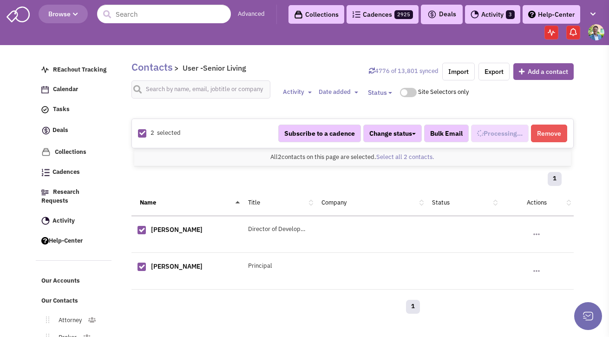
select select "692"
click at [141, 134] on icon at bounding box center [142, 133] width 6 height 6
checkbox input "false"
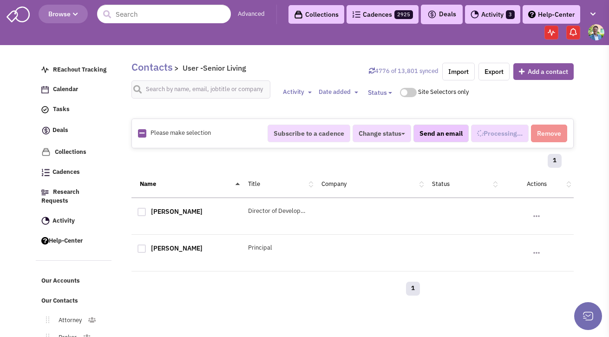
select select
click at [141, 134] on icon at bounding box center [141, 133] width 5 height 6
checkbox input "true"
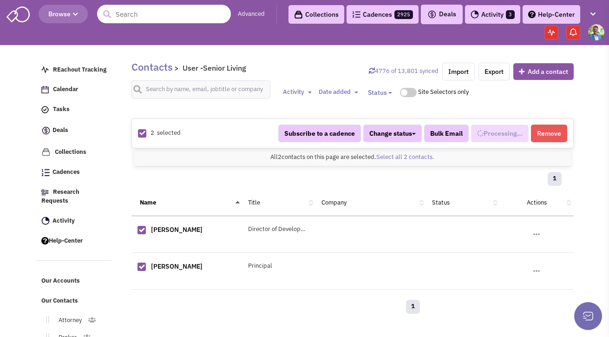
select select "692"
click at [516, 133] on span "Added to 1 list" at bounding box center [495, 133] width 44 height 8
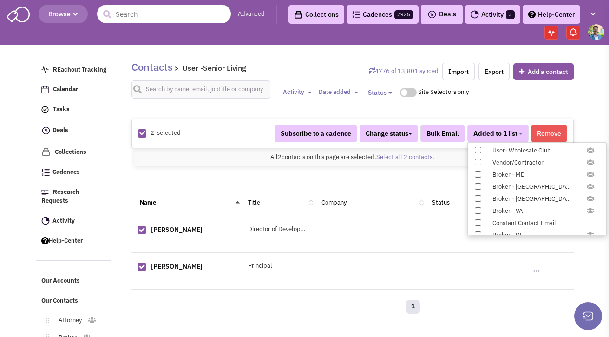
scroll to position [957, 0]
click at [478, 162] on span at bounding box center [477, 163] width 6 height 6
click at [477, 162] on input "Constant Contact Email" at bounding box center [477, 162] width 0 height 0
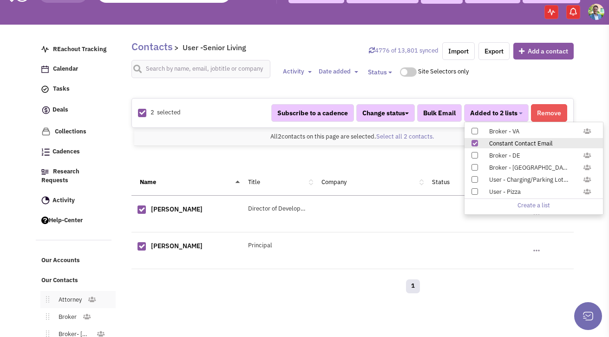
scroll to position [88, 0]
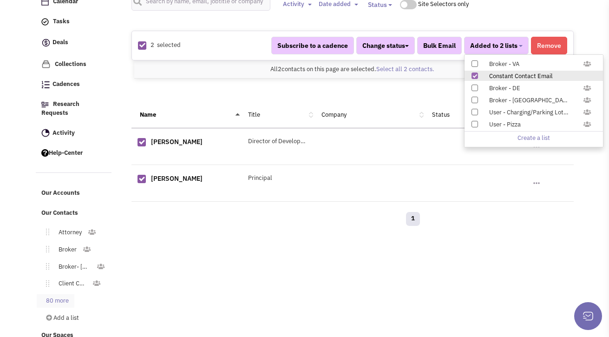
click at [65, 294] on link "80 more" at bounding box center [56, 300] width 38 height 13
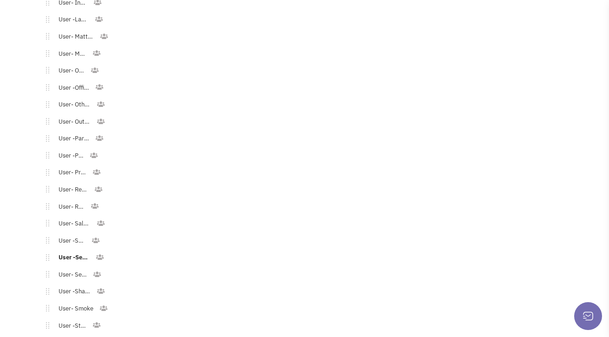
scroll to position [1220, 0]
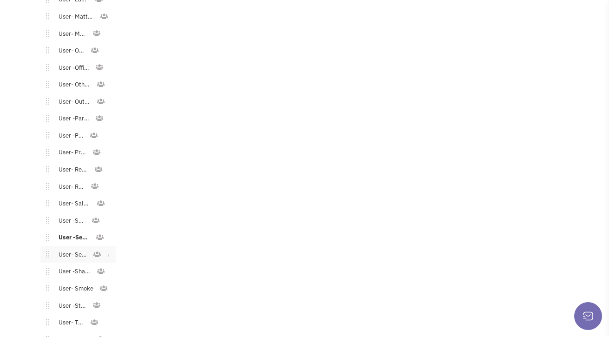
click at [75, 248] on link "User- Services" at bounding box center [70, 254] width 43 height 13
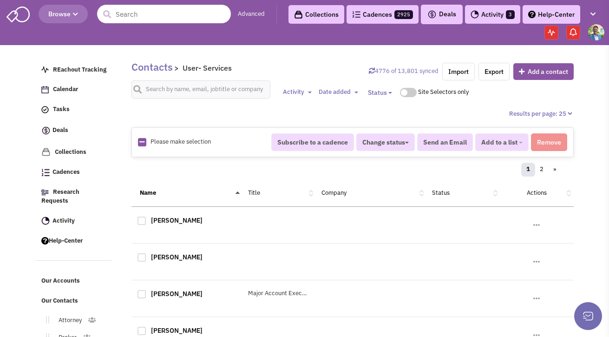
click at [137, 139] on div "Please make selection selected" at bounding box center [198, 141] width 133 height 9
click at [141, 141] on icon at bounding box center [141, 142] width 5 height 6
checkbox input "true"
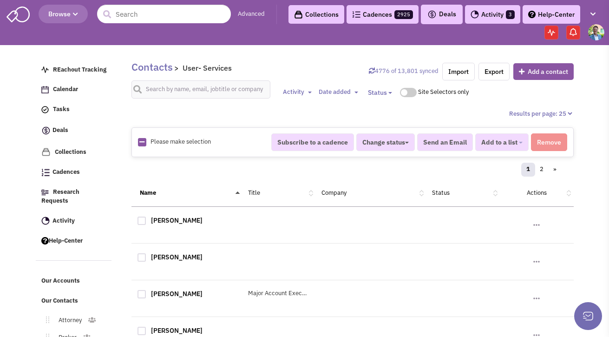
checkbox input "true"
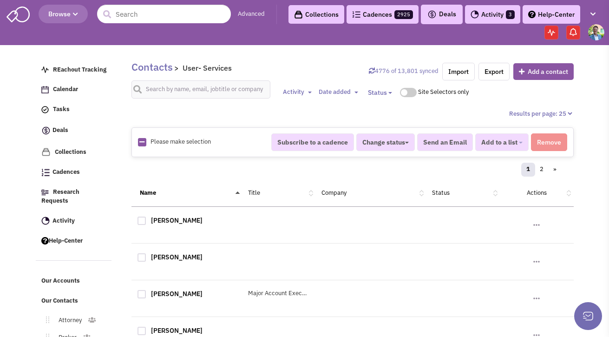
checkbox input "true"
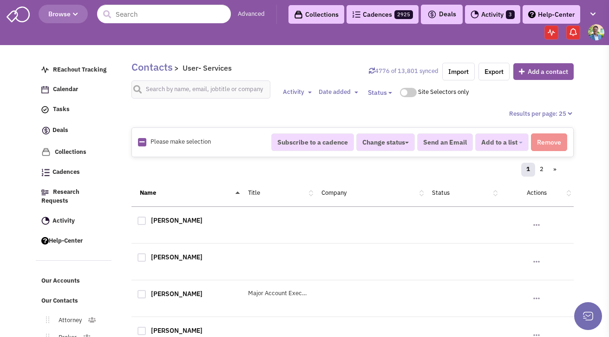
checkbox input "true"
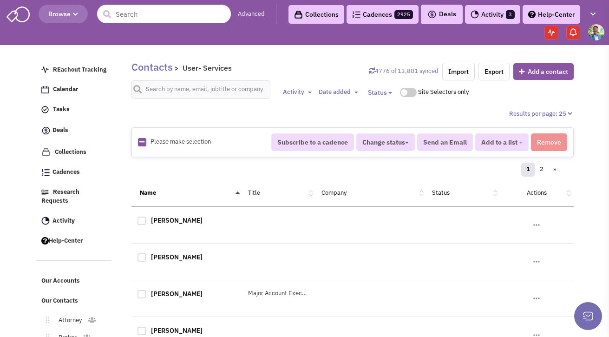
checkbox input "true"
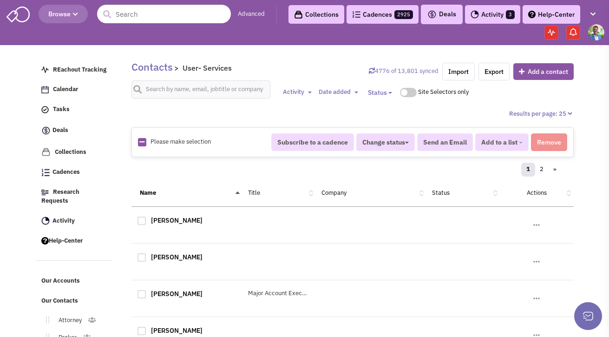
checkbox input "true"
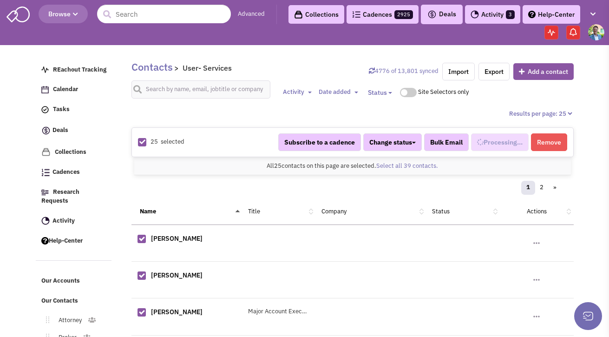
scroll to position [603, 0]
select select "680"
click at [436, 164] on link "Select all 39 contacts." at bounding box center [407, 166] width 62 height 8
select select "680"
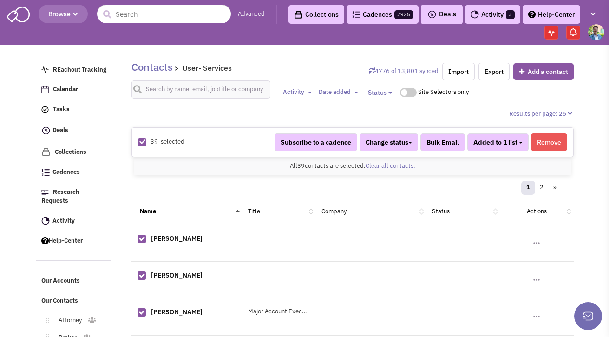
click at [523, 143] on button "Added to 1 list" at bounding box center [497, 142] width 61 height 18
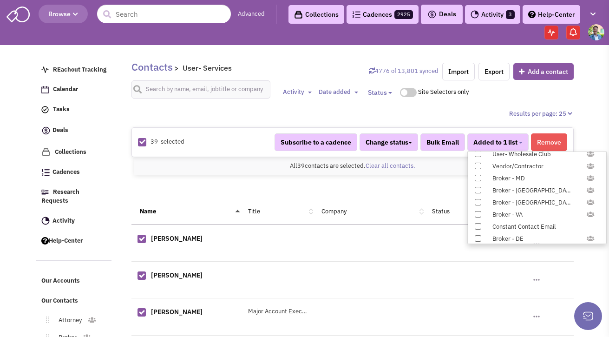
scroll to position [957, 0]
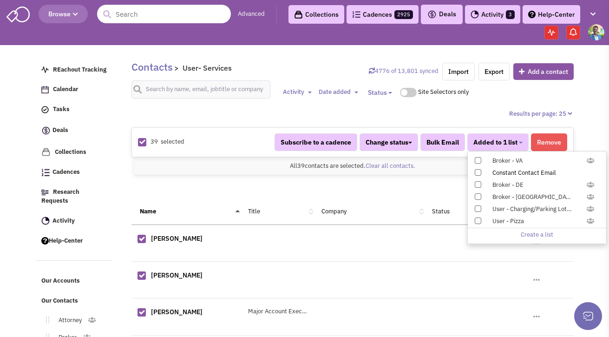
click at [477, 171] on span at bounding box center [477, 172] width 6 height 6
click at [477, 170] on input "Constant Contact Email" at bounding box center [477, 170] width 0 height 0
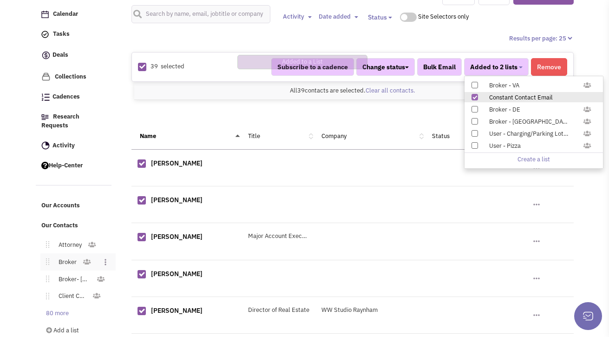
scroll to position [120, 0]
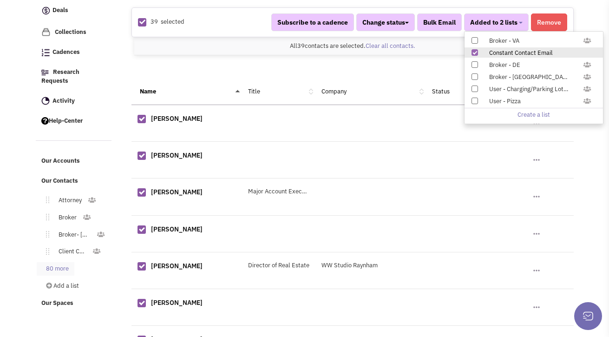
click at [44, 262] on link "80 more" at bounding box center [56, 268] width 38 height 13
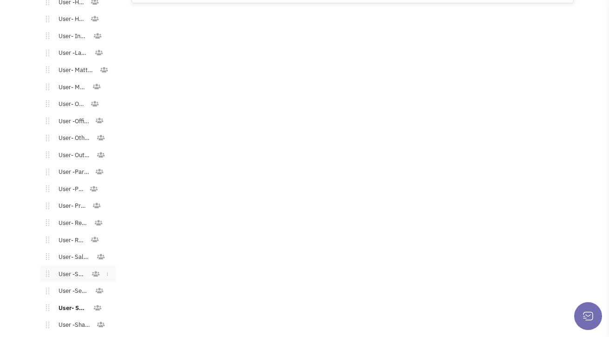
scroll to position [1179, 0]
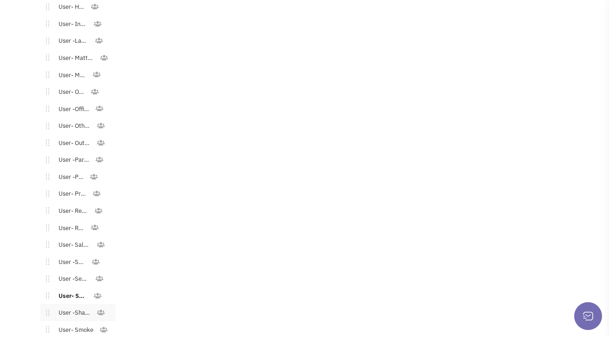
click at [79, 306] on link "User -Shared Workspace" at bounding box center [72, 312] width 47 height 13
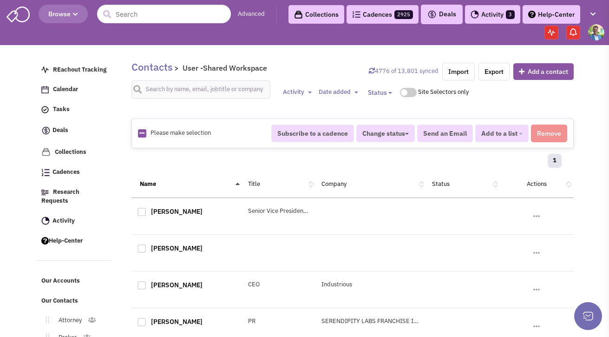
click at [143, 135] on icon at bounding box center [141, 133] width 5 height 6
checkbox input "true"
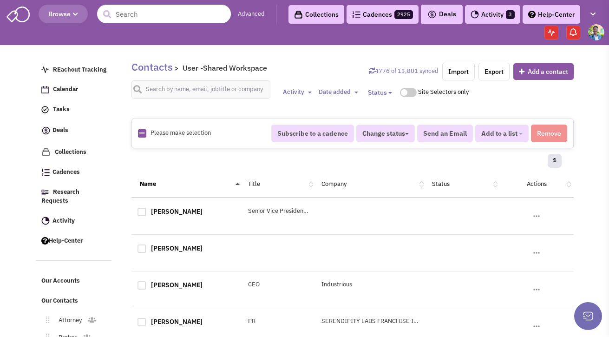
checkbox input "true"
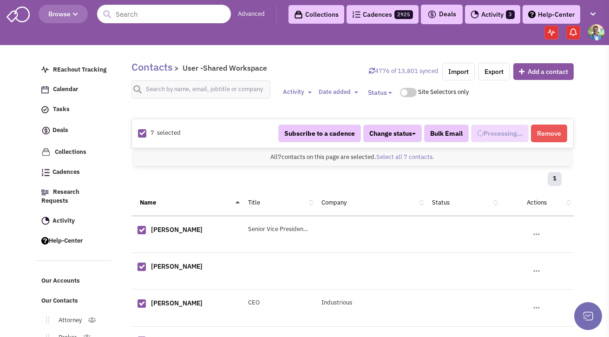
select select "693"
click at [522, 132] on button "Added to 1 list" at bounding box center [497, 133] width 61 height 18
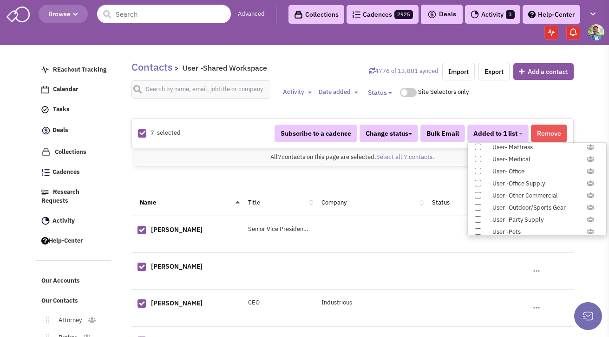
scroll to position [957, 0]
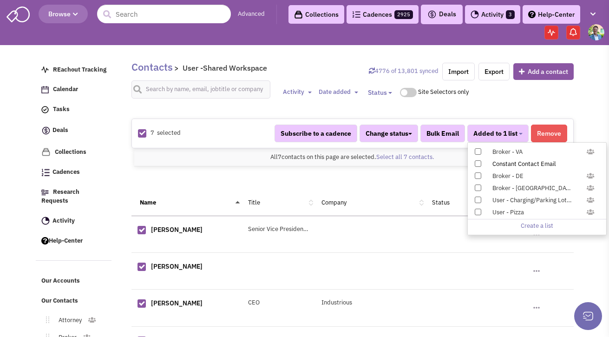
click at [477, 162] on span at bounding box center [477, 163] width 6 height 6
click at [477, 162] on input "Constant Contact Email" at bounding box center [477, 162] width 0 height 0
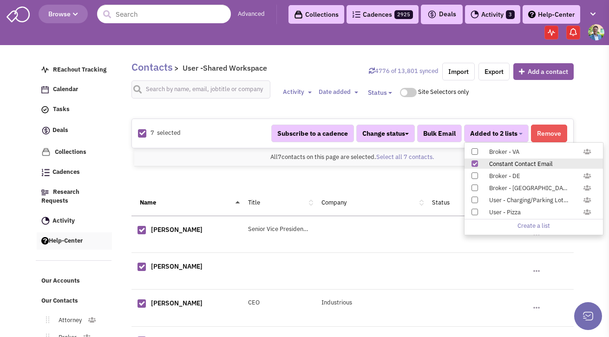
scroll to position [164, 0]
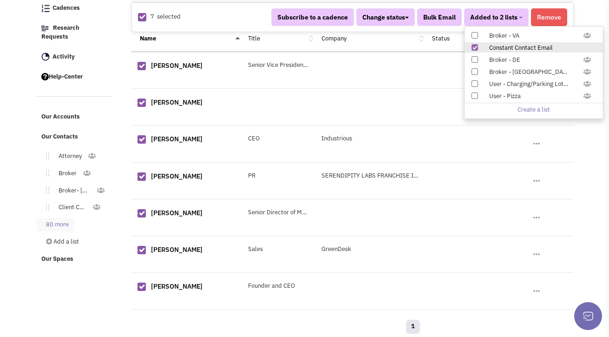
click at [54, 218] on link "80 more" at bounding box center [56, 224] width 38 height 13
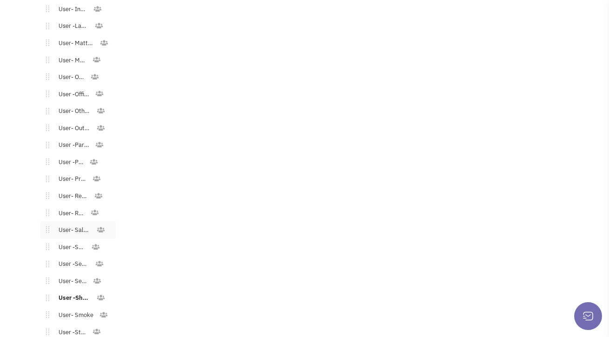
scroll to position [1206, 0]
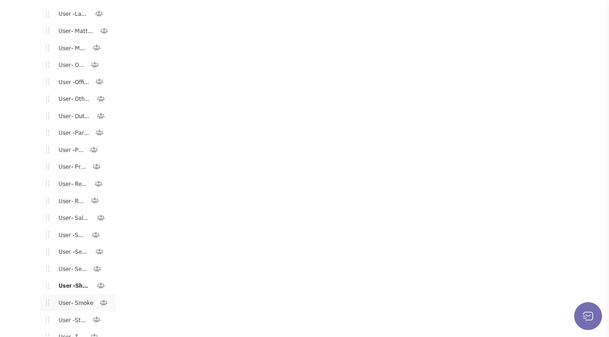
click at [76, 296] on link "User- Smoke" at bounding box center [74, 302] width 50 height 13
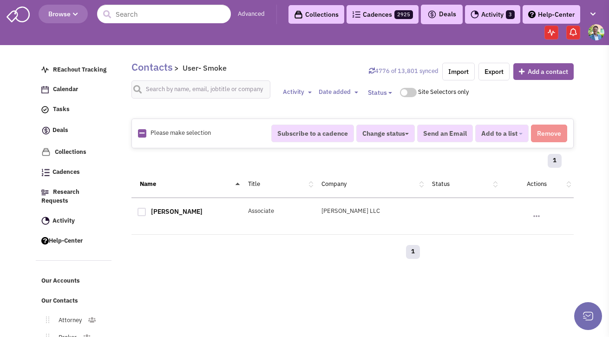
click at [142, 136] on icon at bounding box center [141, 133] width 5 height 6
checkbox input "true"
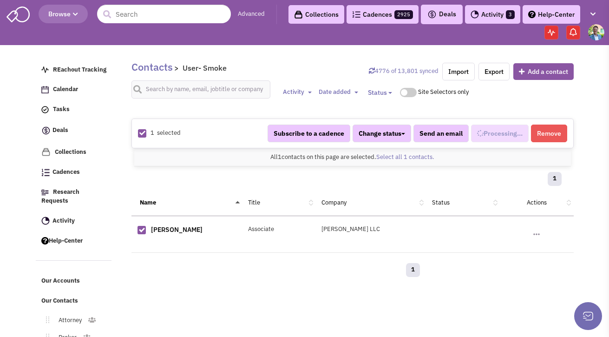
select select "709"
click at [520, 134] on b "button" at bounding box center [521, 134] width 4 height 2
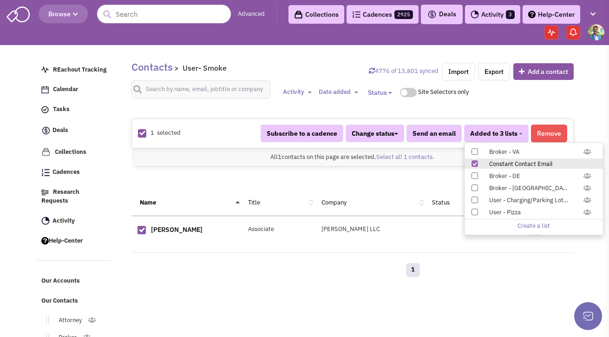
scroll to position [88, 0]
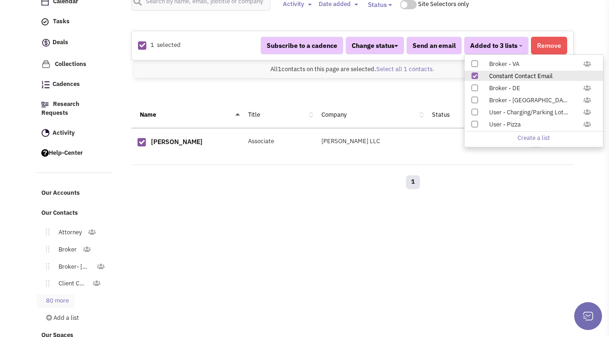
click at [53, 294] on link "80 more" at bounding box center [56, 300] width 38 height 13
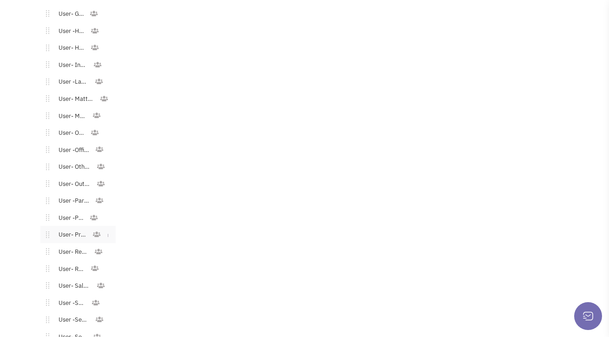
scroll to position [1265, 0]
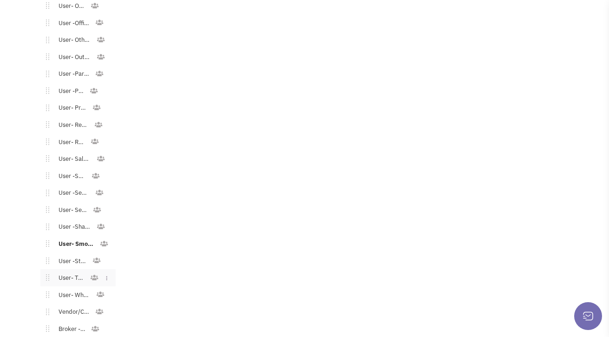
click at [76, 271] on link "User- Thrift" at bounding box center [69, 277] width 41 height 13
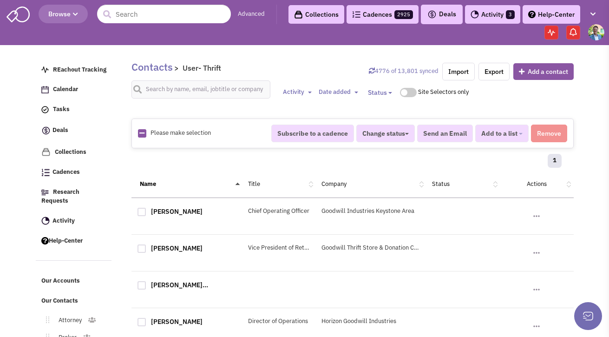
click at [140, 132] on icon at bounding box center [141, 133] width 5 height 6
checkbox input "true"
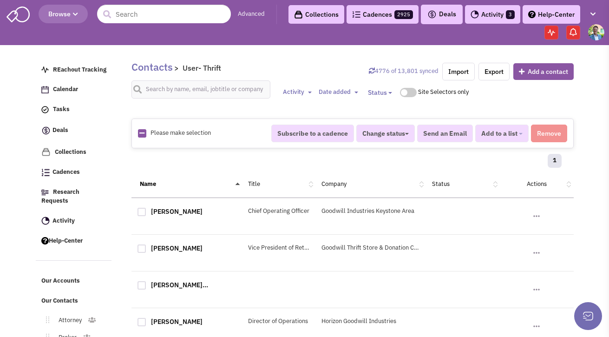
checkbox input "true"
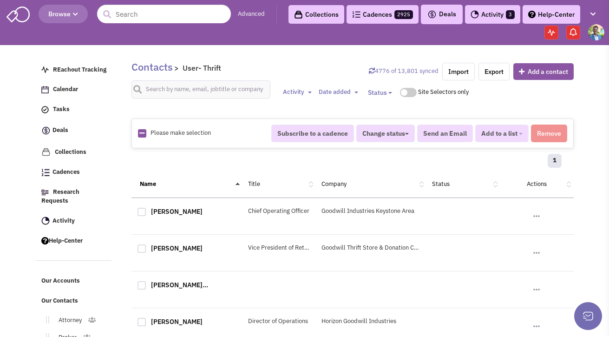
checkbox input "true"
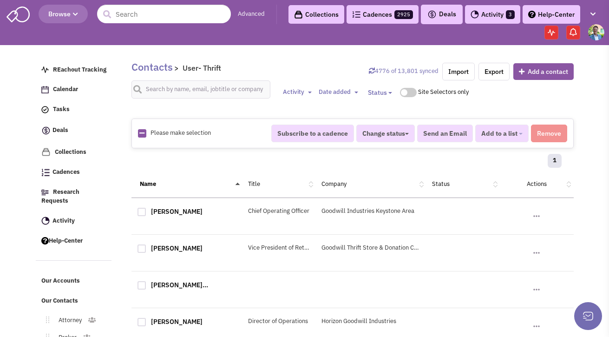
checkbox input "true"
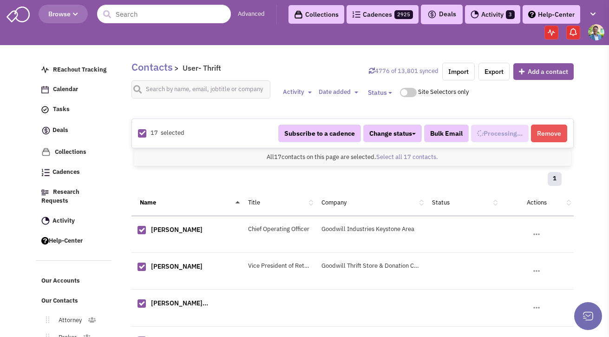
scroll to position [639, 0]
select select "729"
click at [521, 135] on button "Added to 1 list" at bounding box center [497, 133] width 61 height 18
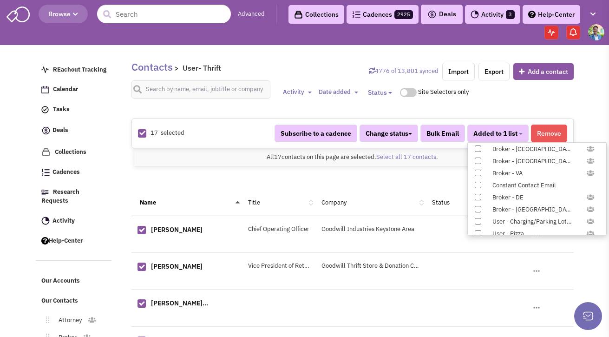
scroll to position [957, 0]
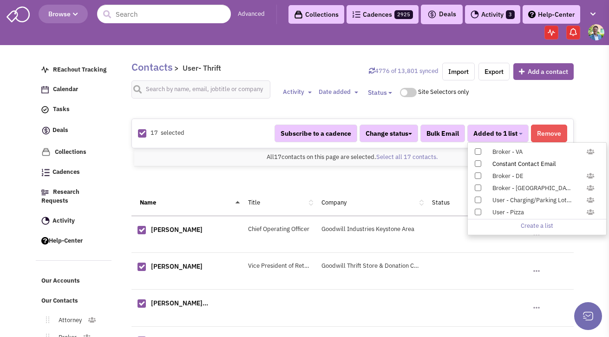
click at [475, 163] on span at bounding box center [477, 163] width 6 height 6
click at [477, 162] on input "Constant Contact Email" at bounding box center [477, 162] width 0 height 0
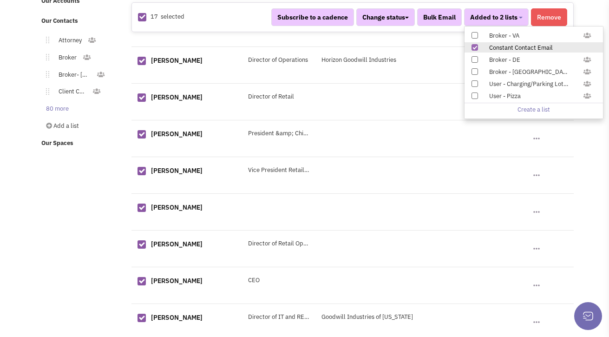
scroll to position [285, 0]
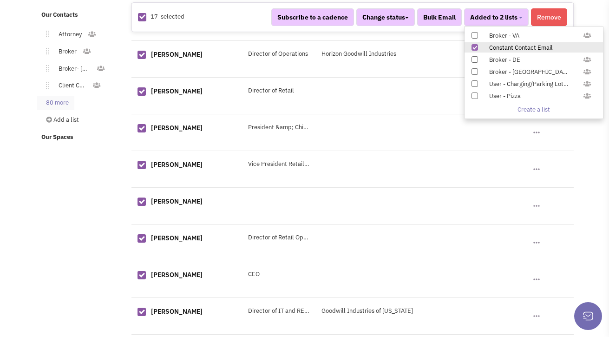
click at [49, 96] on link "80 more" at bounding box center [56, 102] width 38 height 13
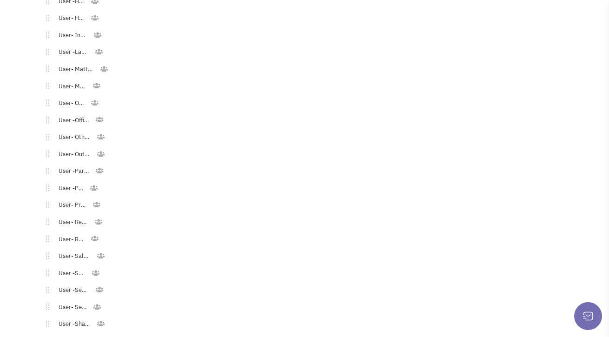
scroll to position [1447, 0]
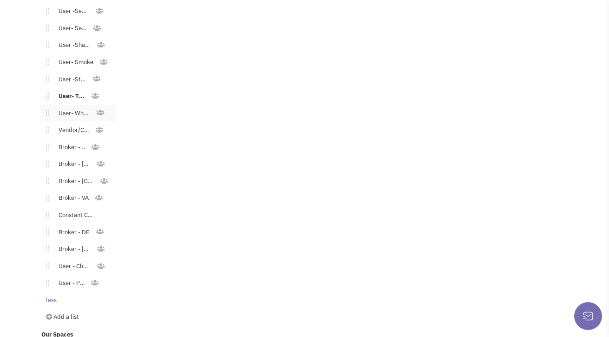
click at [72, 107] on link "User- Wholesale Club" at bounding box center [72, 113] width 47 height 13
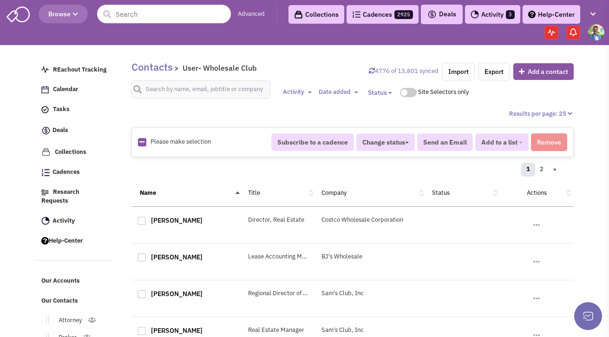
click at [142, 141] on icon at bounding box center [141, 142] width 5 height 6
checkbox input "true"
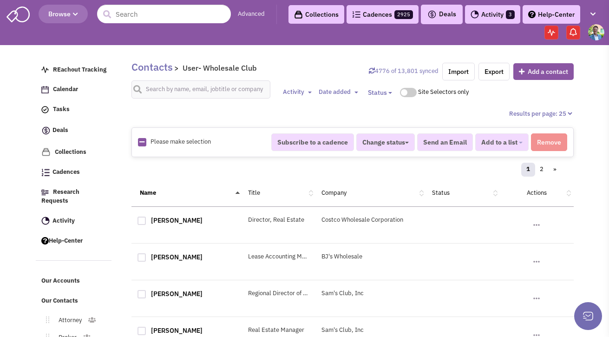
checkbox input "true"
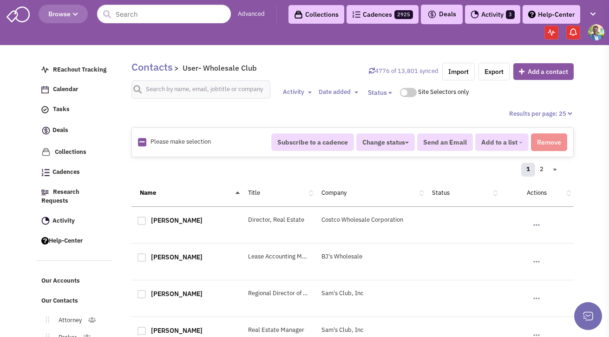
checkbox input "true"
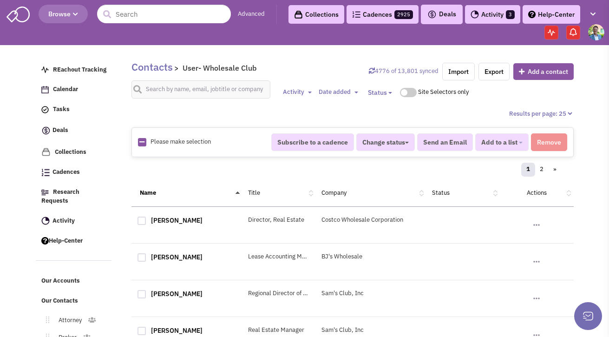
checkbox input "true"
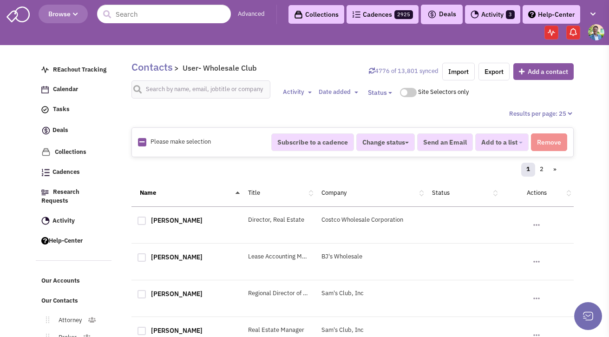
checkbox input "true"
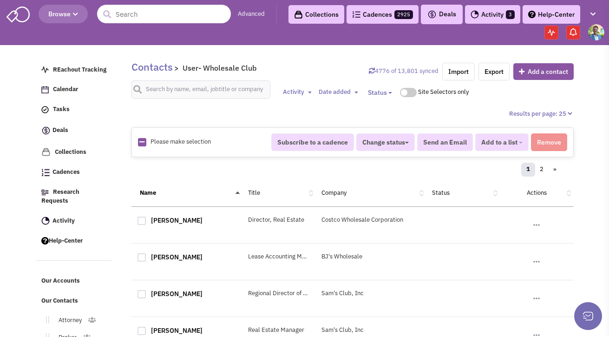
checkbox input "true"
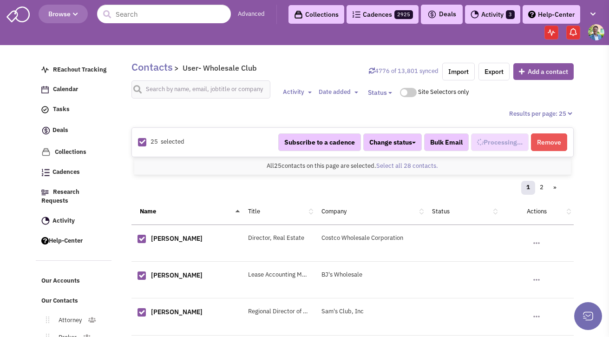
scroll to position [648, 0]
select select "604"
click at [385, 163] on link "Select all 28 contacts." at bounding box center [407, 166] width 62 height 8
select select "604"
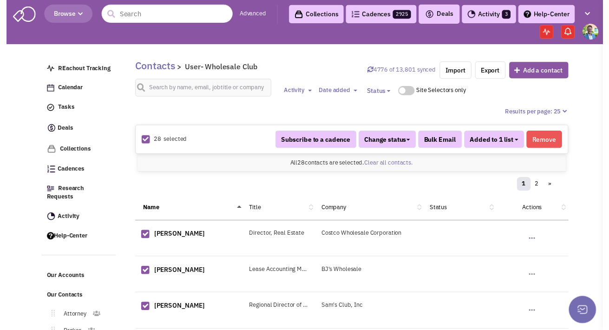
scroll to position [648, 0]
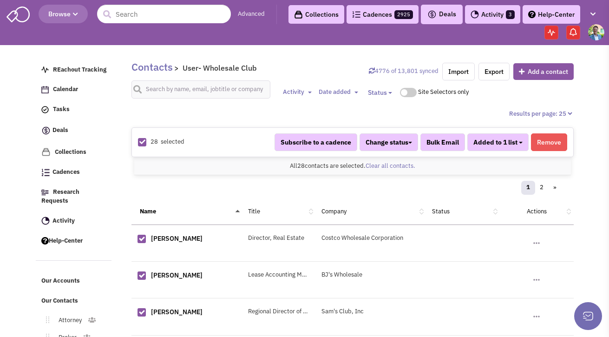
click at [522, 141] on button "Added to 1 list" at bounding box center [497, 142] width 61 height 18
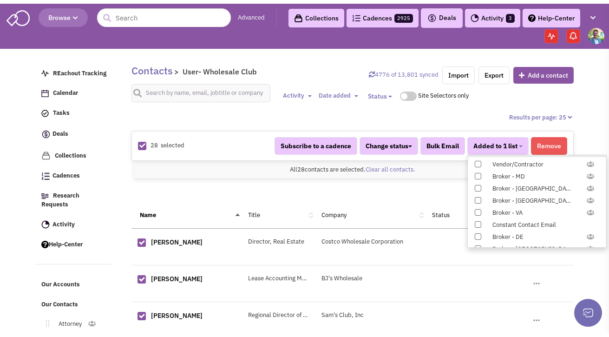
scroll to position [957, 0]
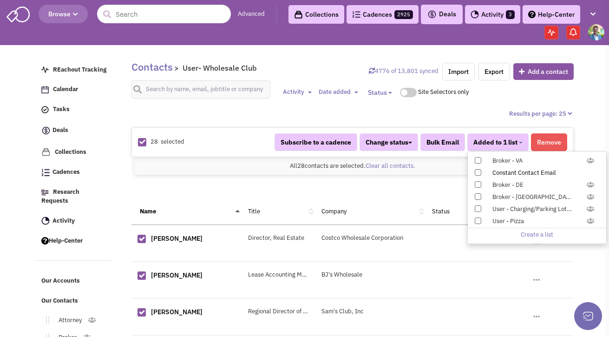
click at [478, 173] on span at bounding box center [477, 172] width 6 height 6
click at [477, 170] on input "Constant Contact Email" at bounding box center [477, 170] width 0 height 0
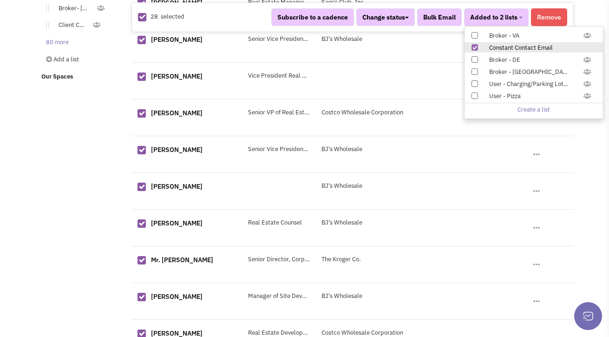
scroll to position [282, 0]
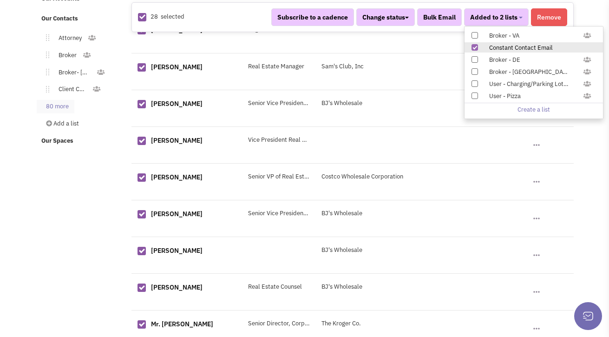
click at [54, 100] on link "80 more" at bounding box center [56, 106] width 38 height 13
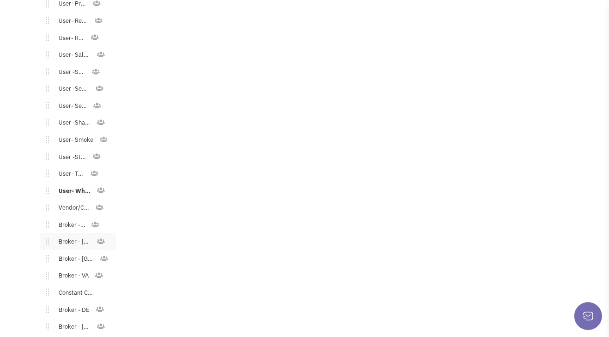
scroll to position [1416, 0]
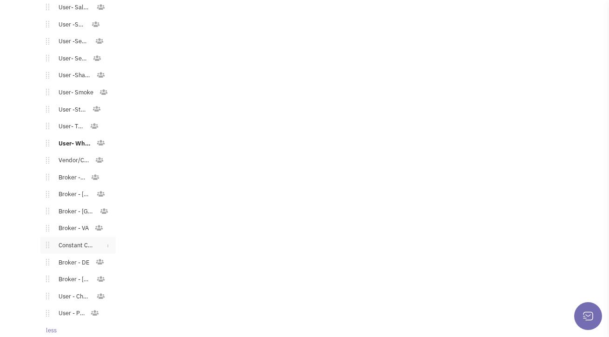
click at [65, 239] on link "Constant Contact Email" at bounding box center [74, 245] width 51 height 13
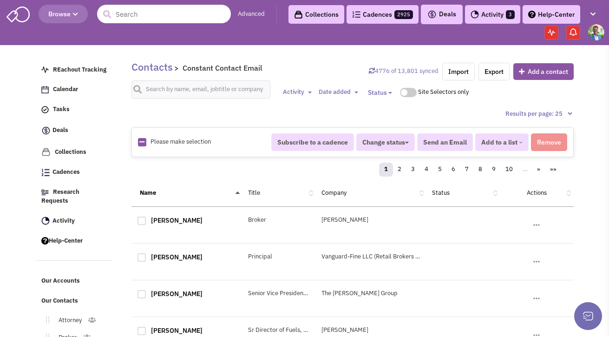
click at [144, 142] on icon at bounding box center [141, 142] width 5 height 6
checkbox input "true"
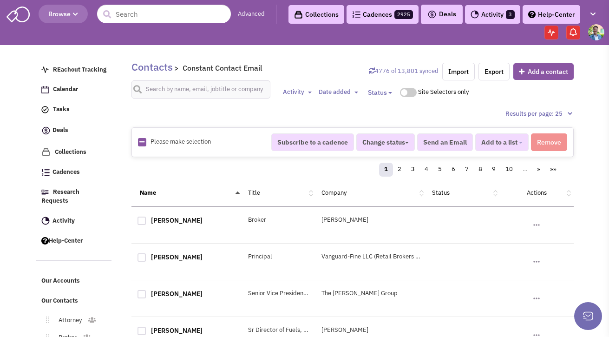
checkbox input "true"
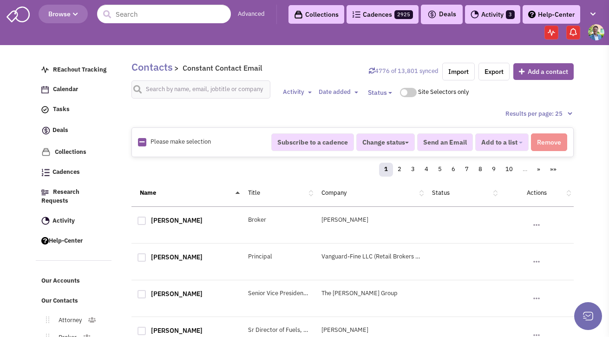
checkbox input "true"
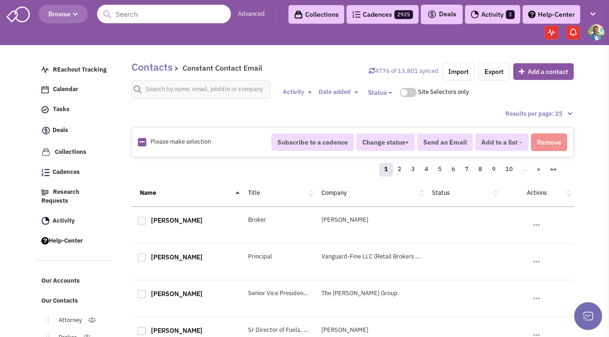
checkbox input "true"
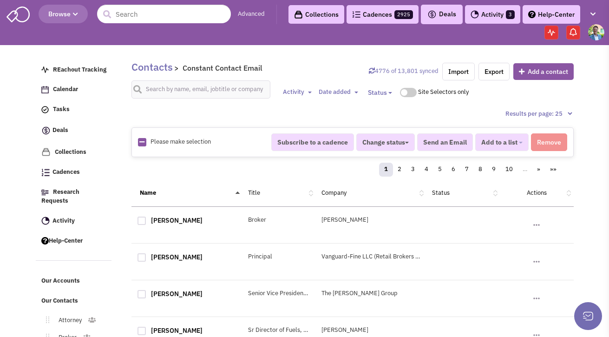
checkbox input "true"
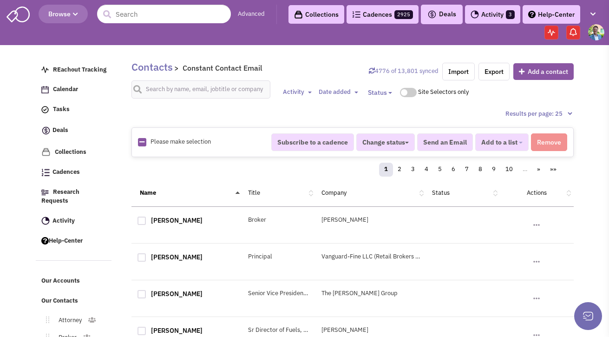
checkbox input "true"
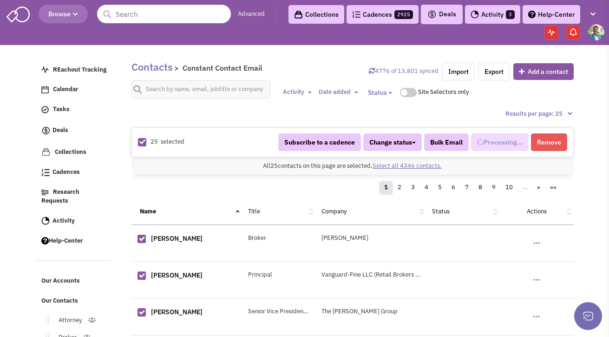
select select "744"
click at [404, 167] on link "Select all 4346 contacts." at bounding box center [406, 166] width 69 height 8
select select "744"
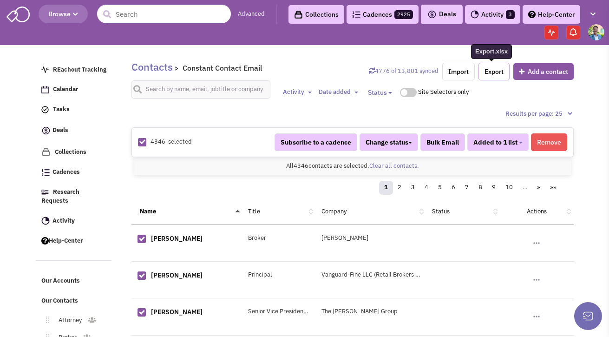
click at [498, 74] on link "Export" at bounding box center [493, 72] width 31 height 18
